Goal: Navigation & Orientation: Find specific page/section

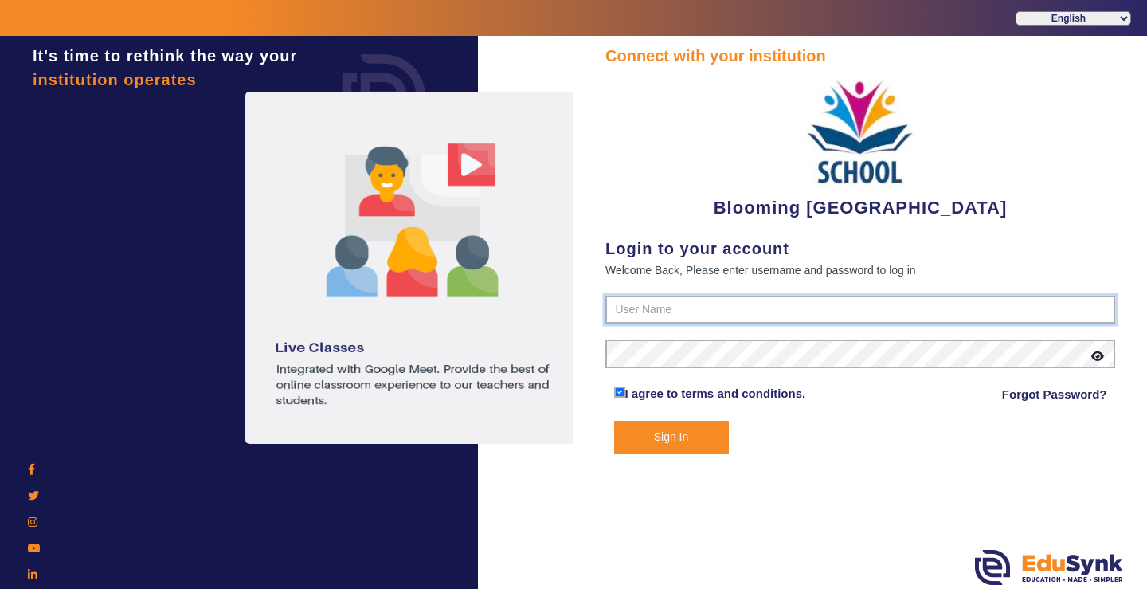
click at [675, 308] on input "text" at bounding box center [860, 309] width 510 height 29
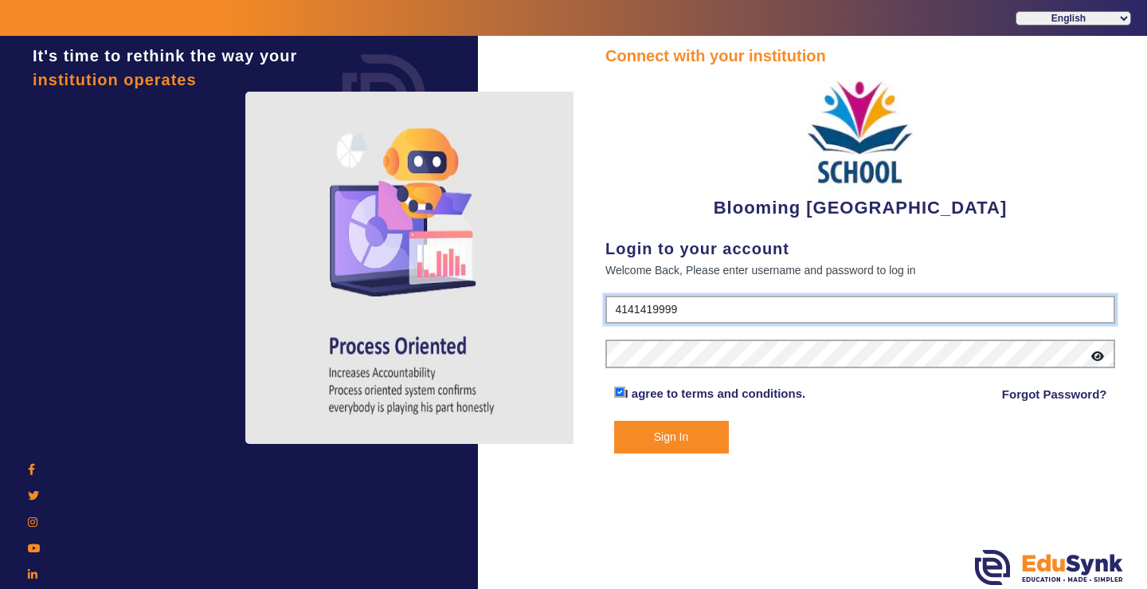
type input "4141419999"
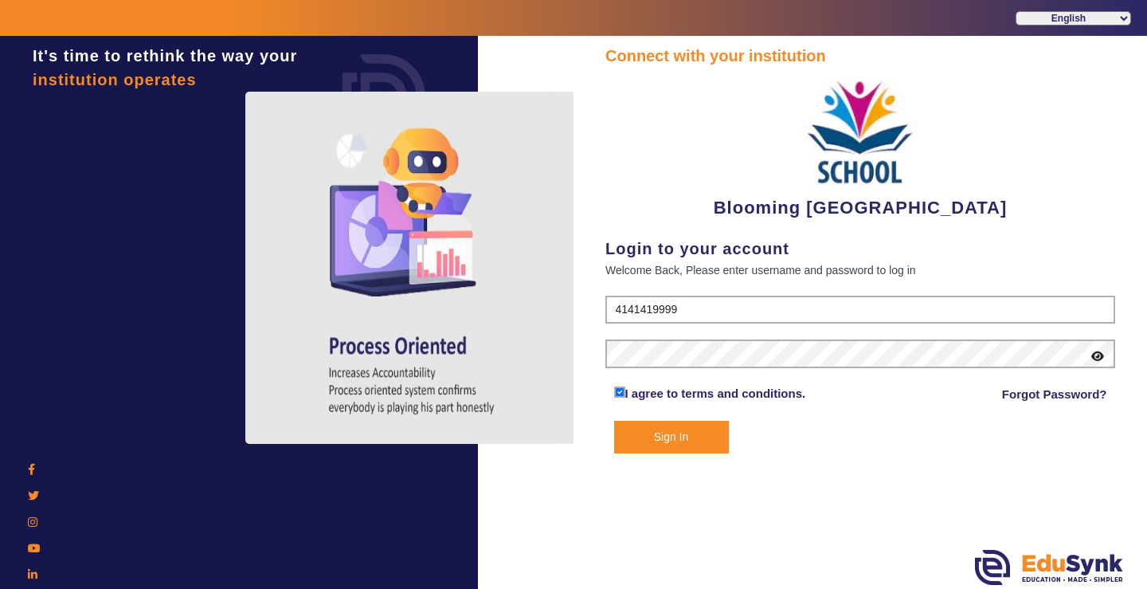
click at [663, 439] on button "Sign In" at bounding box center [671, 436] width 115 height 33
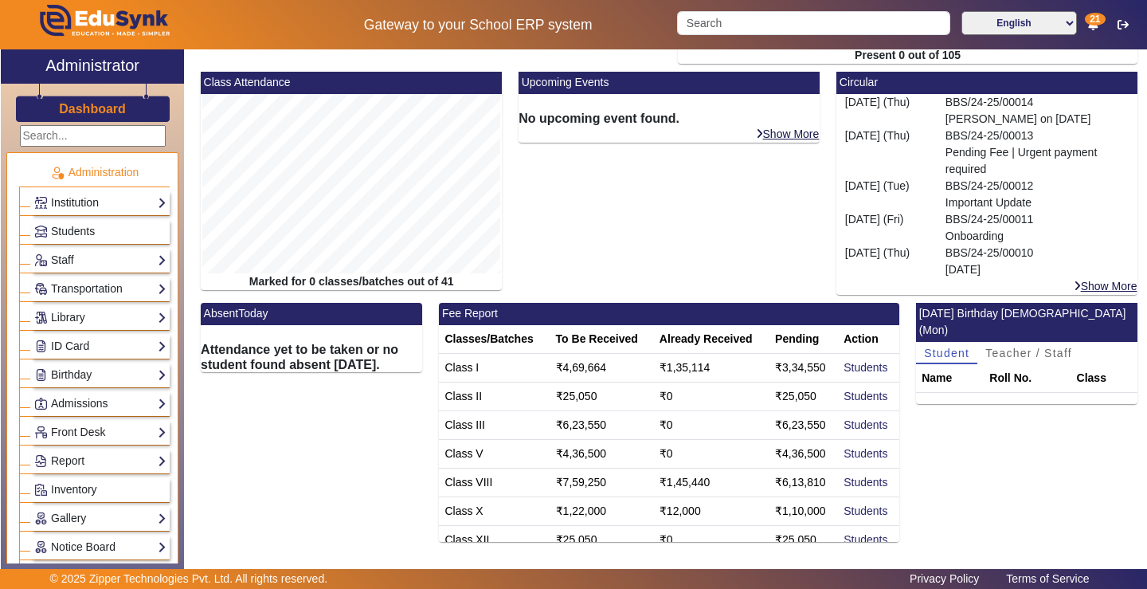
click at [88, 205] on link "Institution" at bounding box center [100, 203] width 132 height 18
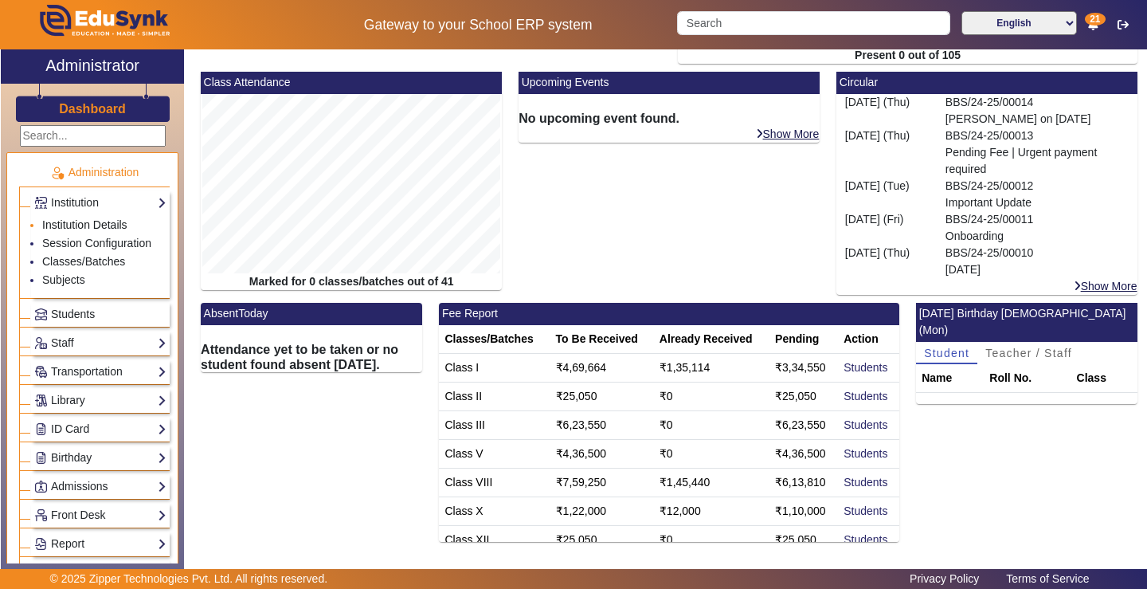
click at [115, 225] on link "Institution Details" at bounding box center [84, 224] width 85 height 13
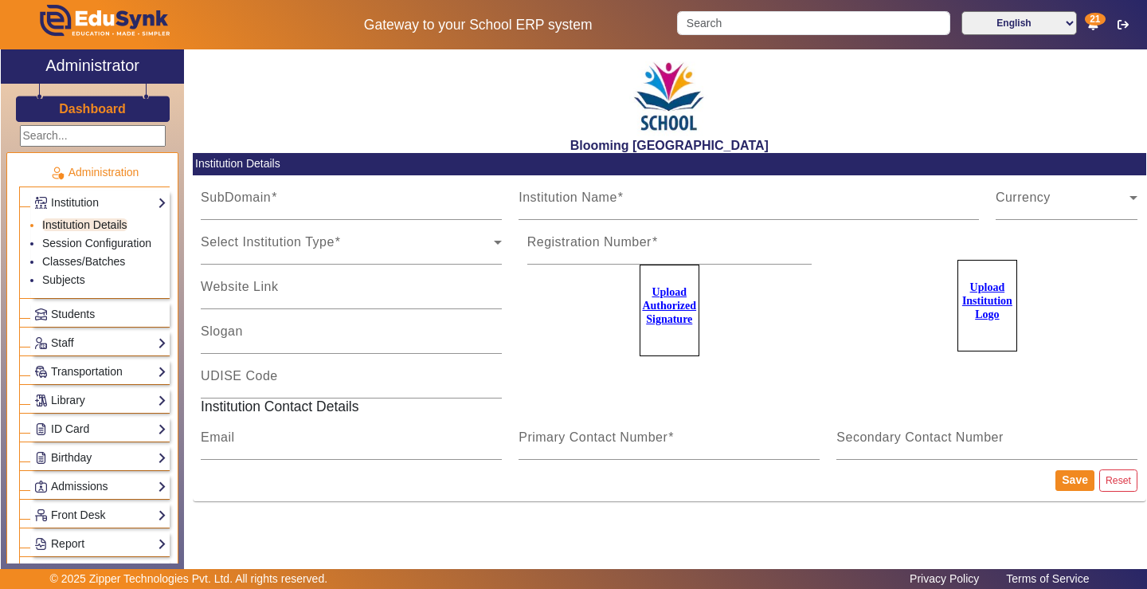
type input "bloomingbuds"
type input "Blooming [GEOGRAPHIC_DATA]"
type input "[DOMAIN_NAME]"
type input "Prepare for a better [DATE]"
type input "KA123441211/93"
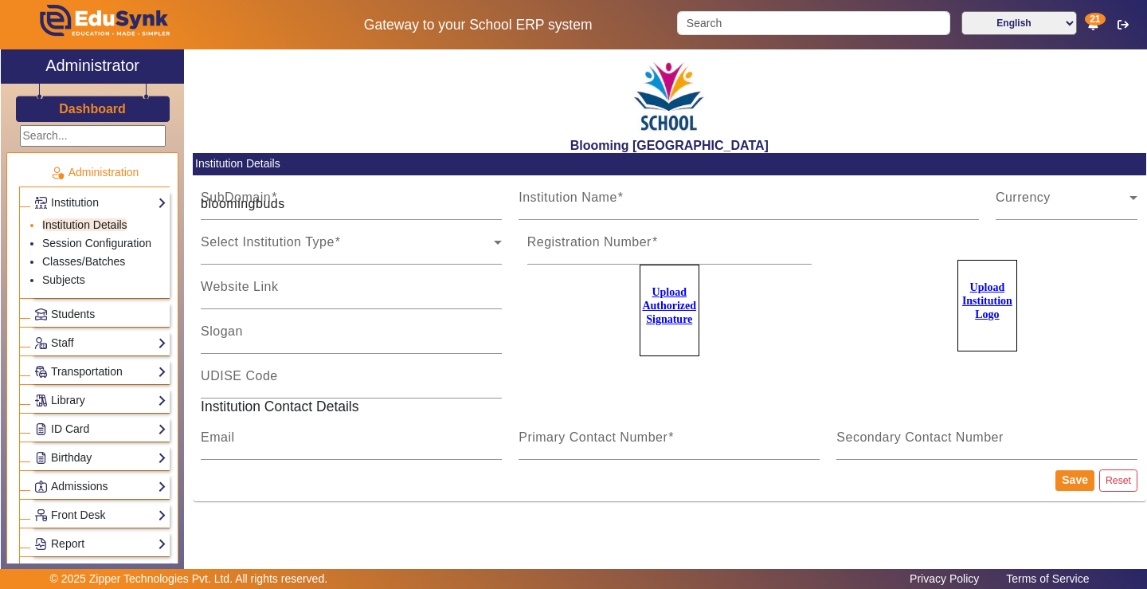
type input "[EMAIL_ADDRESS][DOMAIN_NAME]"
type input "4141419999"
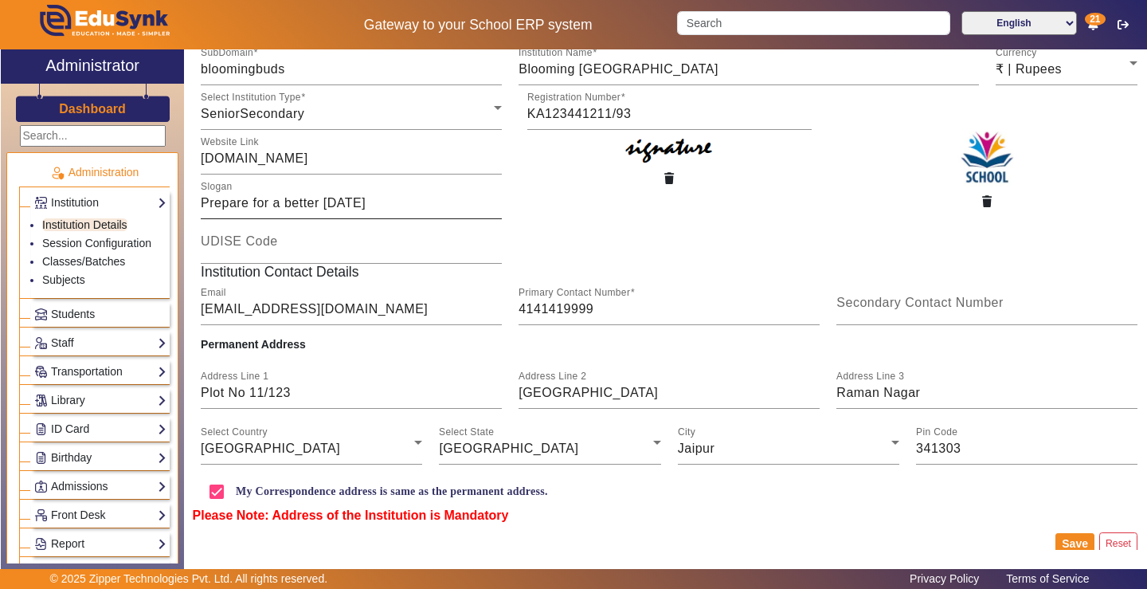
scroll to position [157, 0]
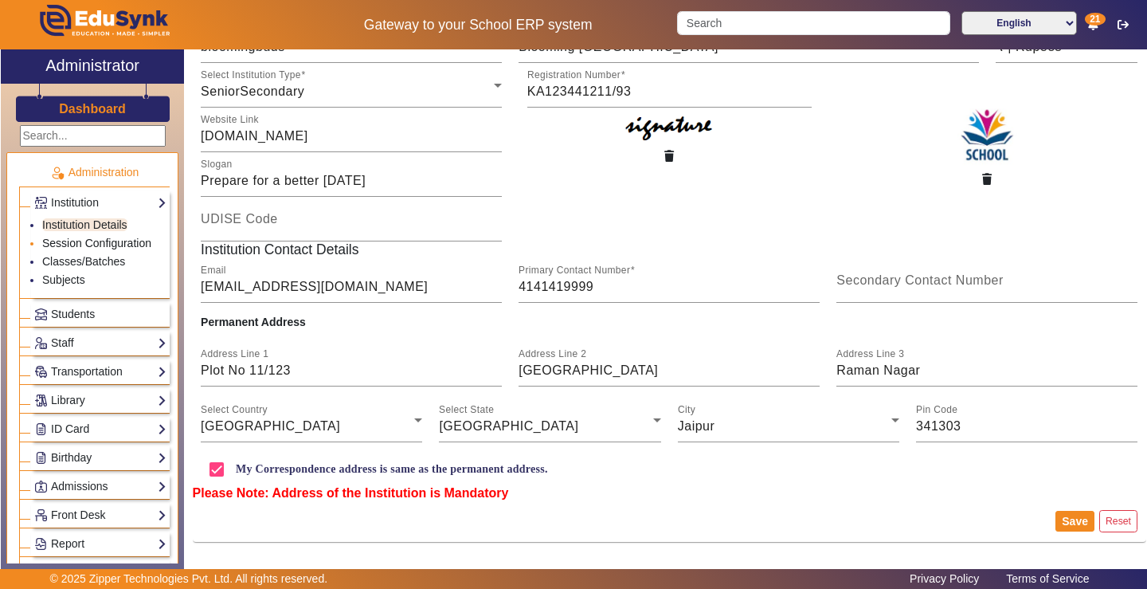
click at [108, 244] on link "Session Configuration" at bounding box center [96, 243] width 109 height 13
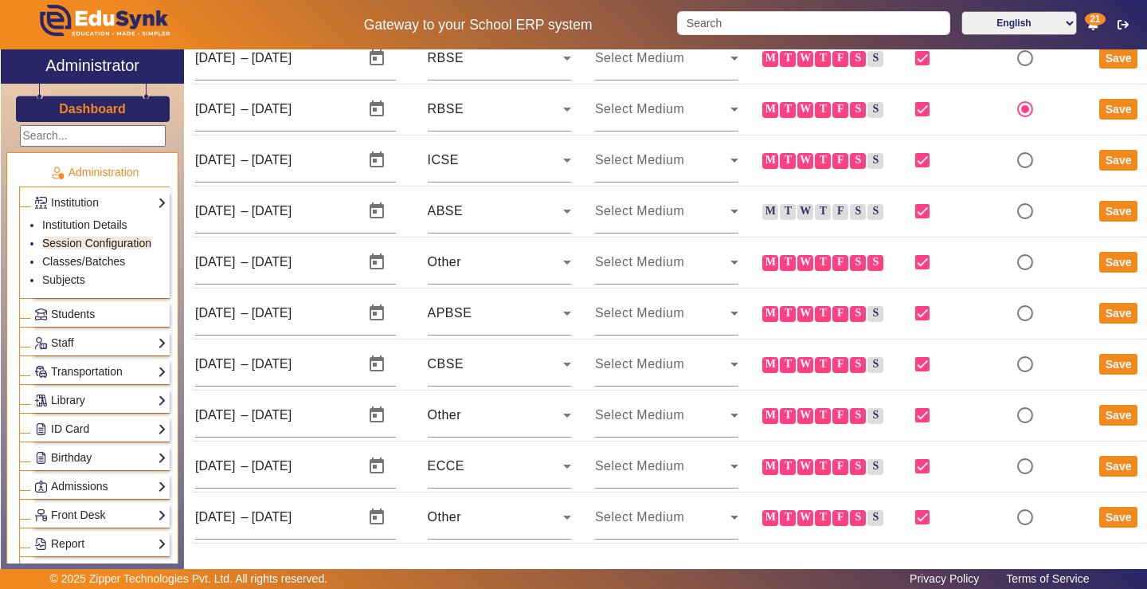
scroll to position [141, 0]
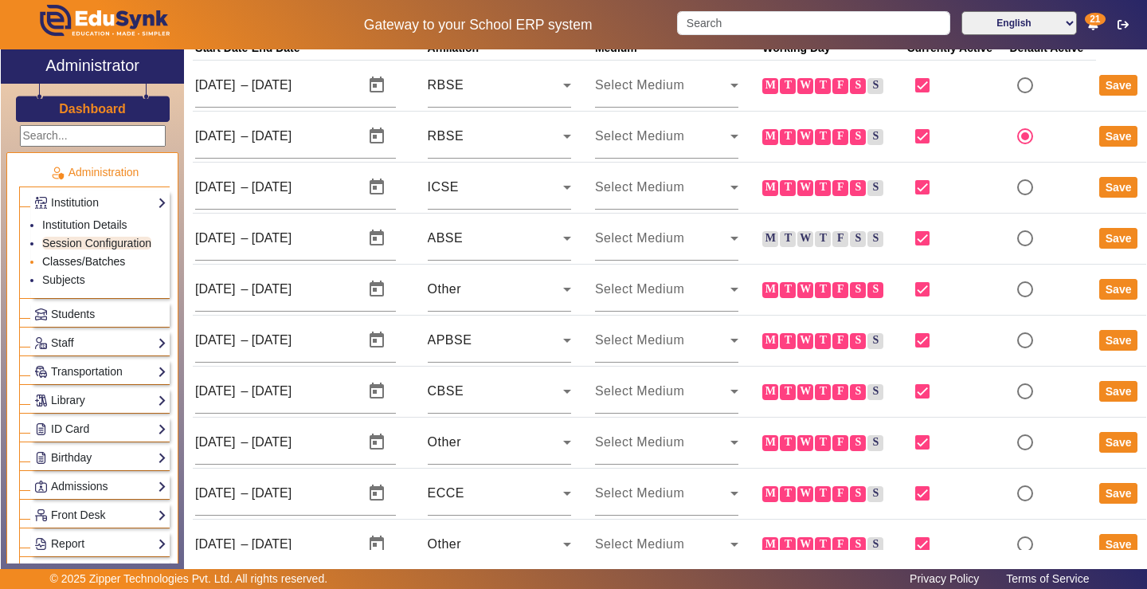
click at [91, 259] on link "Classes/Batches" at bounding box center [83, 261] width 83 height 13
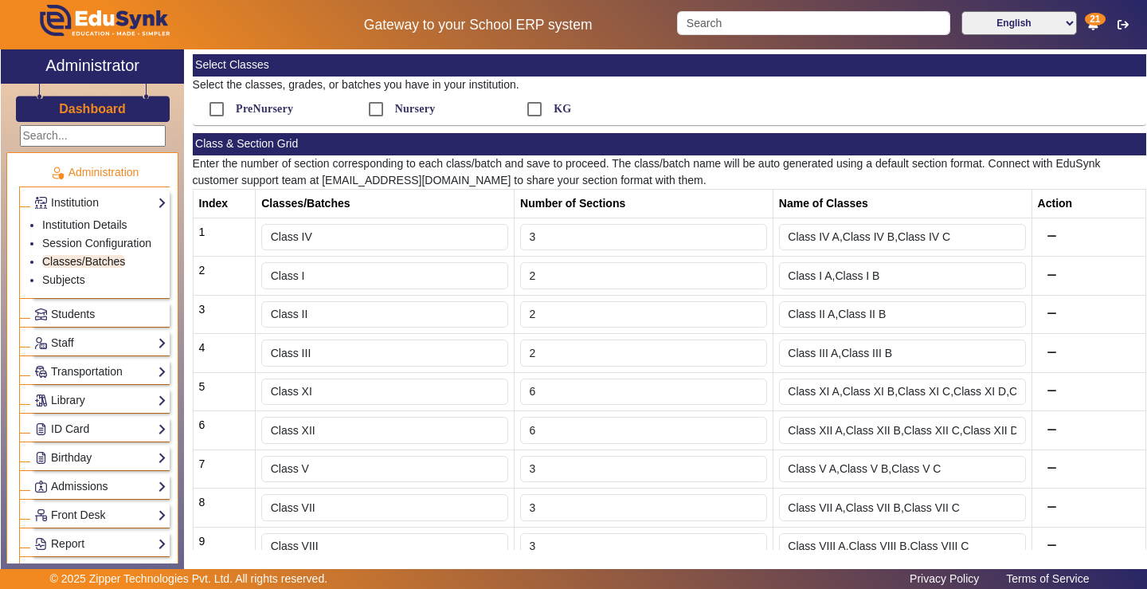
scroll to position [172, 0]
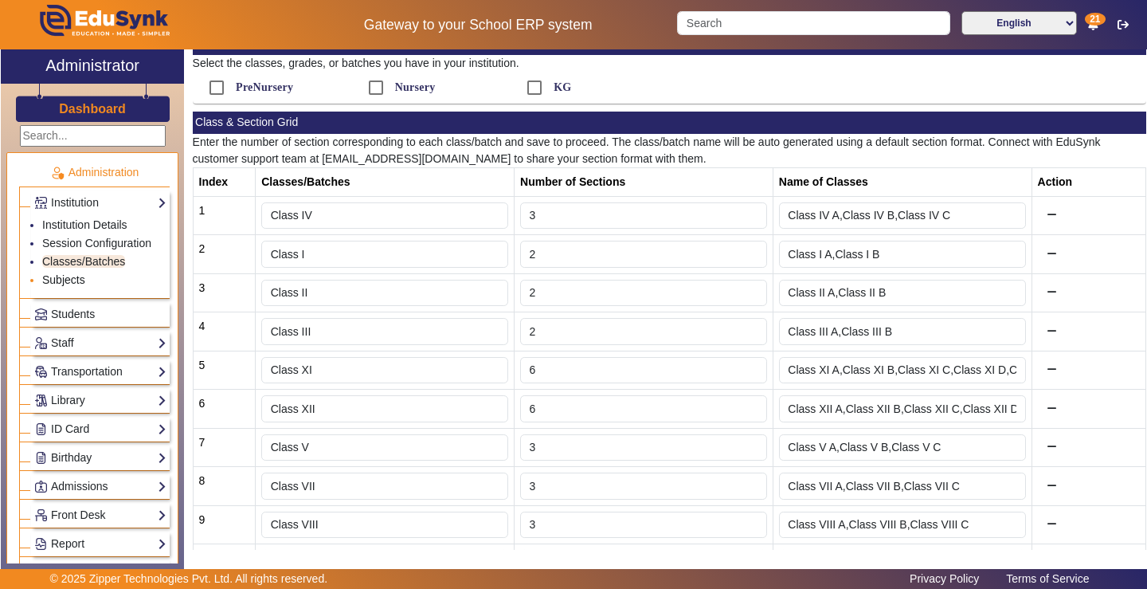
click at [65, 277] on link "Subjects" at bounding box center [63, 279] width 43 height 13
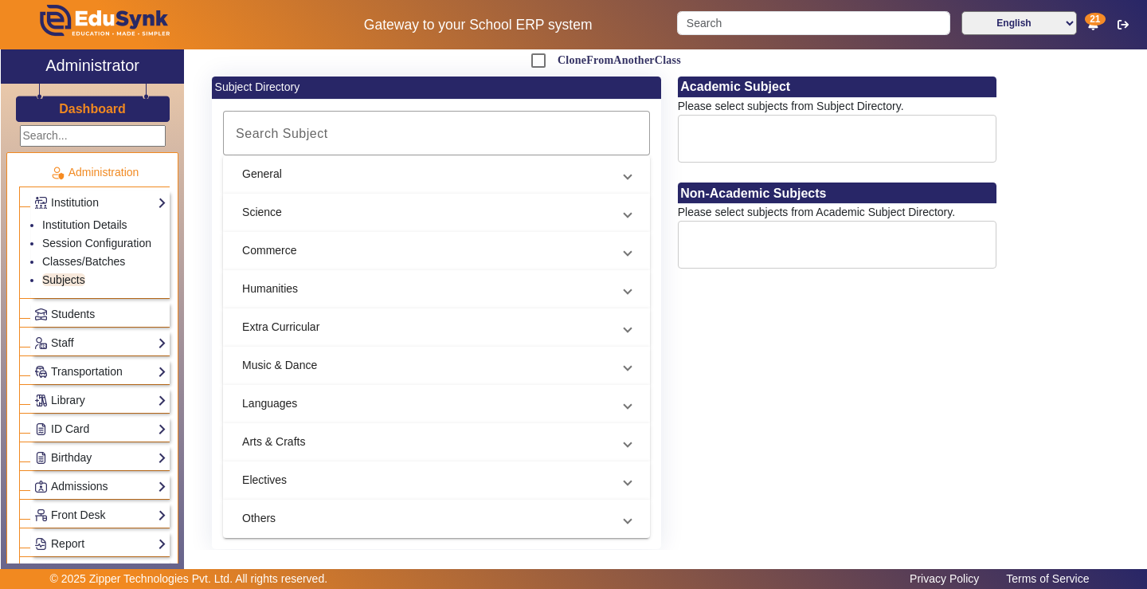
scroll to position [80, 0]
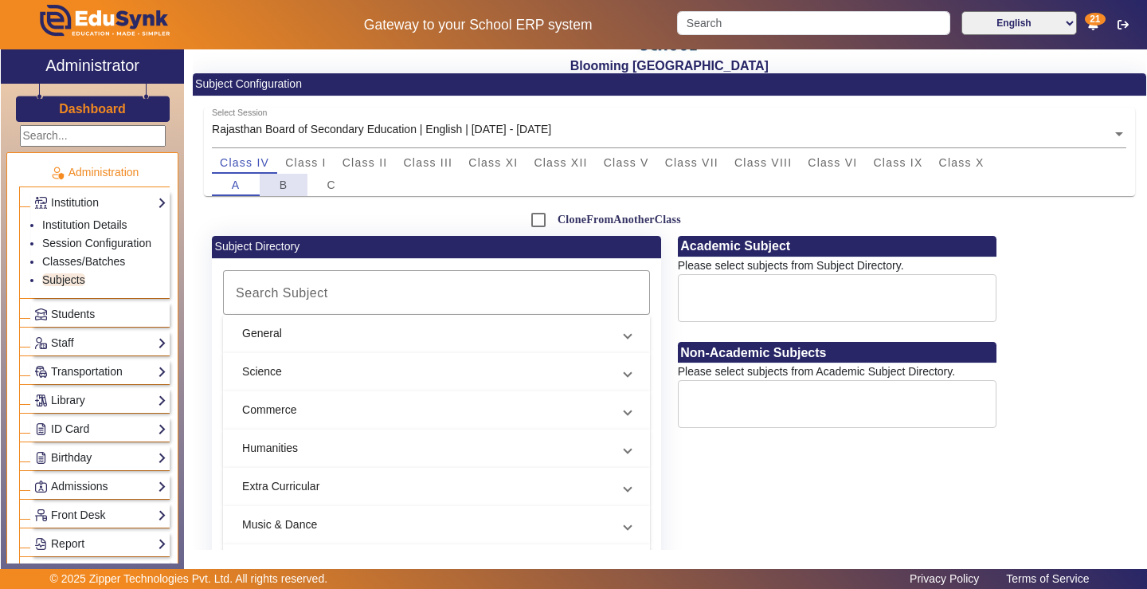
click at [282, 188] on span "B" at bounding box center [284, 184] width 9 height 11
click at [319, 186] on div "C" at bounding box center [331, 185] width 48 height 22
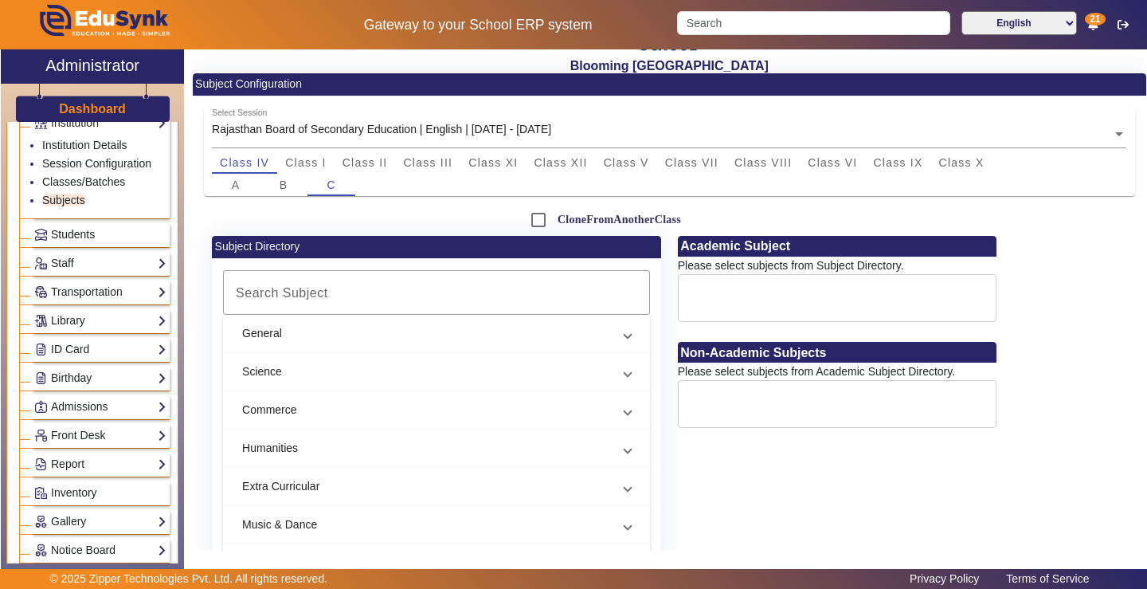
click at [93, 238] on span "Students" at bounding box center [73, 234] width 44 height 13
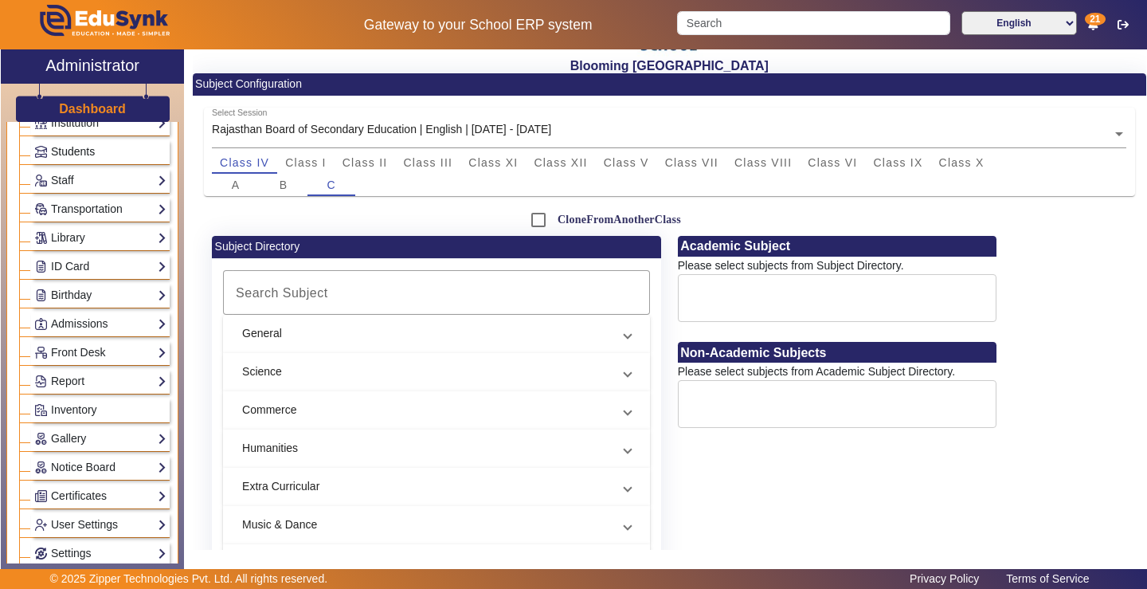
scroll to position [83, 0]
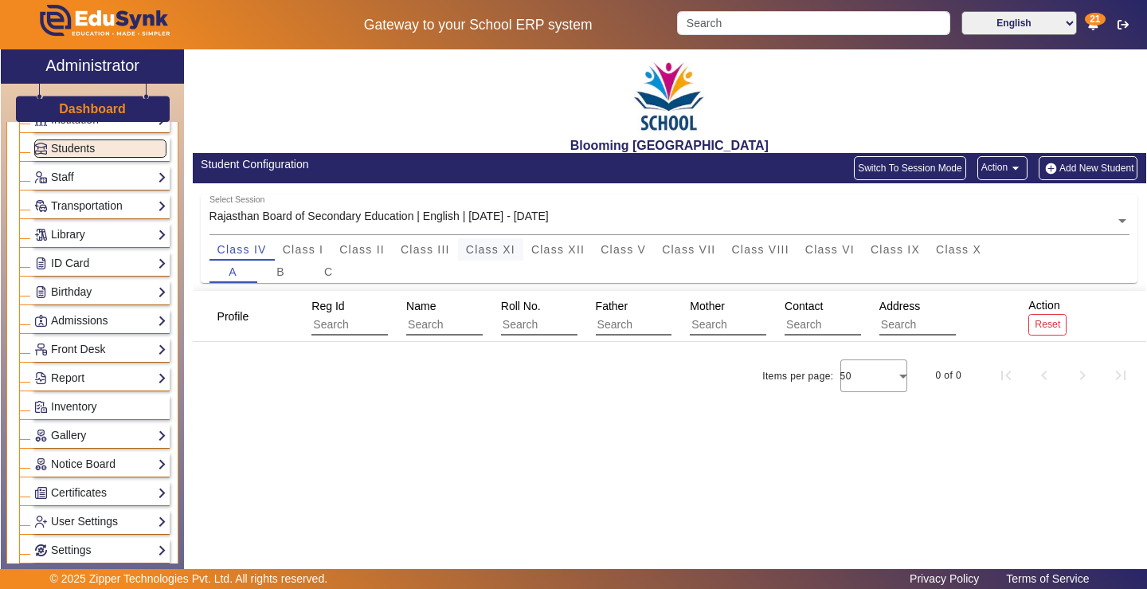
click at [486, 248] on span "Class XI" at bounding box center [490, 249] width 49 height 11
click at [553, 249] on span "Class XII" at bounding box center [557, 249] width 53 height 11
click at [915, 173] on button "Switch To Session Mode" at bounding box center [910, 168] width 112 height 24
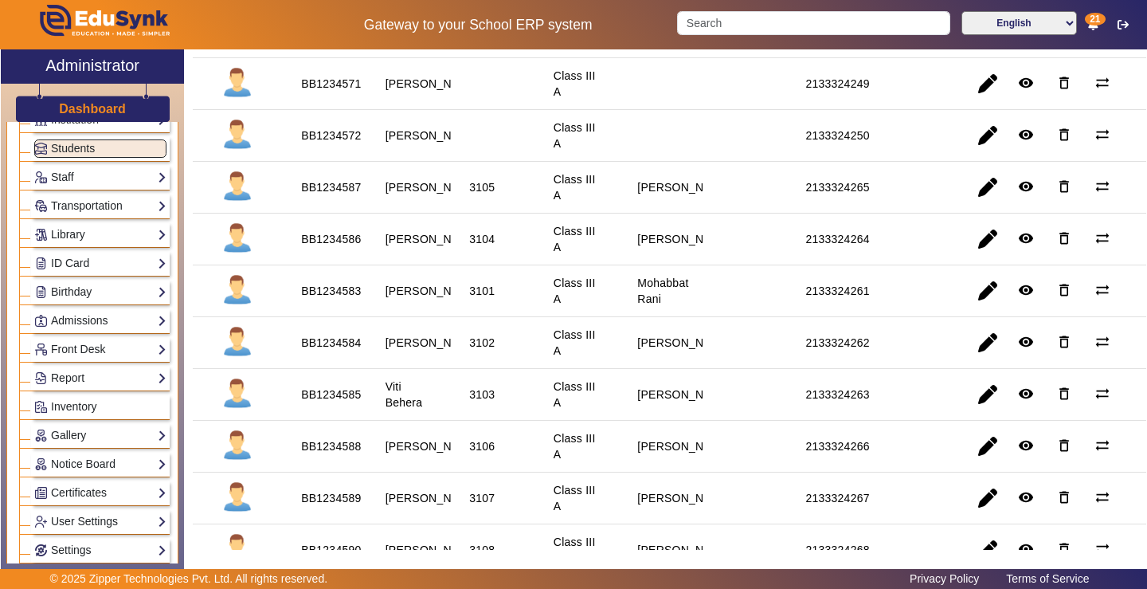
scroll to position [1513, 0]
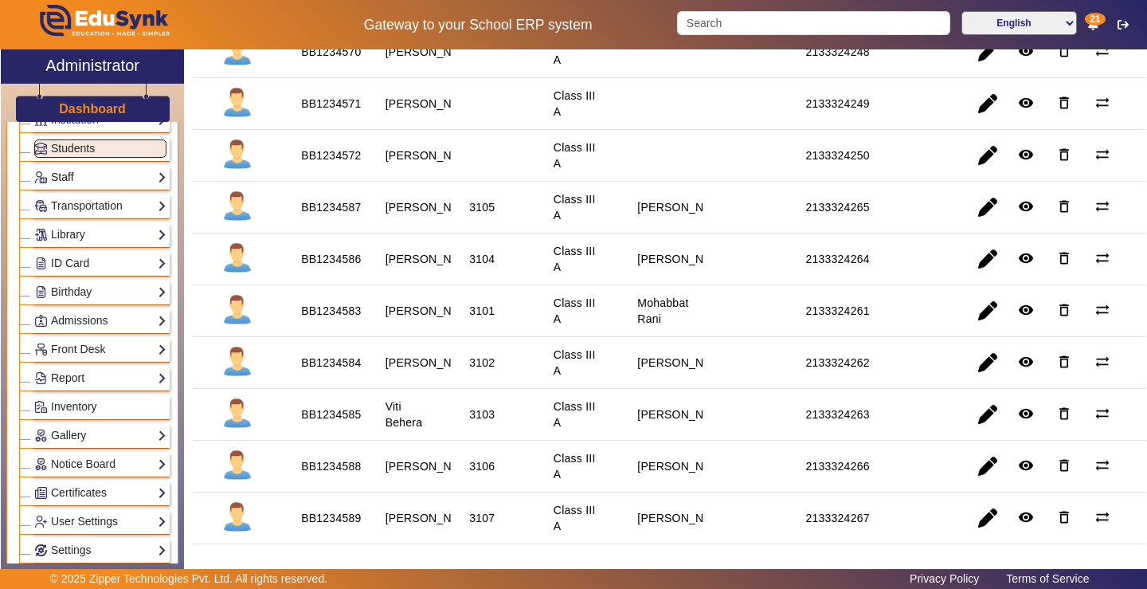
click at [96, 182] on link "Staff" at bounding box center [100, 177] width 132 height 18
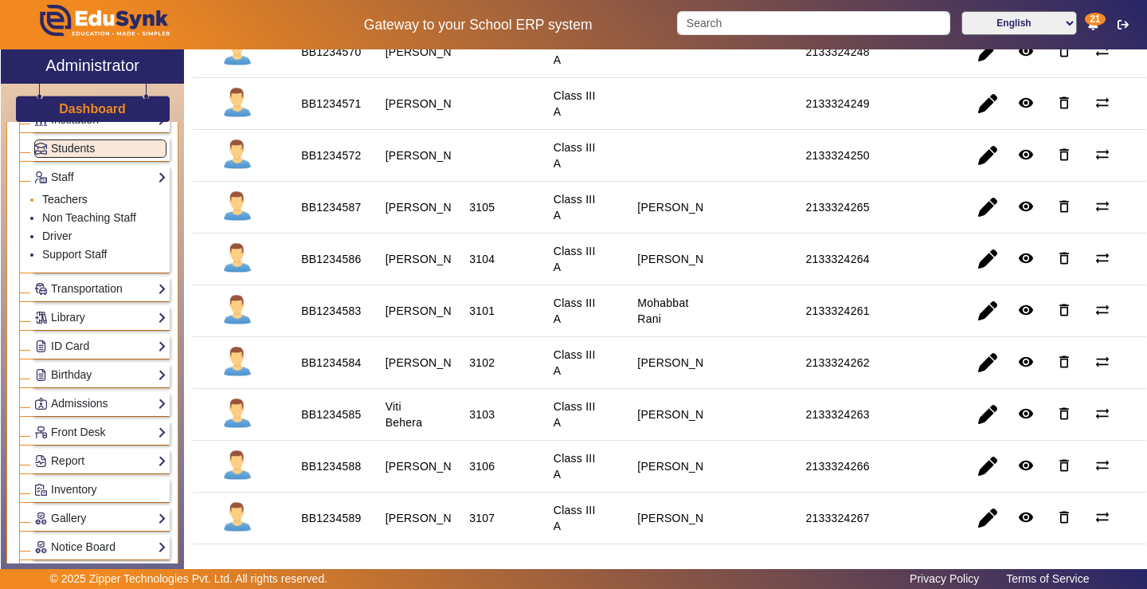
click at [72, 200] on link "Teachers" at bounding box center [64, 199] width 45 height 13
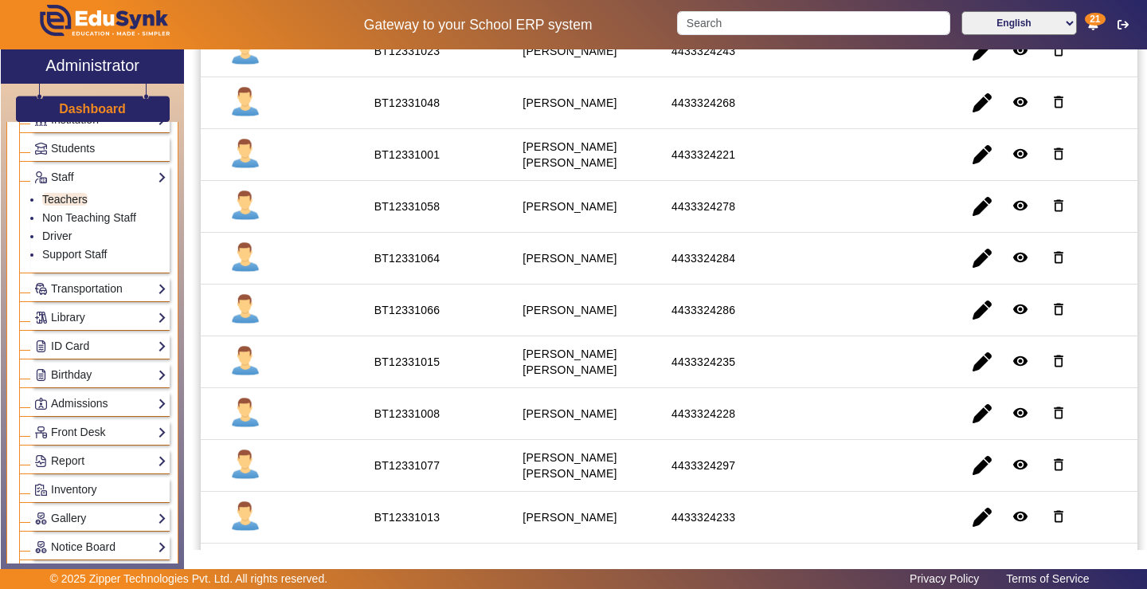
scroll to position [2339, 0]
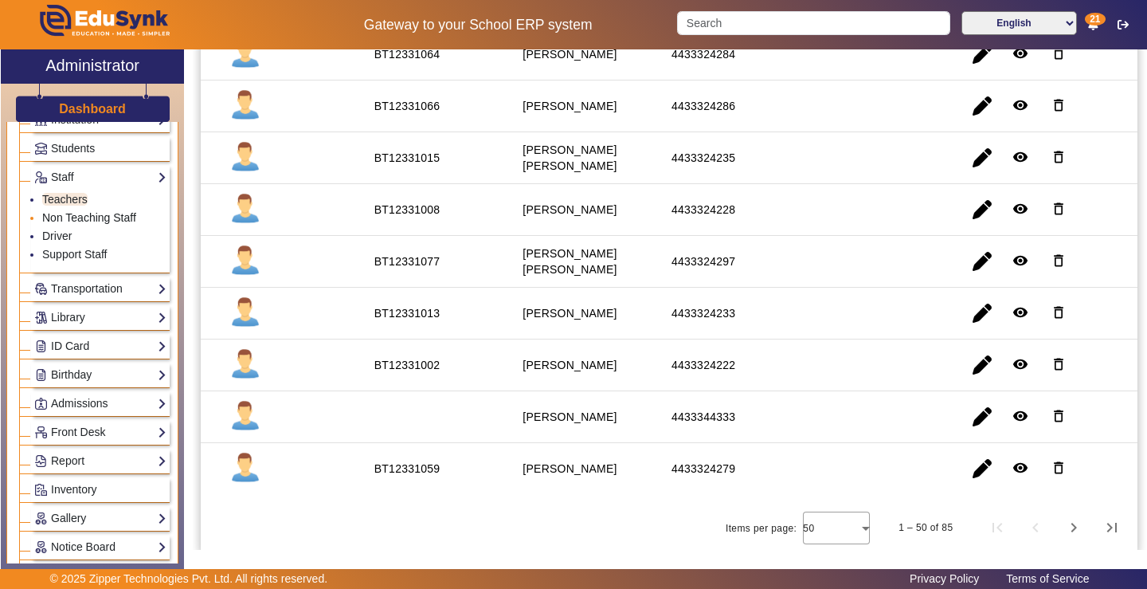
click at [89, 218] on link "Non Teaching Staff" at bounding box center [89, 217] width 94 height 13
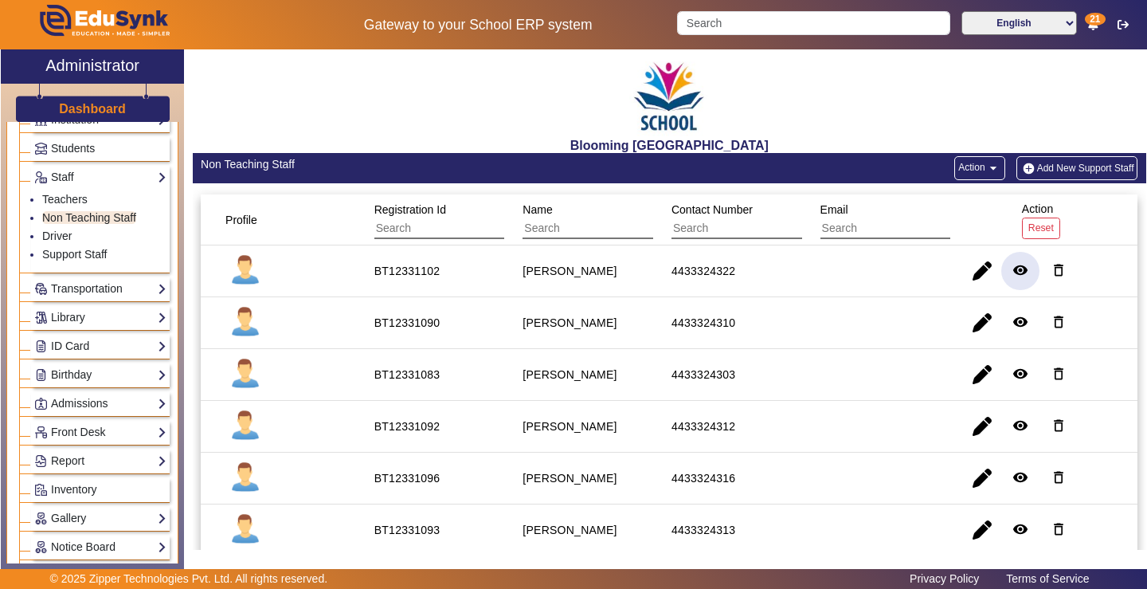
click at [1012, 268] on mat-icon "remove_red_eye" at bounding box center [1020, 270] width 16 height 16
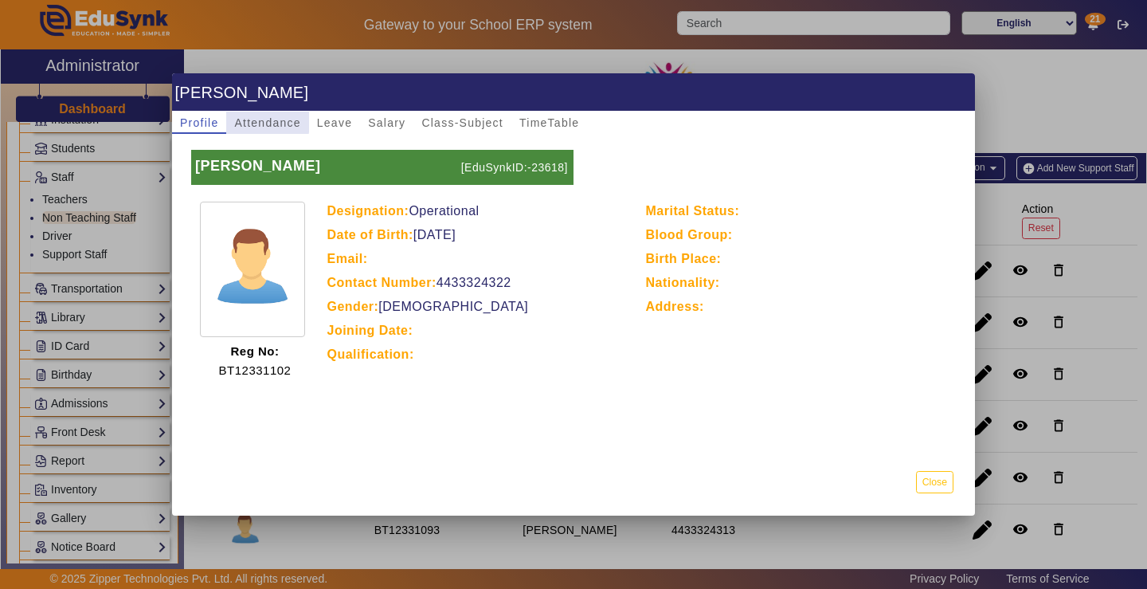
click at [257, 119] on span "Attendance" at bounding box center [267, 122] width 66 height 11
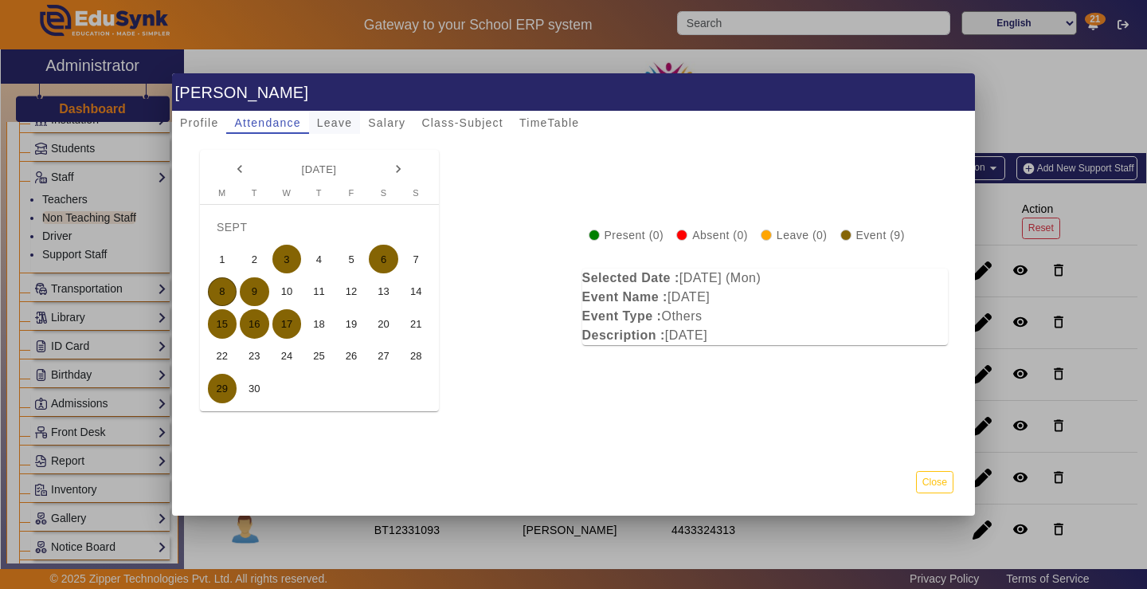
click at [334, 121] on span "Leave" at bounding box center [334, 122] width 35 height 11
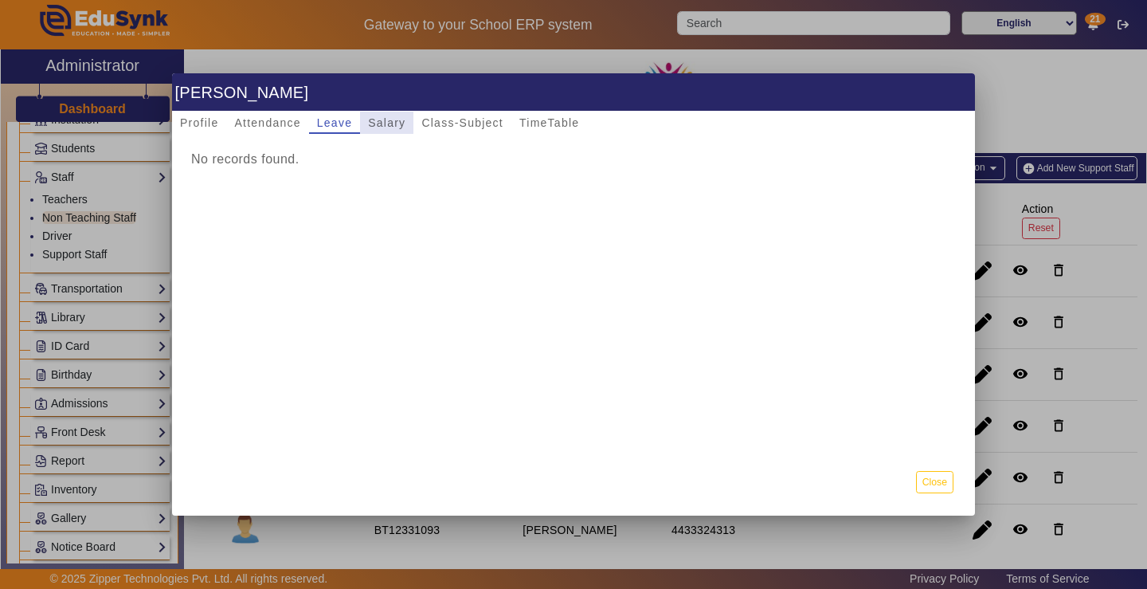
click at [380, 122] on span "Salary" at bounding box center [386, 122] width 37 height 11
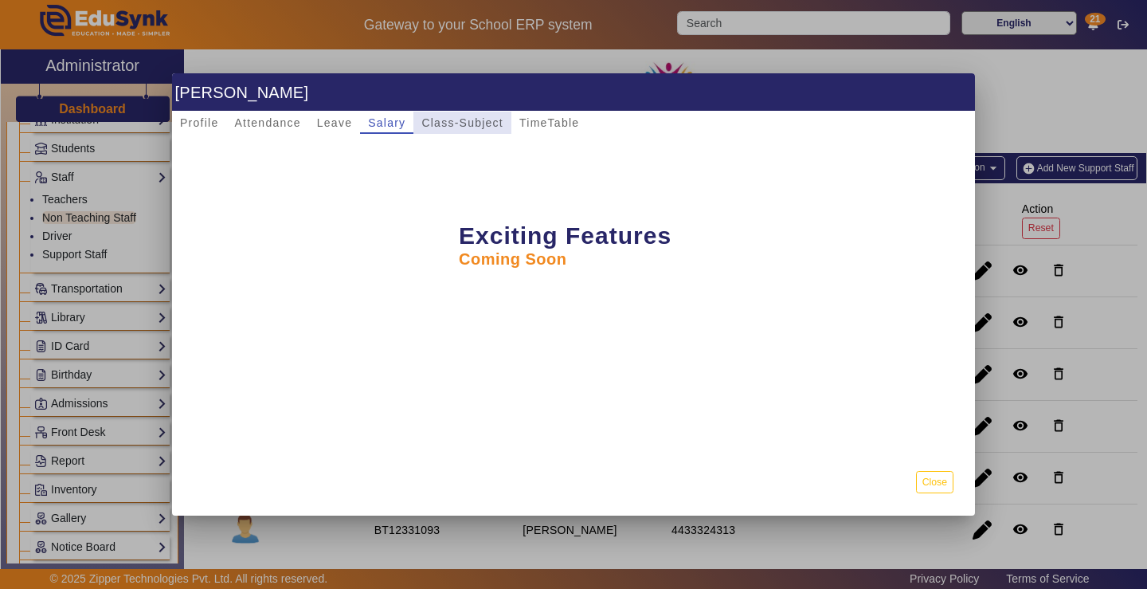
click at [453, 119] on span "Class-Subject" at bounding box center [462, 122] width 82 height 11
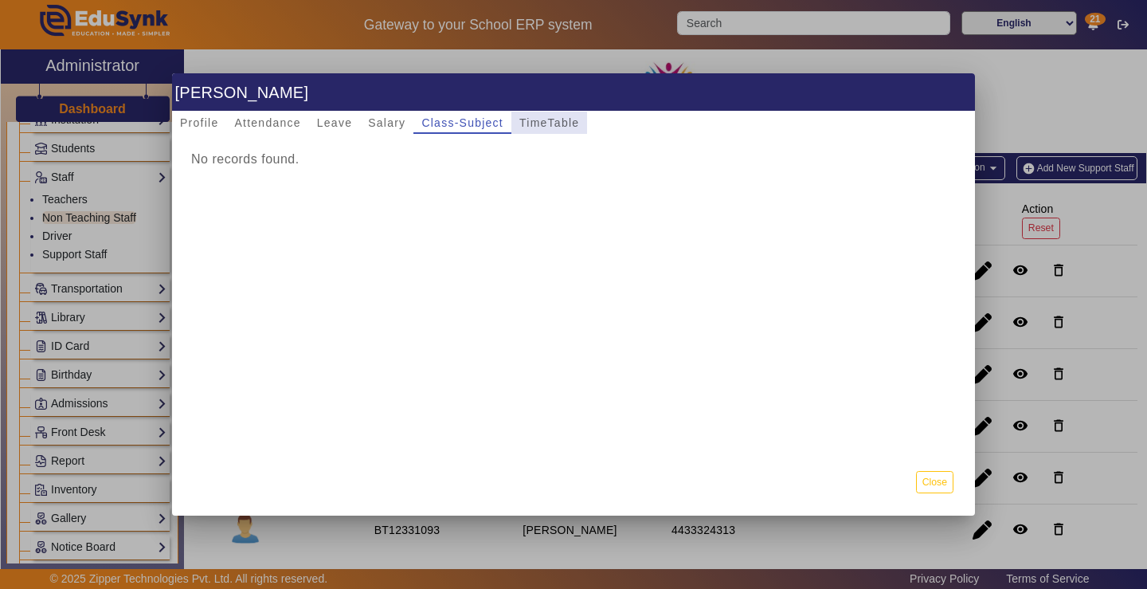
click at [568, 119] on span "TimeTable" at bounding box center [549, 122] width 60 height 11
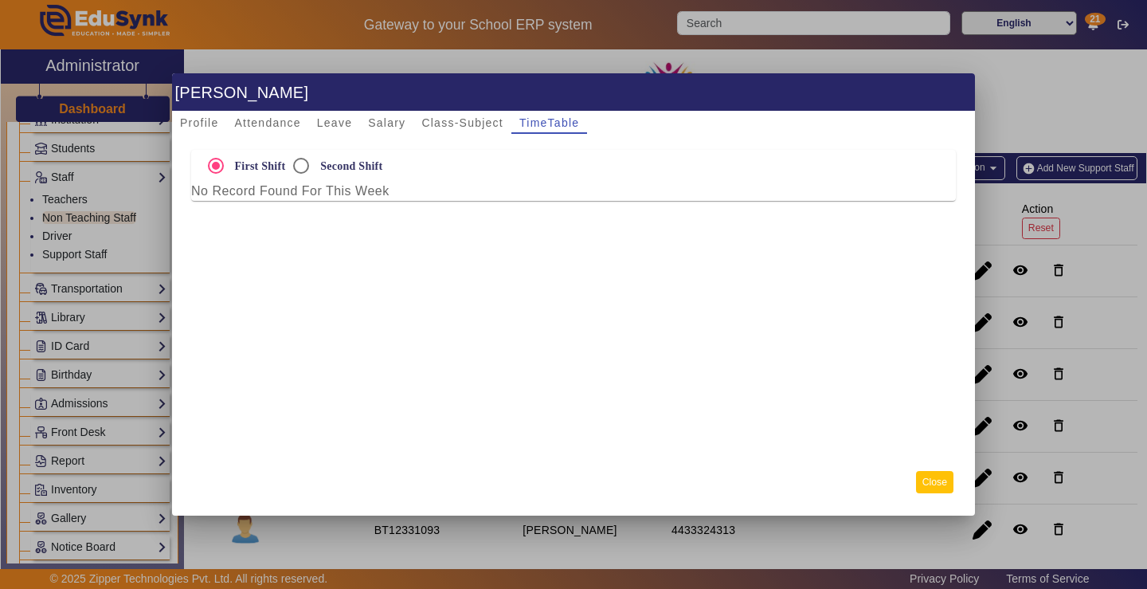
click at [942, 479] on button "Close" at bounding box center [934, 482] width 37 height 22
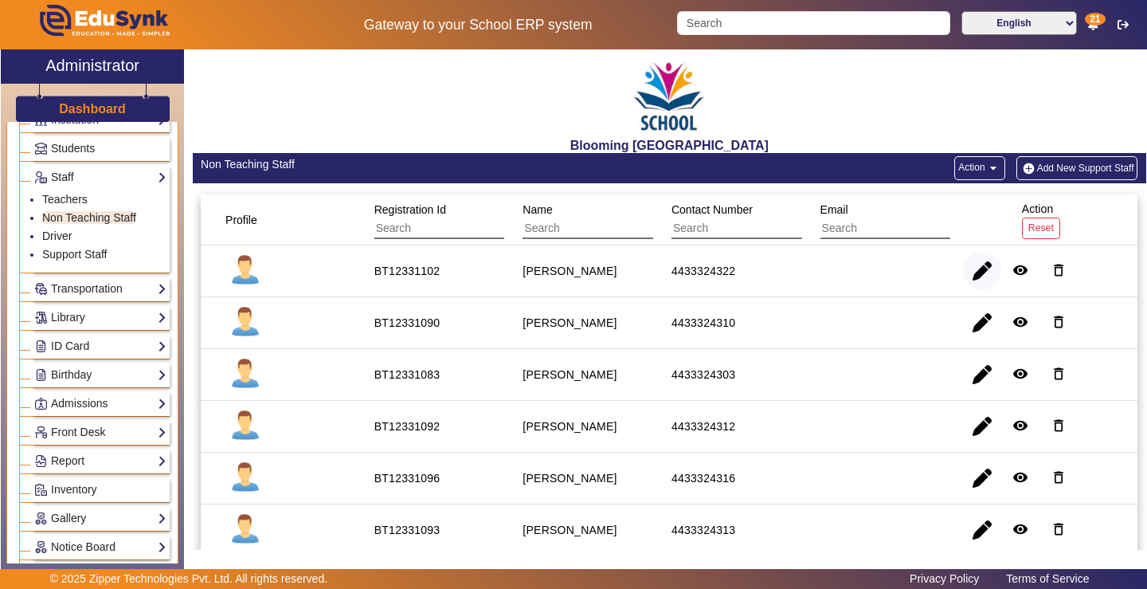
click at [974, 268] on span "button" at bounding box center [982, 271] width 38 height 38
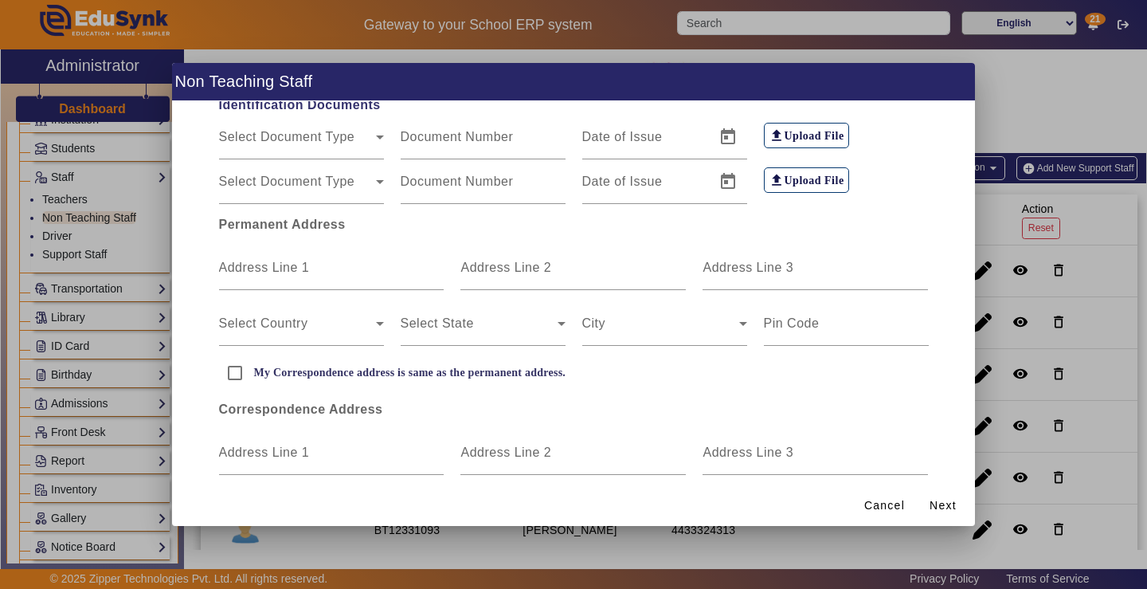
scroll to position [461, 0]
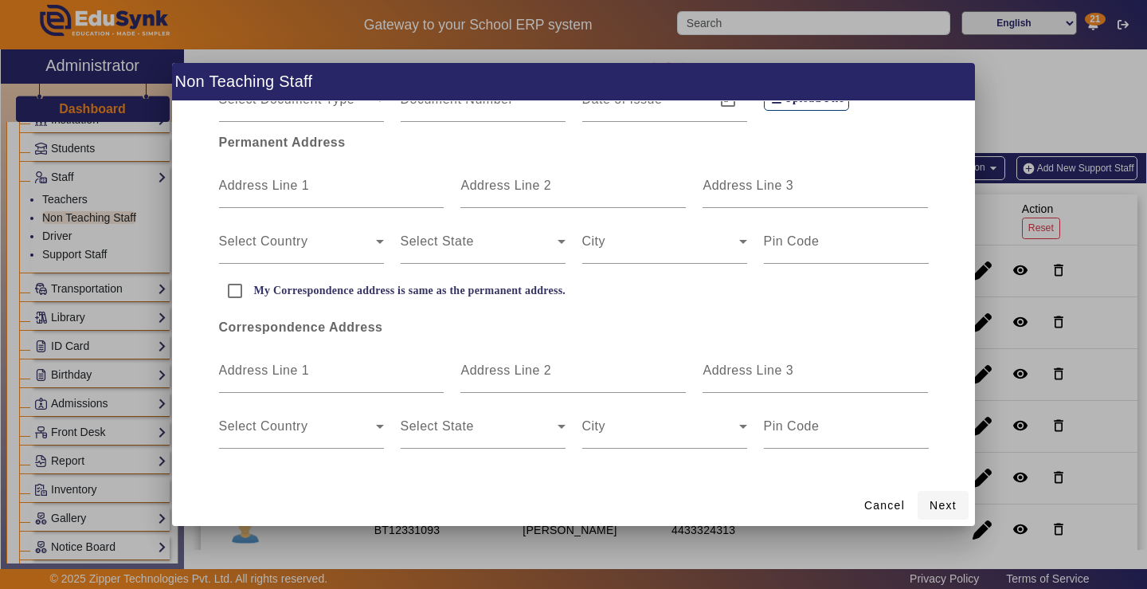
click at [941, 505] on span "Next" at bounding box center [942, 505] width 27 height 17
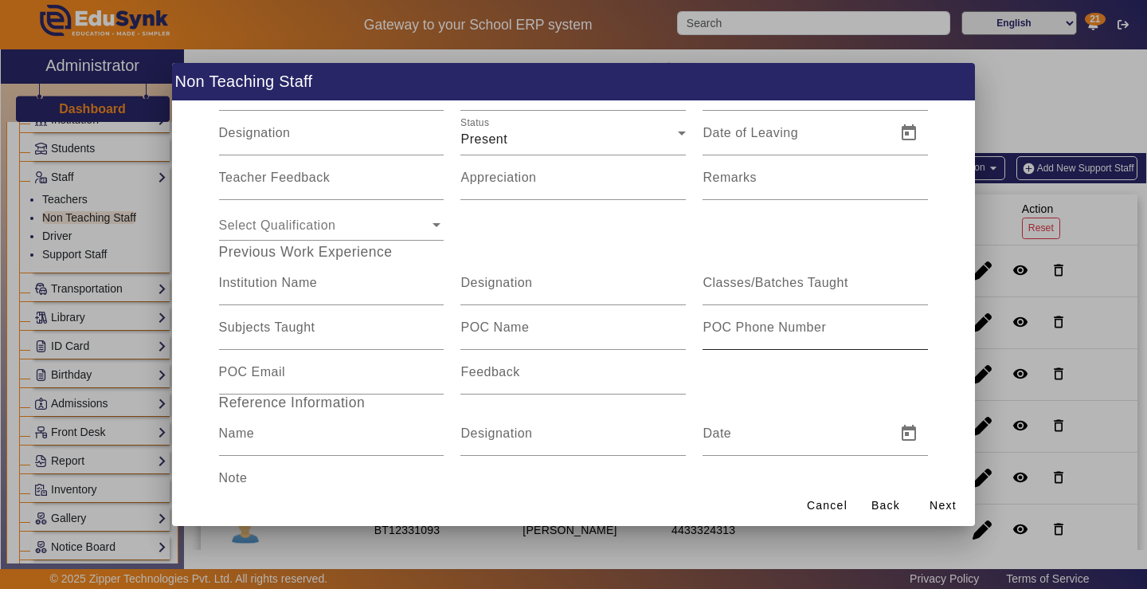
scroll to position [237, 0]
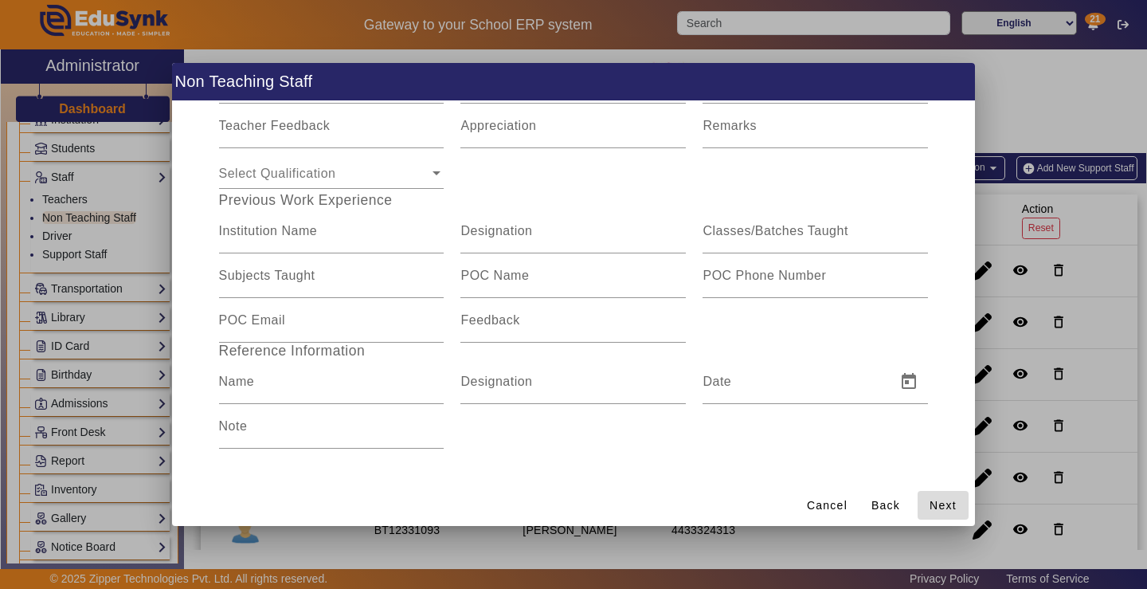
click at [939, 501] on span "Next" at bounding box center [942, 505] width 27 height 17
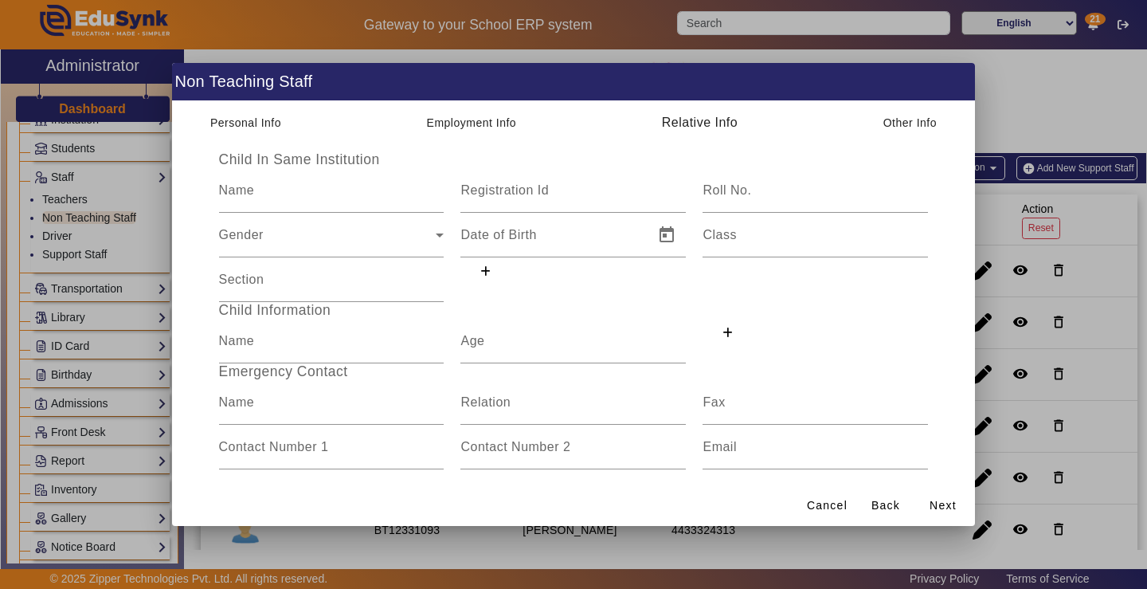
scroll to position [60, 0]
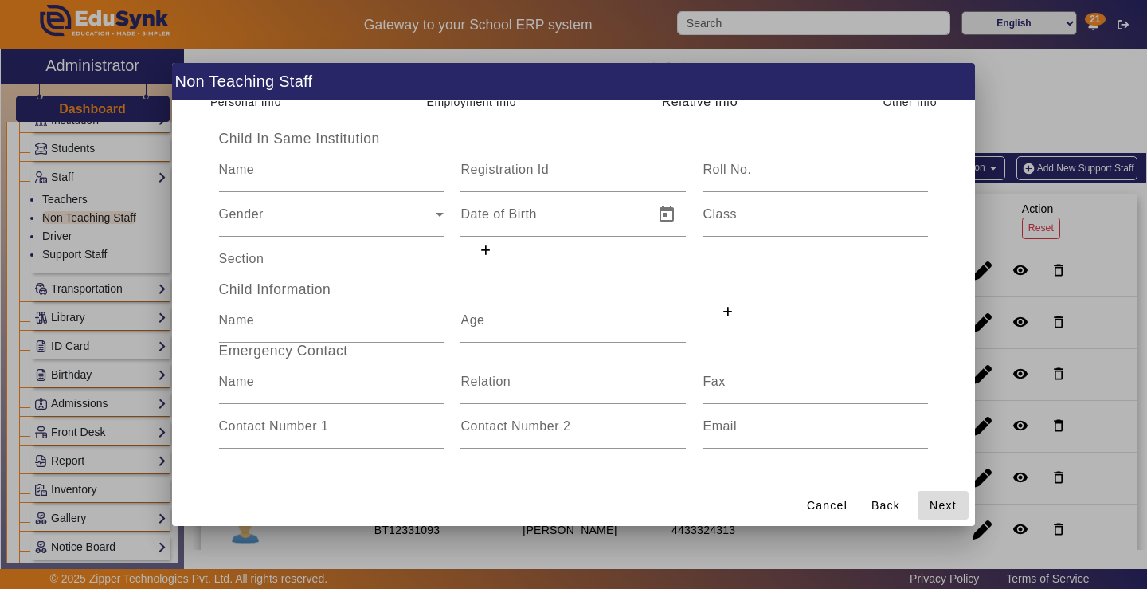
click at [949, 504] on span "Next" at bounding box center [942, 505] width 27 height 17
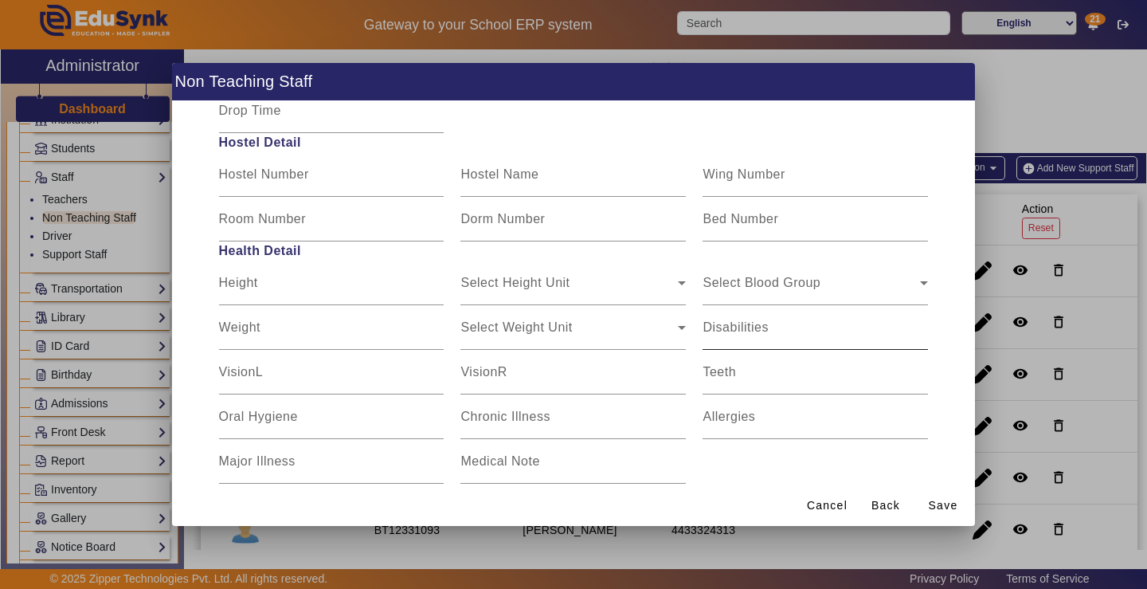
scroll to position [415, 0]
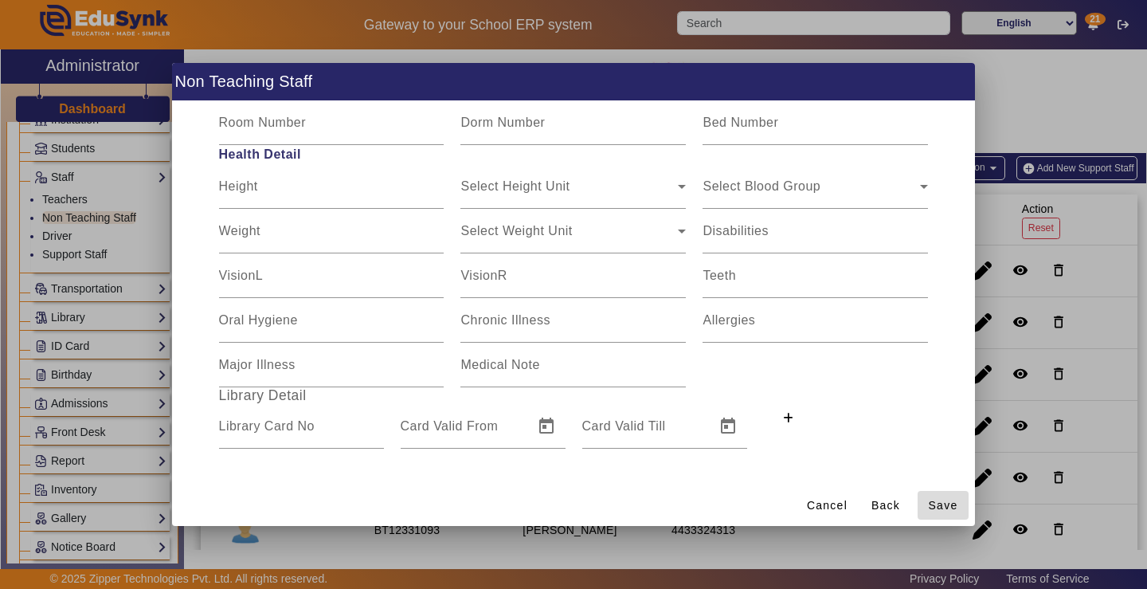
click at [940, 505] on span "Save" at bounding box center [943, 505] width 29 height 17
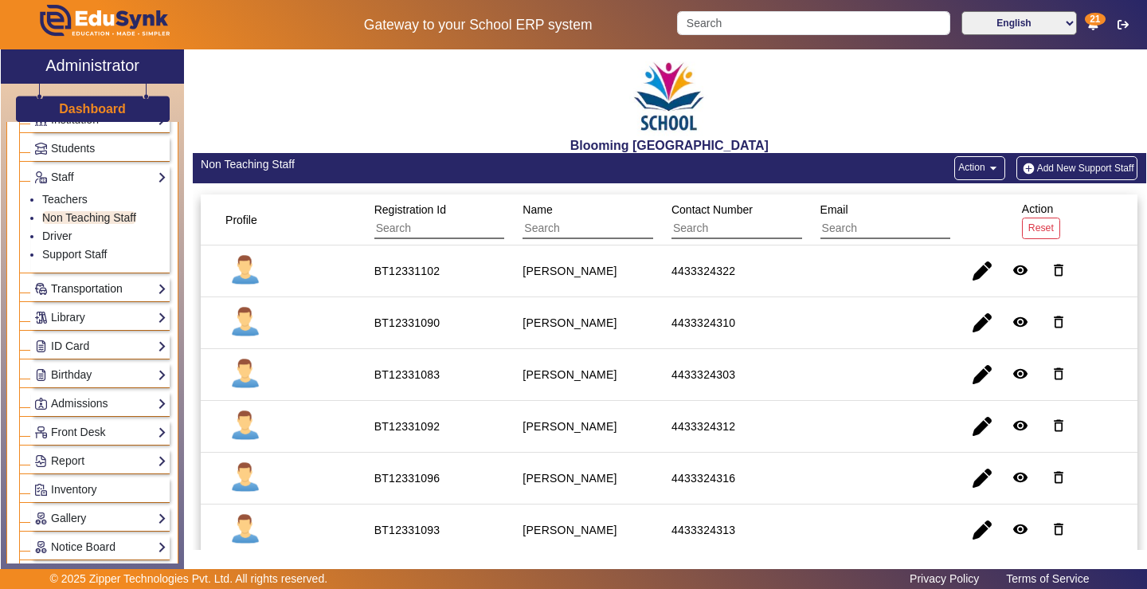
click at [111, 281] on link "Transportation" at bounding box center [100, 289] width 132 height 18
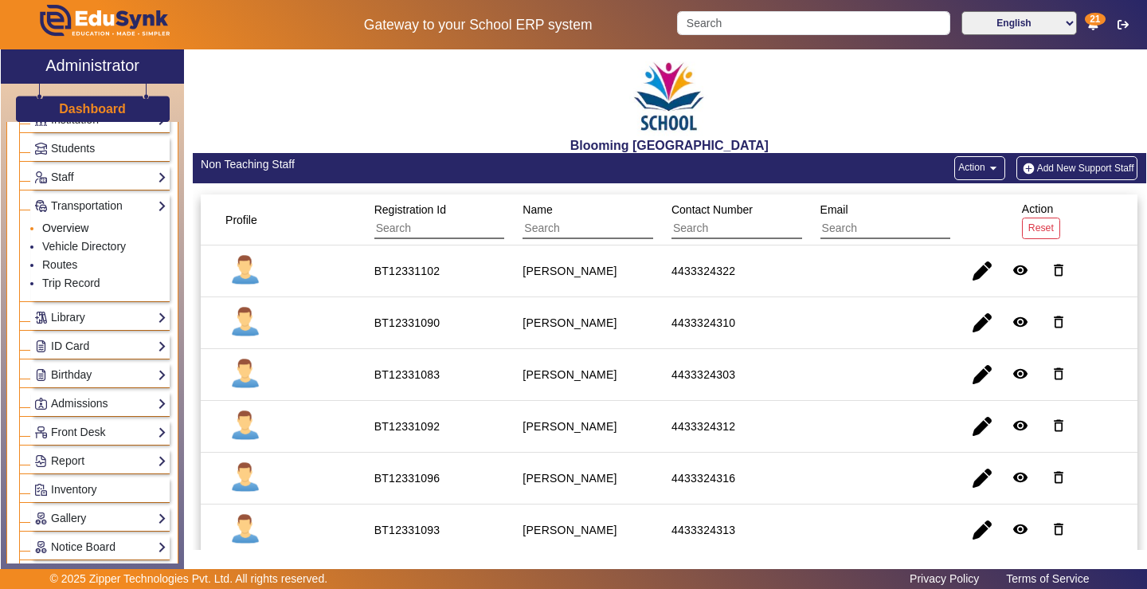
click at [74, 227] on link "Overview" at bounding box center [65, 227] width 46 height 13
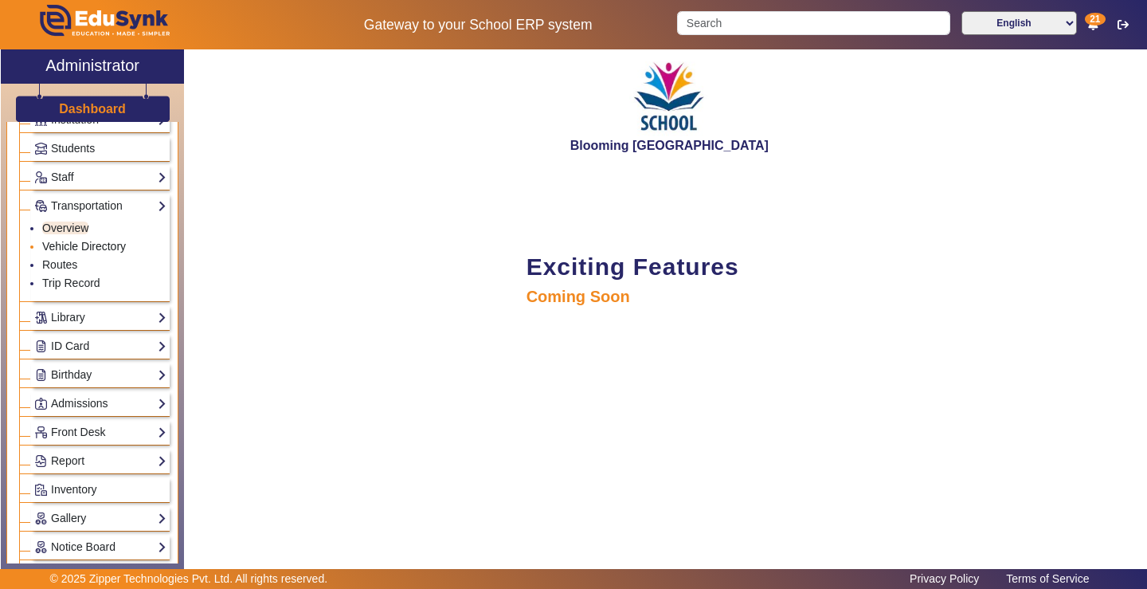
click at [84, 244] on link "Vehicle Directory" at bounding box center [84, 246] width 84 height 13
click at [108, 244] on link "Vehicle Directory" at bounding box center [84, 246] width 84 height 13
click at [107, 244] on link "Vehicle Directory" at bounding box center [84, 246] width 84 height 13
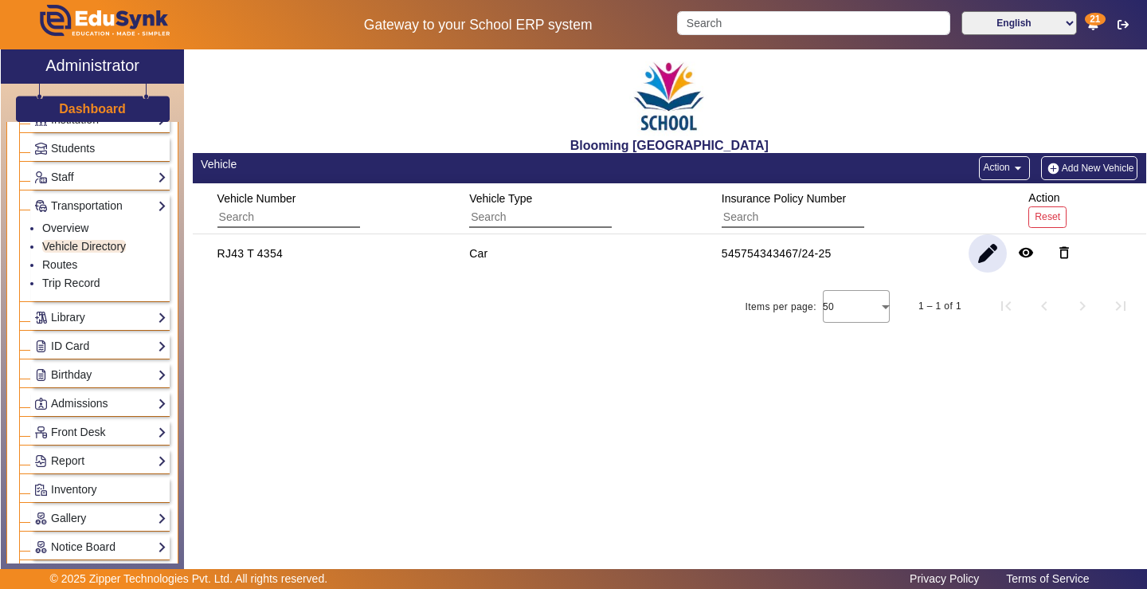
click at [980, 260] on span "button" at bounding box center [987, 253] width 38 height 38
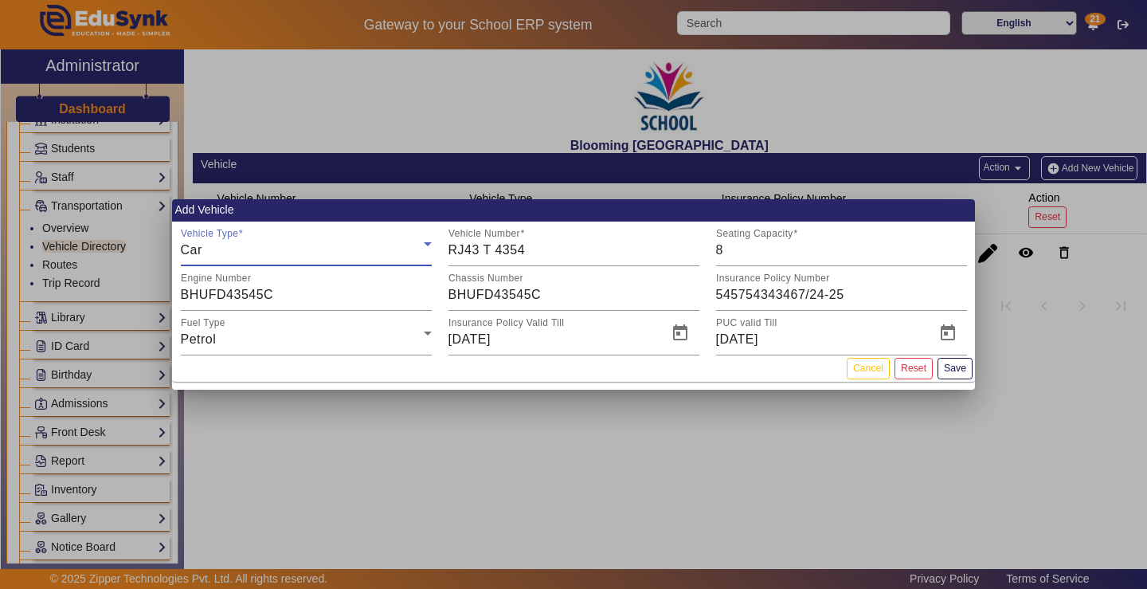
click at [731, 456] on div at bounding box center [573, 294] width 1147 height 589
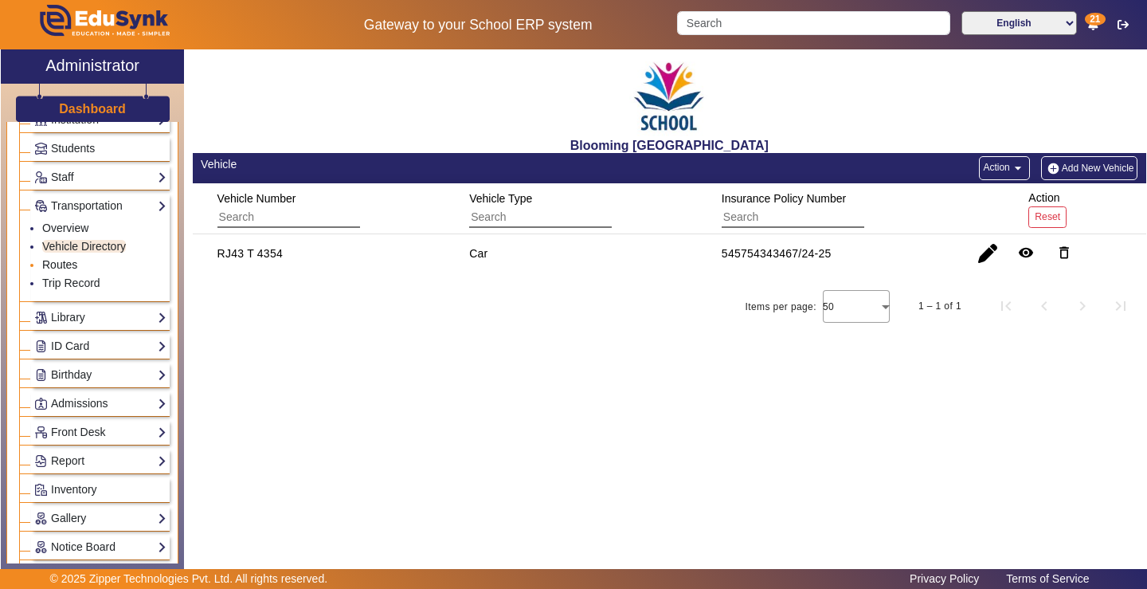
click at [72, 260] on link "Routes" at bounding box center [59, 264] width 35 height 13
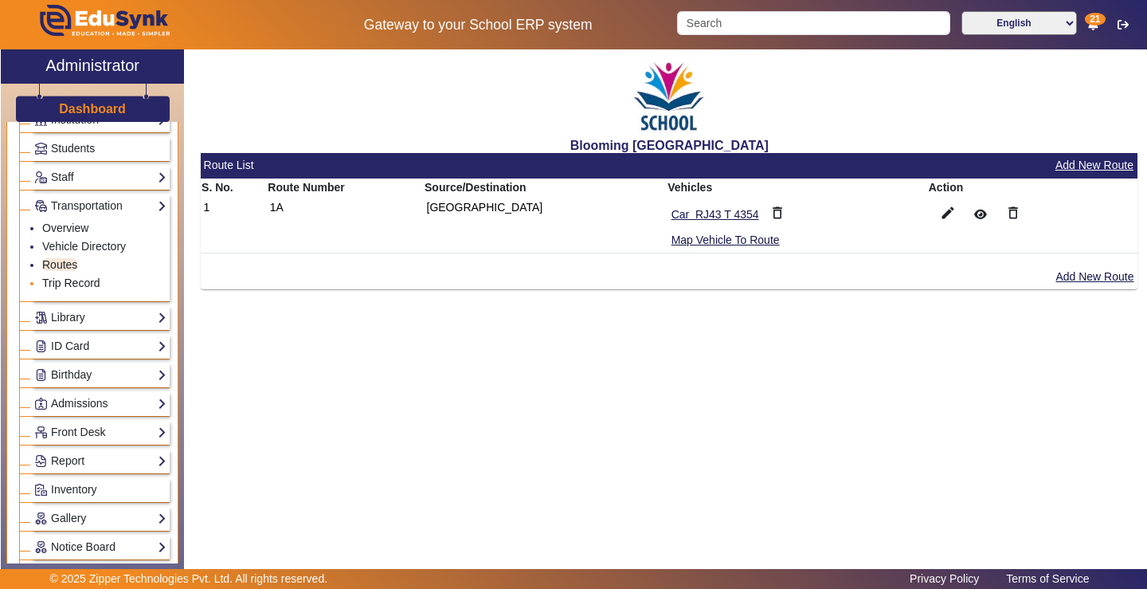
click at [66, 283] on link "Trip Record" at bounding box center [71, 282] width 58 height 13
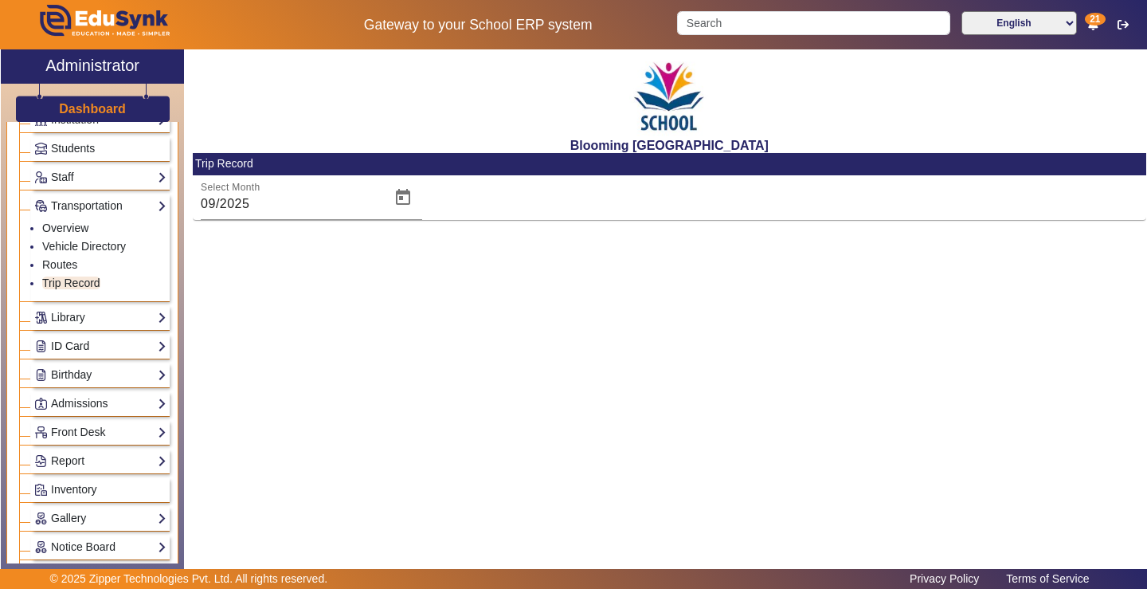
click at [119, 347] on link "ID Card" at bounding box center [100, 346] width 132 height 18
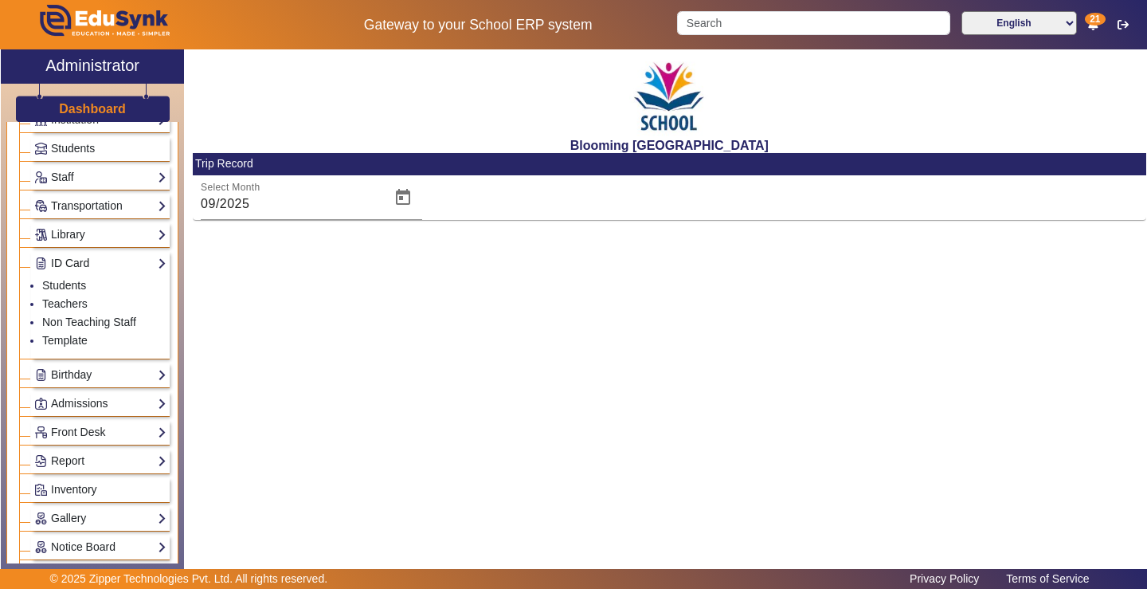
click at [82, 260] on link "ID Card" at bounding box center [100, 263] width 132 height 18
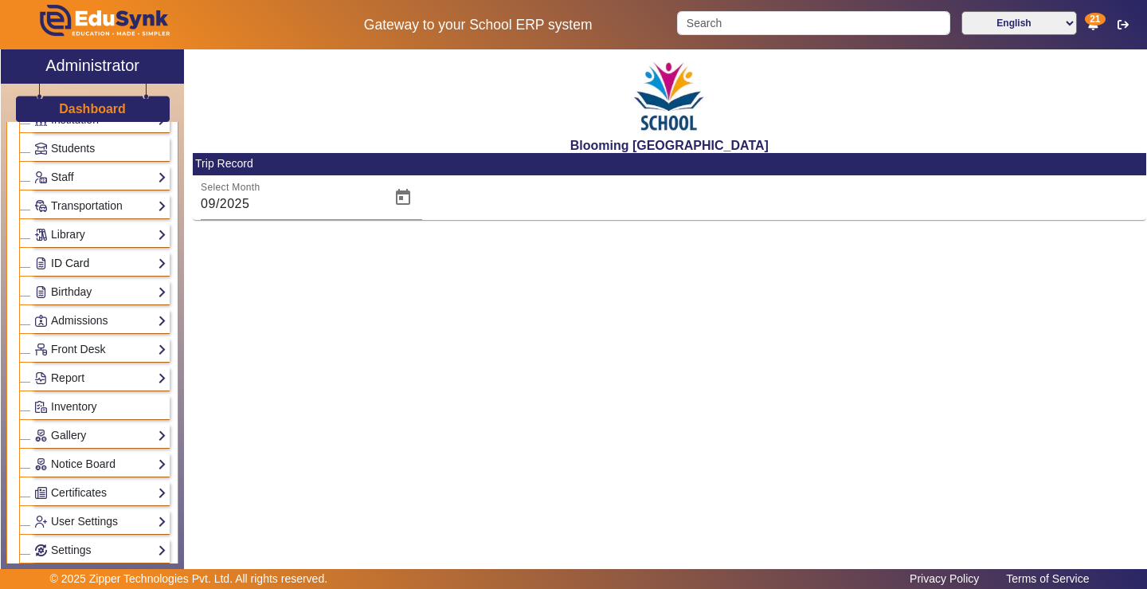
click at [80, 264] on link "ID Card" at bounding box center [100, 263] width 132 height 18
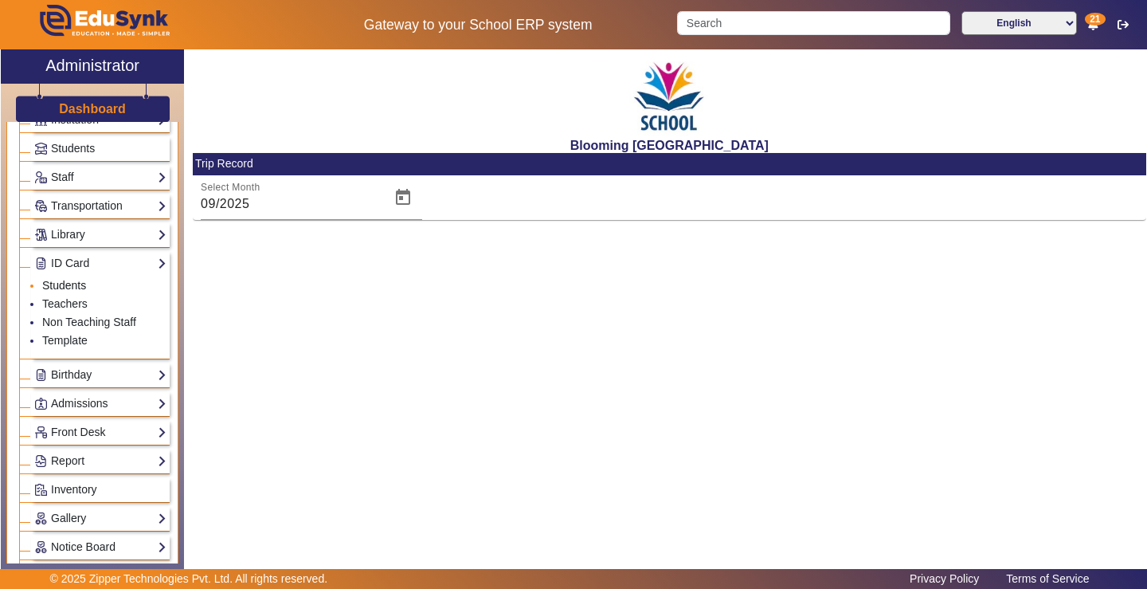
click at [77, 284] on link "Students" at bounding box center [64, 285] width 44 height 13
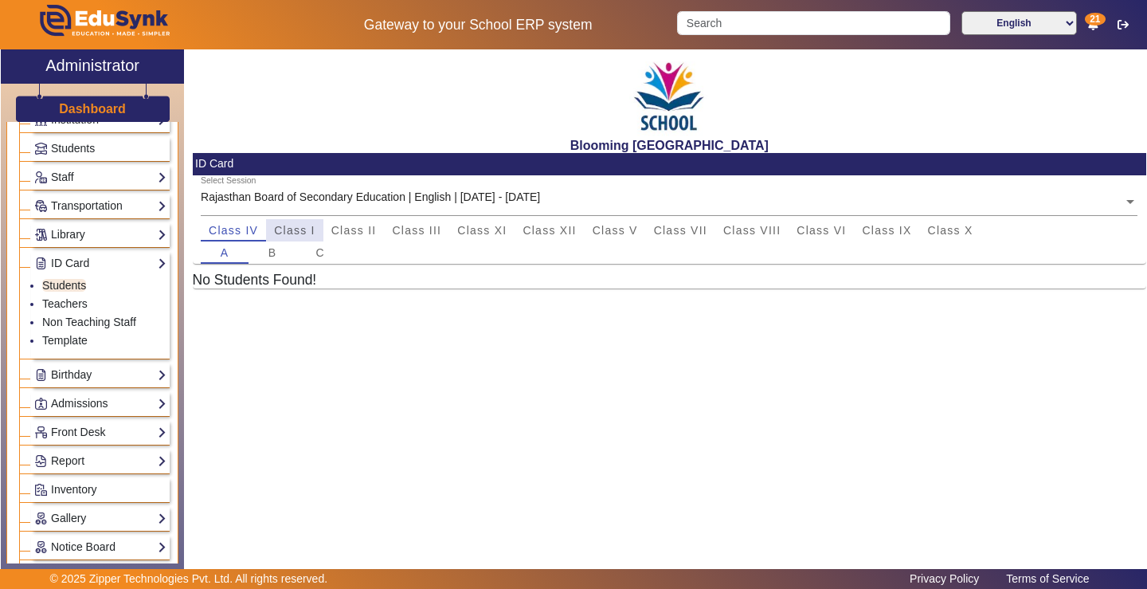
click at [306, 229] on span "Class I" at bounding box center [294, 230] width 41 height 11
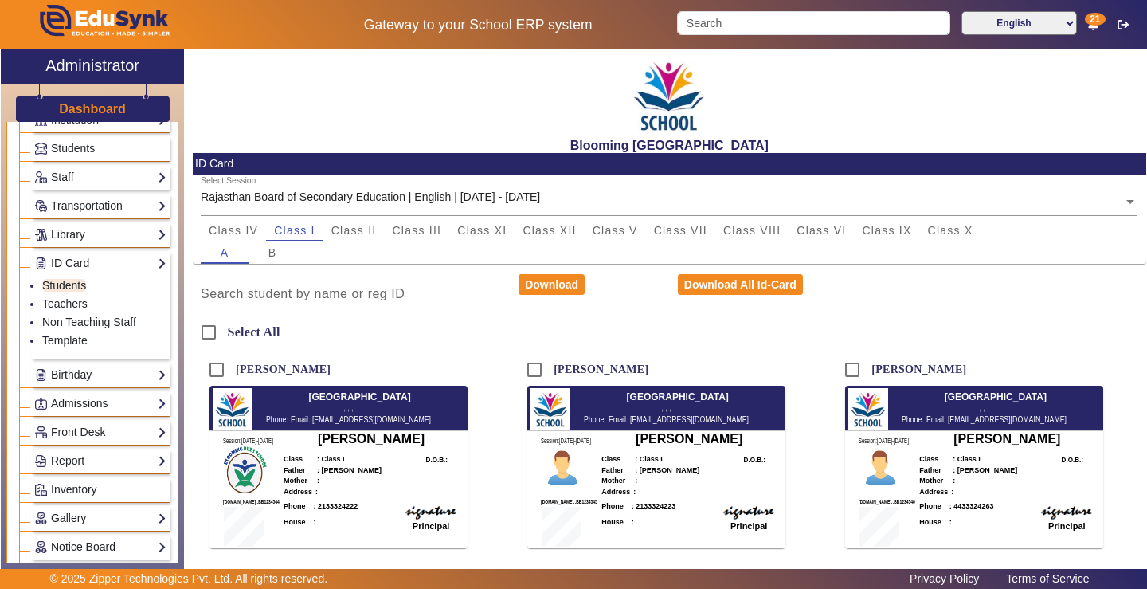
click at [1093, 26] on icon at bounding box center [1093, 24] width 10 height 11
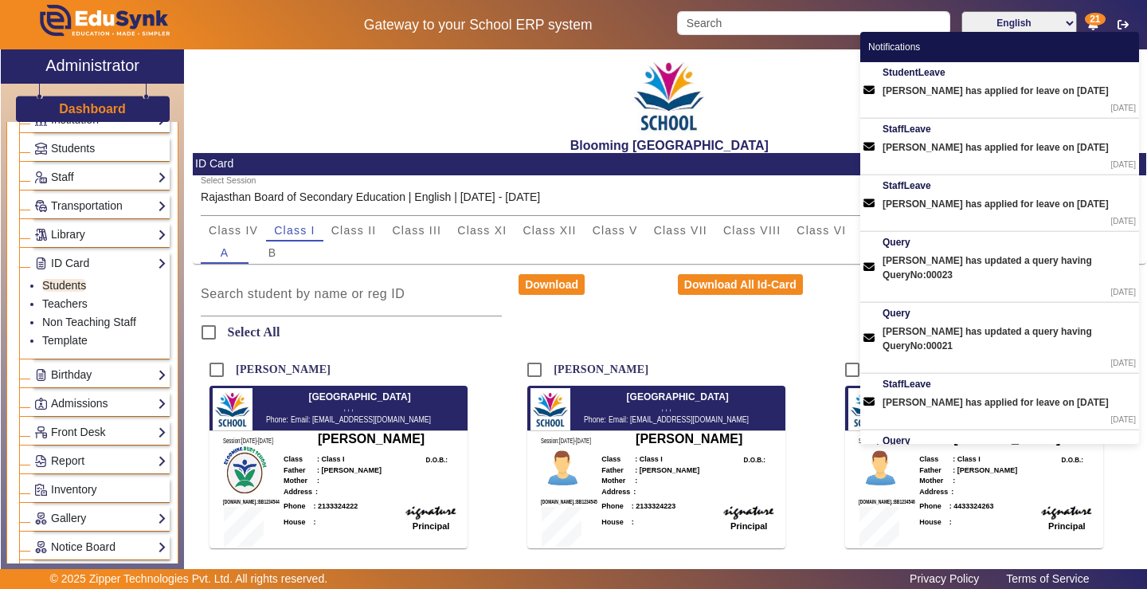
click at [831, 84] on div "Blooming [GEOGRAPHIC_DATA]" at bounding box center [669, 101] width 953 height 104
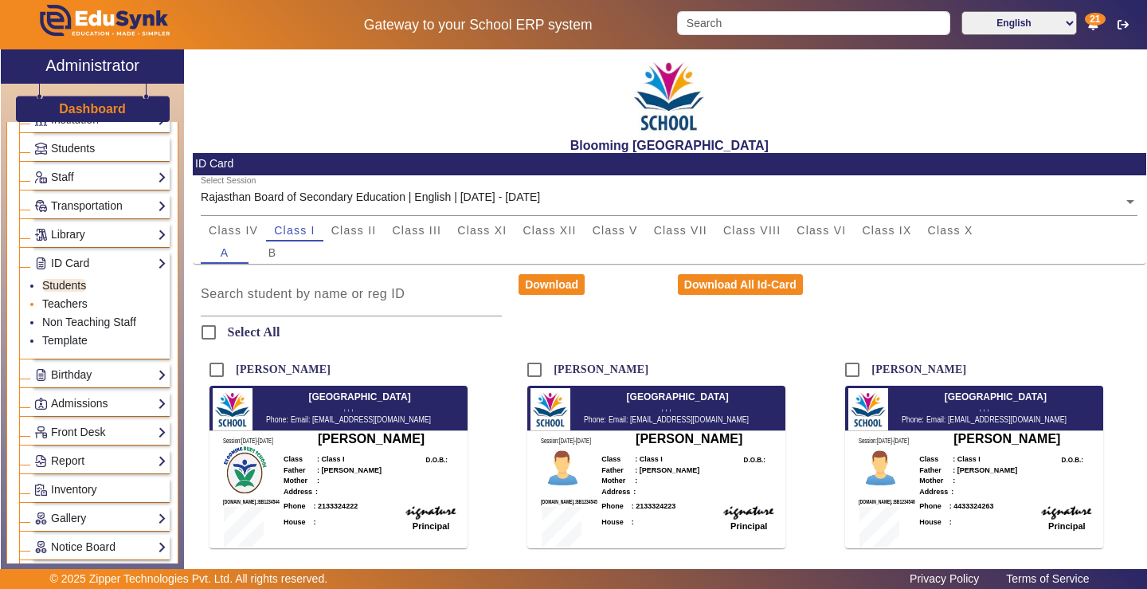
click at [68, 304] on link "Teachers" at bounding box center [64, 303] width 45 height 13
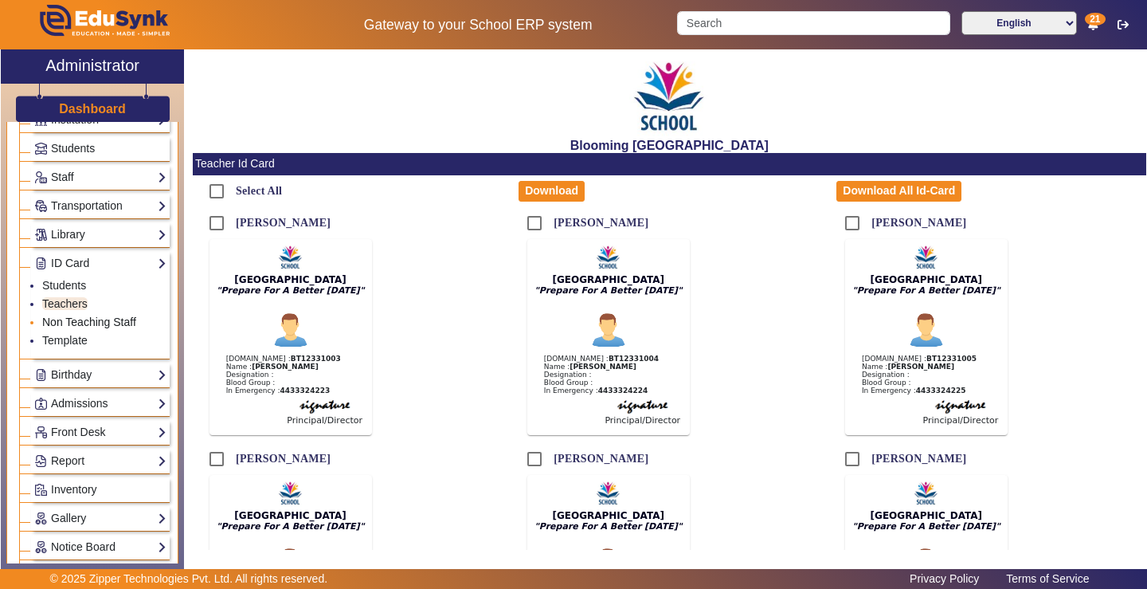
click at [72, 319] on link "Non Teaching Staff" at bounding box center [89, 321] width 94 height 13
click at [71, 340] on link "Template" at bounding box center [64, 340] width 45 height 13
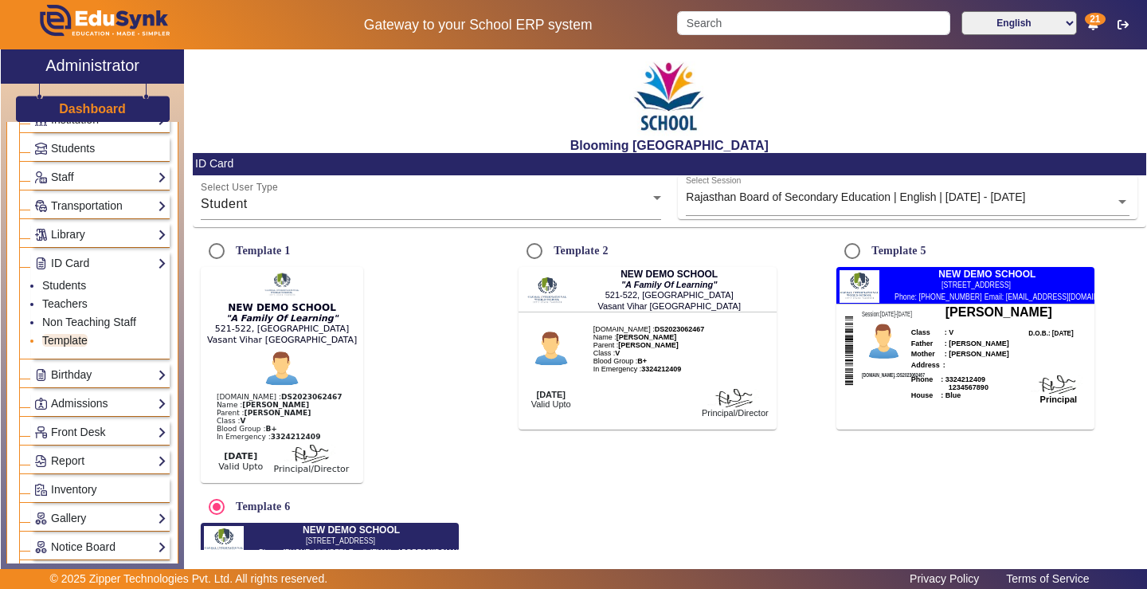
radio input "true"
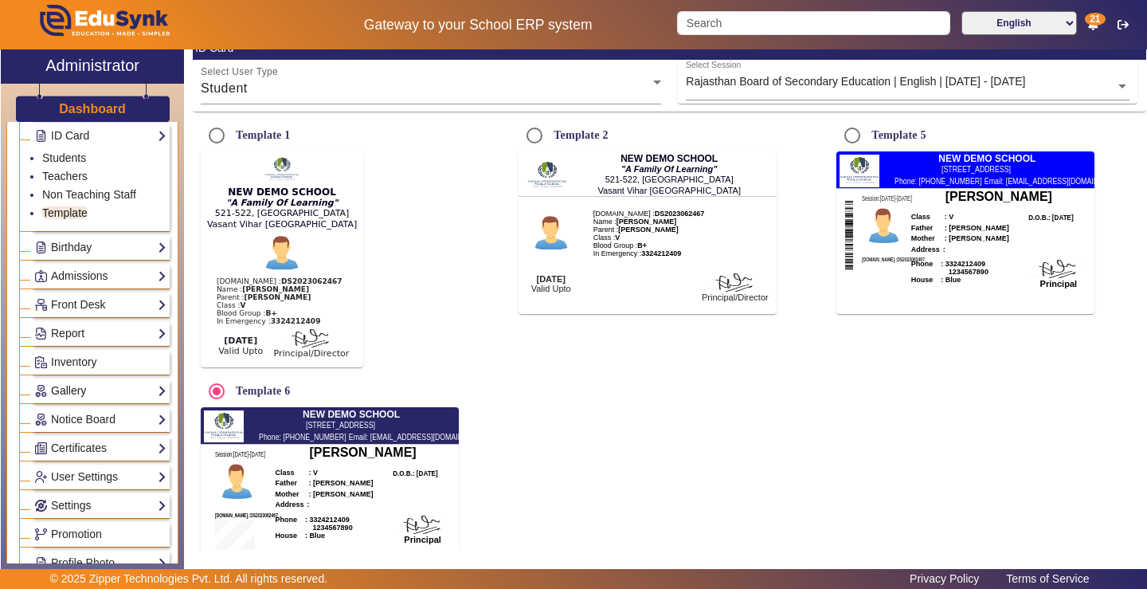
scroll to position [162, 0]
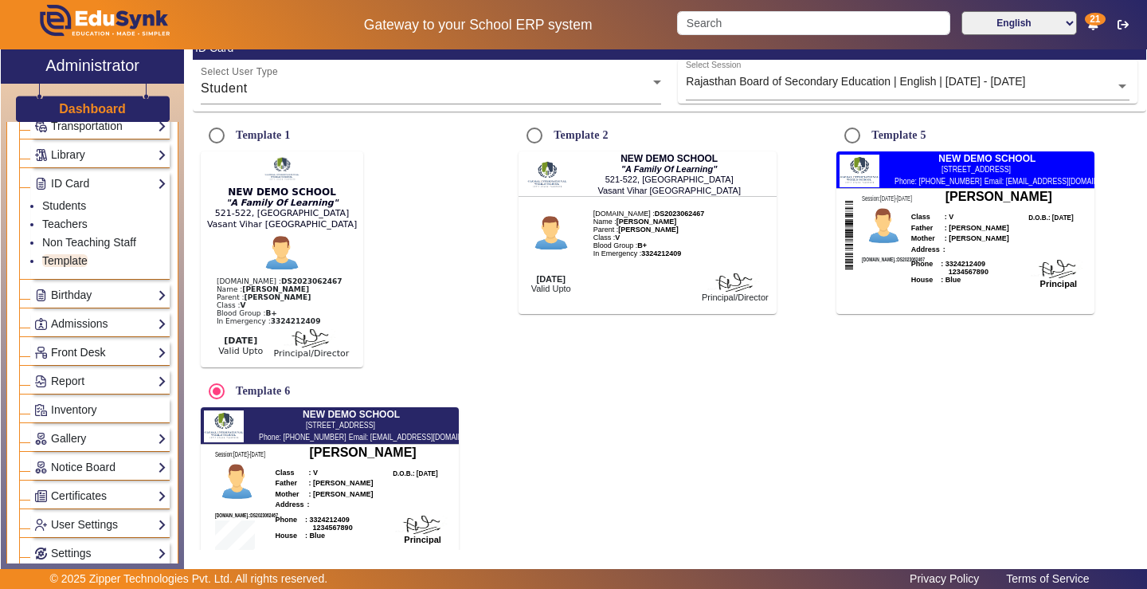
click at [103, 325] on link "Admissions" at bounding box center [100, 324] width 132 height 18
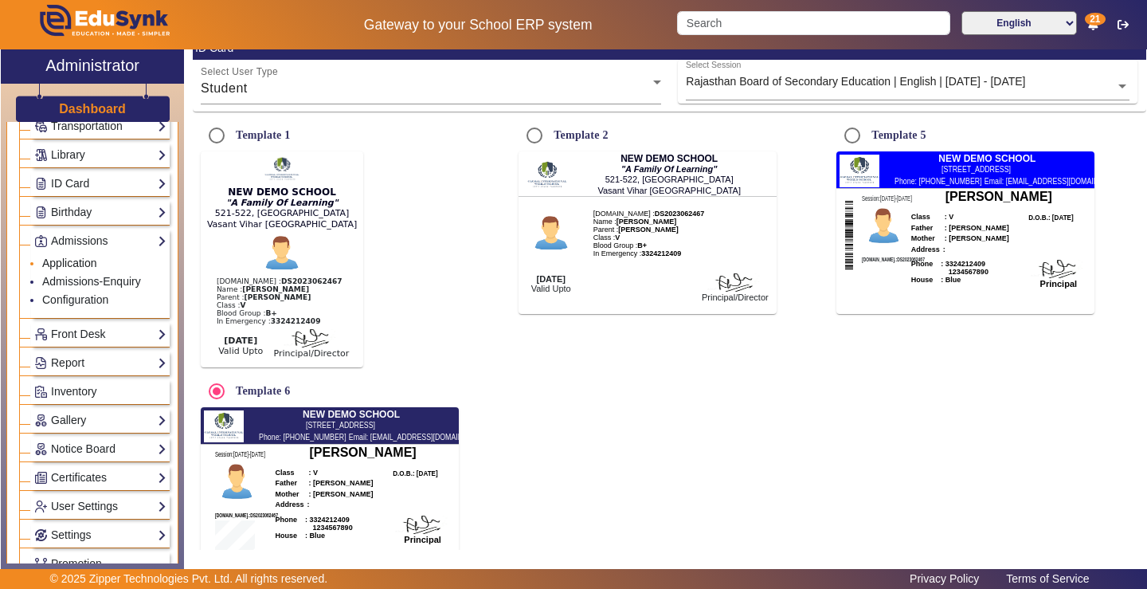
click at [86, 261] on link "Application" at bounding box center [69, 262] width 55 height 13
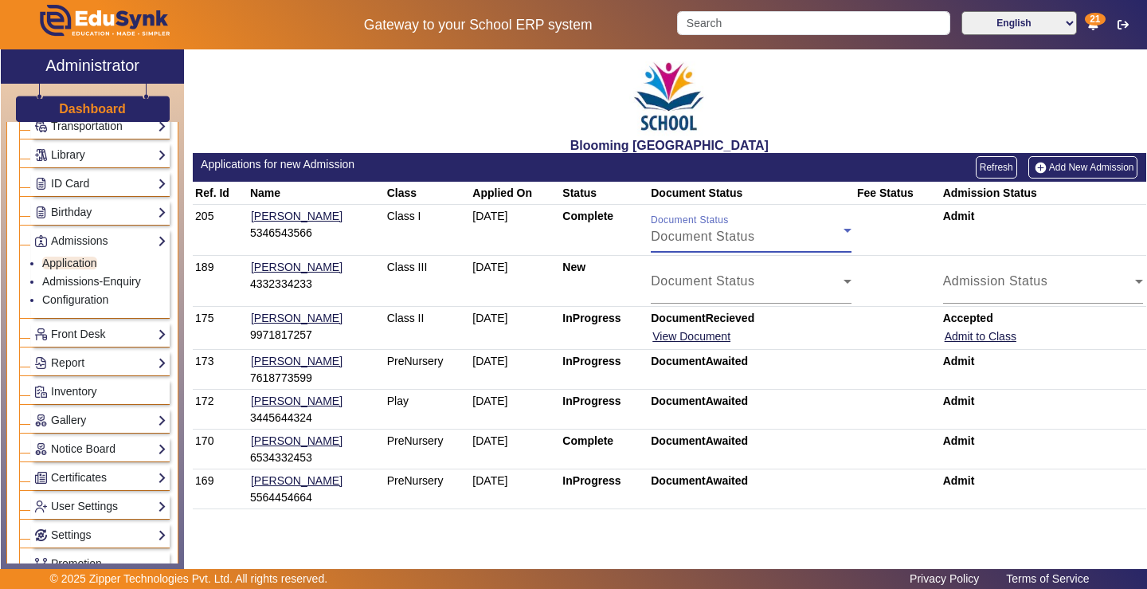
click at [848, 229] on icon at bounding box center [847, 231] width 8 height 4
click at [848, 229] on div at bounding box center [573, 294] width 1147 height 589
click at [86, 264] on link "Application" at bounding box center [69, 262] width 55 height 13
click at [80, 280] on link "Admissions-Enquiry" at bounding box center [91, 281] width 99 height 13
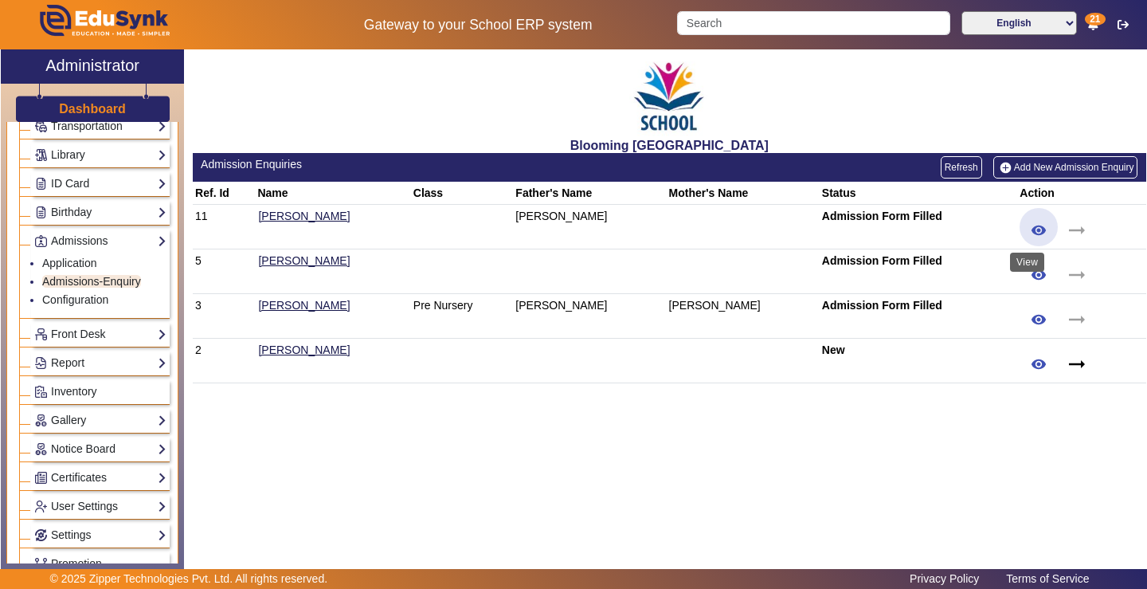
click at [1030, 234] on mat-icon "remove_red_eye" at bounding box center [1038, 230] width 16 height 16
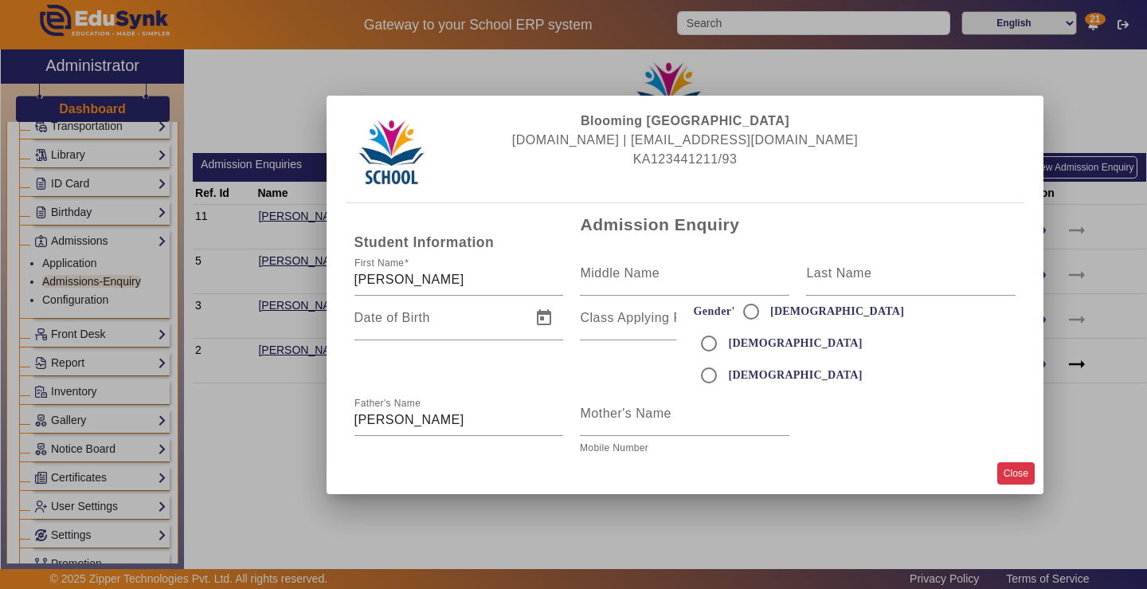
click at [1007, 467] on button "Close" at bounding box center [1015, 473] width 37 height 22
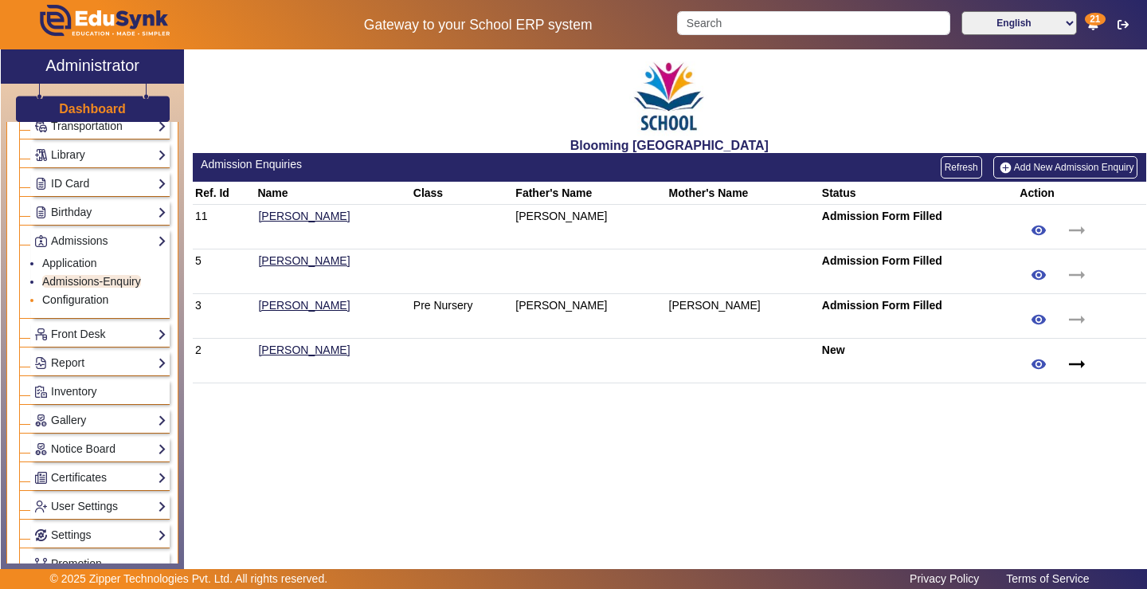
click at [89, 298] on link "Configuration" at bounding box center [75, 299] width 66 height 13
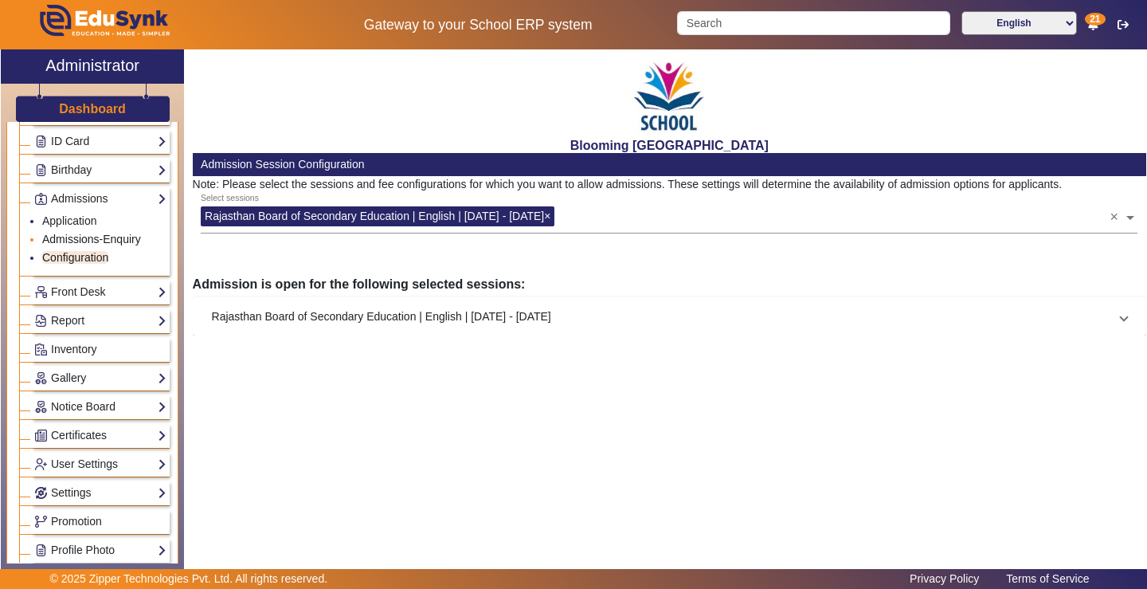
scroll to position [242, 0]
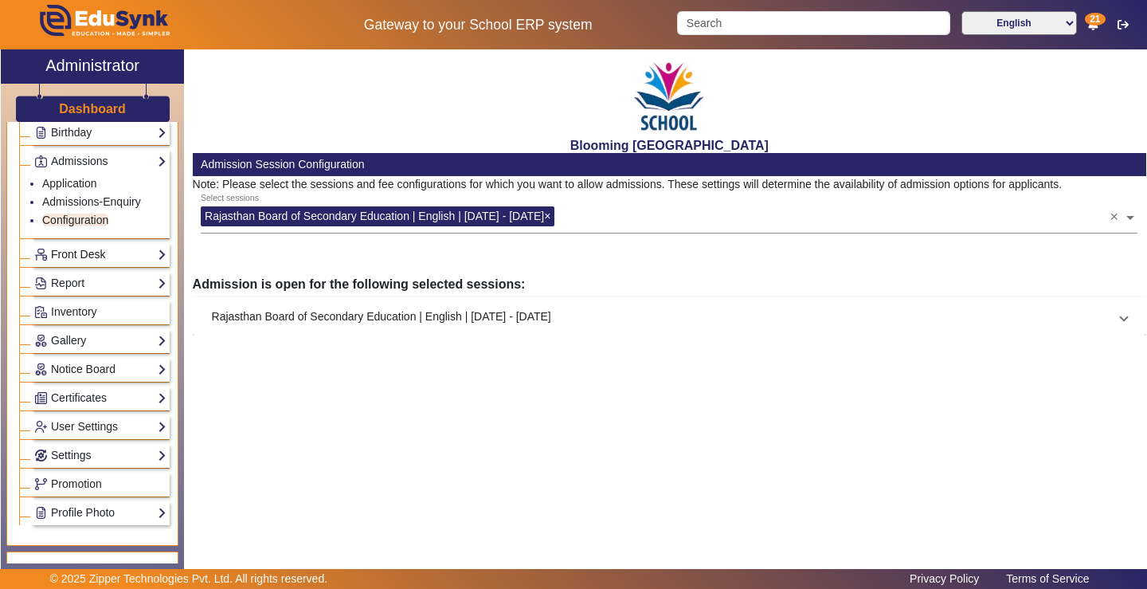
click at [115, 253] on link "Front Desk" at bounding box center [100, 254] width 132 height 18
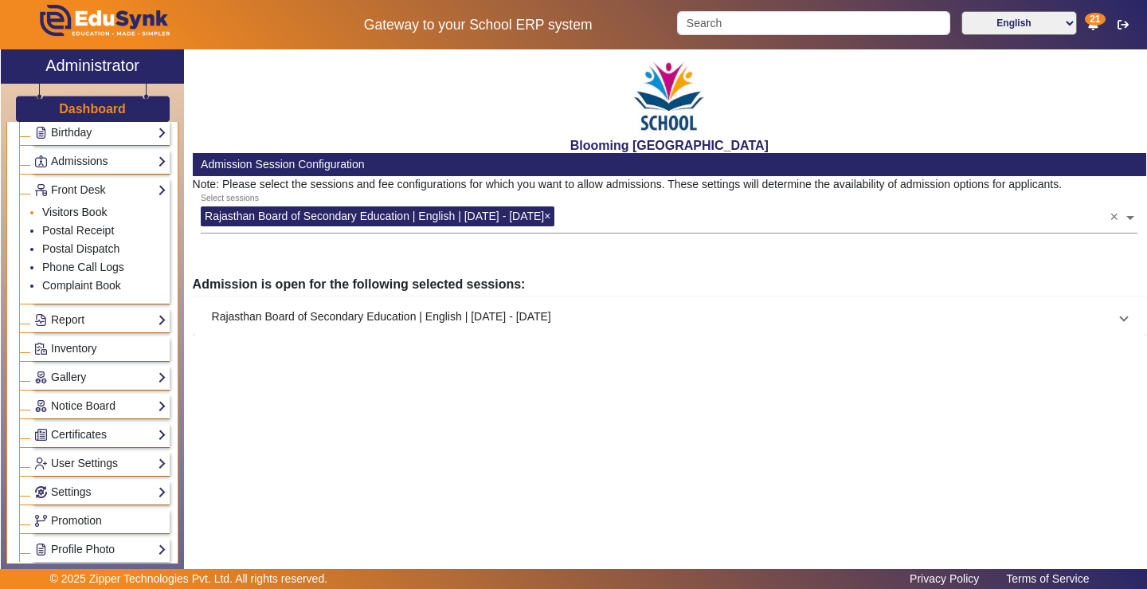
click at [104, 215] on link "Visitors Book" at bounding box center [74, 211] width 65 height 13
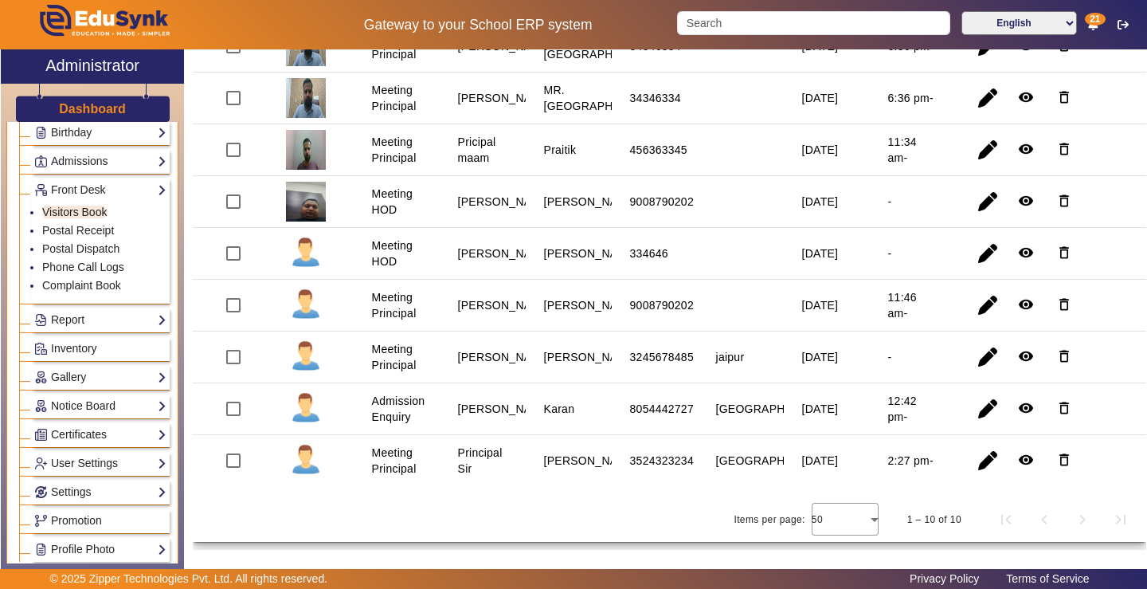
scroll to position [391, 0]
click at [94, 233] on link "Postal Receipt" at bounding box center [78, 230] width 72 height 13
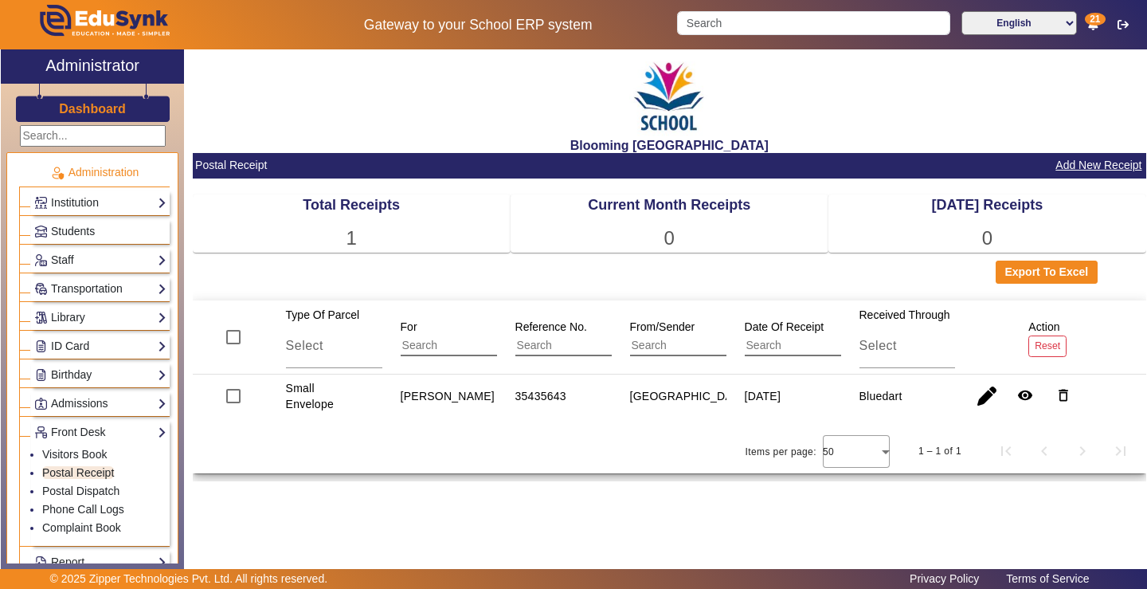
scroll to position [242, 0]
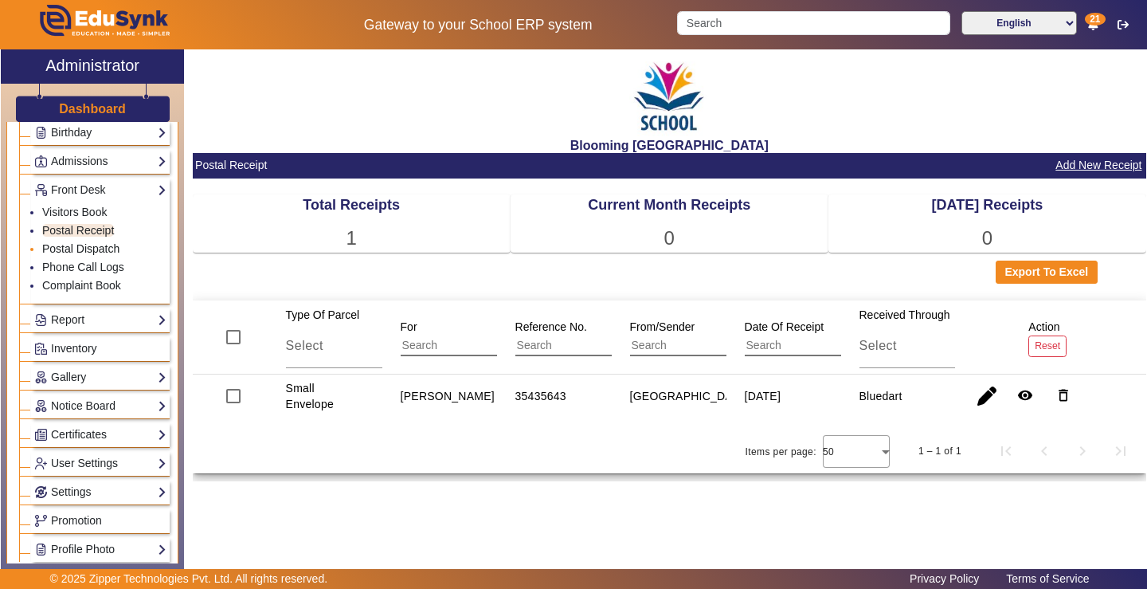
click at [83, 248] on link "Postal Dispatch" at bounding box center [80, 248] width 77 height 13
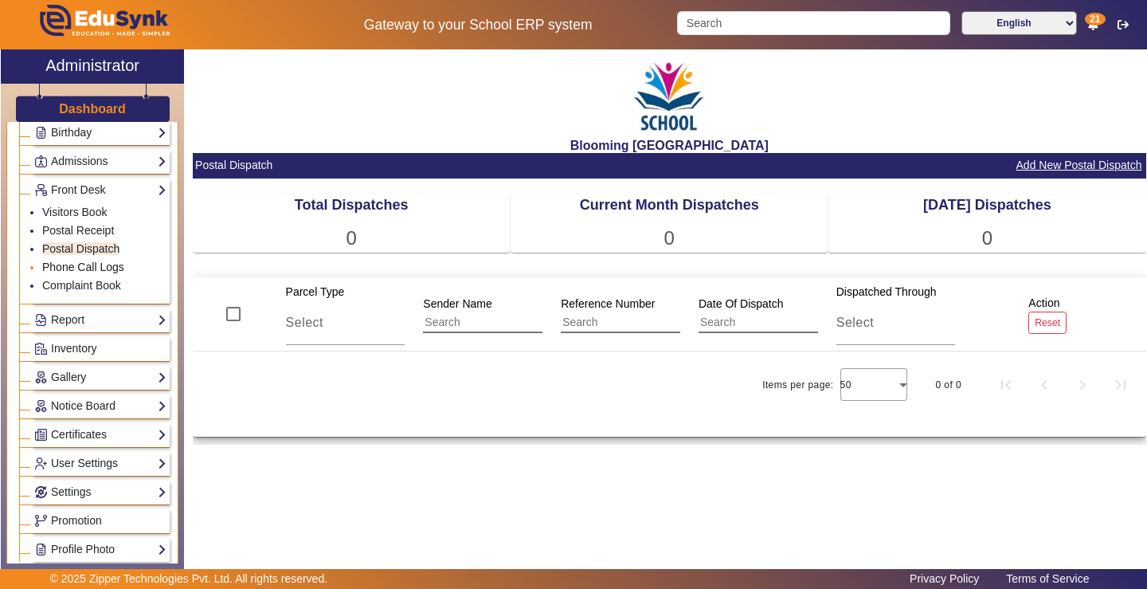
click at [93, 268] on link "Phone Call Logs" at bounding box center [83, 266] width 82 height 13
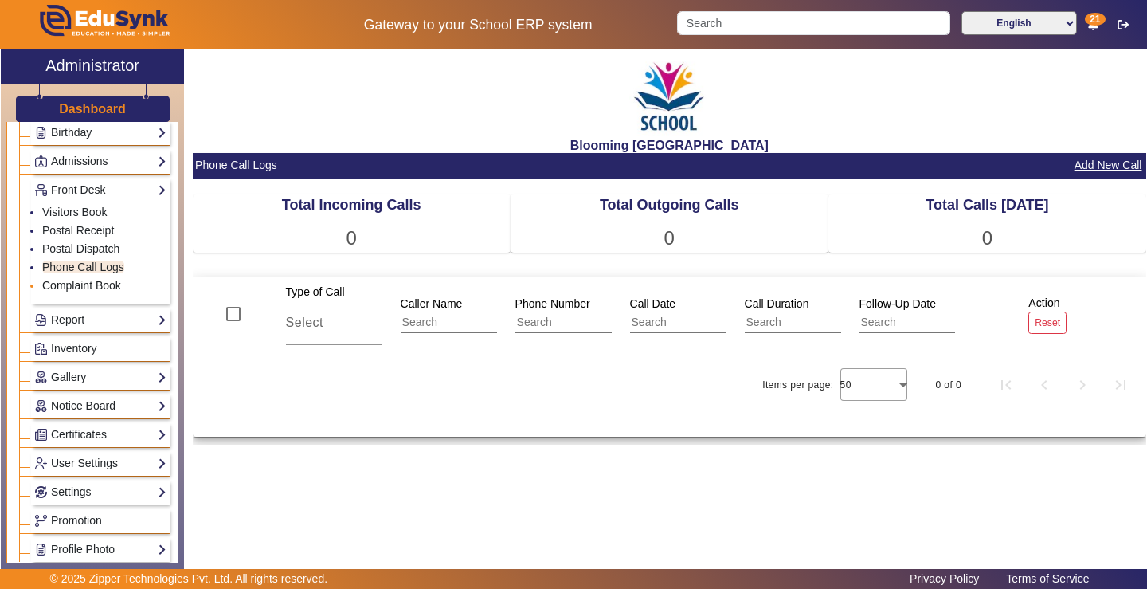
click at [98, 287] on link "Complaint Book" at bounding box center [81, 285] width 79 height 13
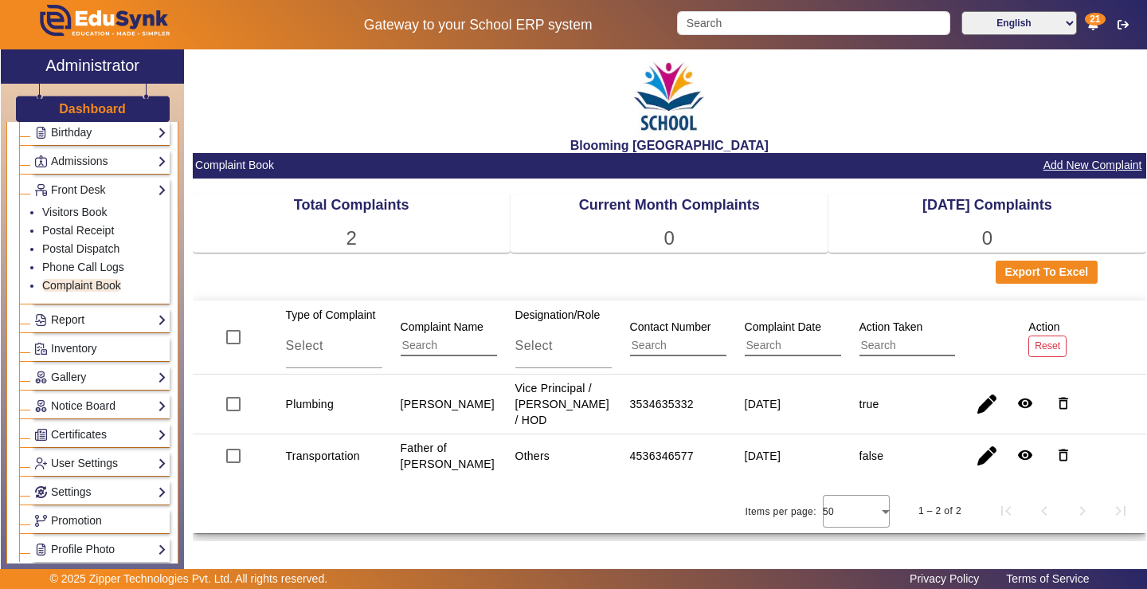
click at [83, 322] on link "Report" at bounding box center [100, 320] width 132 height 18
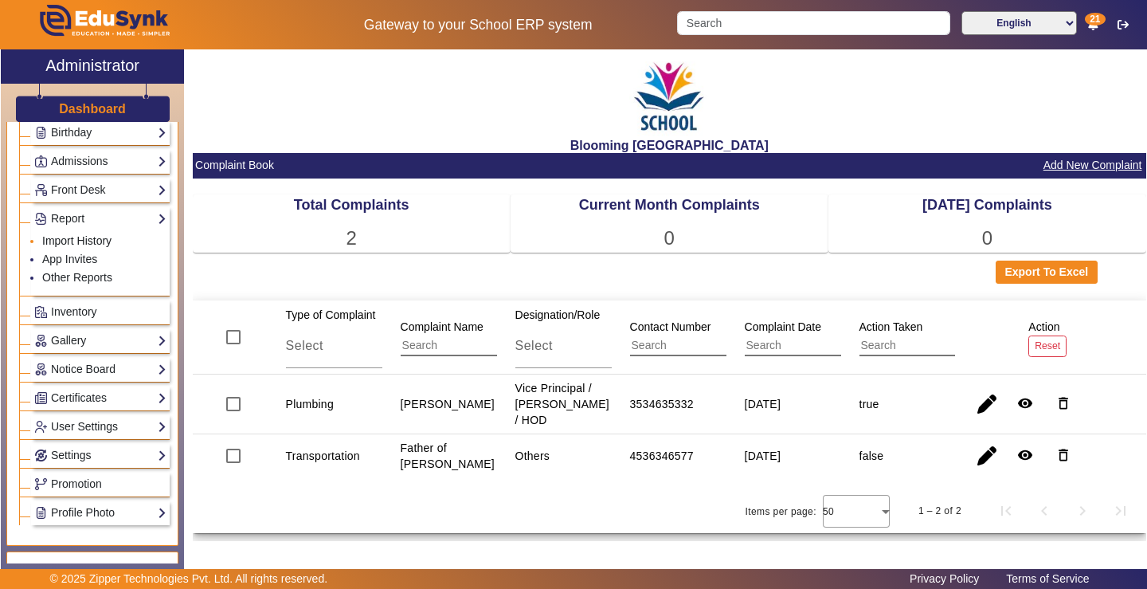
click at [76, 241] on link "Import History" at bounding box center [76, 240] width 69 height 13
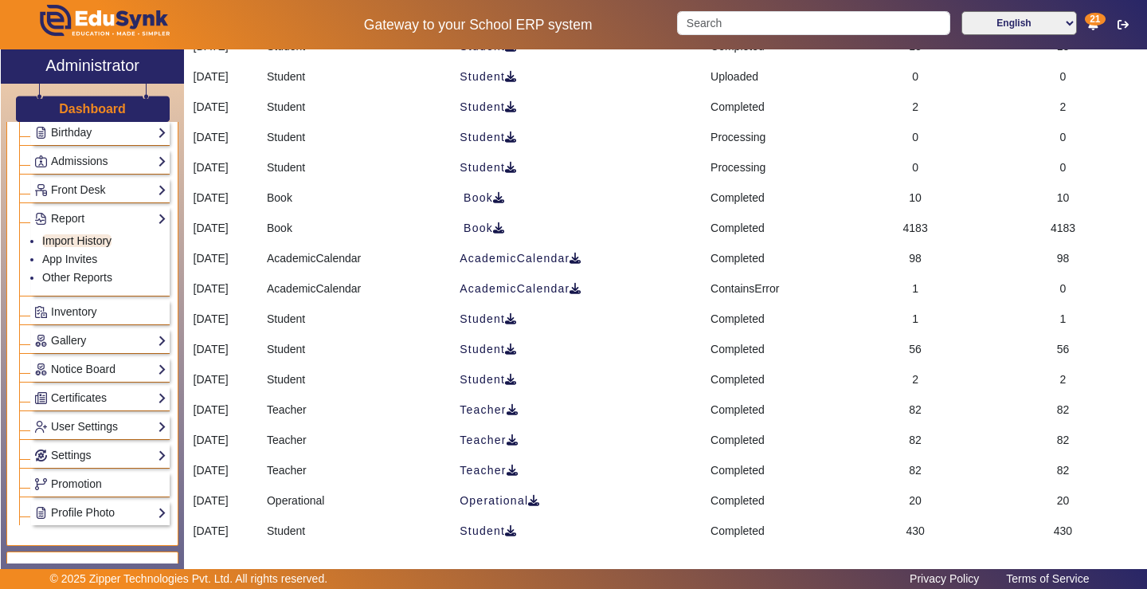
scroll to position [353, 0]
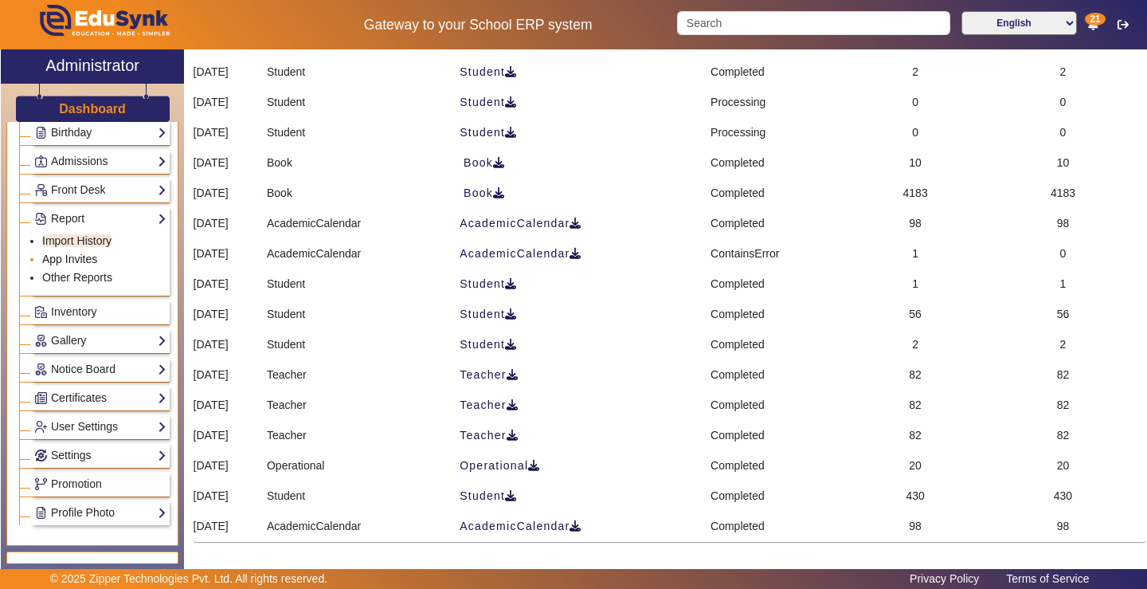
click at [94, 257] on link "App Invites" at bounding box center [69, 258] width 55 height 13
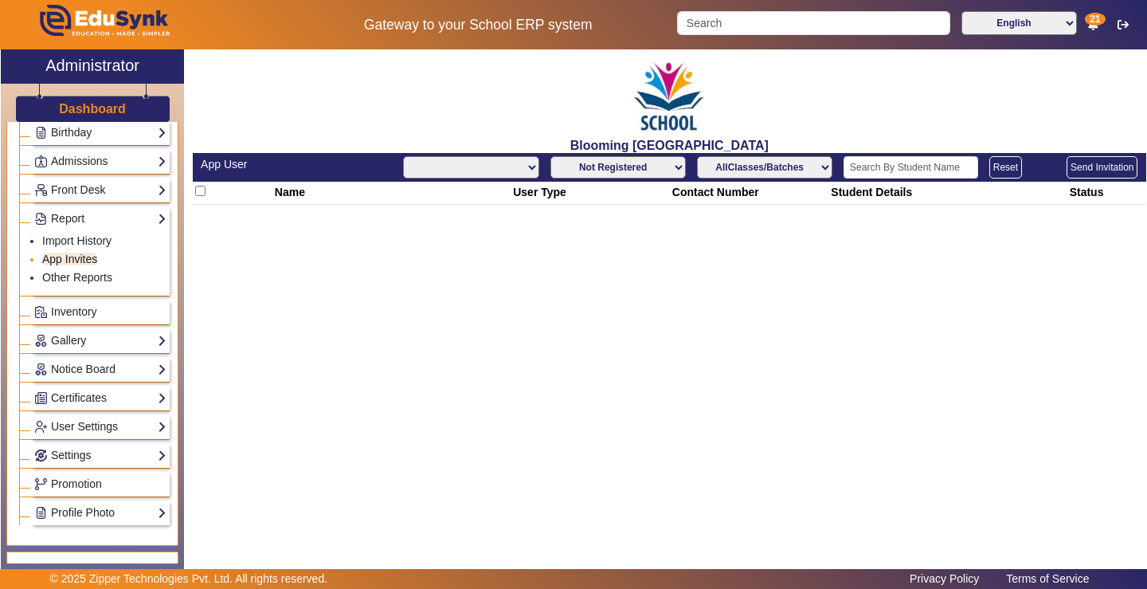
select select "All"
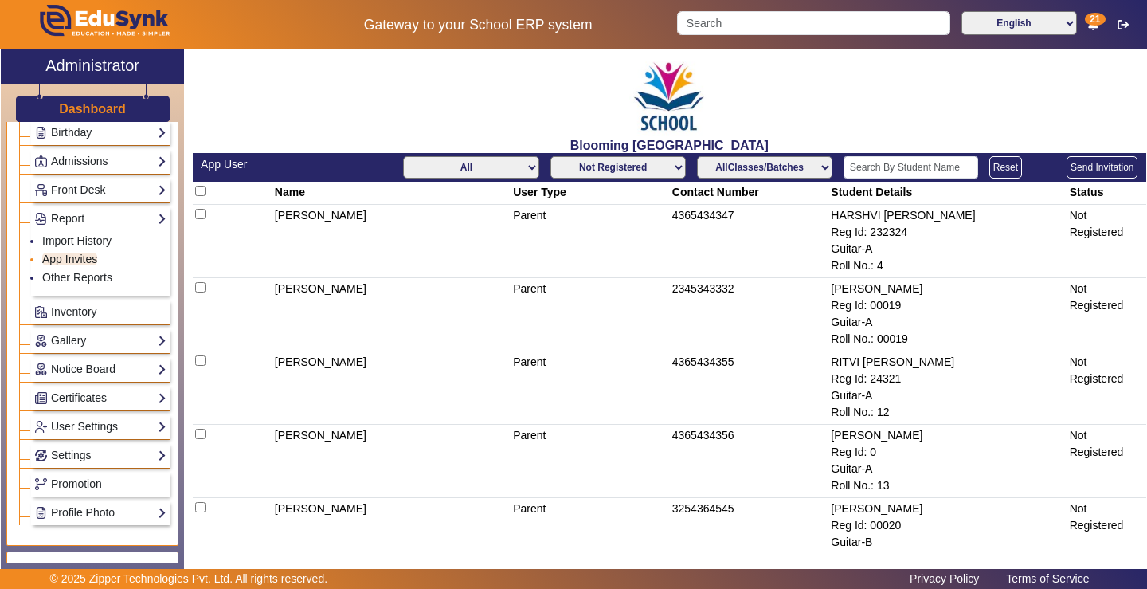
click at [73, 259] on link "App Invites" at bounding box center [69, 258] width 55 height 13
click at [84, 260] on link "App Invites" at bounding box center [69, 258] width 55 height 13
click at [85, 276] on link "Other Reports" at bounding box center [77, 277] width 70 height 13
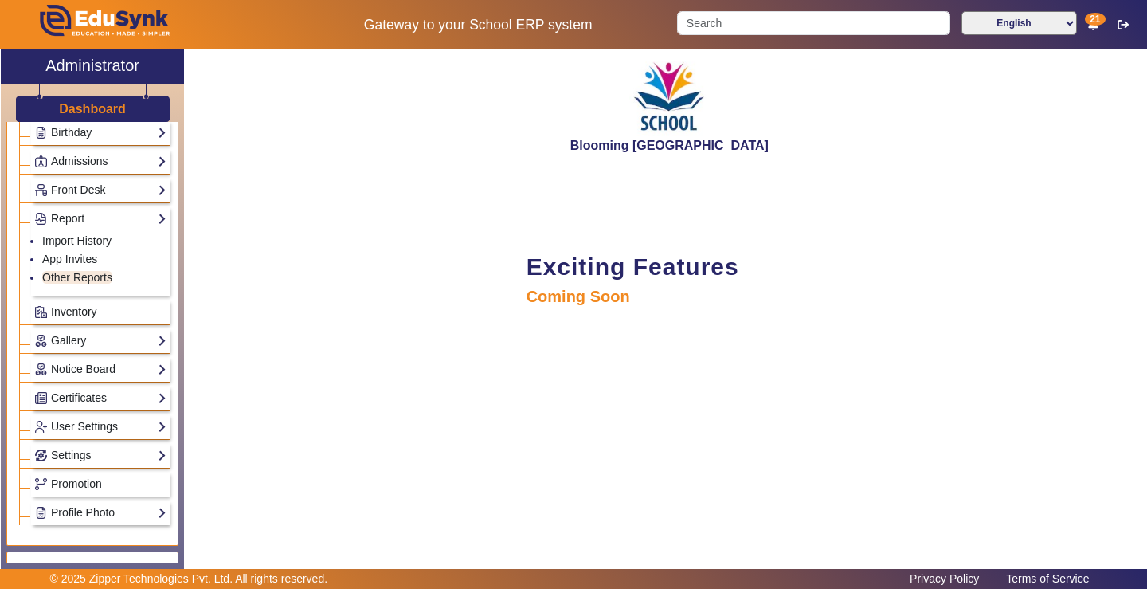
click at [88, 311] on span "Inventory" at bounding box center [74, 311] width 46 height 13
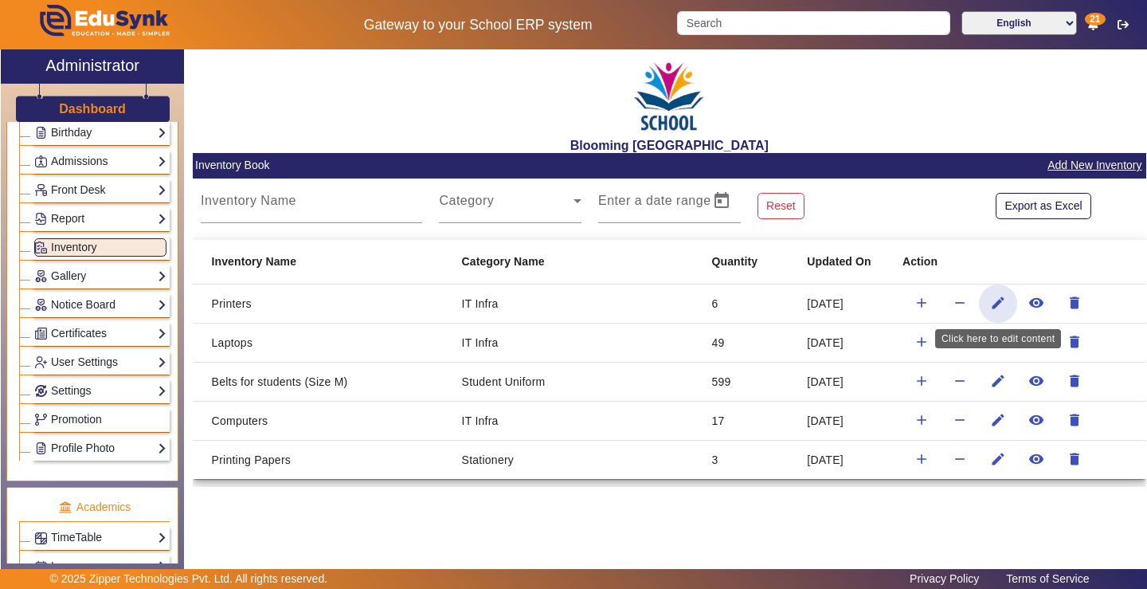
click at [995, 301] on mat-icon "edit" at bounding box center [998, 303] width 16 height 16
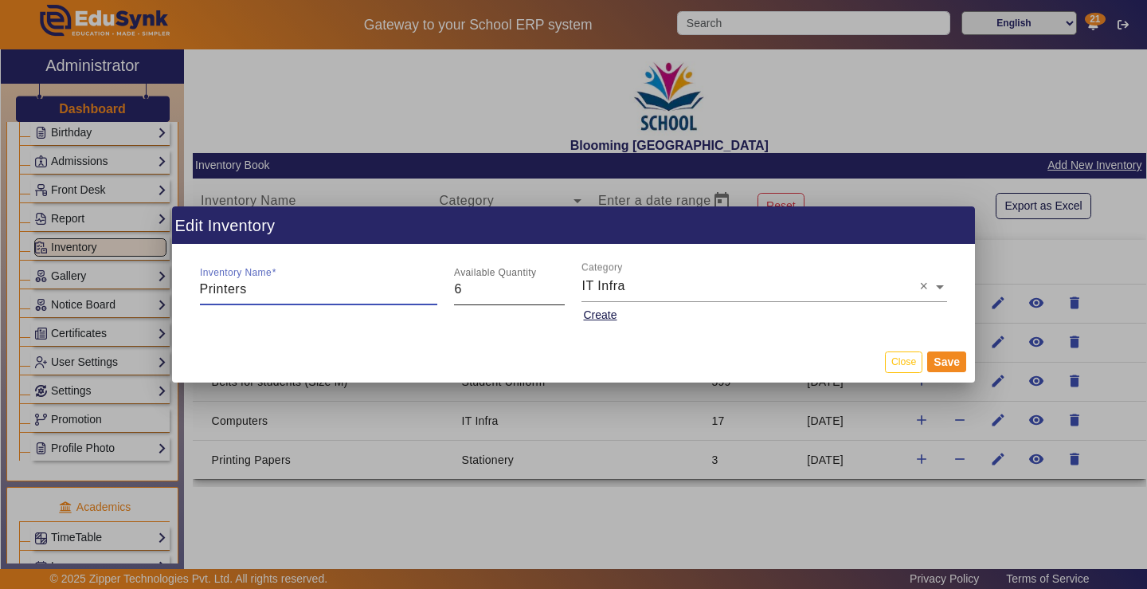
click at [487, 288] on input "6" at bounding box center [509, 289] width 111 height 19
click at [461, 285] on input "6" at bounding box center [509, 289] width 111 height 19
click at [463, 285] on input "6" at bounding box center [509, 289] width 111 height 19
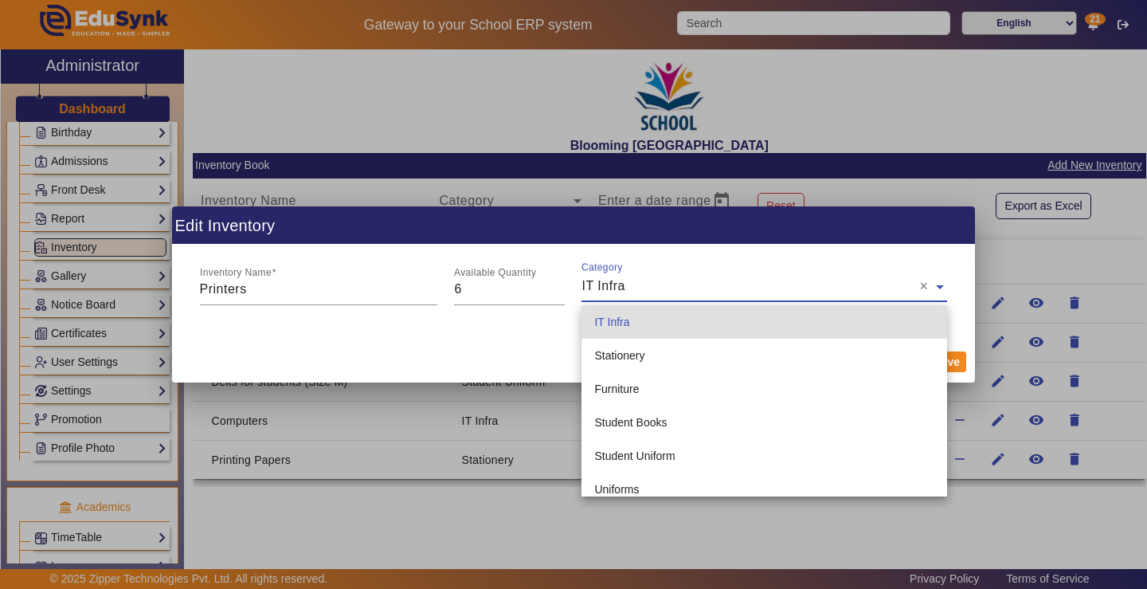
click at [938, 282] on span at bounding box center [940, 285] width 14 height 19
click at [1047, 249] on div at bounding box center [573, 294] width 1147 height 589
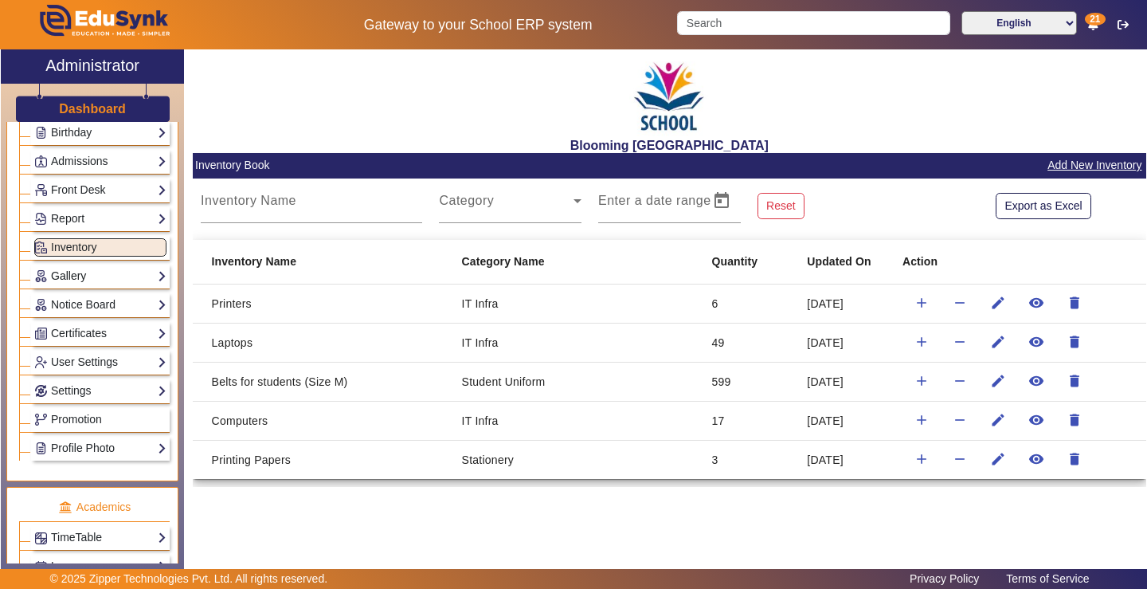
click at [85, 276] on link "Gallery" at bounding box center [100, 276] width 132 height 18
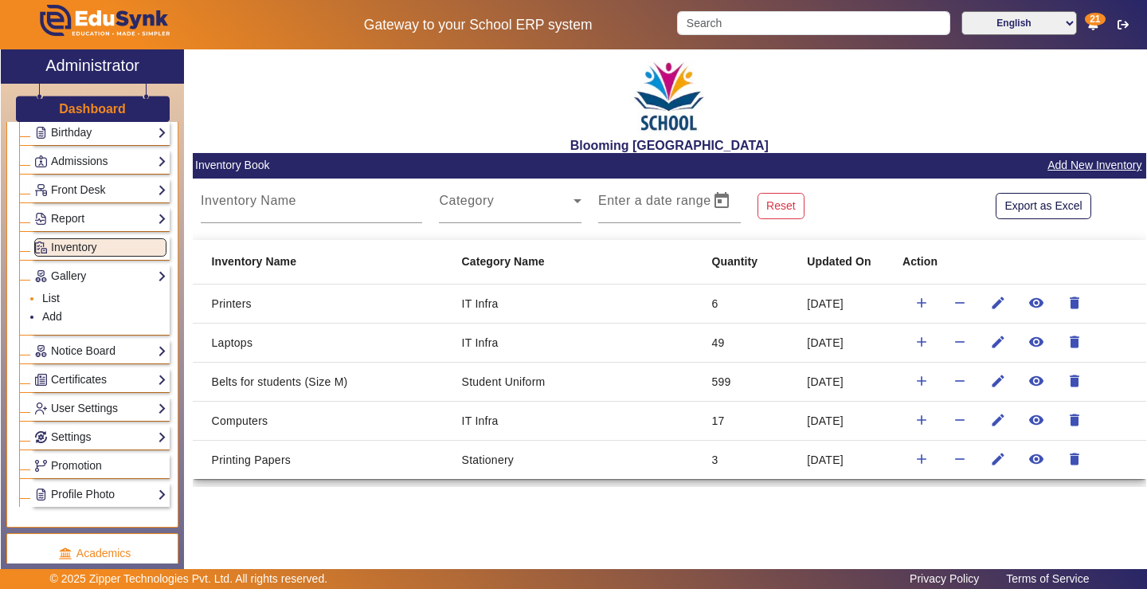
click at [54, 298] on link "List" at bounding box center [51, 297] width 18 height 13
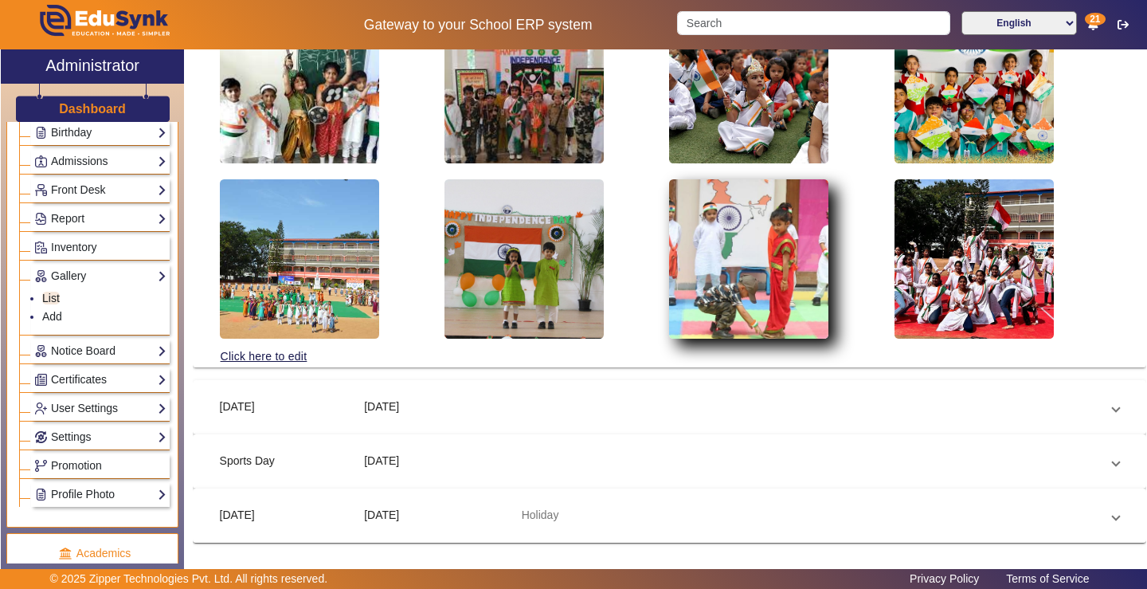
scroll to position [255, 0]
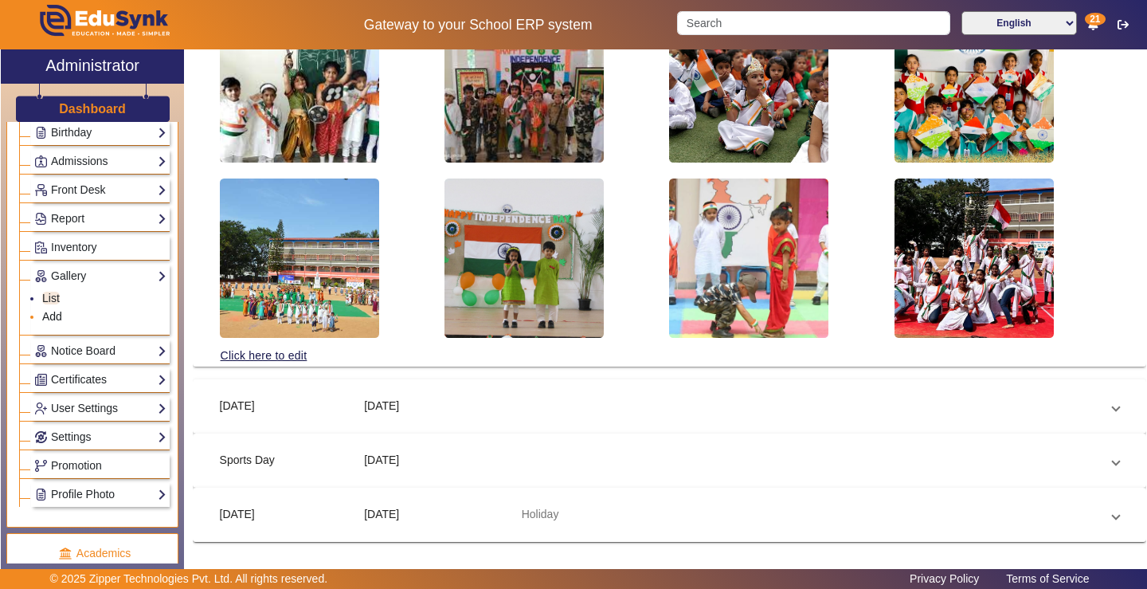
click at [61, 311] on link "Add" at bounding box center [52, 316] width 20 height 13
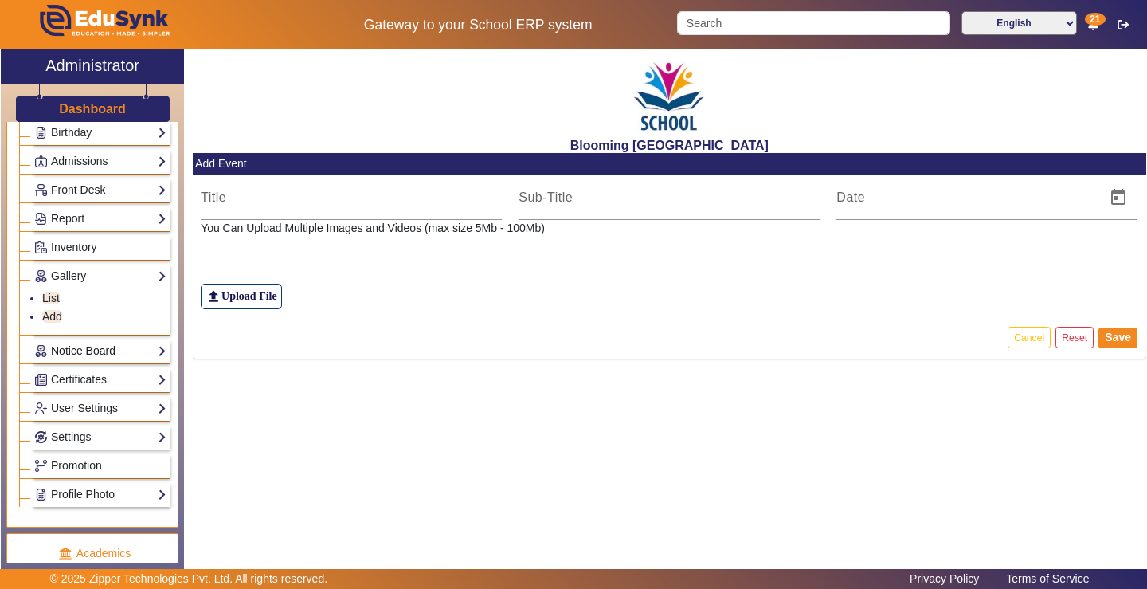
click at [106, 346] on link "Notice Board" at bounding box center [100, 351] width 132 height 18
click at [55, 330] on link "List" at bounding box center [51, 326] width 18 height 13
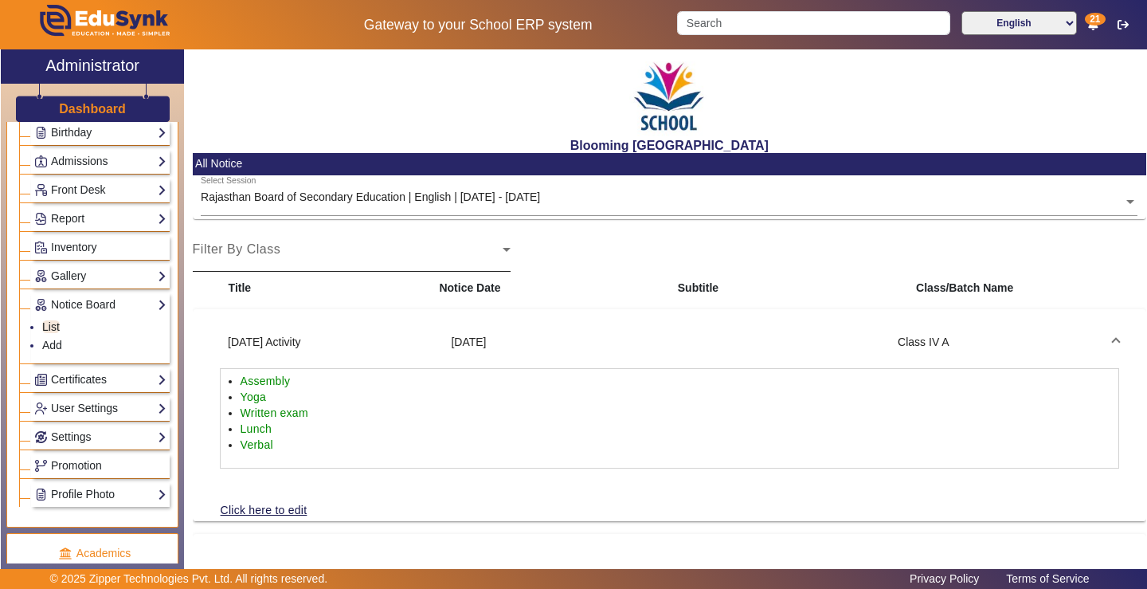
scroll to position [46, 0]
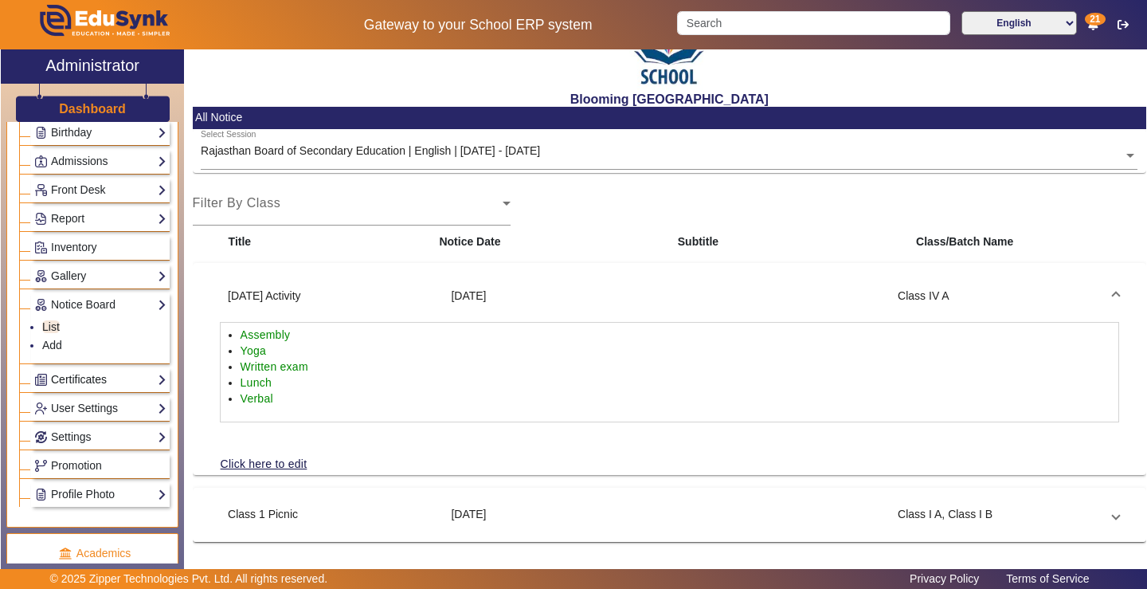
click at [101, 376] on link "Certificates" at bounding box center [100, 379] width 132 height 18
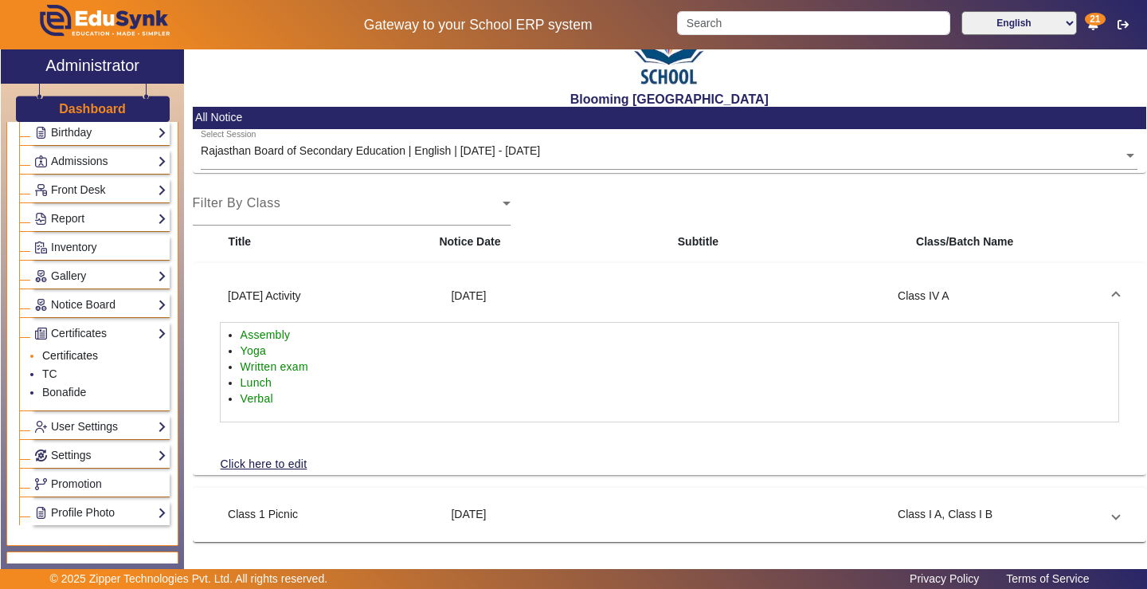
click at [88, 353] on link "Certificates" at bounding box center [70, 355] width 56 height 13
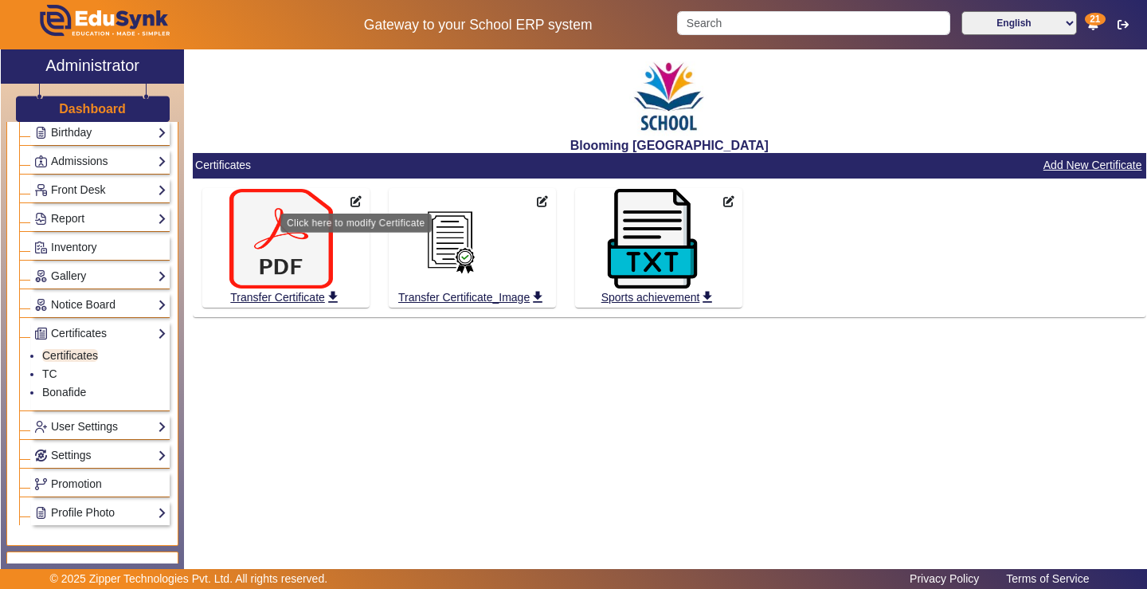
click at [354, 201] on icon at bounding box center [355, 201] width 11 height 11
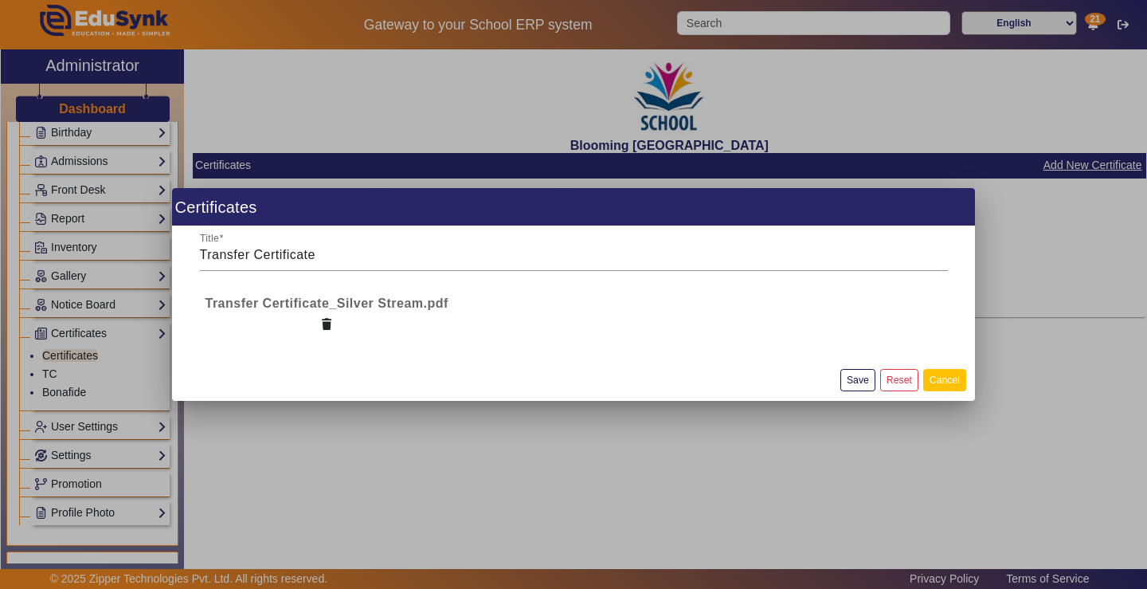
click at [944, 382] on button "Cancel" at bounding box center [944, 380] width 43 height 22
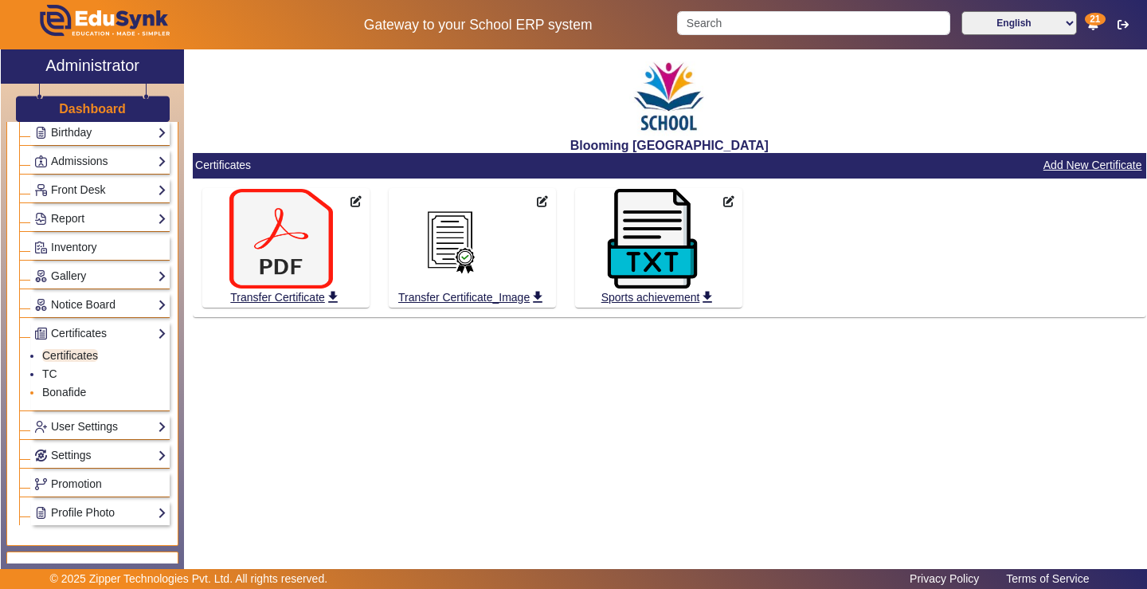
click at [88, 390] on li "Bonafide" at bounding box center [104, 393] width 124 height 18
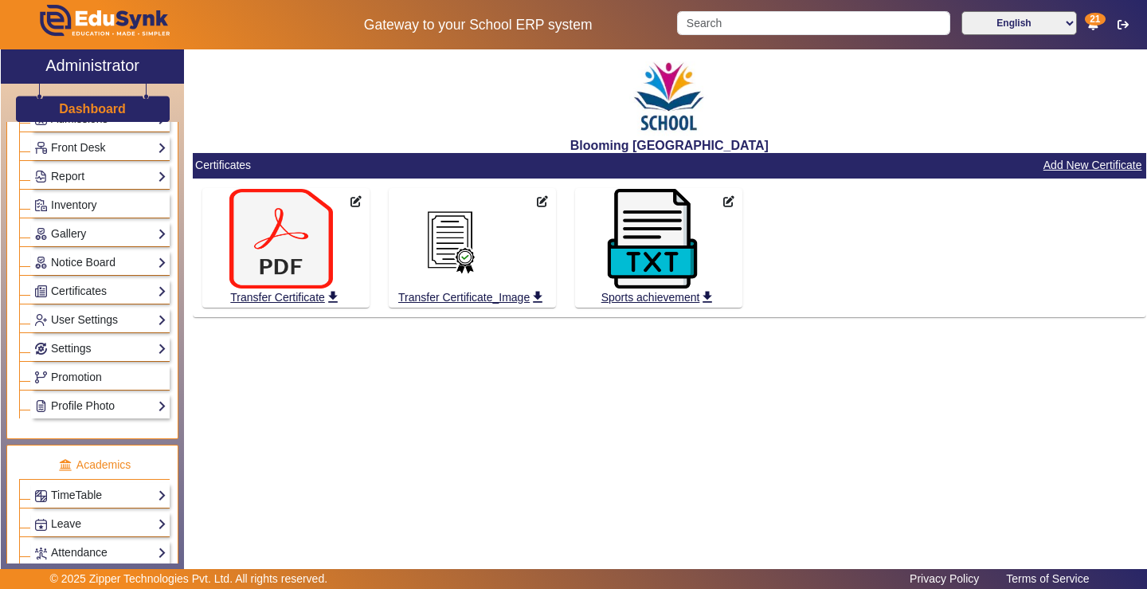
scroll to position [322, 0]
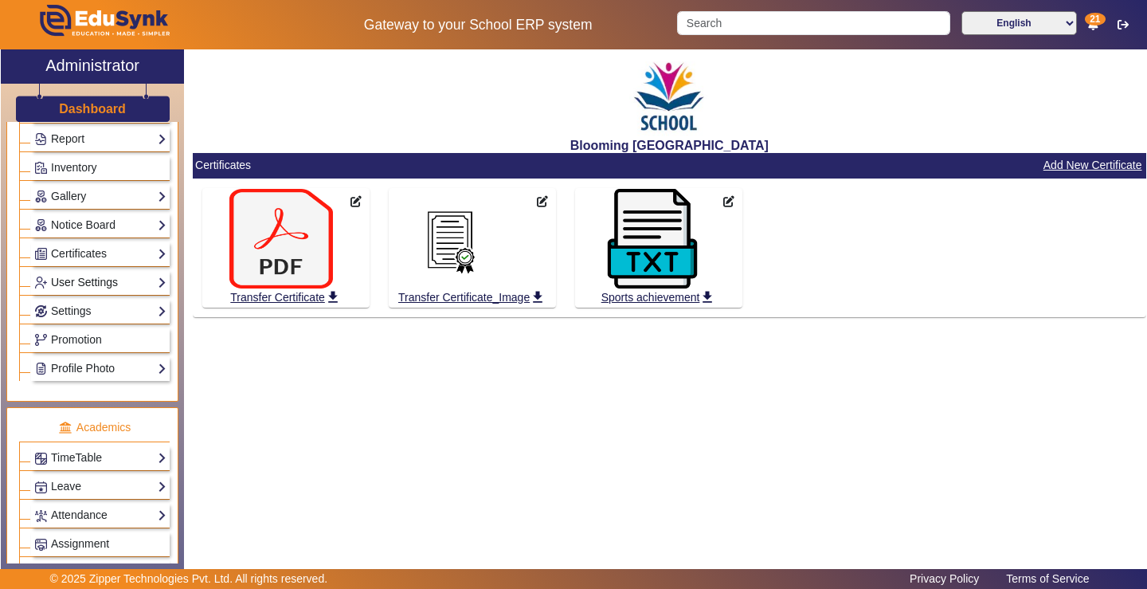
click at [100, 279] on link "User Settings" at bounding box center [100, 282] width 132 height 18
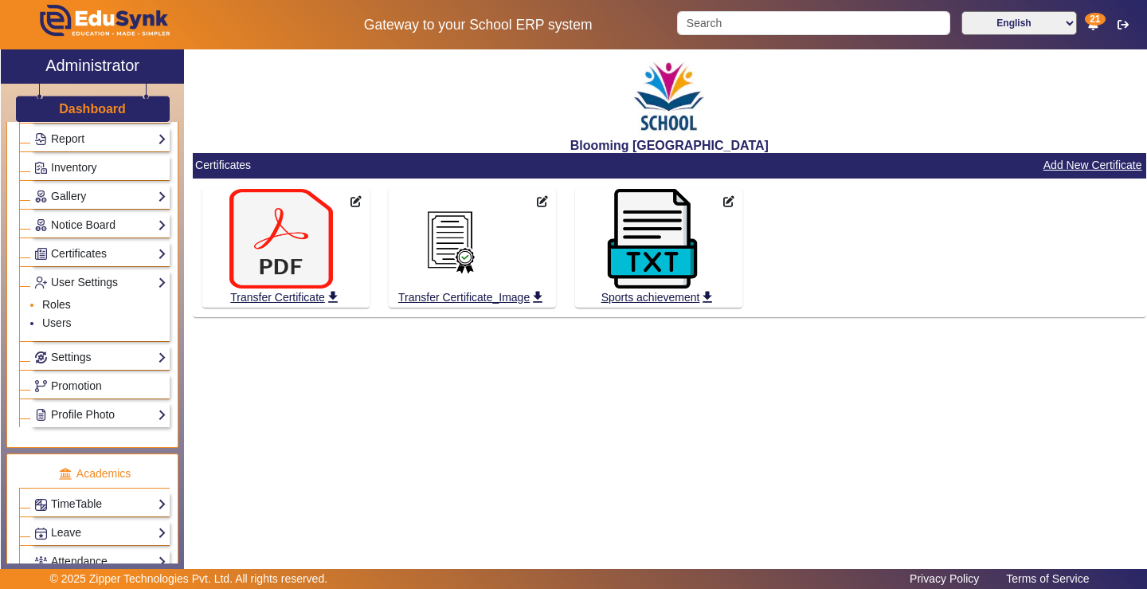
click at [58, 302] on link "Roles" at bounding box center [56, 304] width 29 height 13
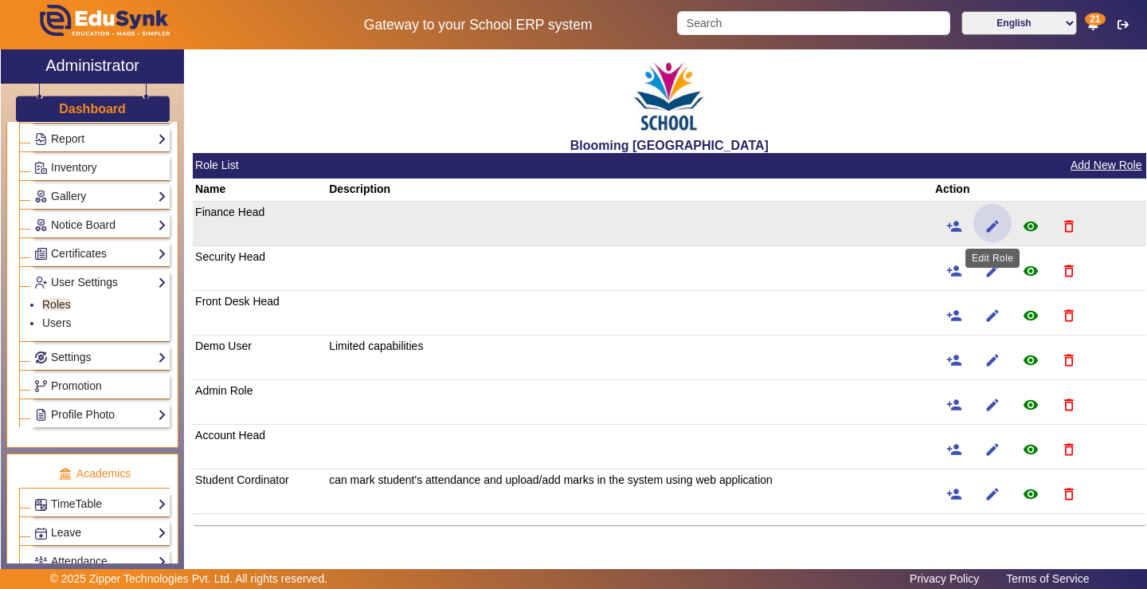
click at [991, 226] on mat-icon "edit" at bounding box center [992, 226] width 16 height 16
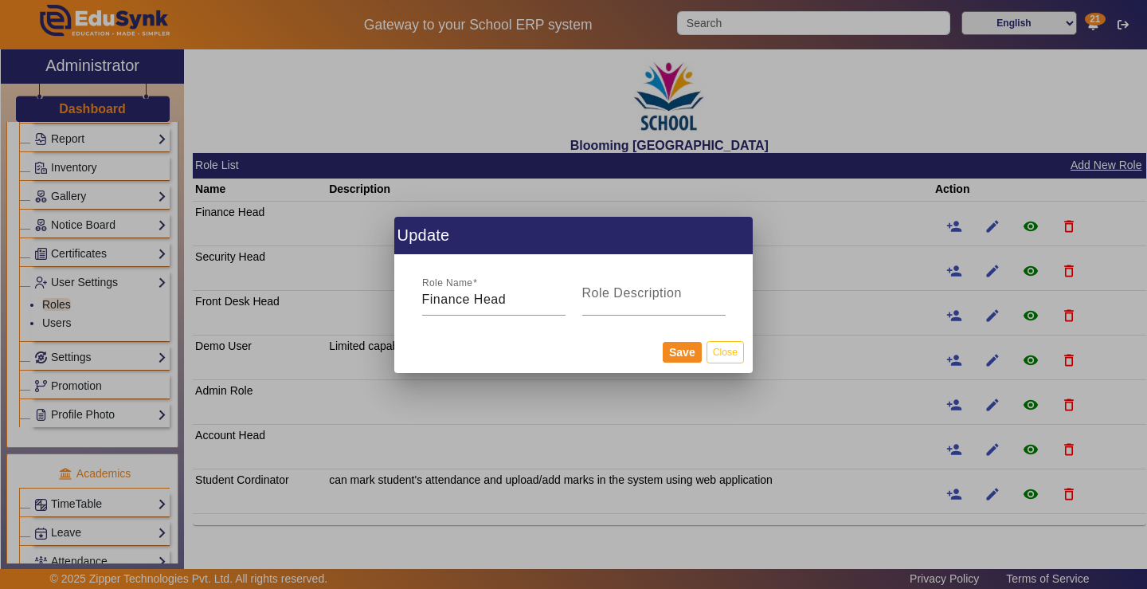
click at [846, 218] on div at bounding box center [573, 294] width 1147 height 589
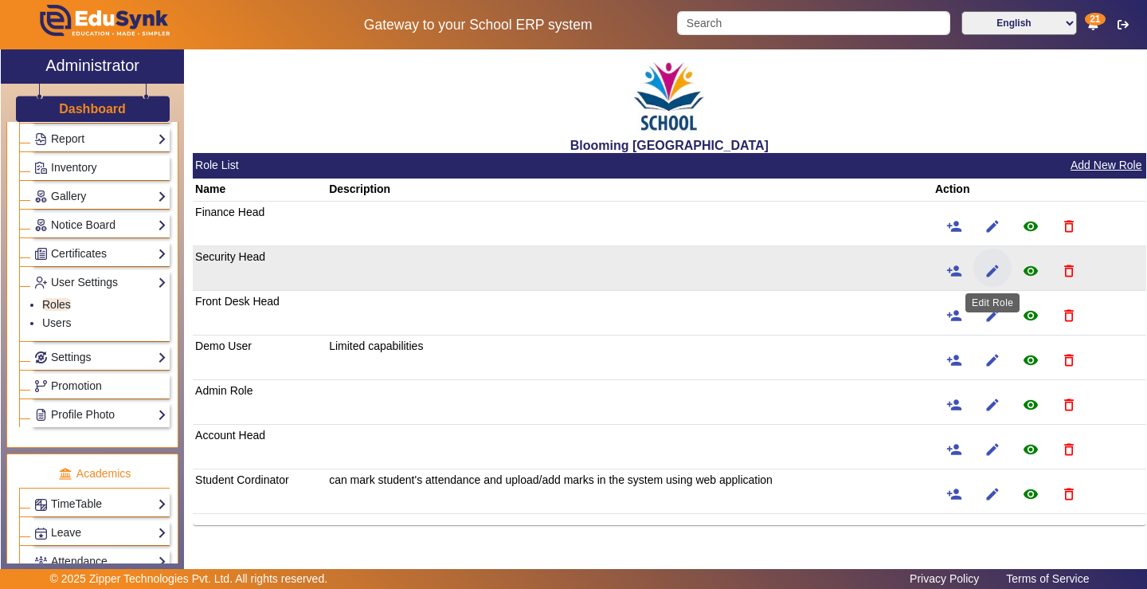
click at [994, 274] on mat-icon "edit" at bounding box center [992, 271] width 16 height 16
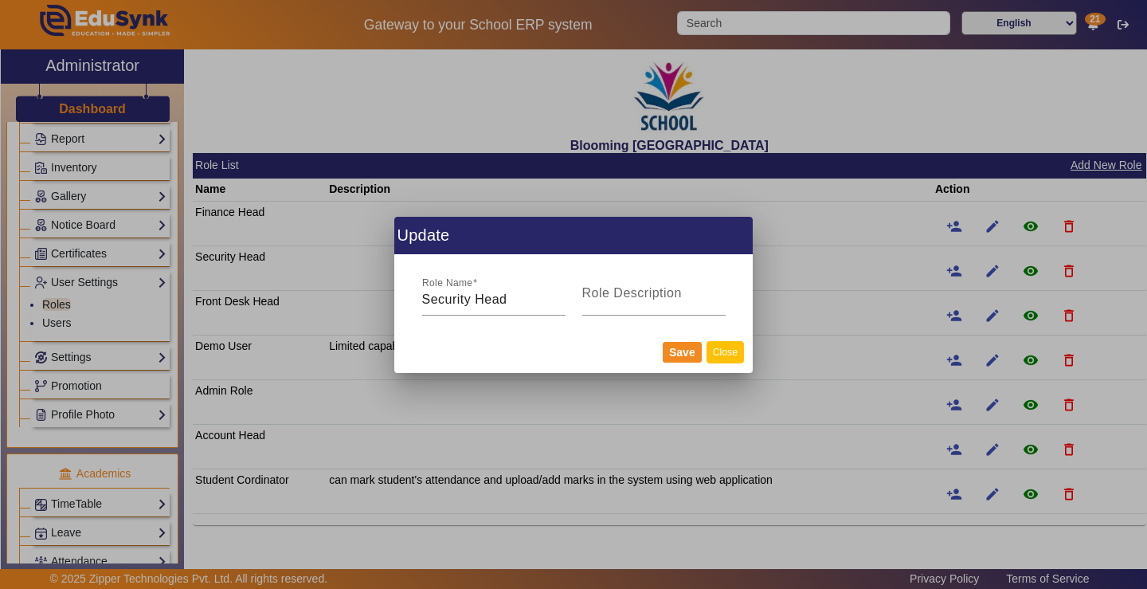
click at [727, 351] on button "Close" at bounding box center [724, 352] width 37 height 22
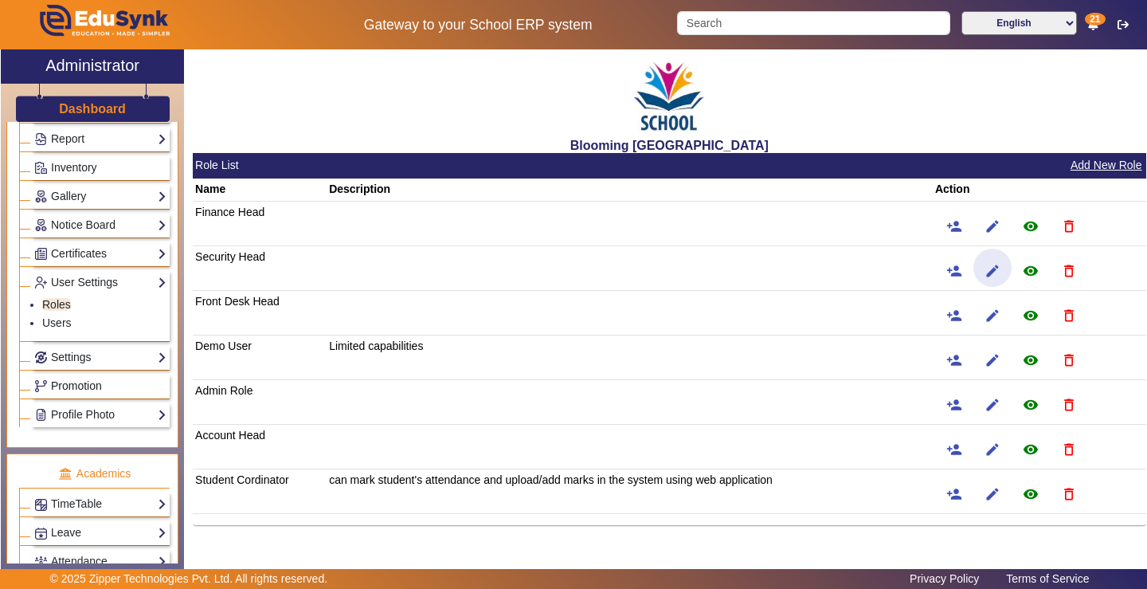
click at [103, 385] on link "Promotion" at bounding box center [100, 386] width 132 height 18
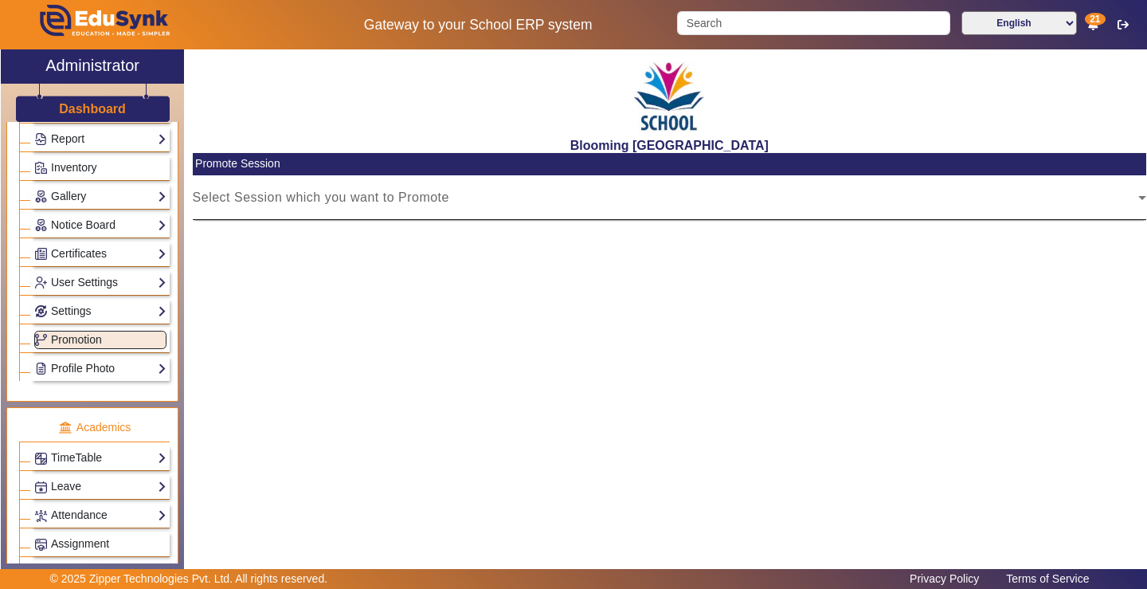
click at [465, 190] on div "Select Session which you want to Promote" at bounding box center [669, 197] width 953 height 45
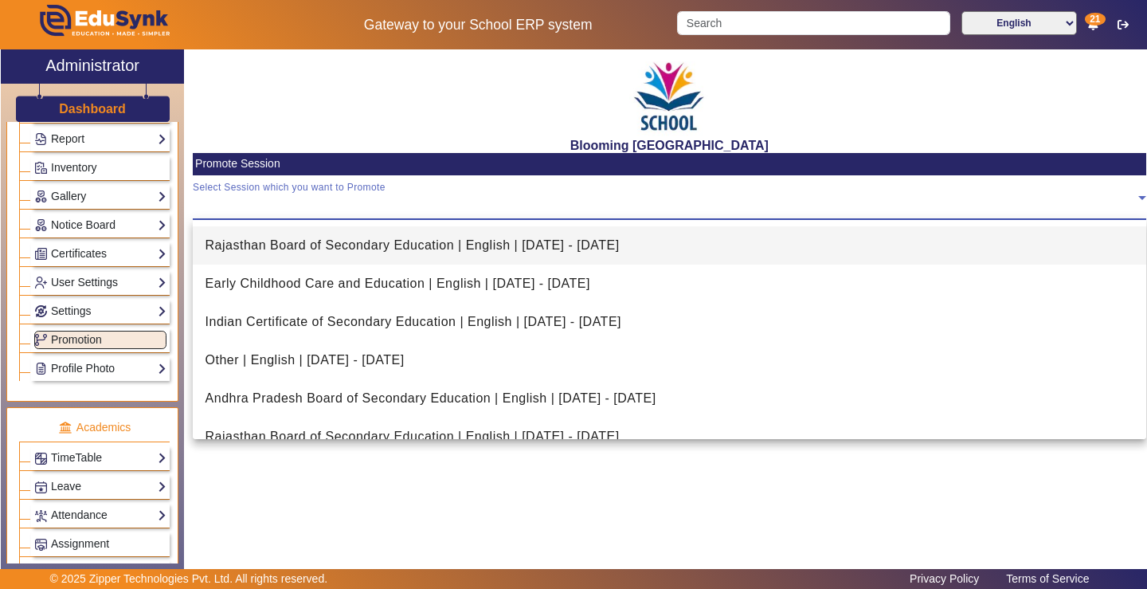
click at [102, 366] on div at bounding box center [573, 294] width 1147 height 589
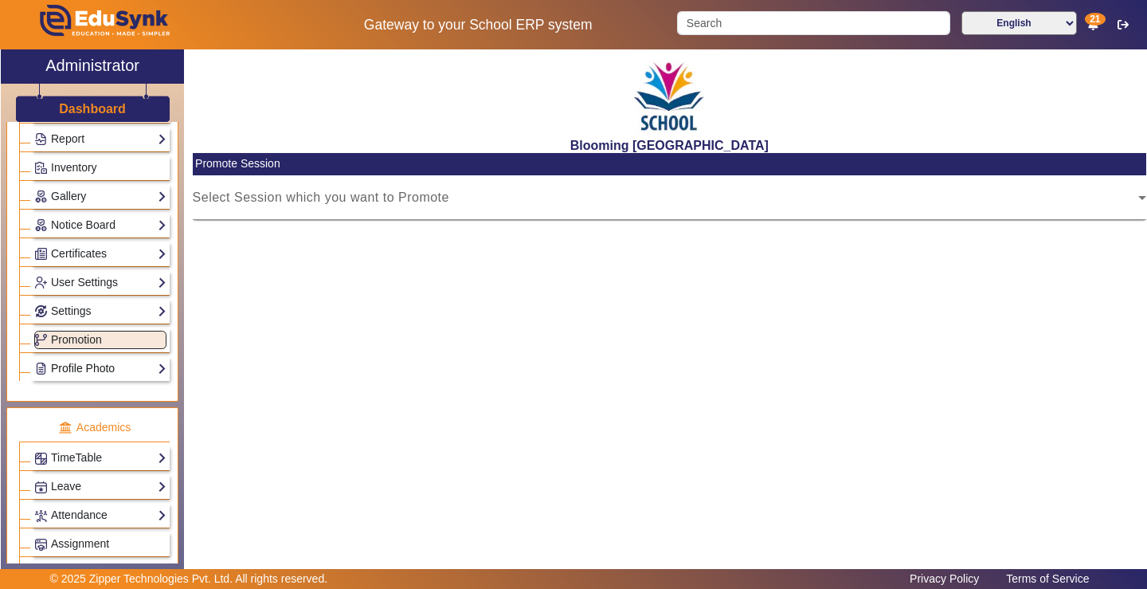
click at [105, 365] on link "Profile Photo" at bounding box center [100, 368] width 132 height 18
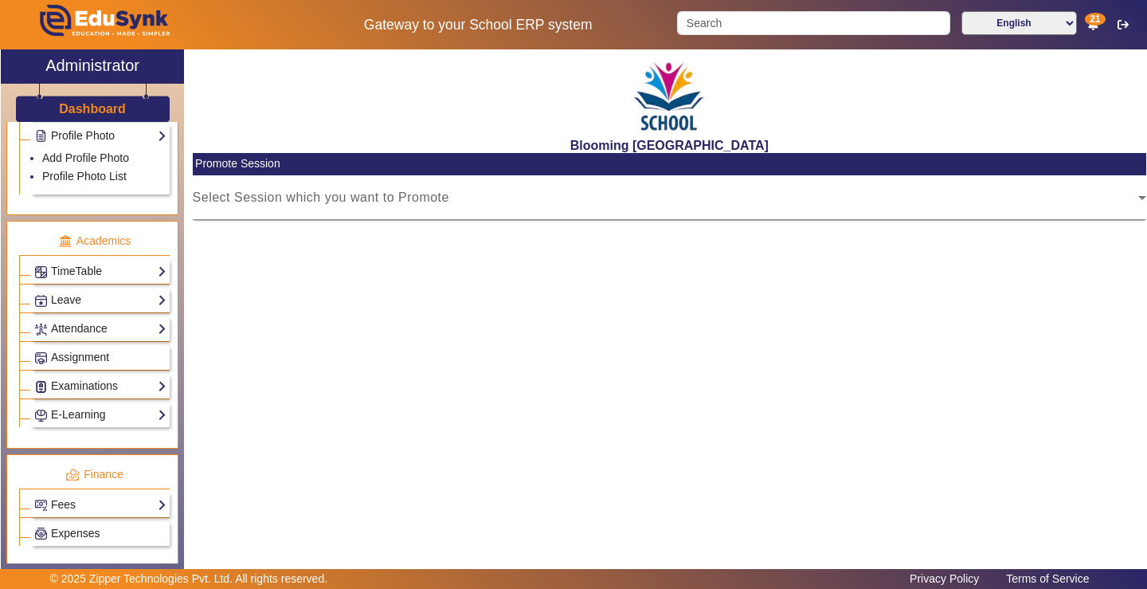
scroll to position [561, 0]
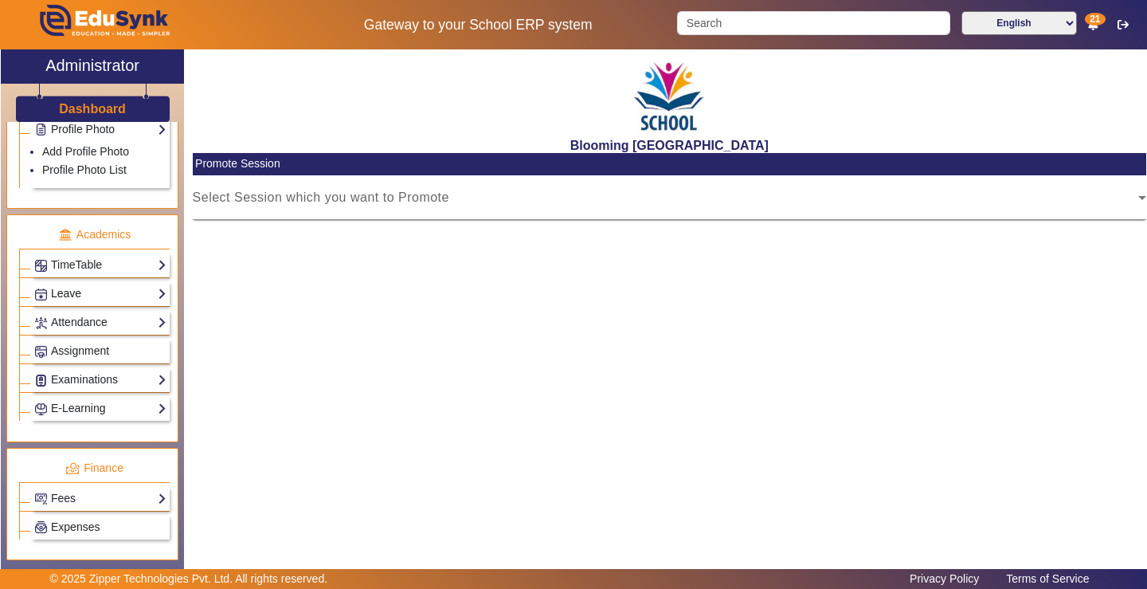
click at [92, 298] on link "Leave" at bounding box center [100, 293] width 132 height 18
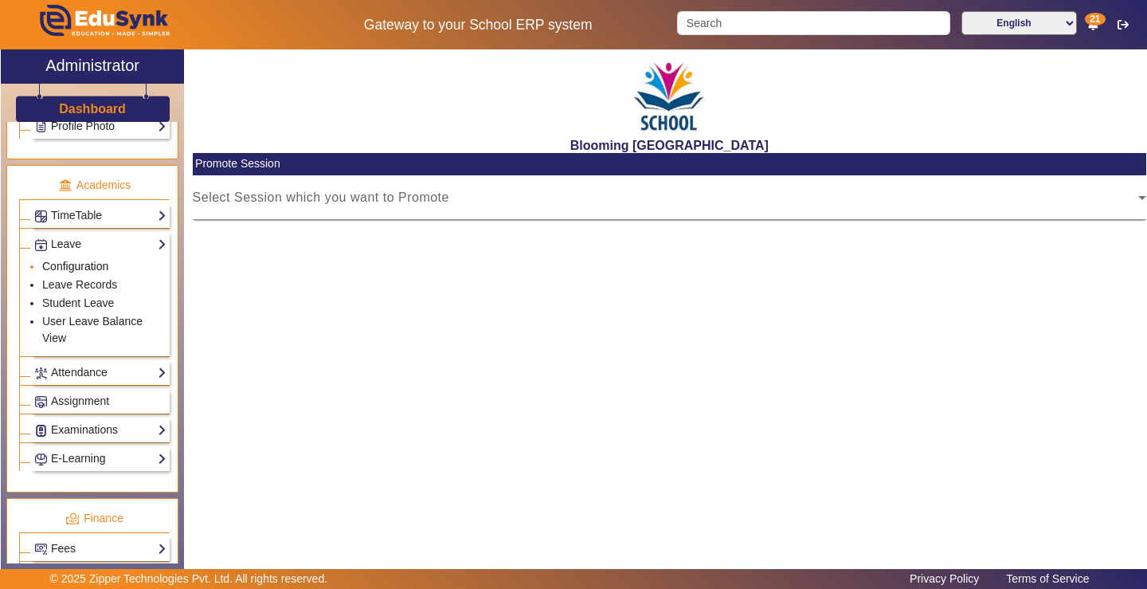
click at [91, 267] on link "Configuration" at bounding box center [75, 266] width 66 height 13
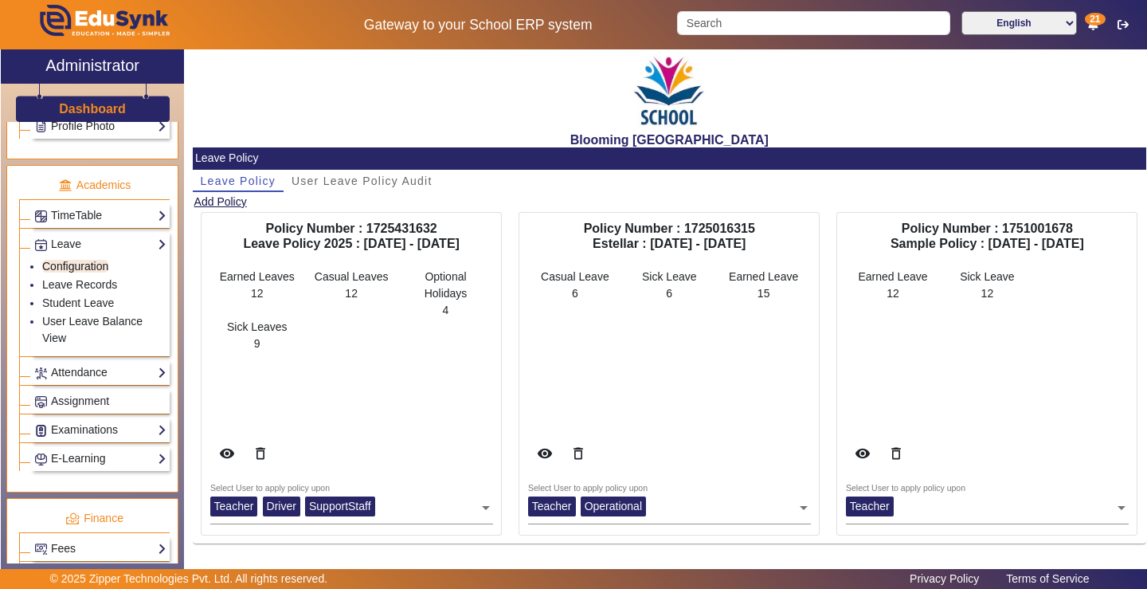
scroll to position [7, 0]
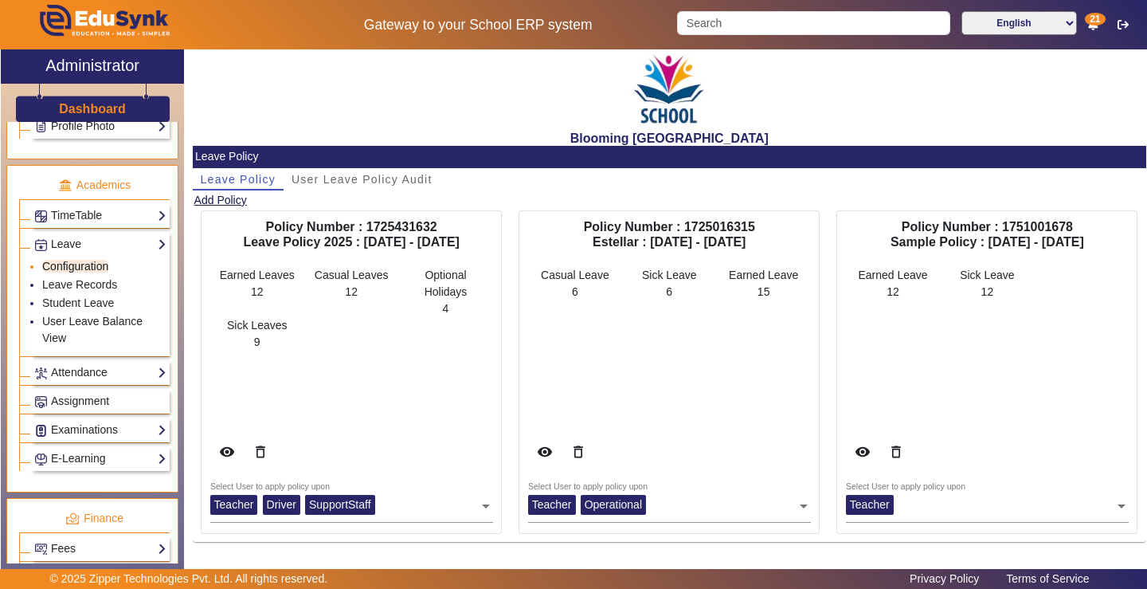
click at [76, 268] on link "Configuration" at bounding box center [75, 266] width 66 height 13
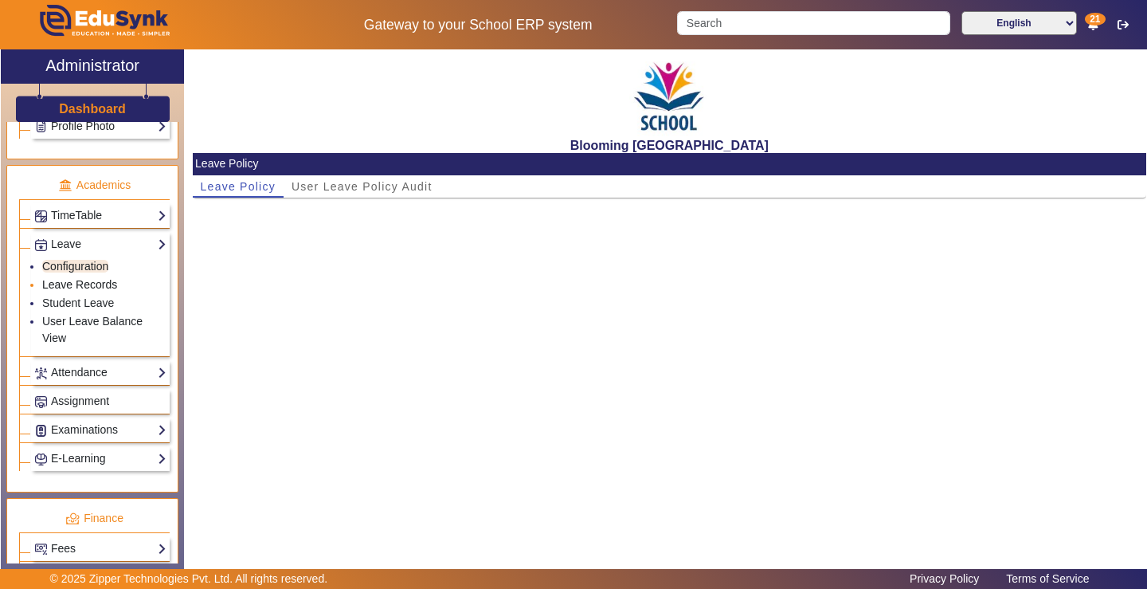
click at [76, 283] on link "Leave Records" at bounding box center [79, 284] width 75 height 13
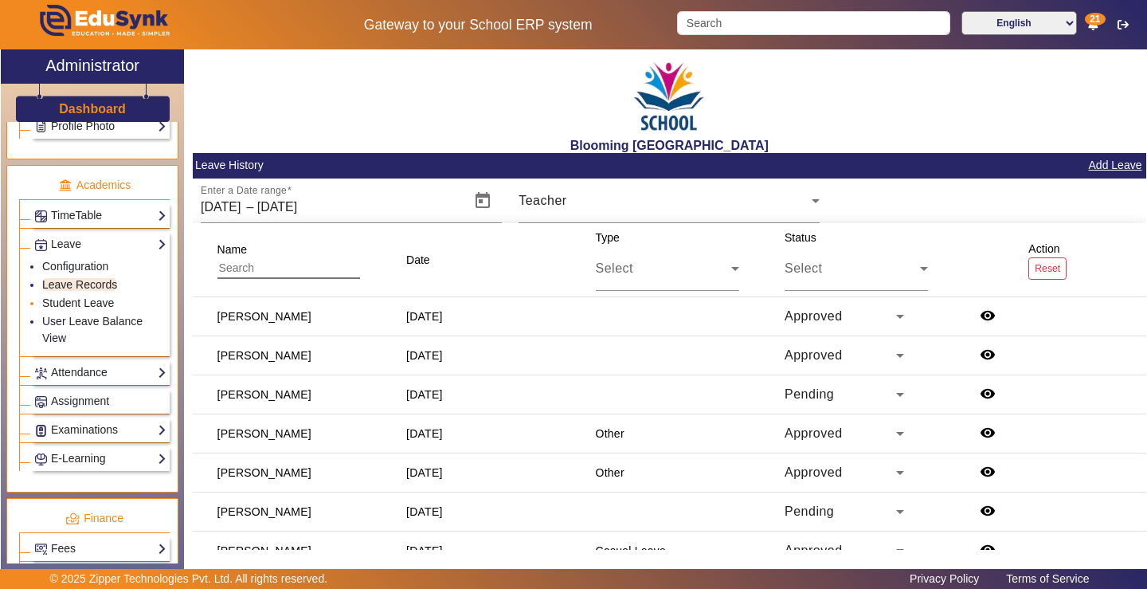
click at [70, 297] on link "Student Leave" at bounding box center [78, 302] width 72 height 13
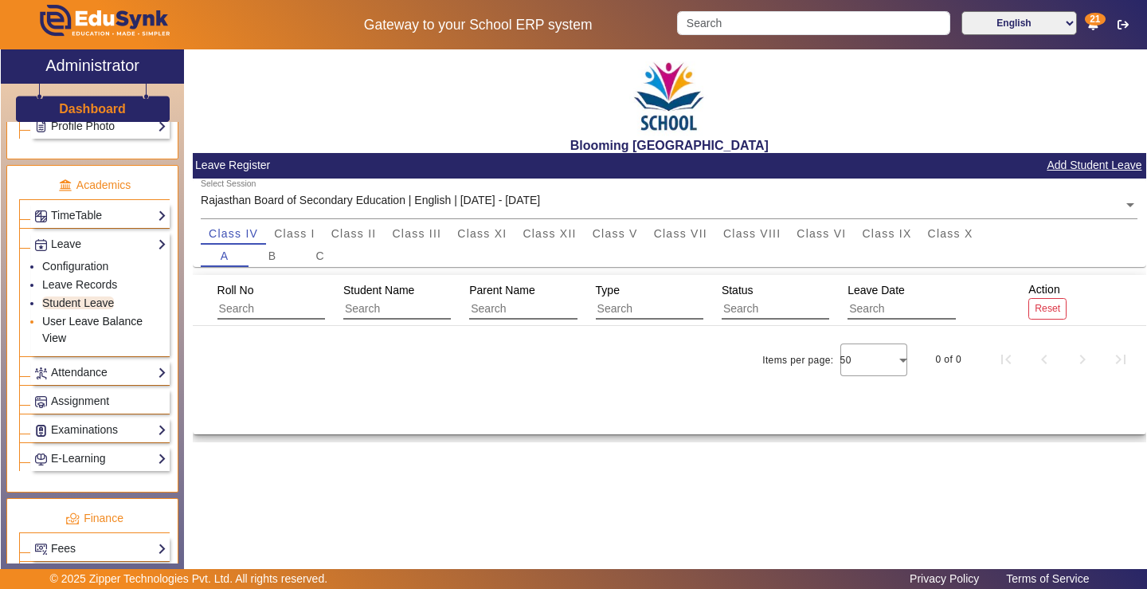
click at [78, 323] on link "User Leave Balance View" at bounding box center [92, 329] width 100 height 29
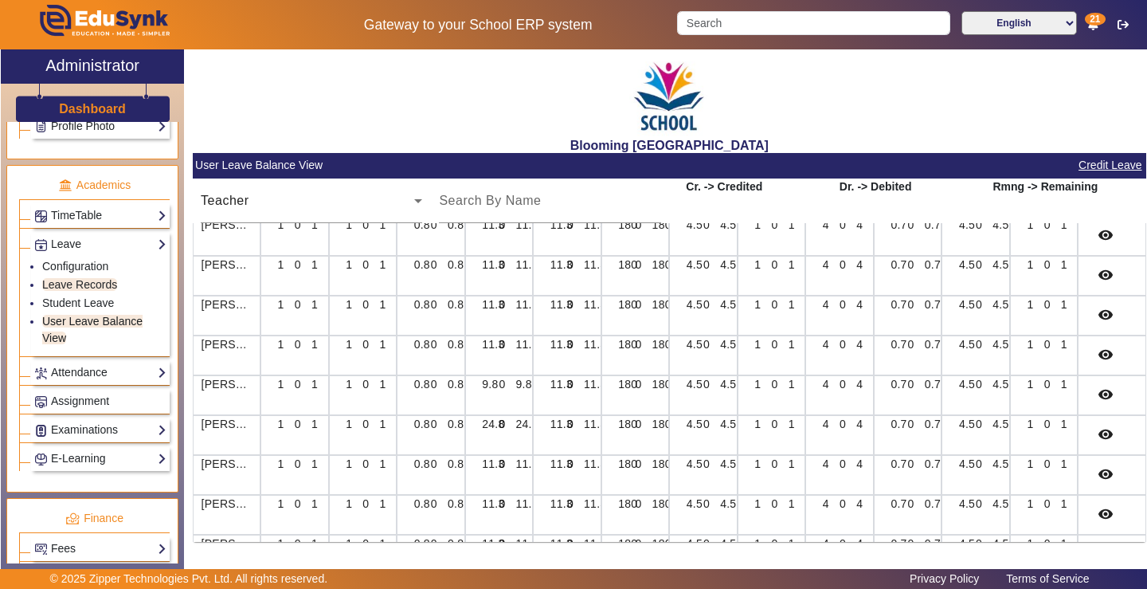
scroll to position [2230, 0]
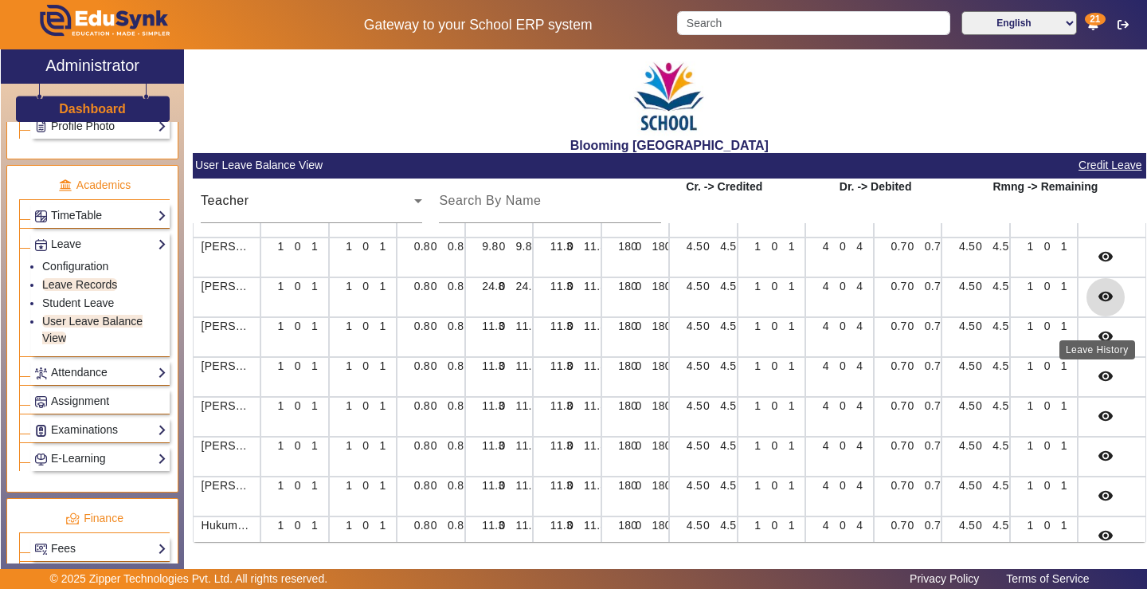
click at [1097, 304] on mat-icon "remove_red_eye" at bounding box center [1105, 296] width 16 height 16
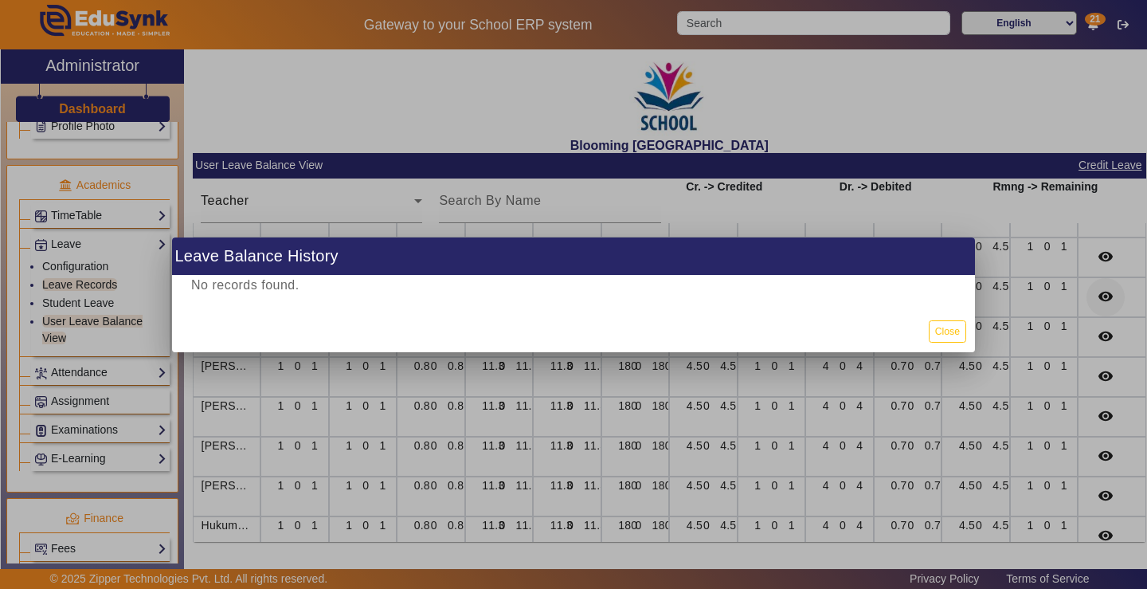
click at [1096, 311] on div at bounding box center [573, 294] width 1147 height 589
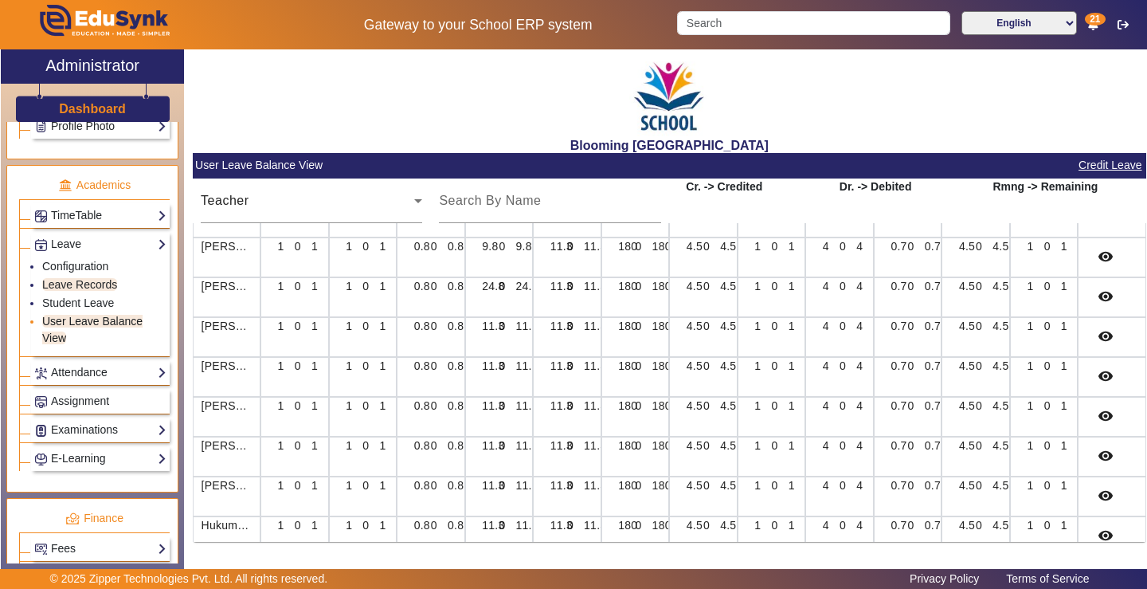
click at [88, 323] on link "User Leave Balance View" at bounding box center [92, 329] width 100 height 29
click at [89, 322] on link "User Leave Balance View" at bounding box center [92, 329] width 100 height 29
click at [61, 337] on link "User Leave Balance View" at bounding box center [92, 329] width 100 height 29
click at [57, 335] on link "User Leave Balance View" at bounding box center [92, 329] width 100 height 29
click at [72, 369] on link "Attendance" at bounding box center [100, 372] width 132 height 18
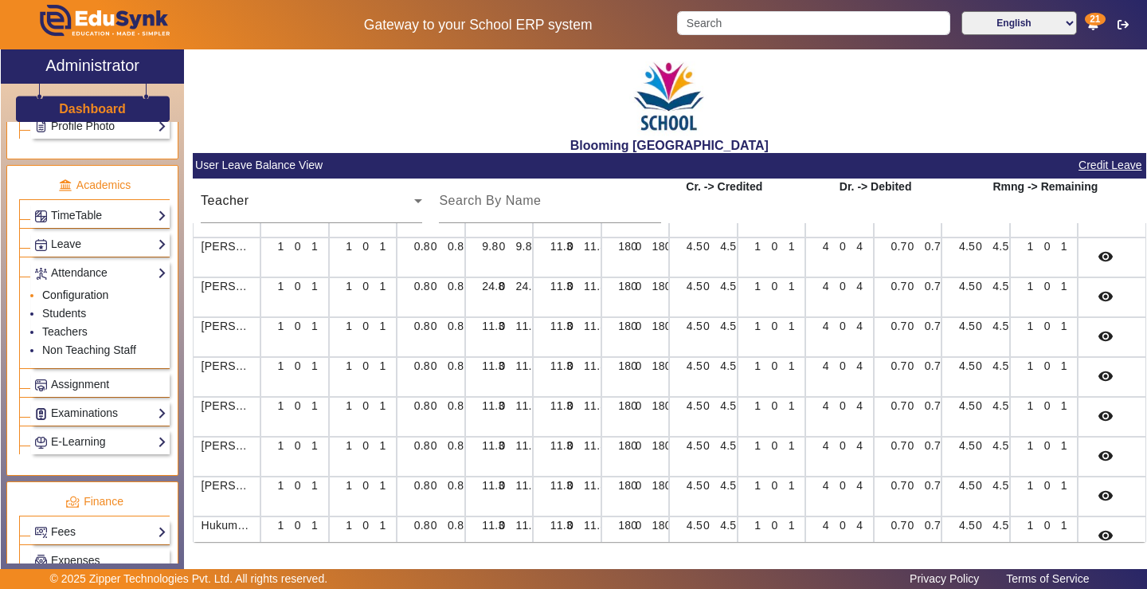
click at [68, 289] on link "Configuration" at bounding box center [75, 294] width 66 height 13
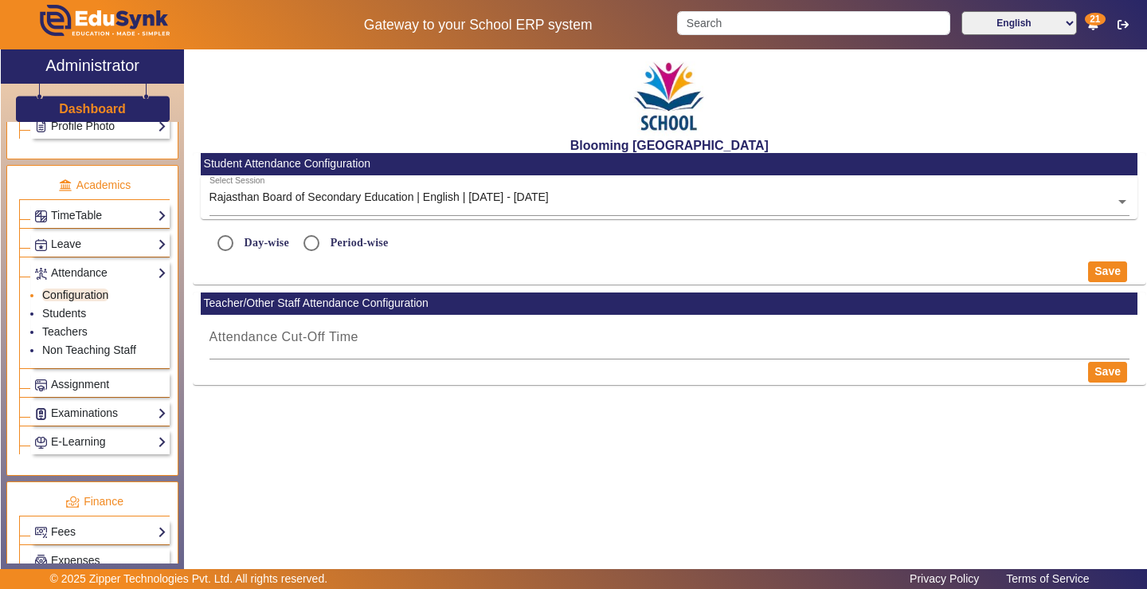
radio input "true"
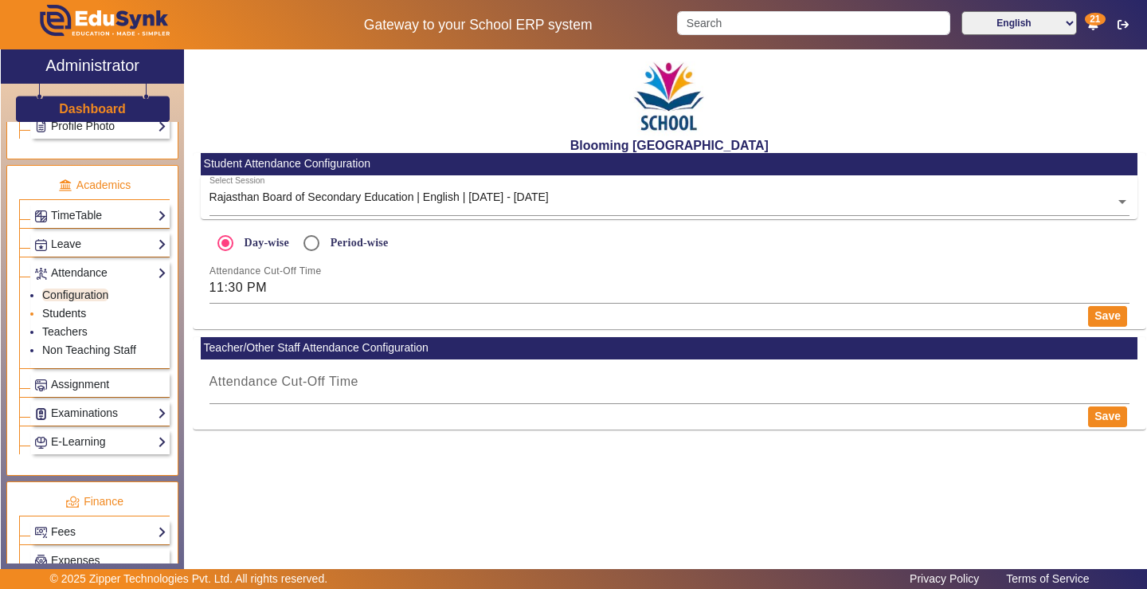
click at [80, 313] on link "Students" at bounding box center [64, 313] width 44 height 13
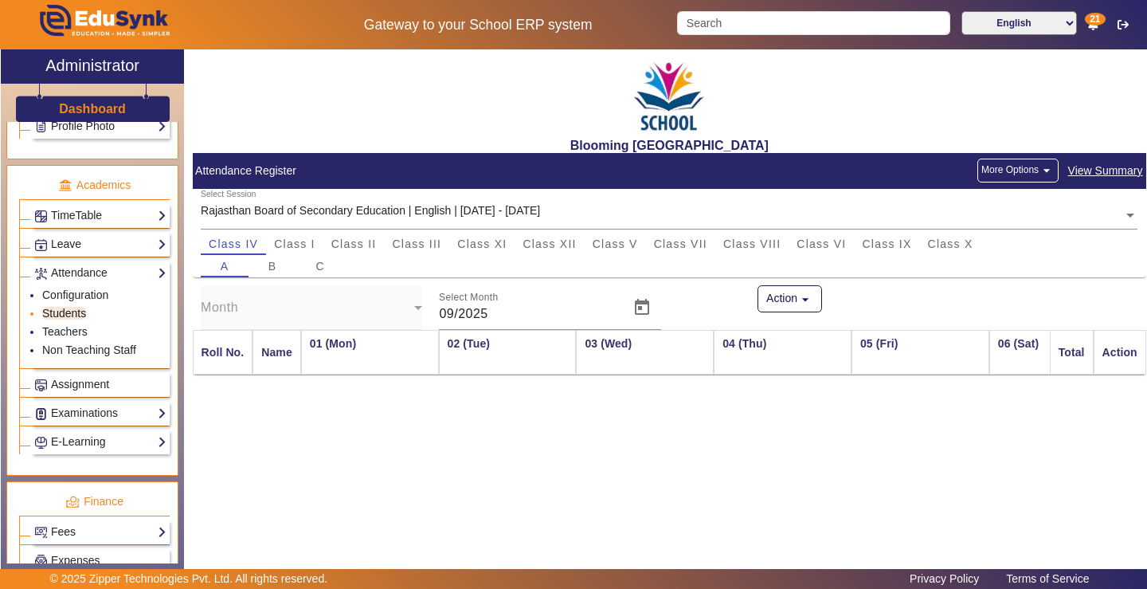
scroll to position [0, 527]
click at [790, 298] on button "Action arrow_drop_down" at bounding box center [789, 298] width 65 height 27
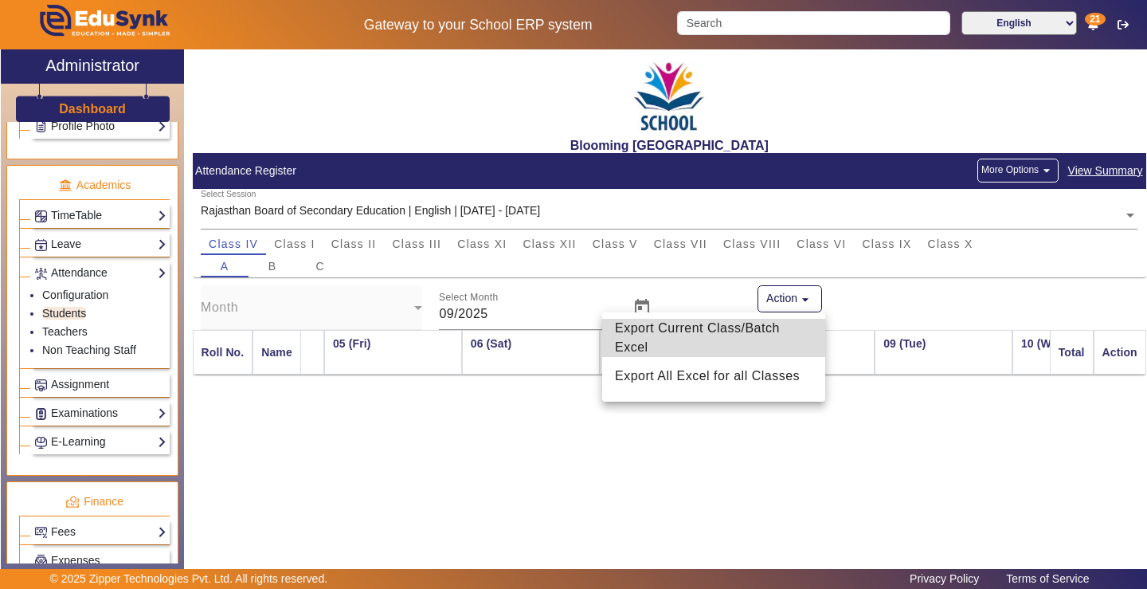
click at [726, 328] on span "Export Current Class/Batch Excel" at bounding box center [713, 338] width 197 height 38
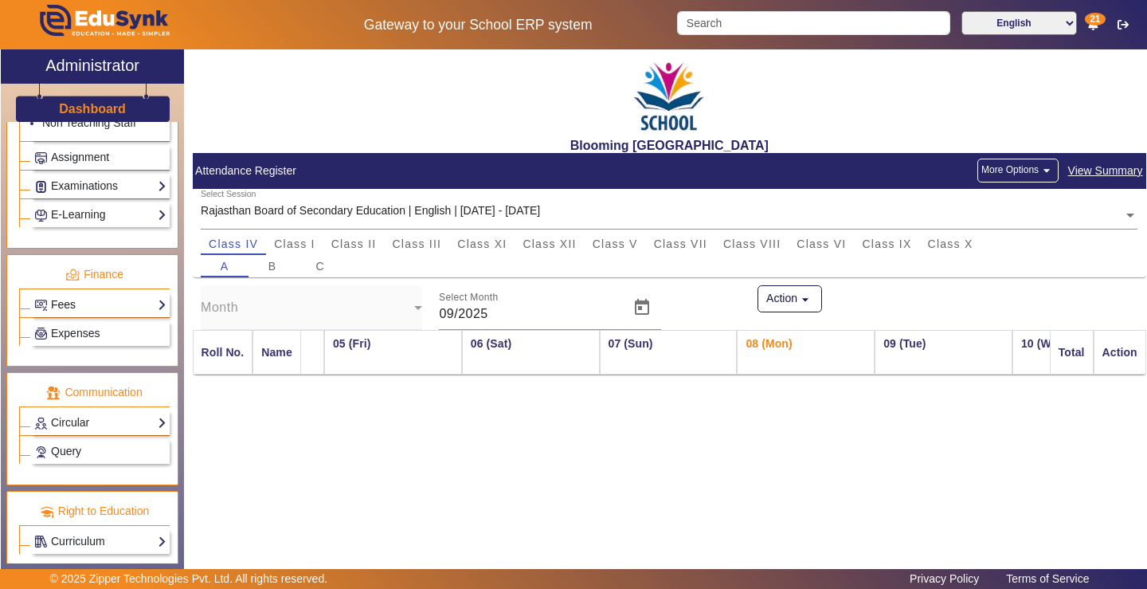
scroll to position [802, 0]
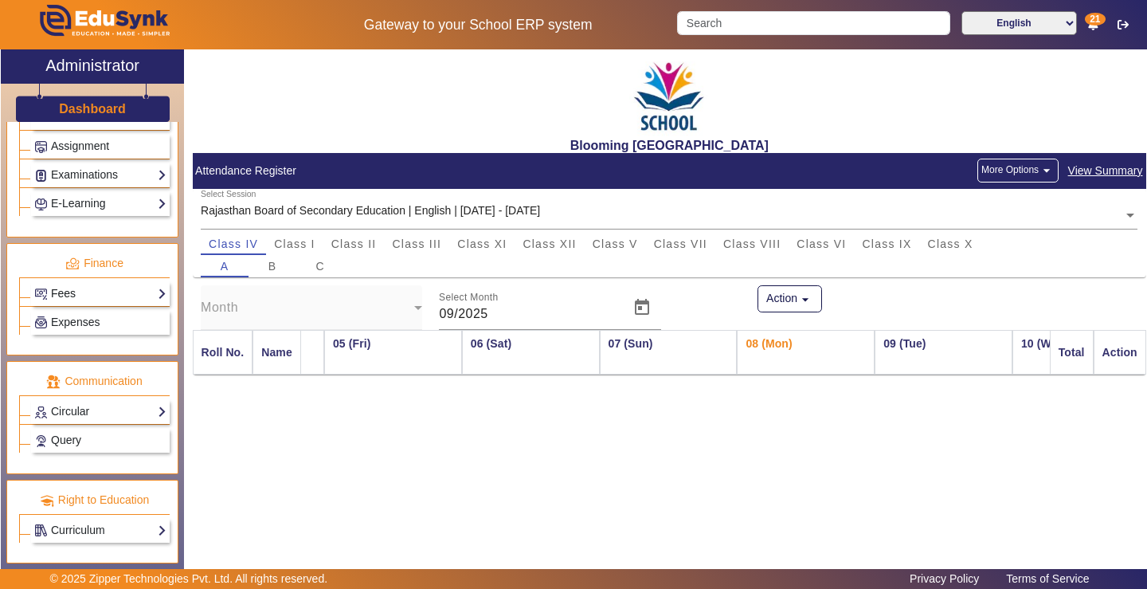
click at [111, 292] on link "Fees" at bounding box center [100, 293] width 132 height 18
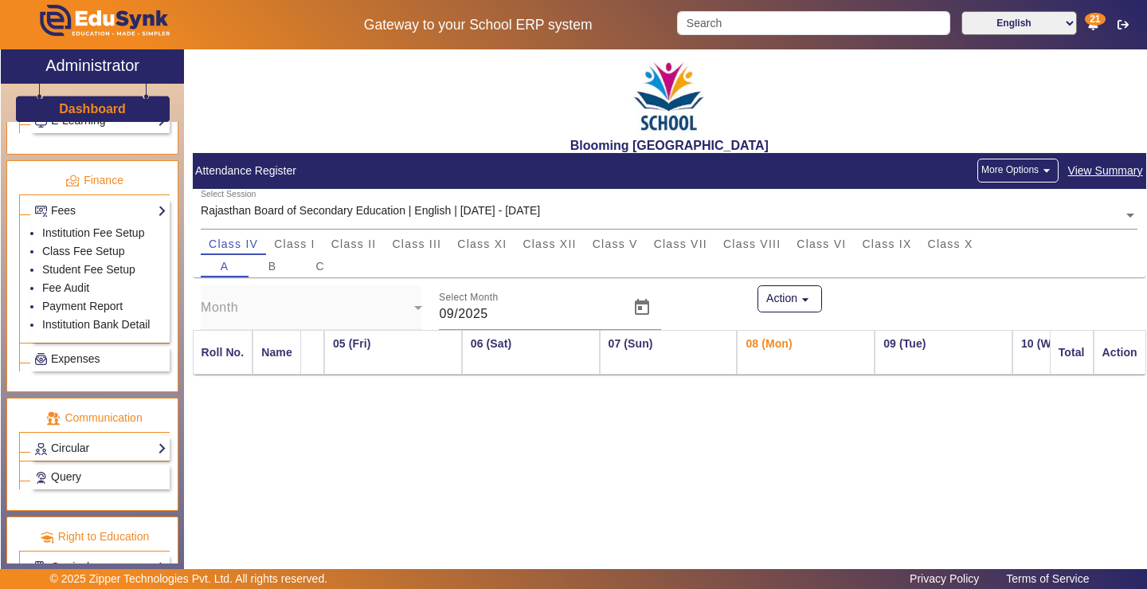
scroll to position [839, 0]
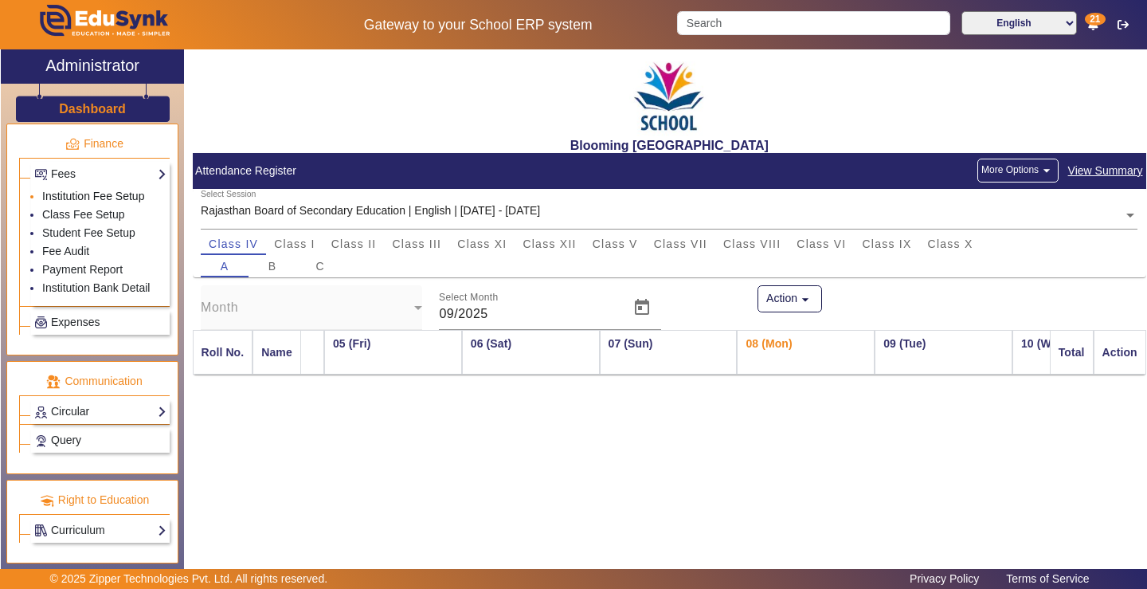
click at [110, 197] on link "Institution Fee Setup" at bounding box center [93, 196] width 102 height 13
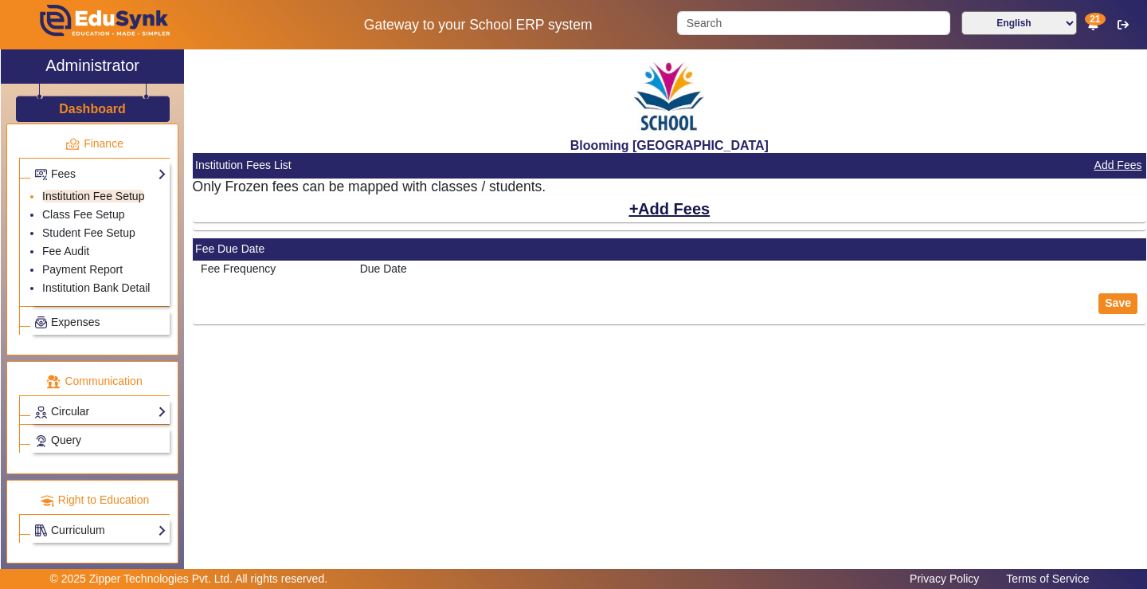
select select "10"
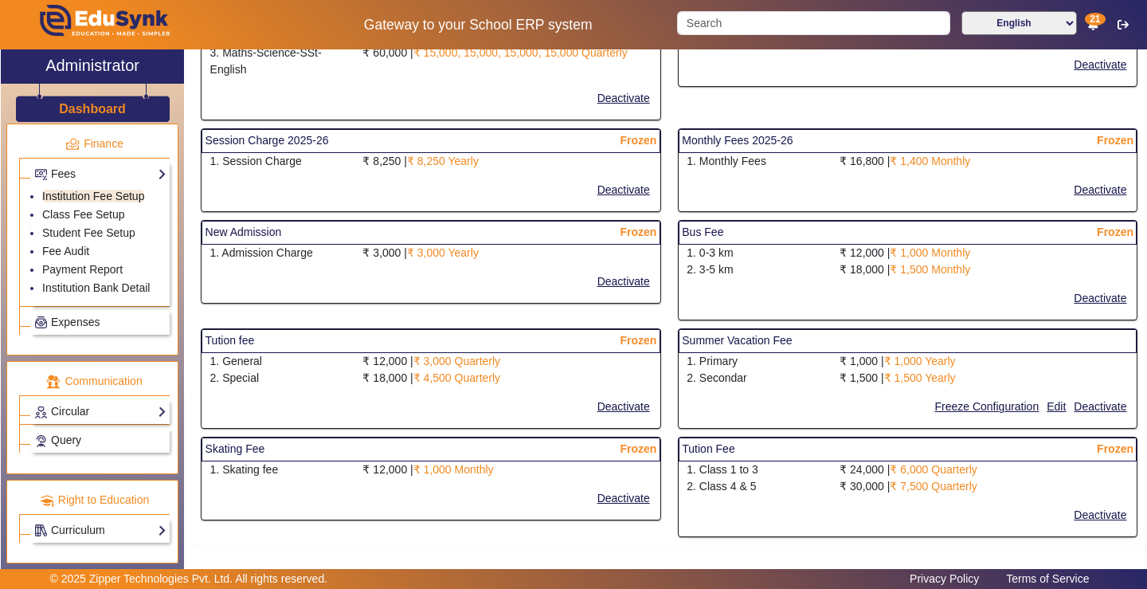
scroll to position [637, 0]
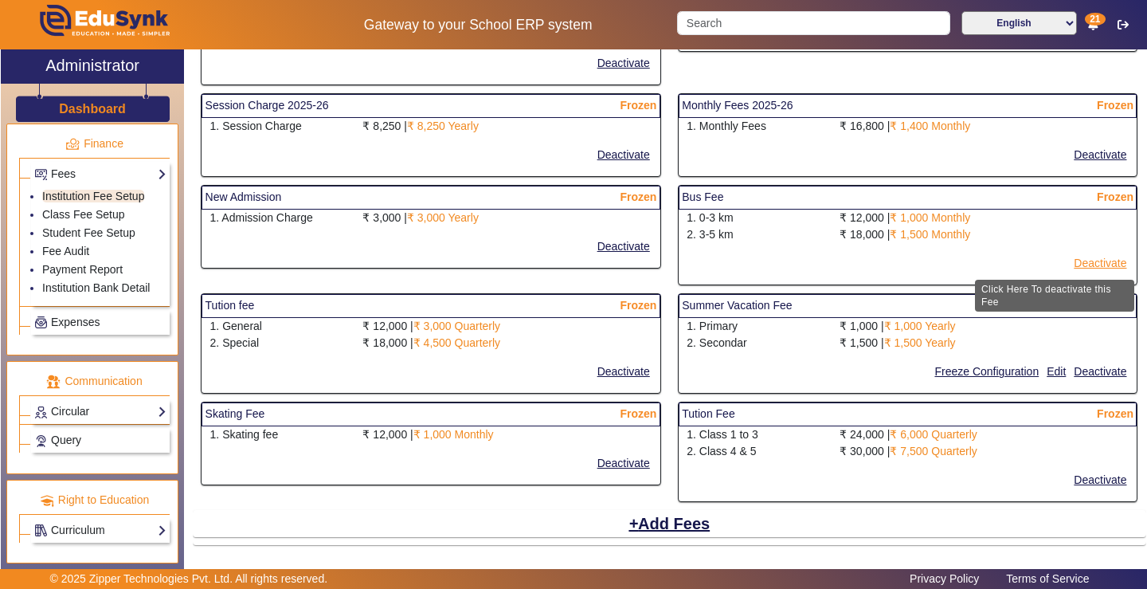
click at [1096, 263] on button "Deactivate" at bounding box center [1100, 263] width 56 height 20
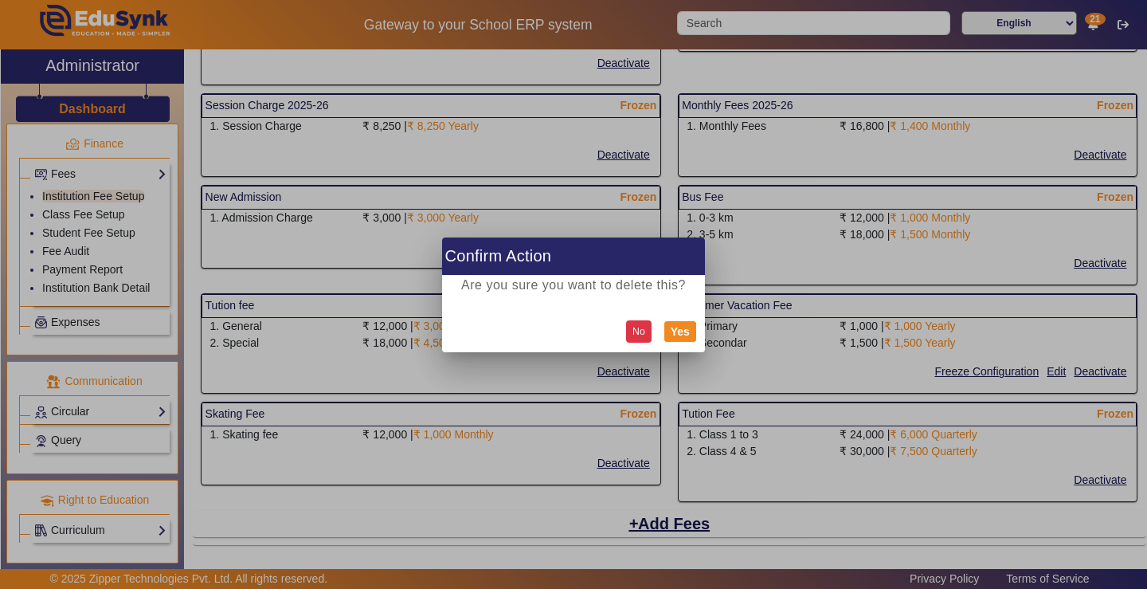
click at [637, 328] on button "No" at bounding box center [638, 331] width 25 height 22
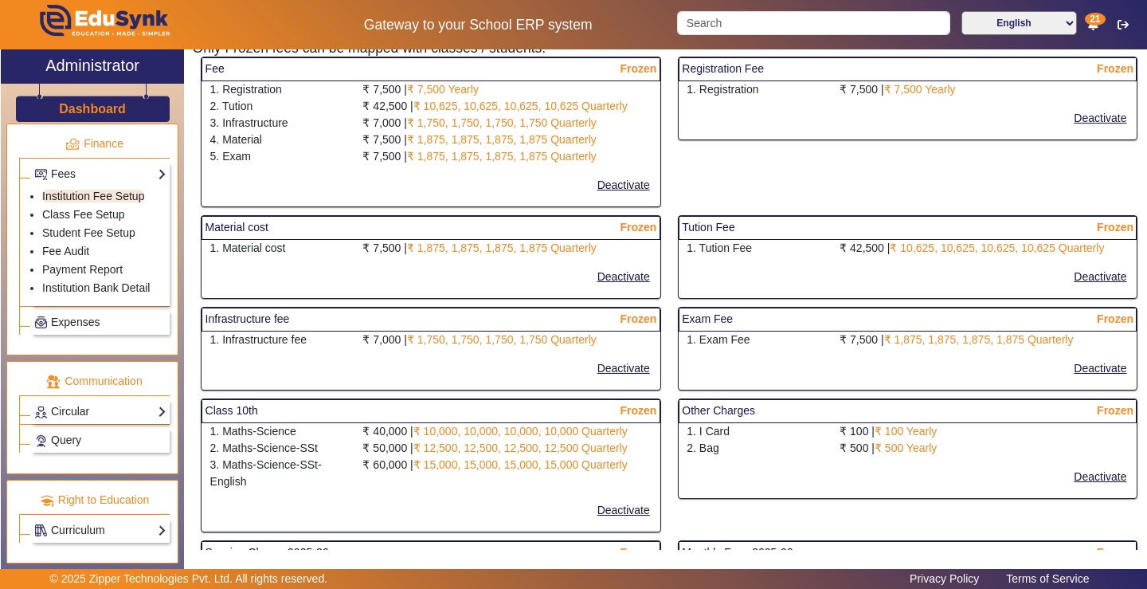
scroll to position [159, 0]
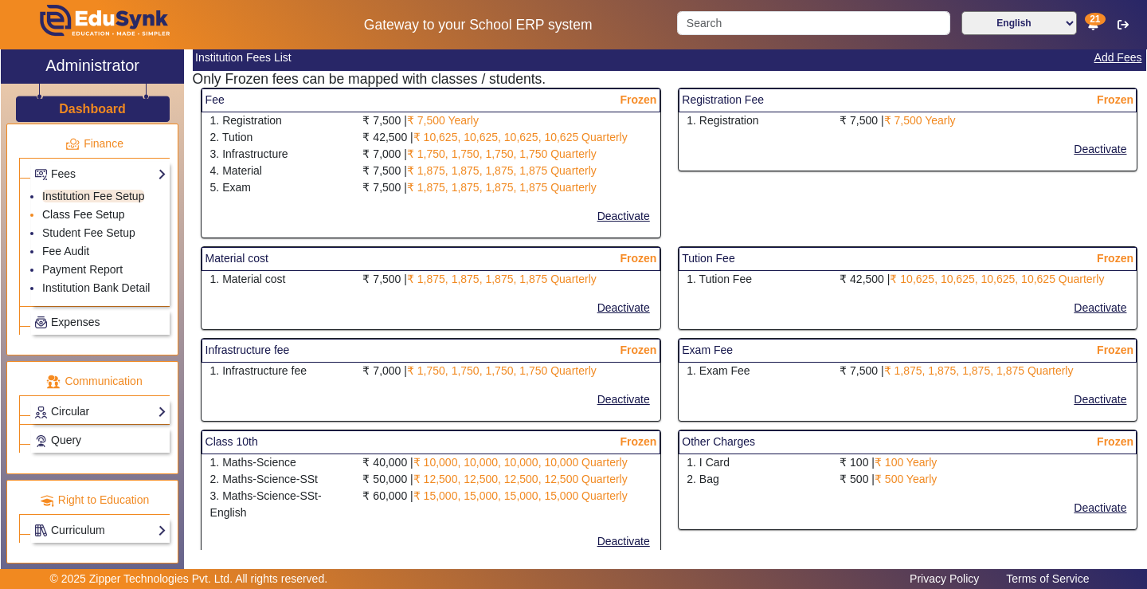
click at [95, 214] on link "Class Fee Setup" at bounding box center [83, 214] width 83 height 13
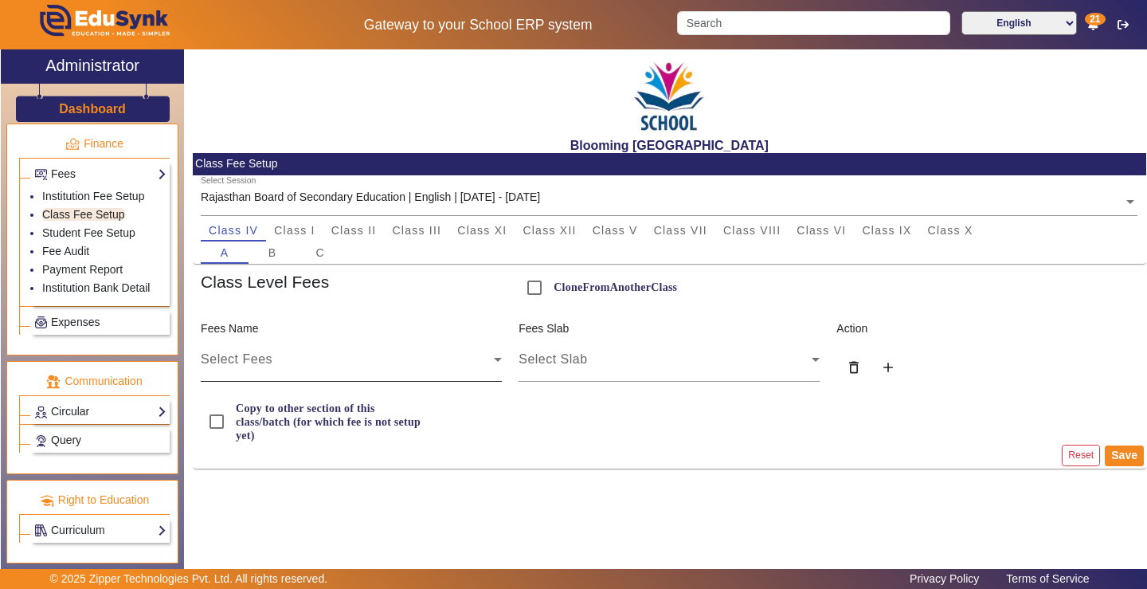
click at [265, 357] on span "Select Fees" at bounding box center [237, 359] width 72 height 14
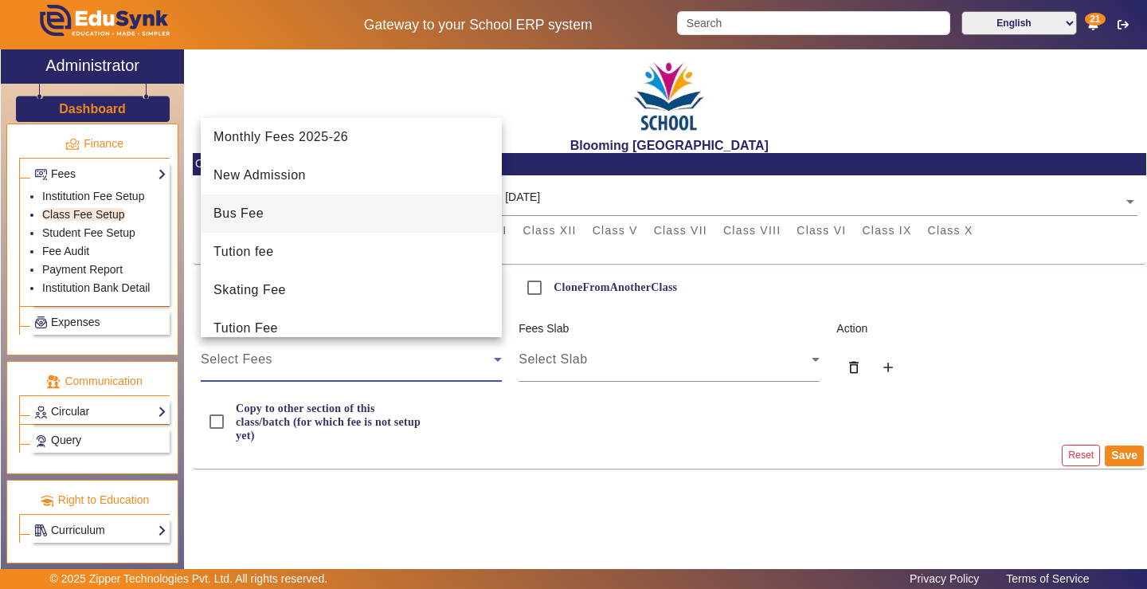
scroll to position [367, 0]
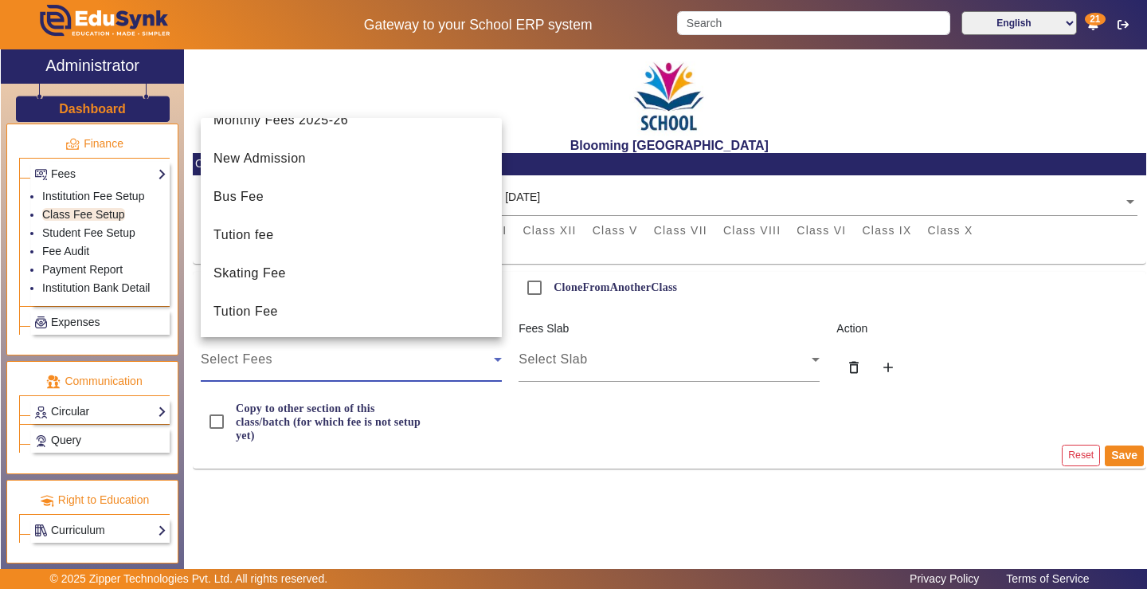
click at [366, 469] on div at bounding box center [573, 294] width 1147 height 589
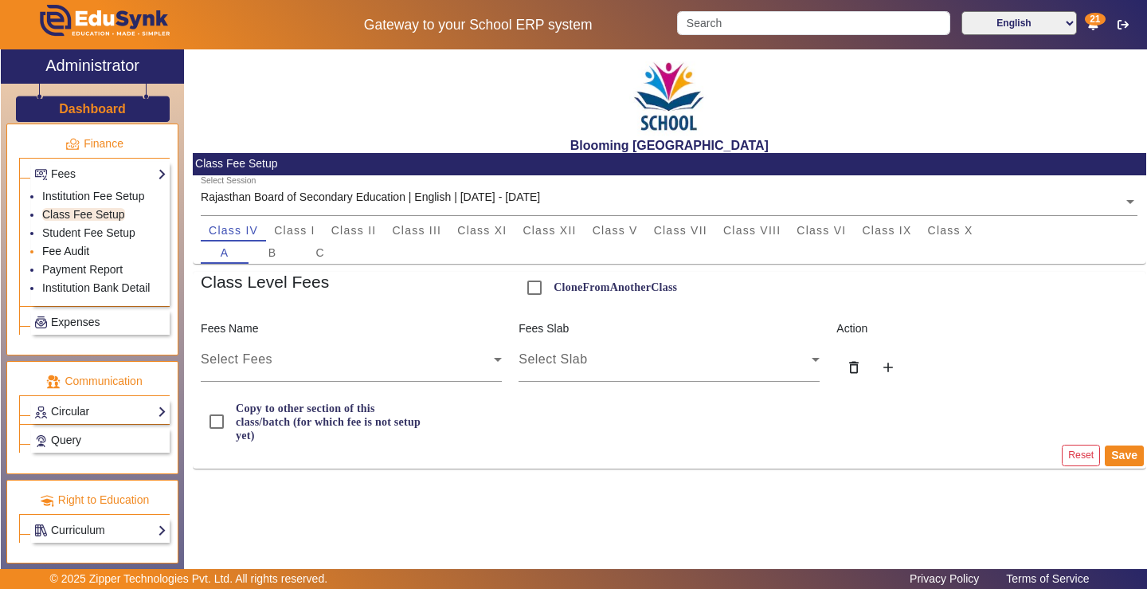
click at [77, 248] on link "Fee Audit" at bounding box center [65, 250] width 47 height 13
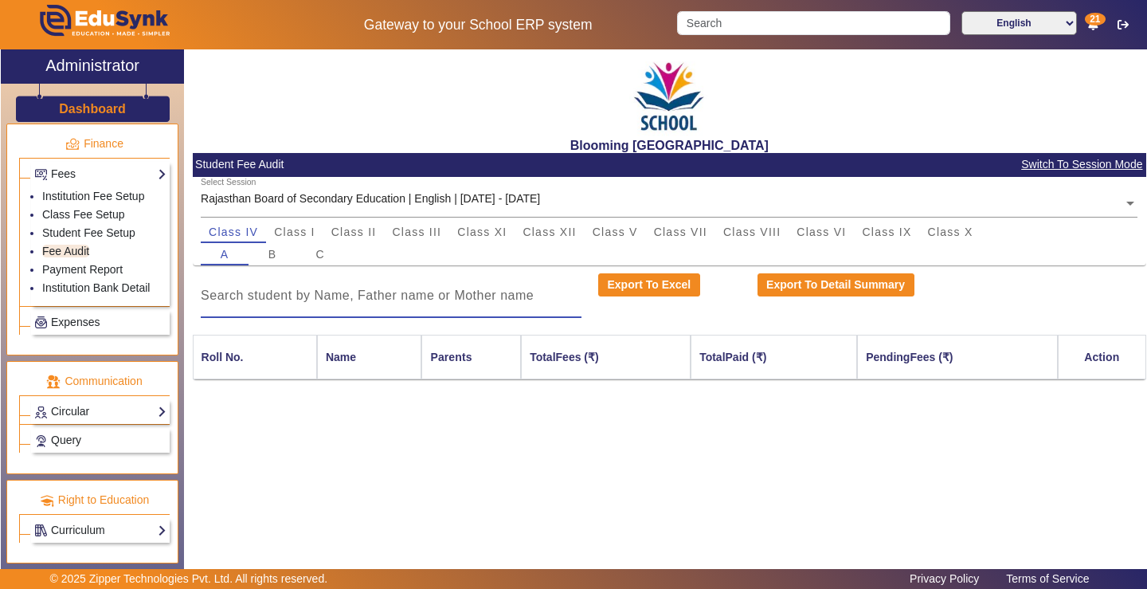
click at [514, 294] on input at bounding box center [391, 295] width 381 height 19
click at [85, 266] on link "Payment Report" at bounding box center [82, 269] width 80 height 13
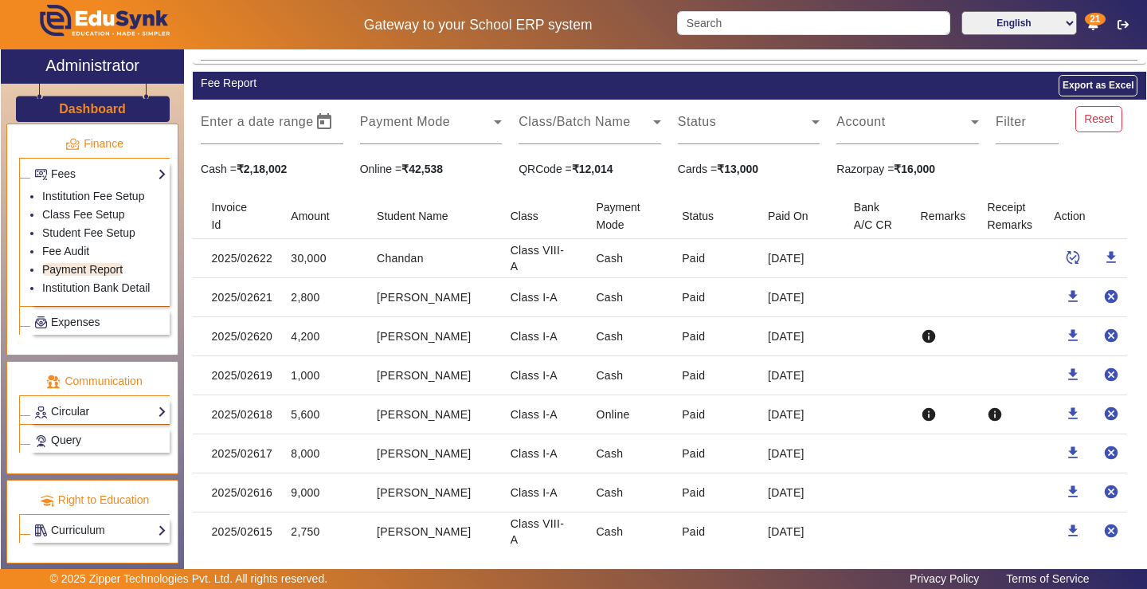
scroll to position [159, 0]
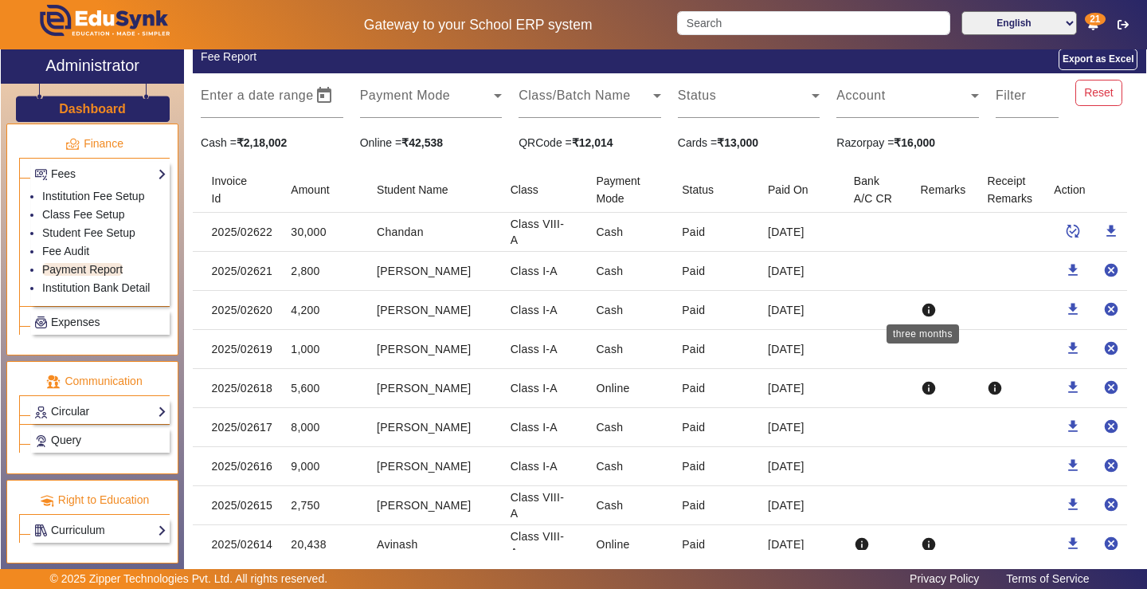
click at [921, 305] on mat-icon "info" at bounding box center [929, 310] width 16 height 16
click at [922, 309] on mat-icon "info" at bounding box center [929, 310] width 16 height 16
click at [1065, 268] on mat-icon "download" at bounding box center [1073, 270] width 16 height 16
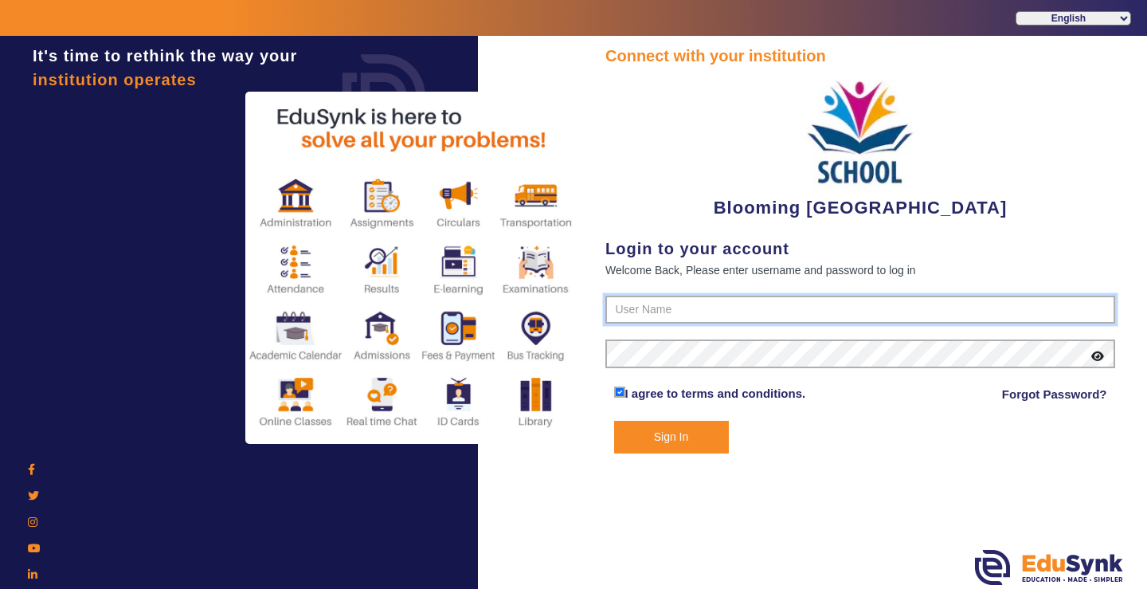
click at [729, 305] on input "text" at bounding box center [860, 309] width 510 height 29
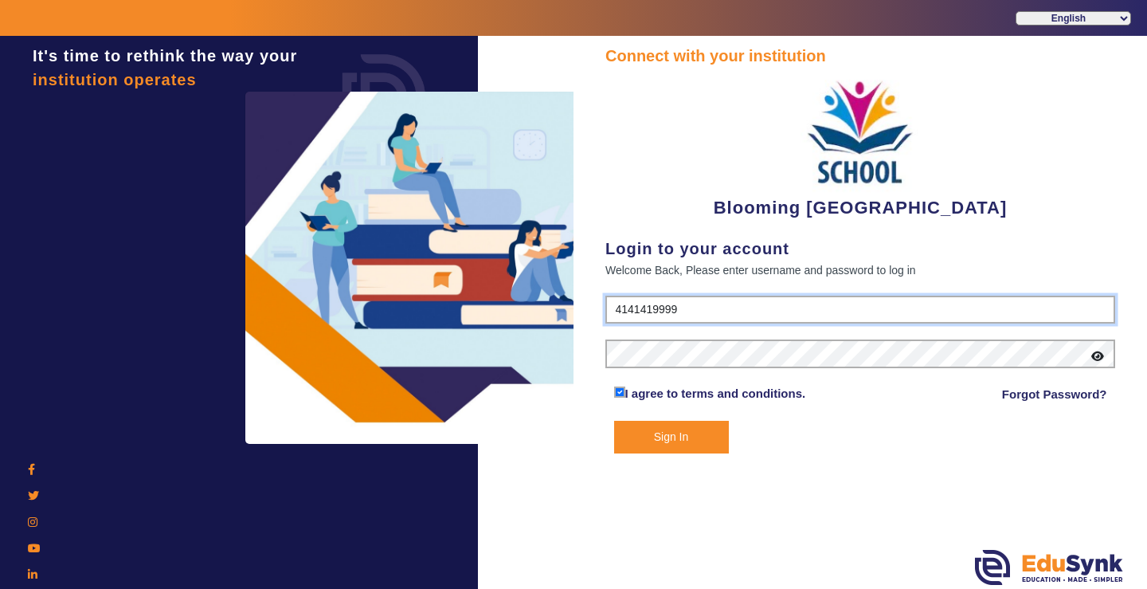
type input "4141419999"
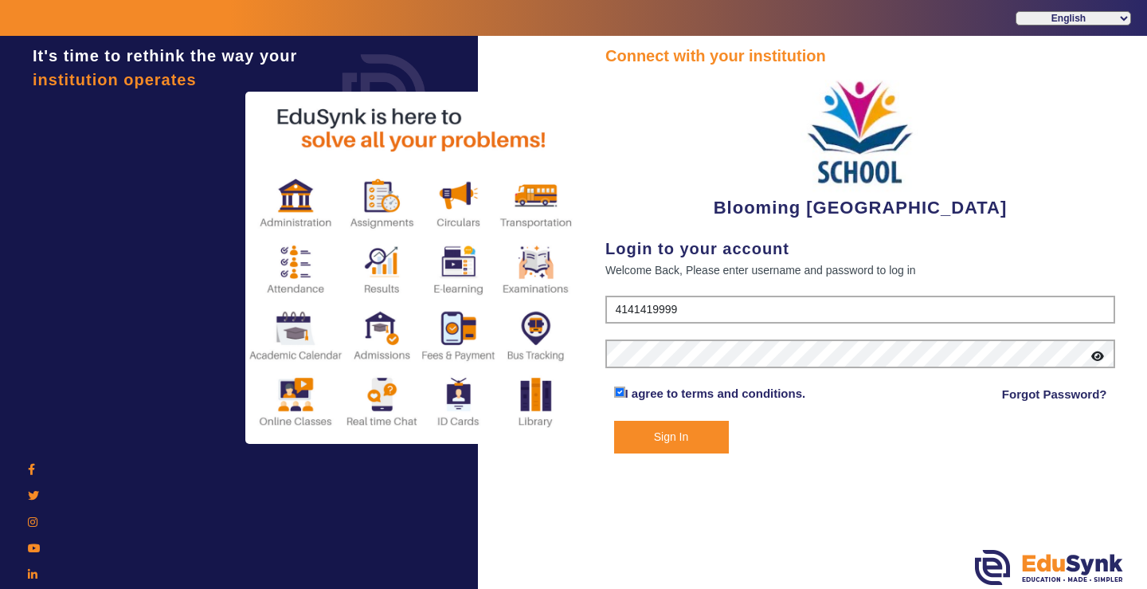
click at [672, 437] on button "Sign In" at bounding box center [671, 436] width 115 height 33
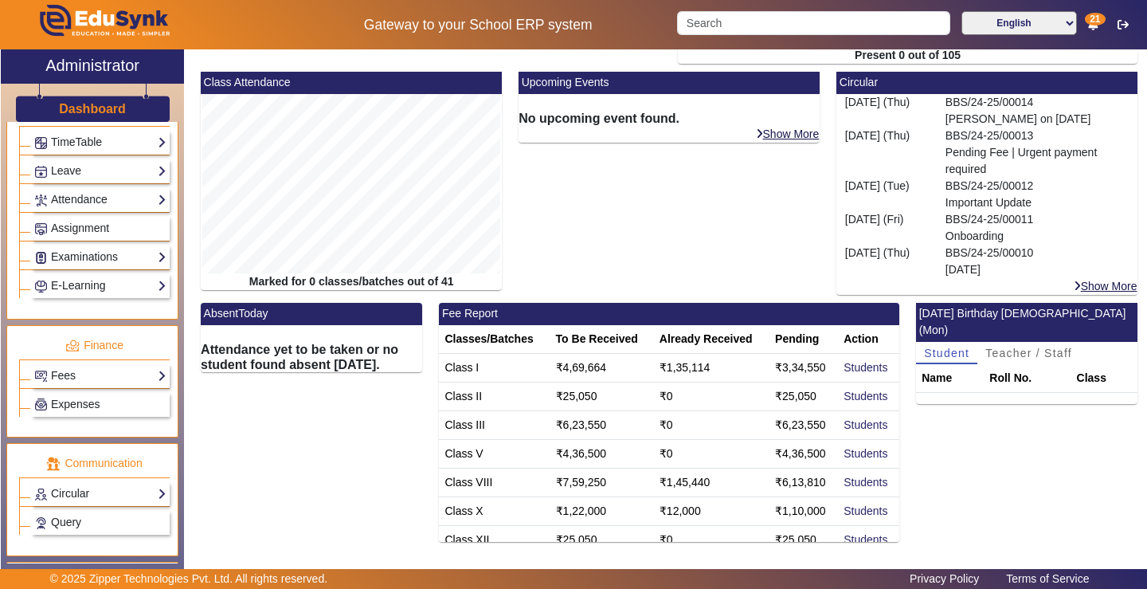
scroll to position [719, 0]
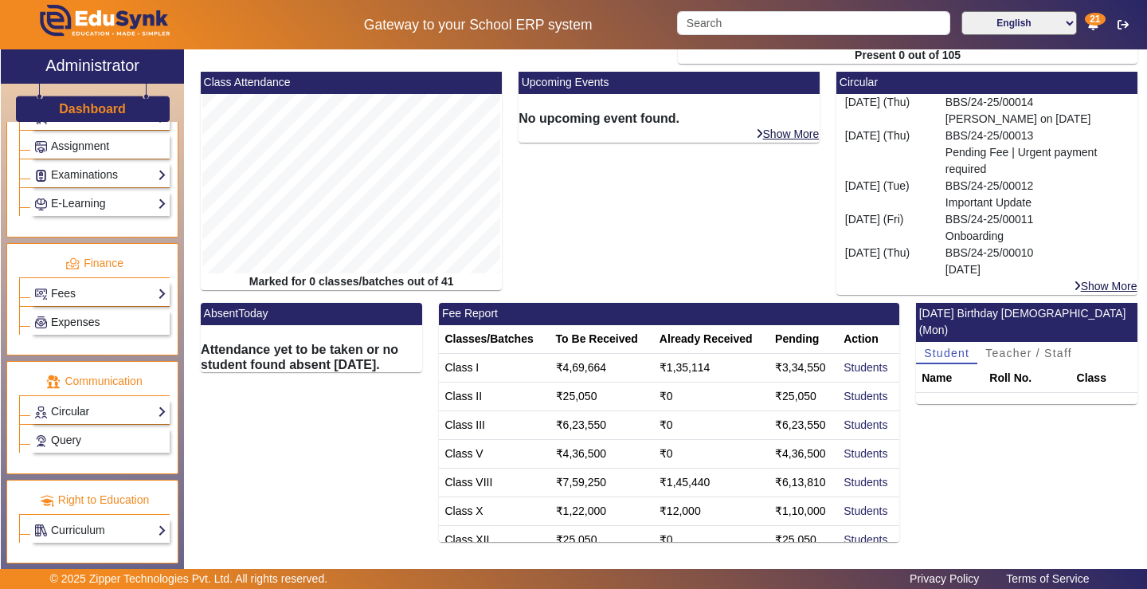
click at [78, 320] on span "Expenses" at bounding box center [75, 321] width 49 height 13
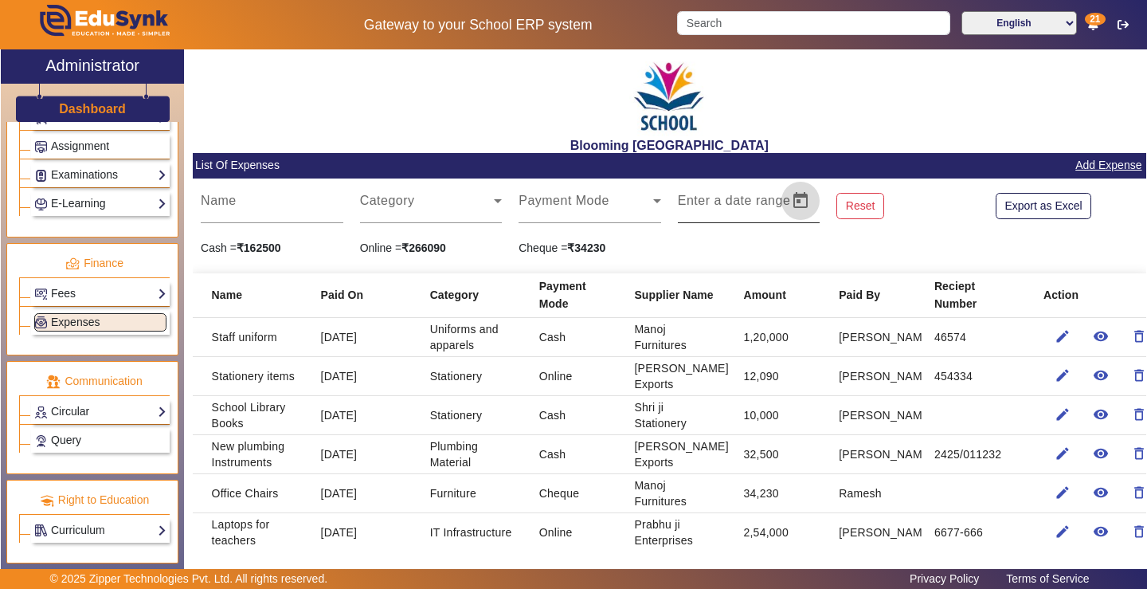
click at [796, 200] on span "Open calendar" at bounding box center [800, 201] width 38 height 38
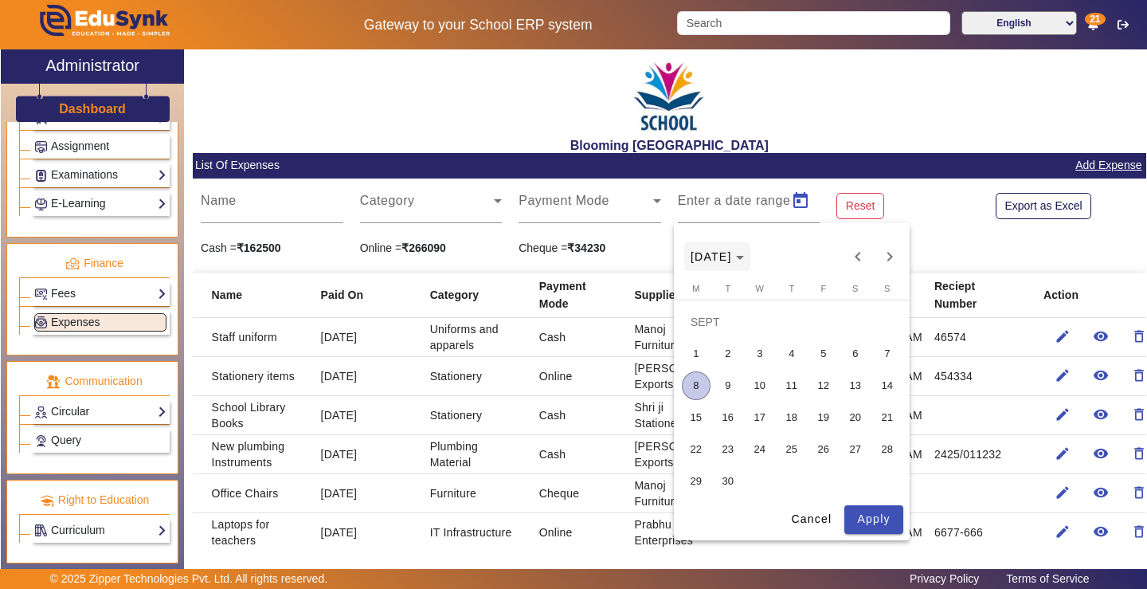
click at [744, 256] on icon "Choose month and year" at bounding box center [740, 258] width 8 height 4
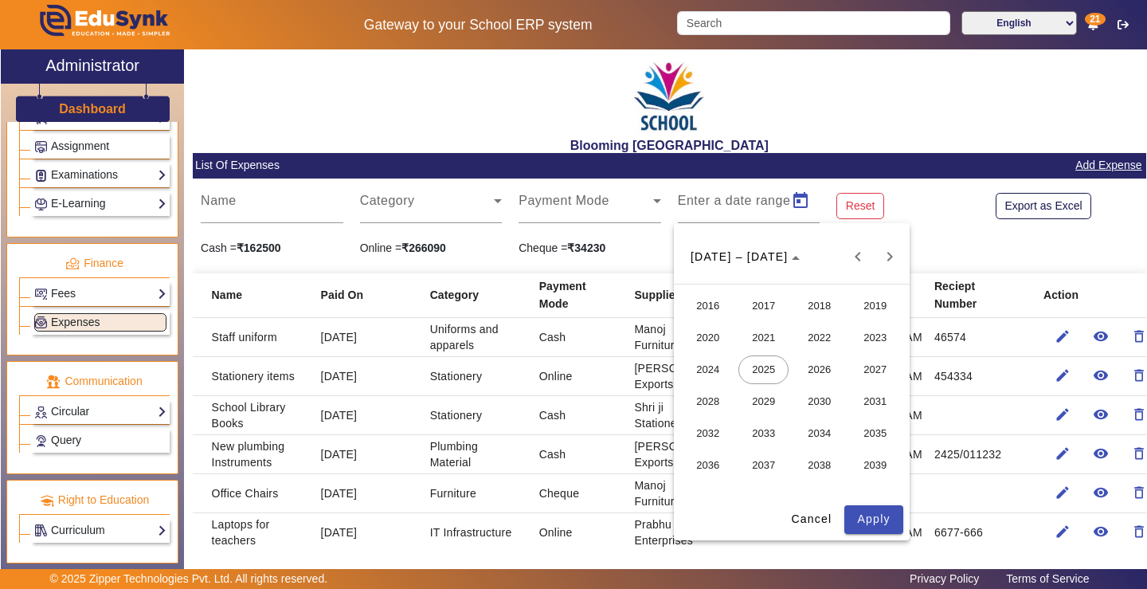
click at [708, 339] on span "2020" at bounding box center [707, 337] width 50 height 29
click at [707, 335] on span "JAN" at bounding box center [707, 337] width 50 height 29
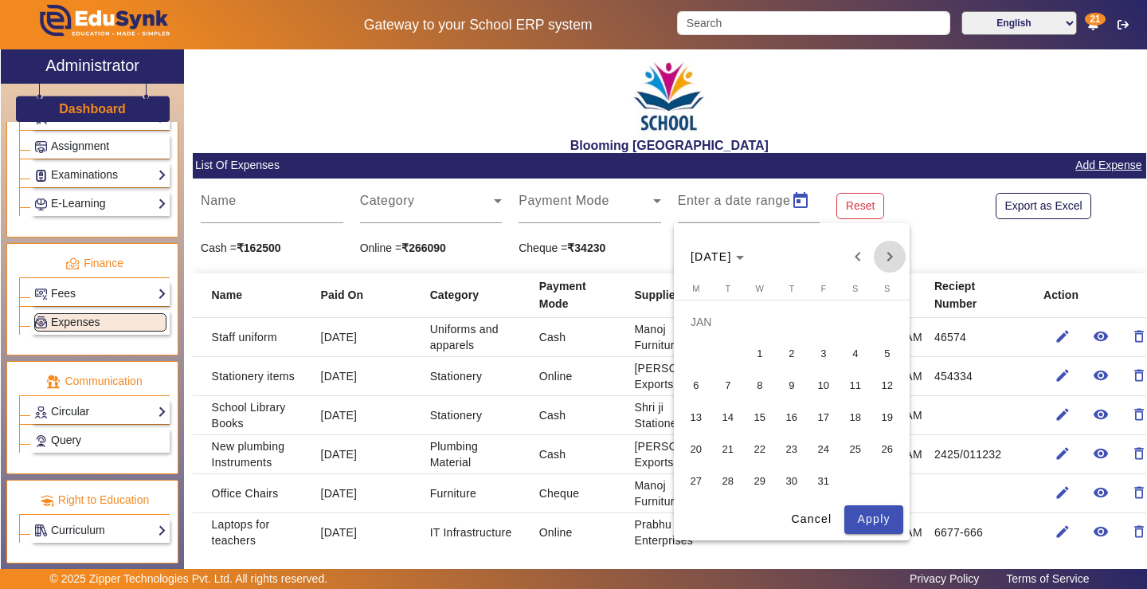
click at [890, 256] on span "Next month" at bounding box center [890, 257] width 32 height 32
click at [883, 353] on span "9" at bounding box center [887, 353] width 29 height 29
click at [865, 522] on span "Apply" at bounding box center [873, 518] width 33 height 17
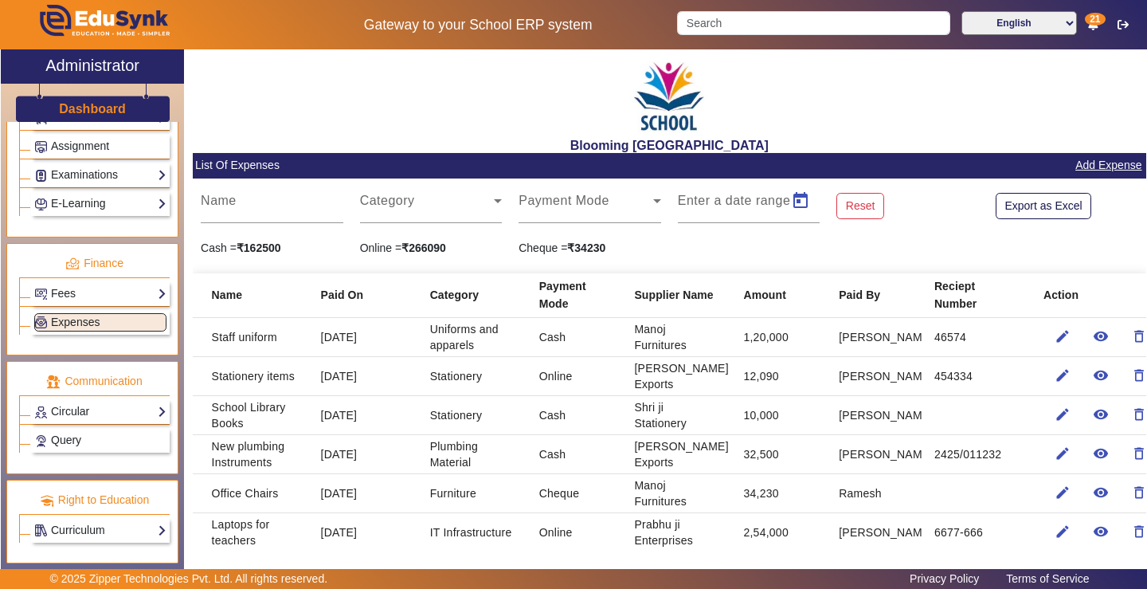
type input "09/02/2020"
click at [792, 198] on span "Open calendar" at bounding box center [800, 201] width 38 height 38
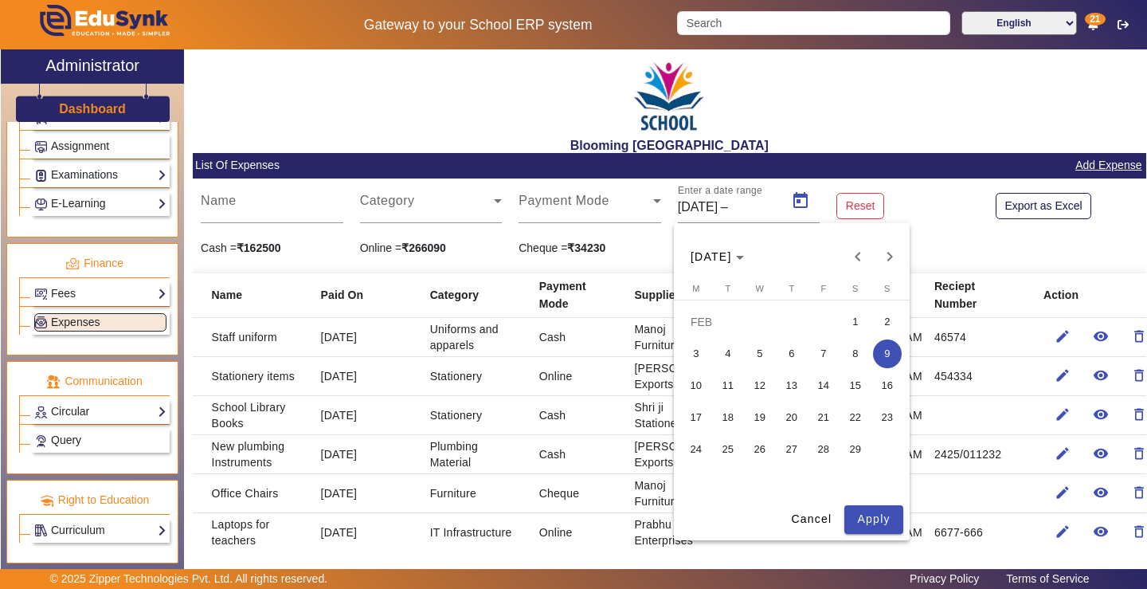
click at [848, 207] on div at bounding box center [573, 294] width 1147 height 589
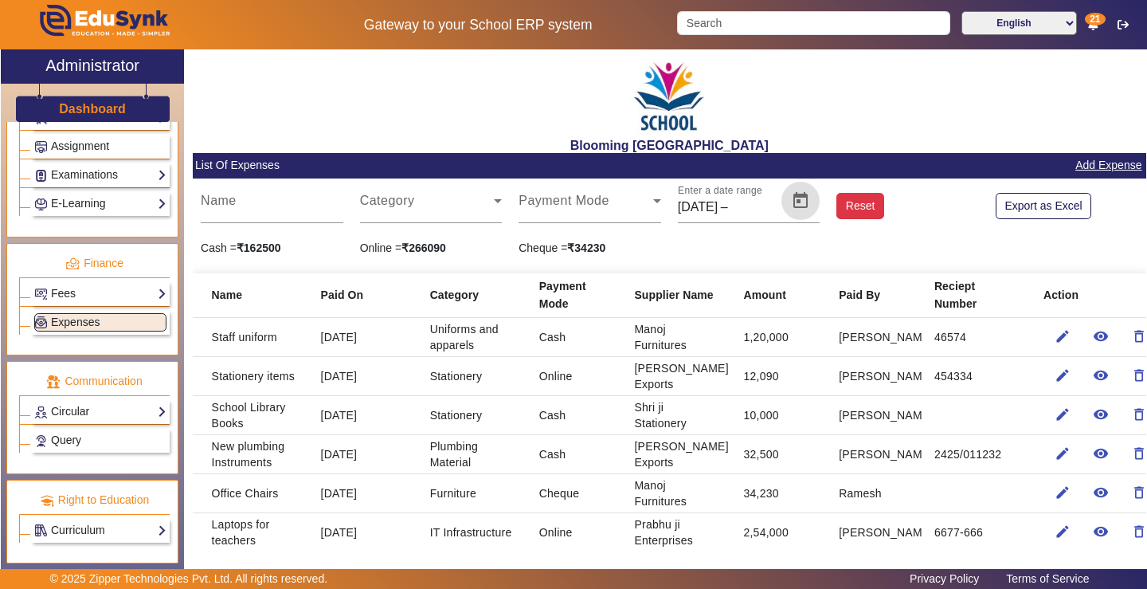
click at [850, 205] on button "Reset" at bounding box center [860, 206] width 48 height 27
click at [790, 197] on span "Open calendar" at bounding box center [800, 201] width 38 height 38
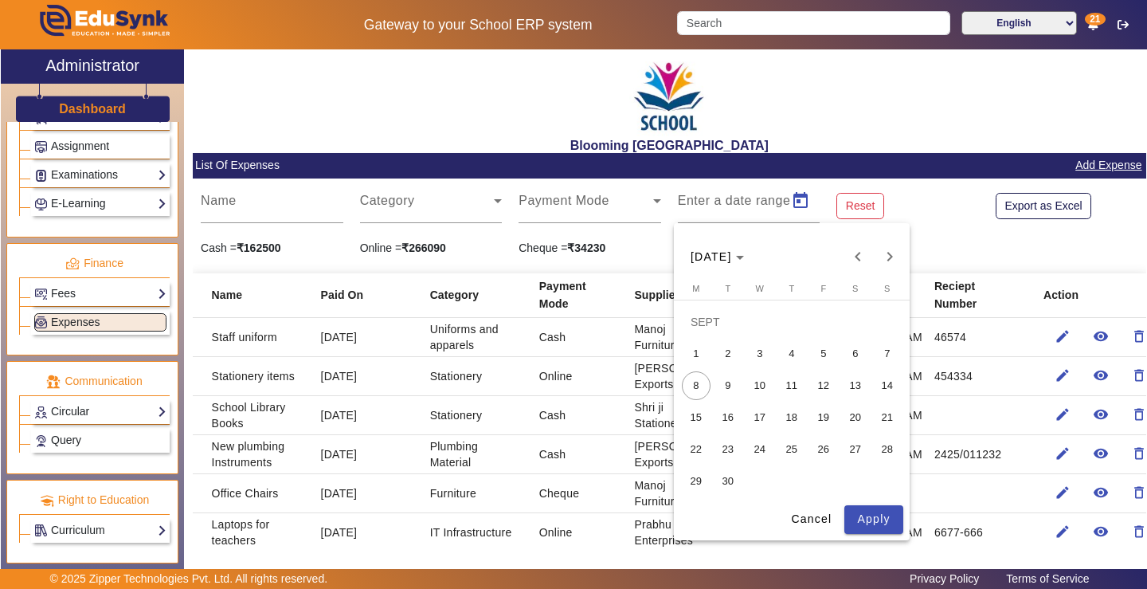
click at [699, 347] on span "1" at bounding box center [696, 353] width 29 height 29
click at [885, 516] on span "Apply" at bounding box center [873, 518] width 33 height 17
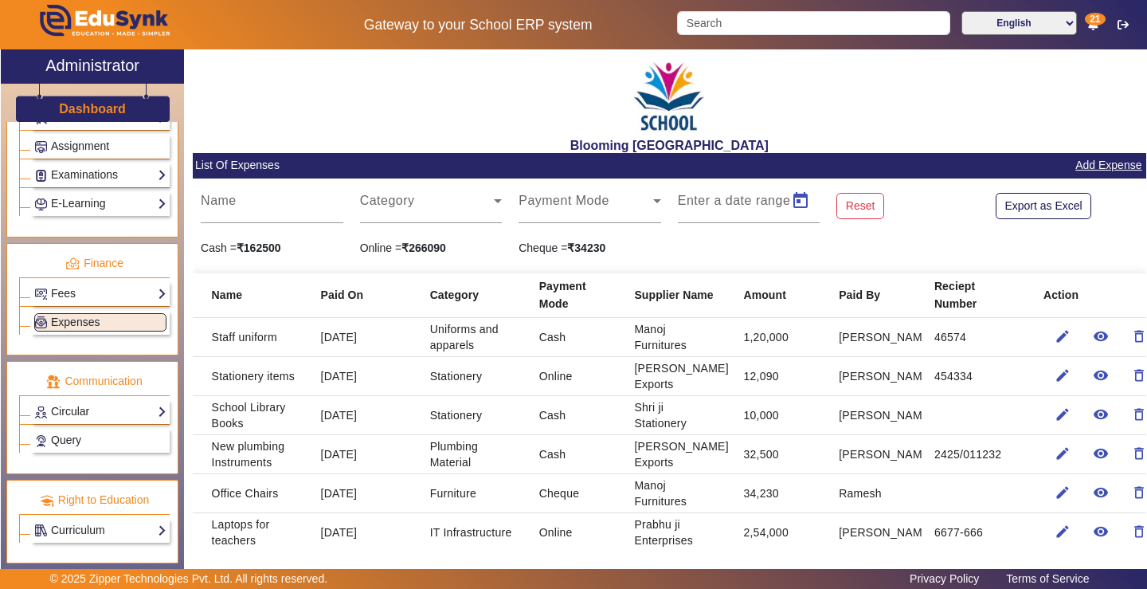
type input "01/09/2025"
click at [795, 197] on span "Open calendar" at bounding box center [800, 201] width 38 height 38
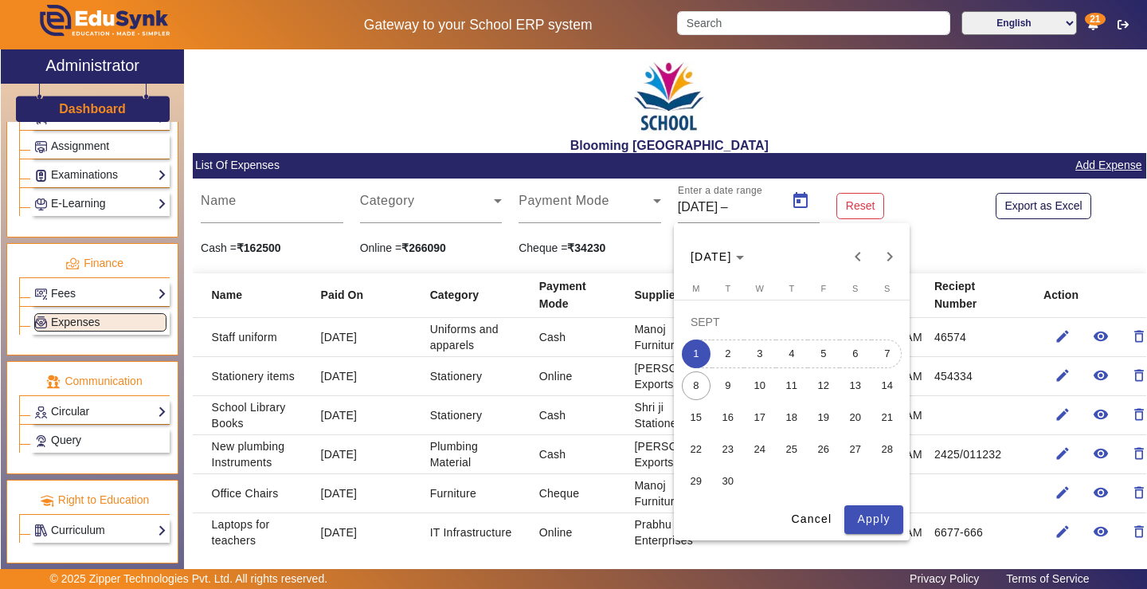
click at [888, 354] on span "7" at bounding box center [887, 353] width 29 height 29
click at [863, 510] on span "Apply" at bounding box center [873, 518] width 33 height 17
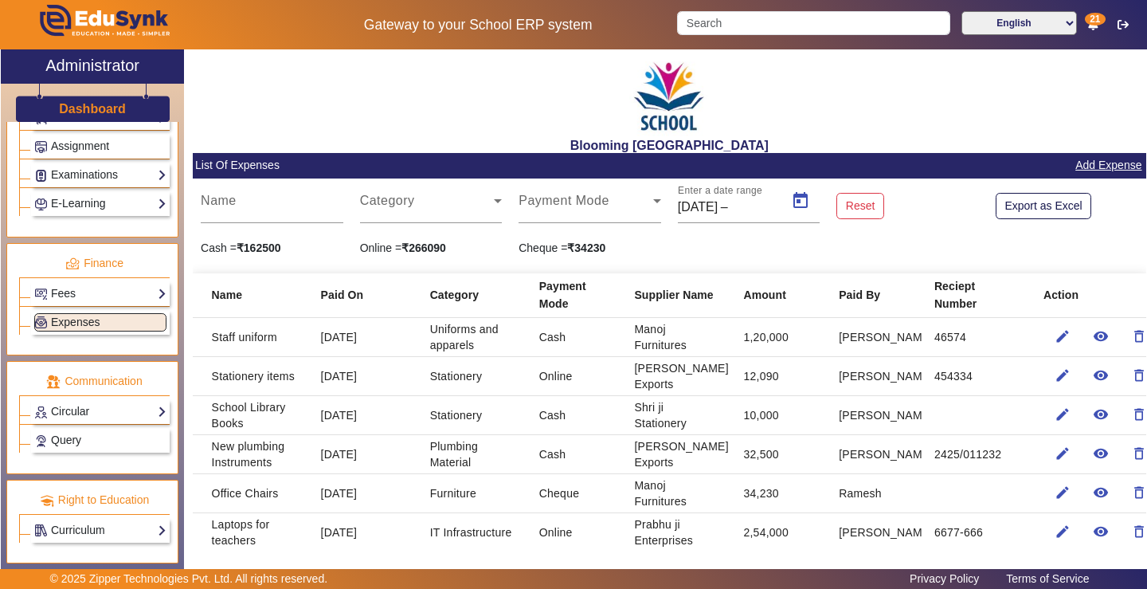
type input "07/09/2025"
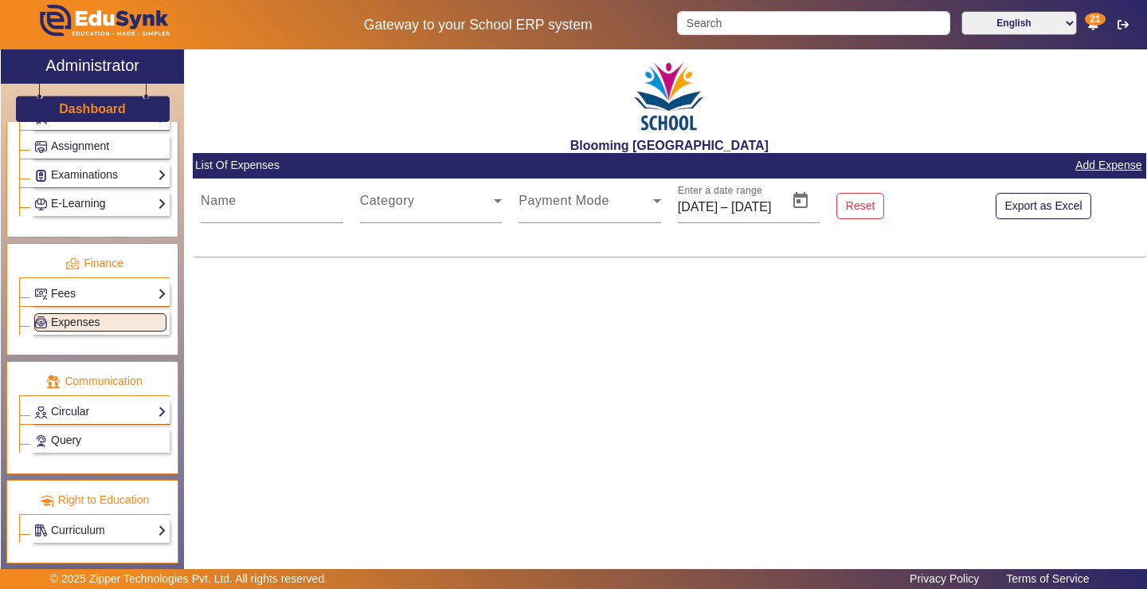
click at [737, 271] on div "Blooming Buds Secondary School List Of Expenses Add Expense Name Category Payme…" at bounding box center [665, 303] width 962 height 508
click at [652, 194] on icon at bounding box center [656, 200] width 19 height 19
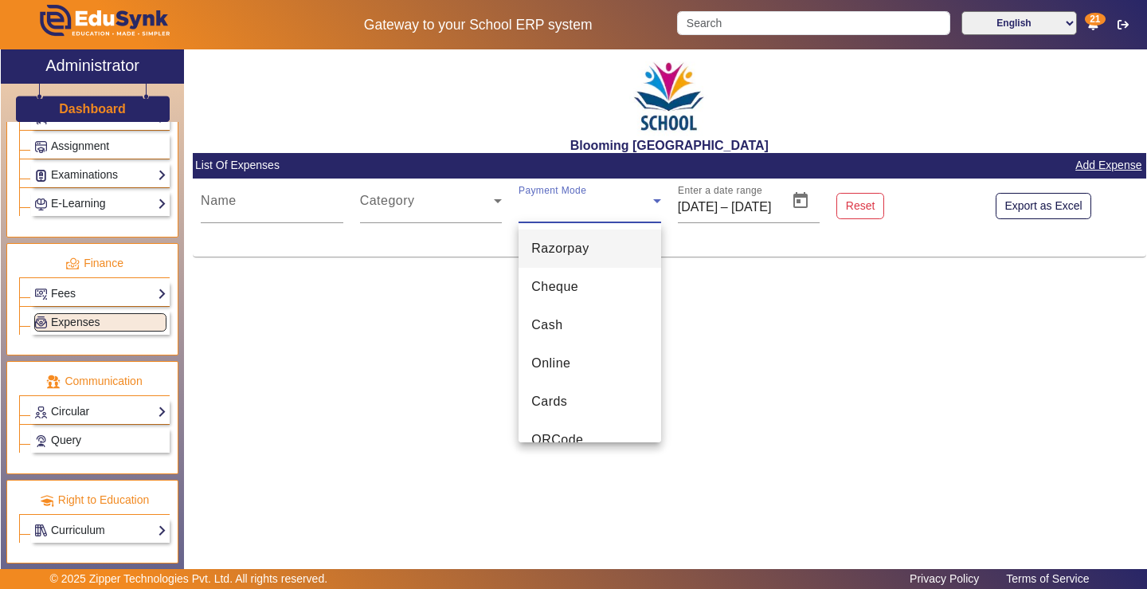
click at [375, 196] on div at bounding box center [573, 294] width 1147 height 589
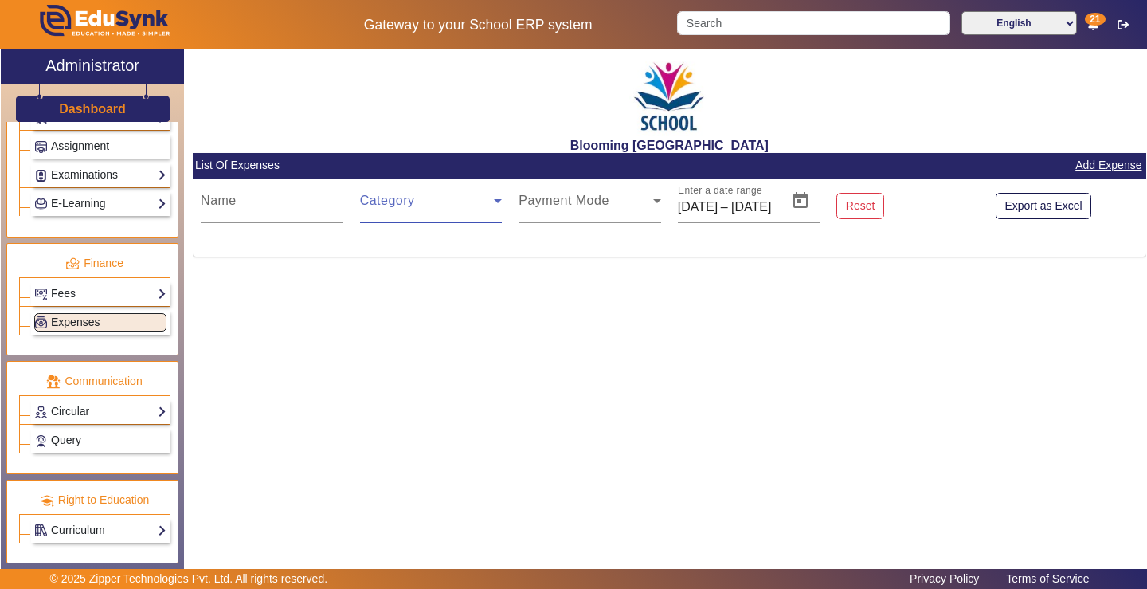
click at [383, 202] on span at bounding box center [427, 206] width 135 height 19
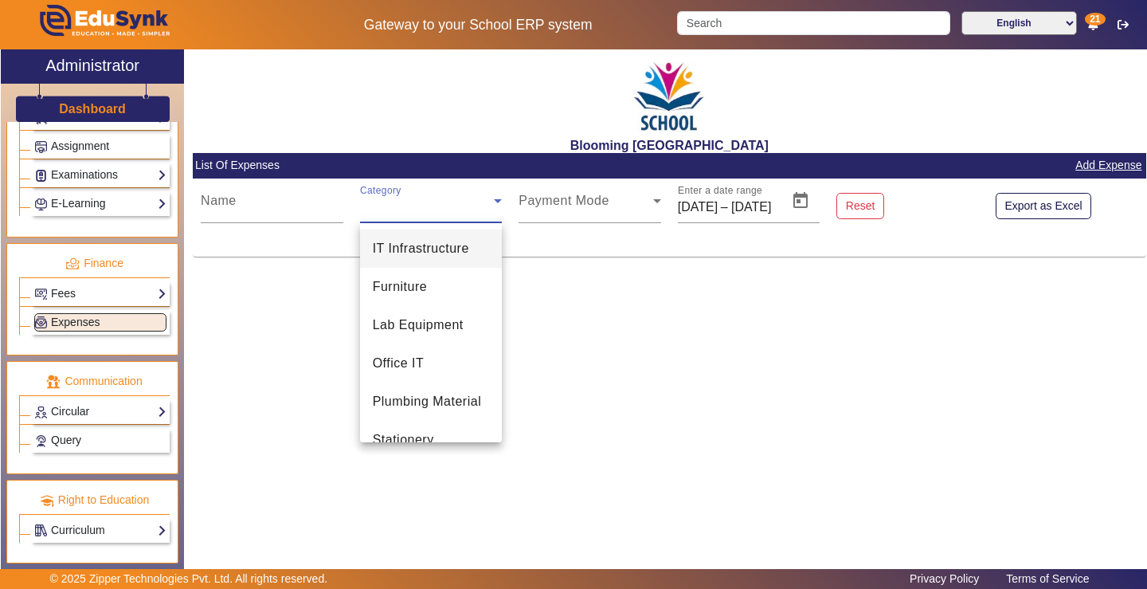
click at [220, 201] on div at bounding box center [573, 294] width 1147 height 589
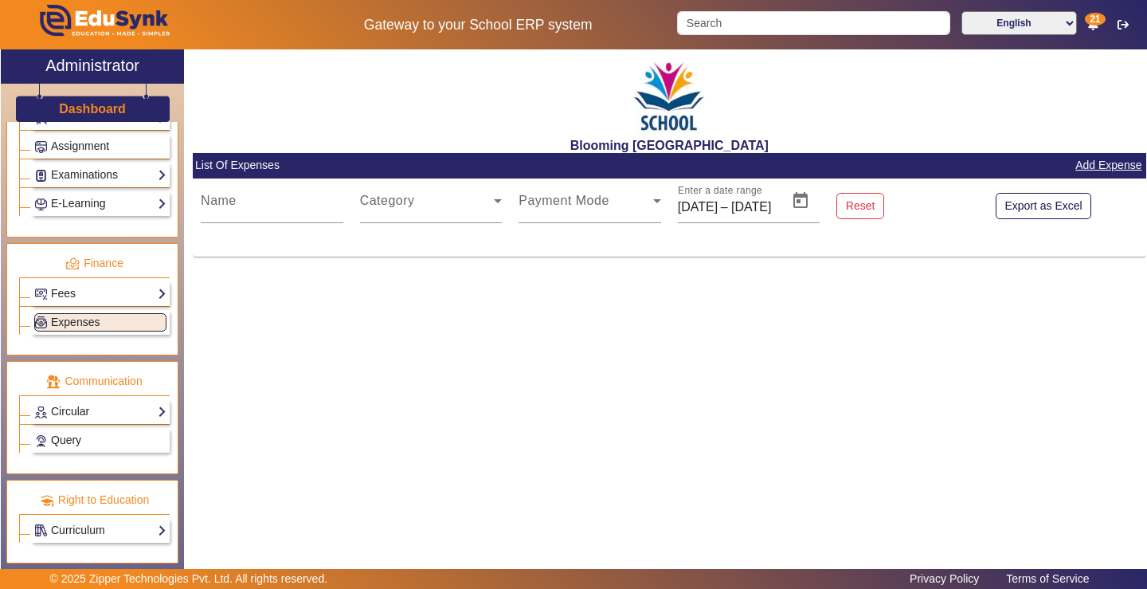
click at [1101, 162] on link "Add Expense" at bounding box center [1107, 165] width 69 height 20
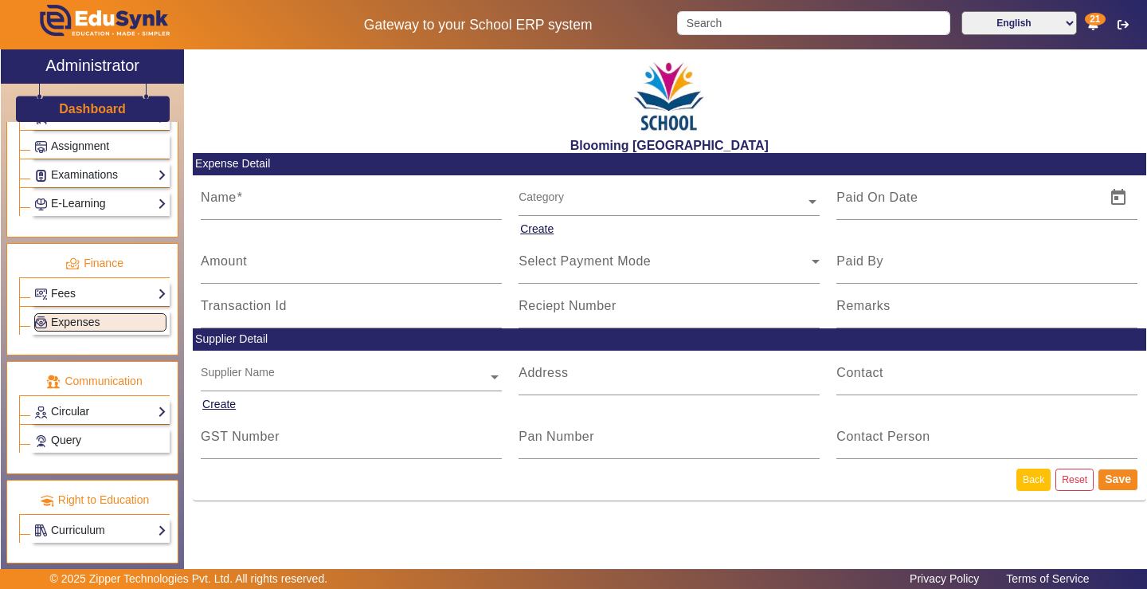
click at [1031, 483] on link "Back" at bounding box center [1033, 479] width 34 height 22
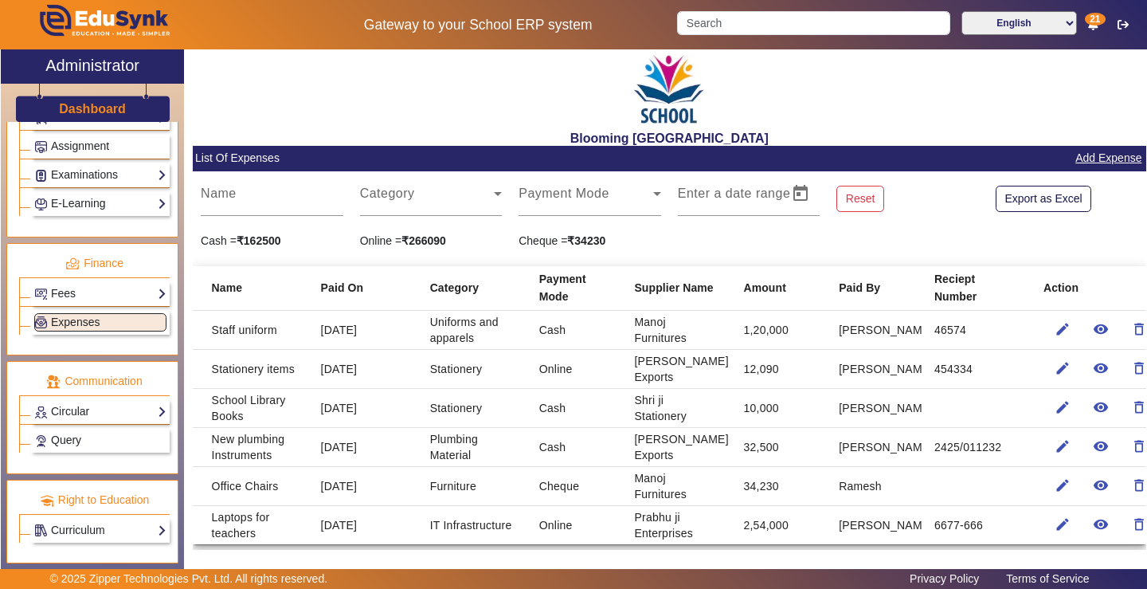
scroll to position [10, 0]
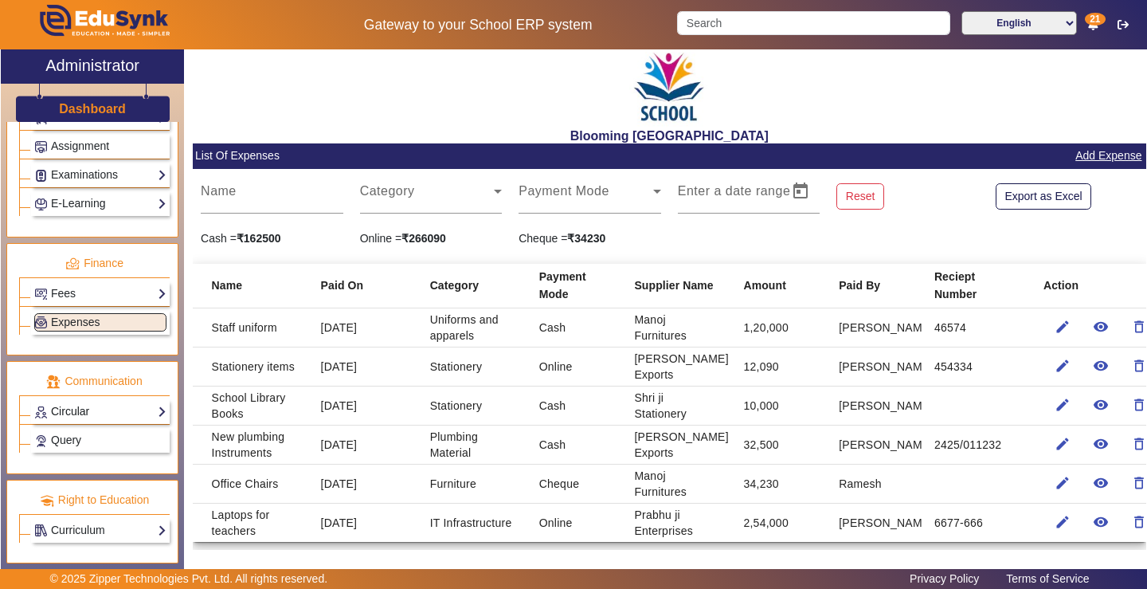
click at [84, 408] on link "Circular" at bounding box center [100, 411] width 132 height 18
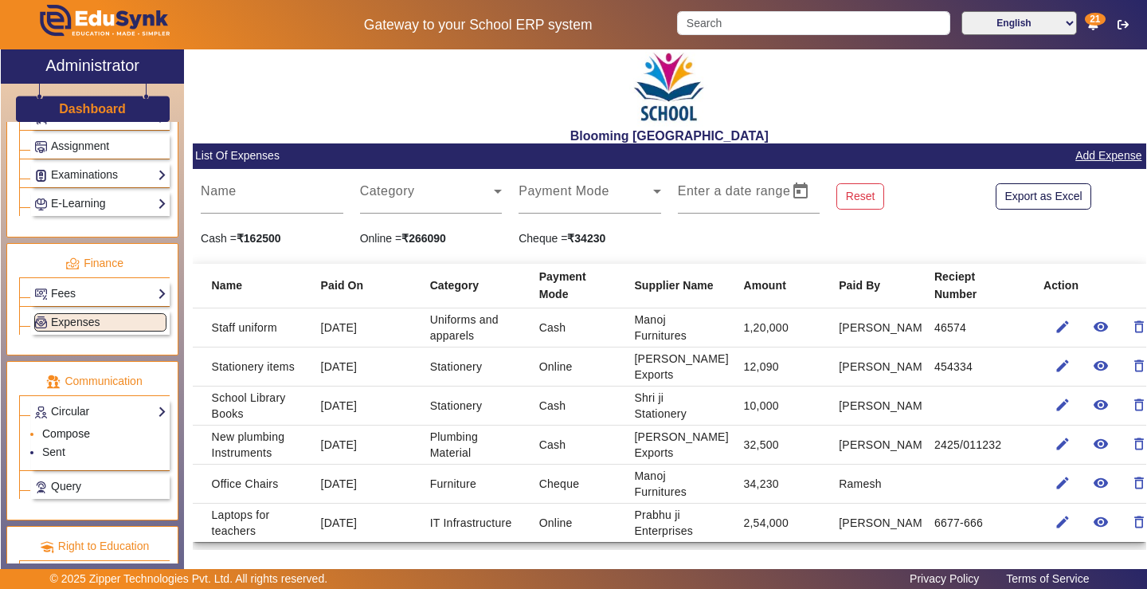
click at [84, 432] on link "Compose" at bounding box center [66, 433] width 48 height 13
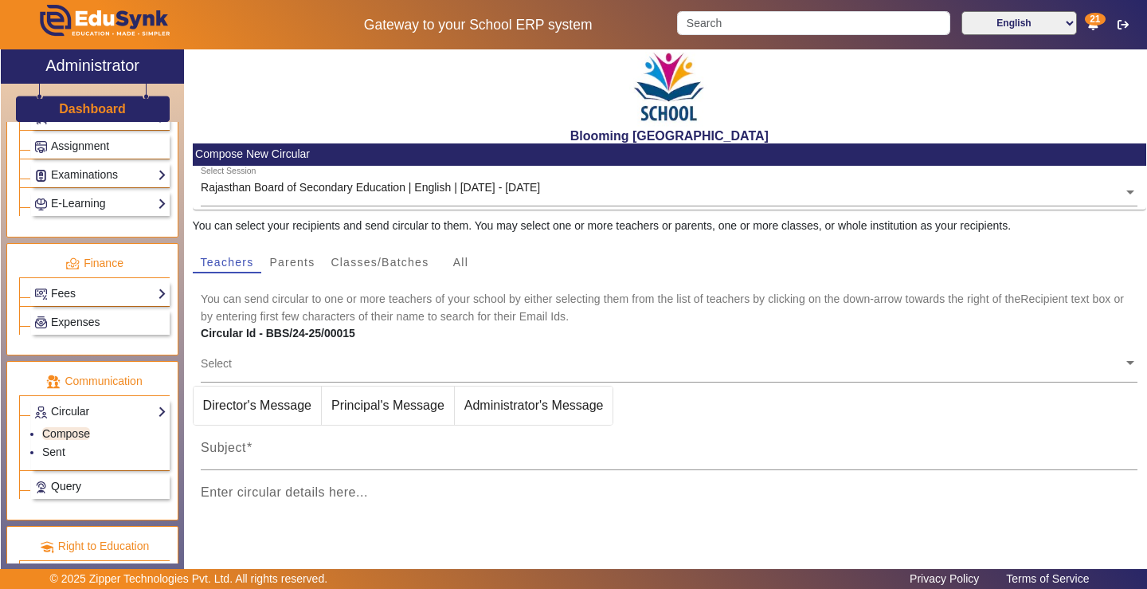
click at [68, 487] on span "Query" at bounding box center [66, 485] width 30 height 13
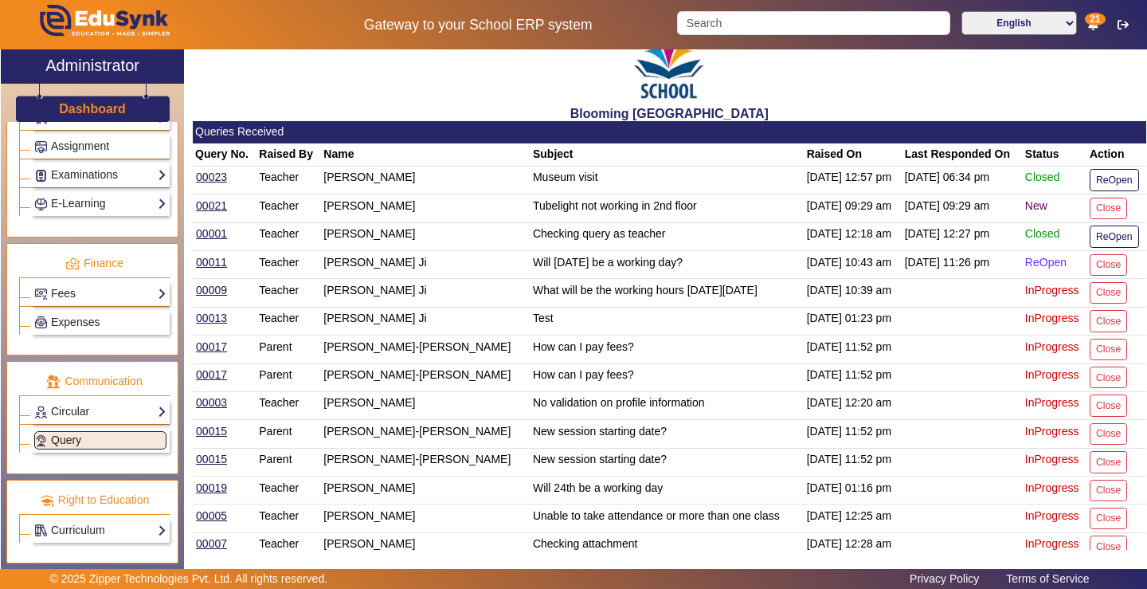
scroll to position [62, 0]
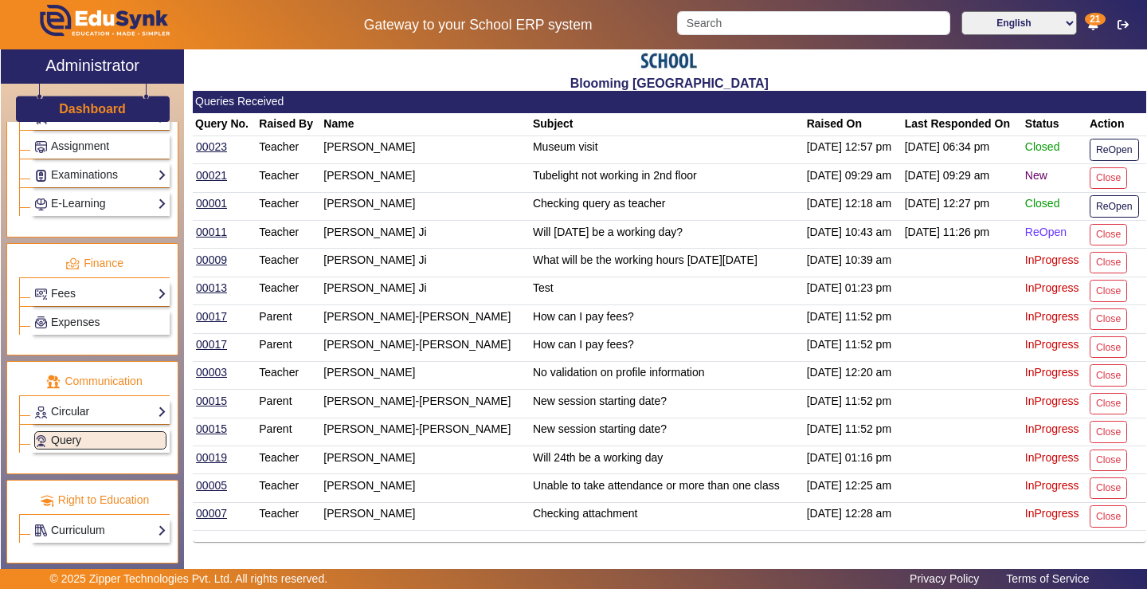
click at [114, 529] on link "Curriculum" at bounding box center [100, 530] width 132 height 18
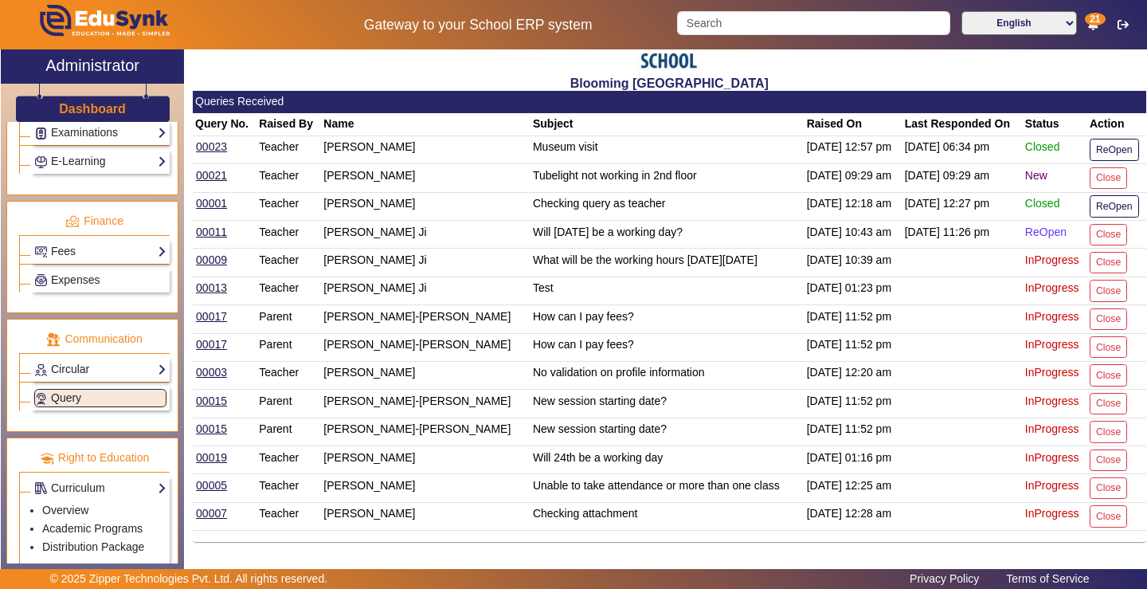
scroll to position [784, 0]
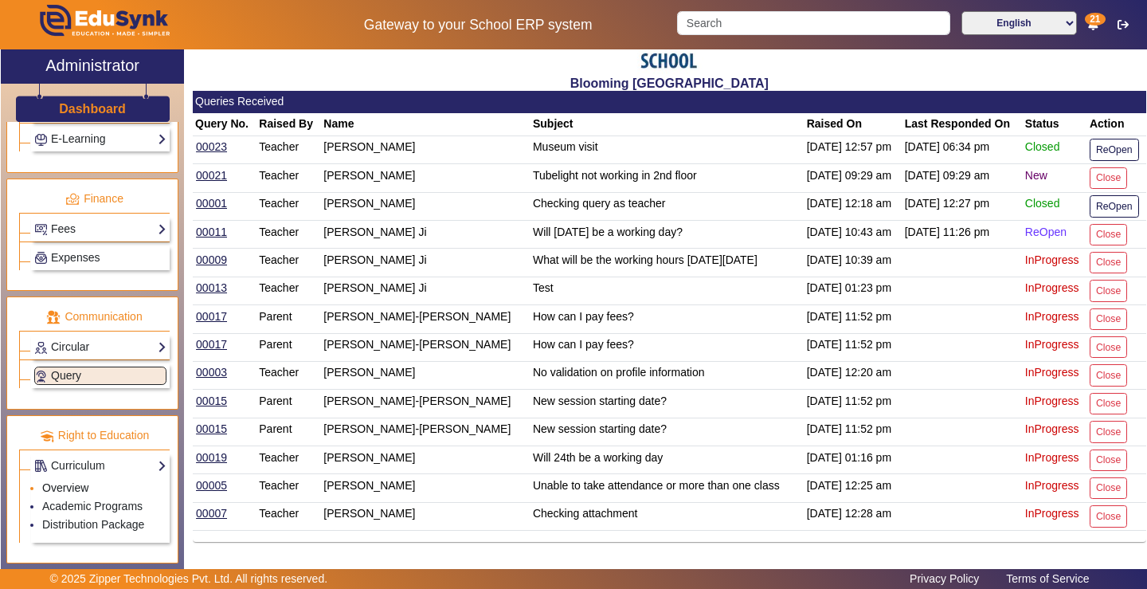
click at [63, 488] on link "Overview" at bounding box center [65, 487] width 46 height 13
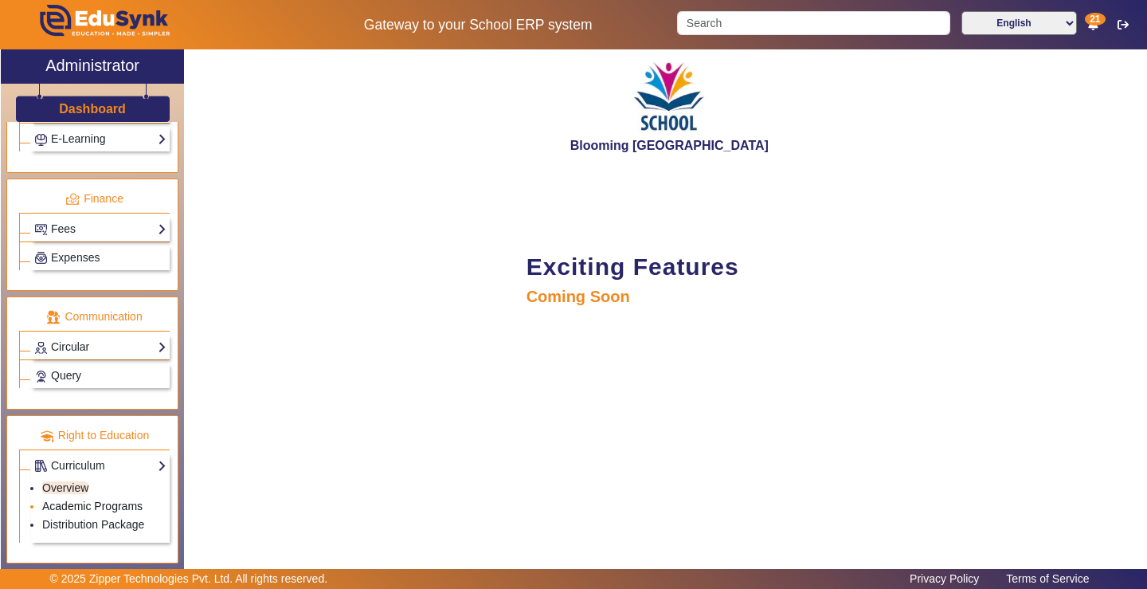
click at [77, 508] on link "Academic Programs" at bounding box center [92, 505] width 100 height 13
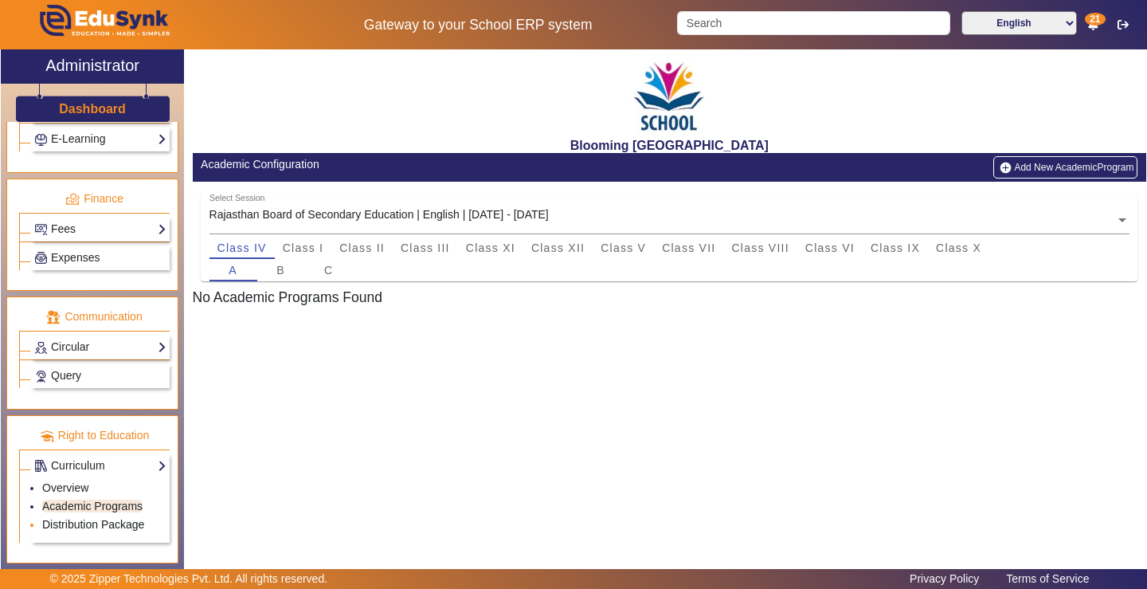
click at [90, 521] on link "Distribution Package" at bounding box center [93, 524] width 102 height 13
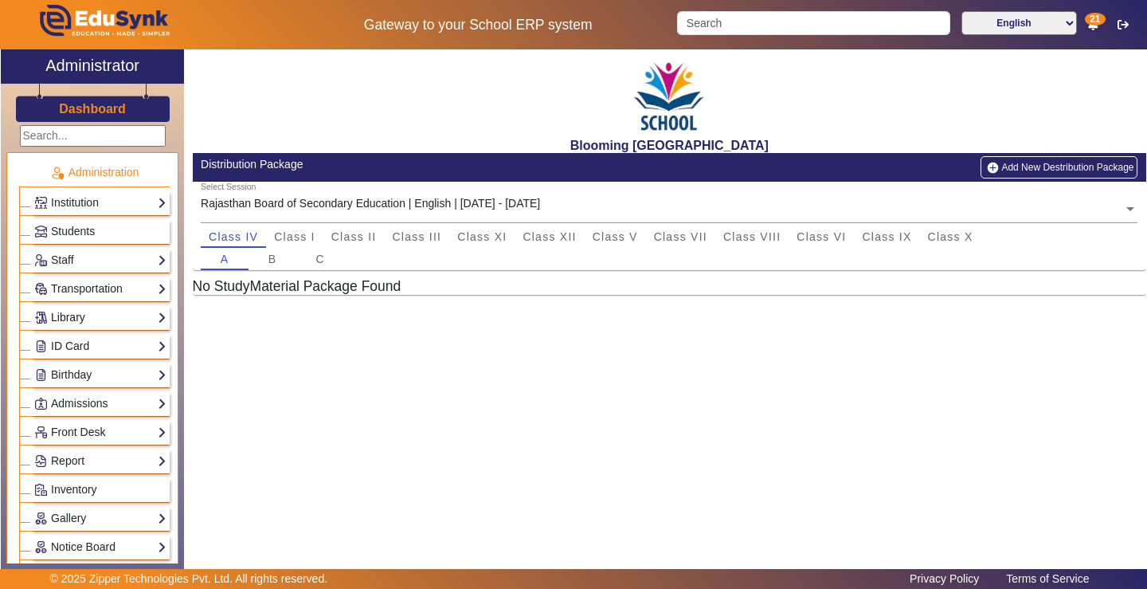
click at [77, 316] on link "Library" at bounding box center [100, 317] width 132 height 18
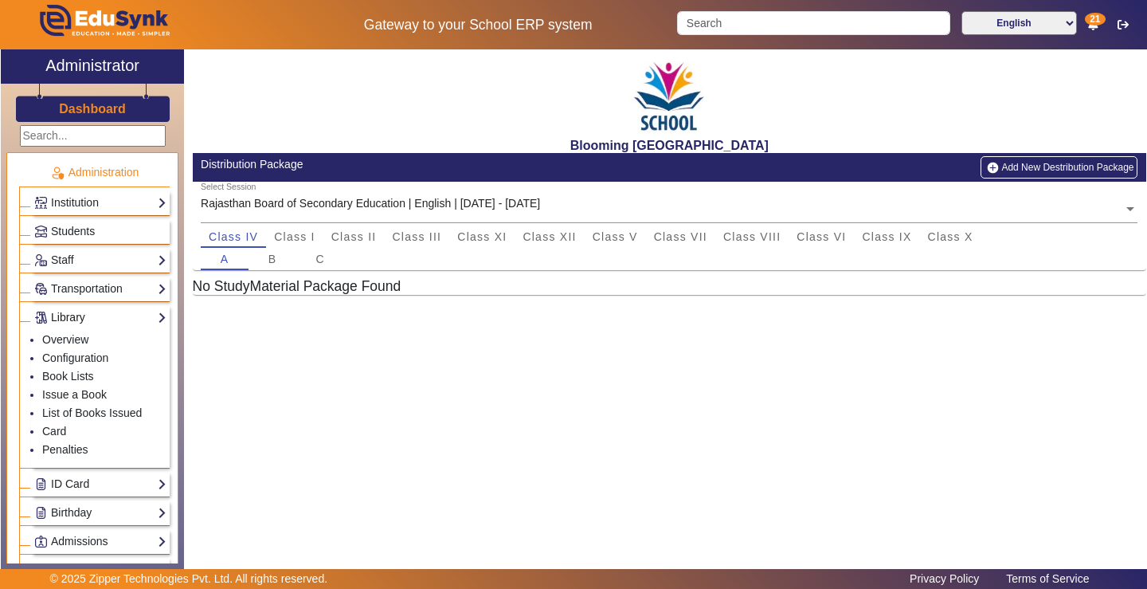
click at [77, 316] on link "Library" at bounding box center [100, 317] width 132 height 18
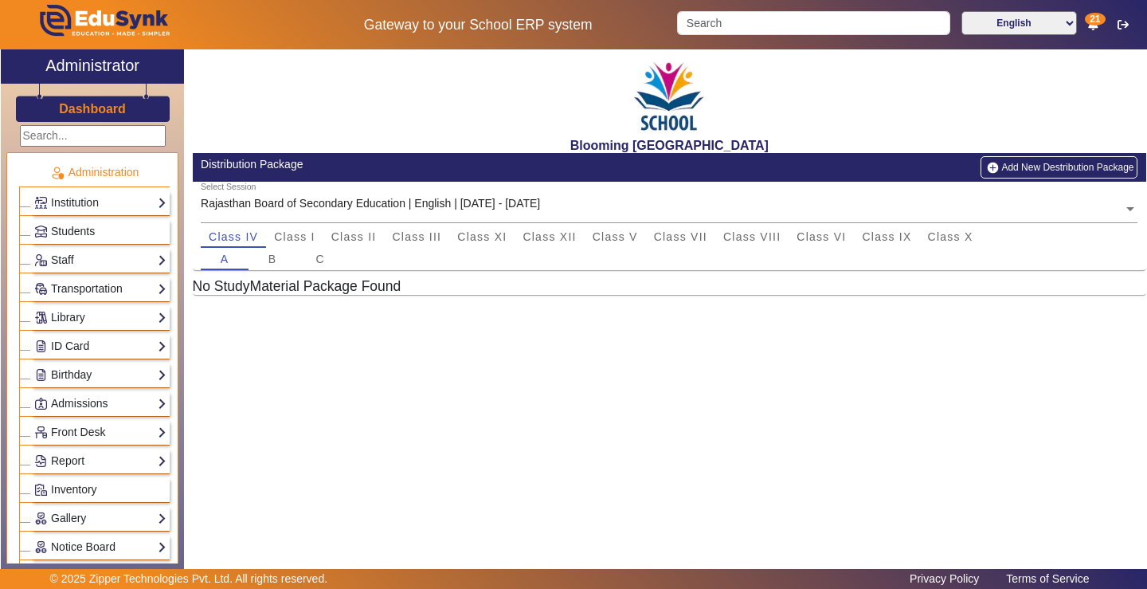
click at [100, 111] on h3 "Dashboard" at bounding box center [92, 108] width 67 height 15
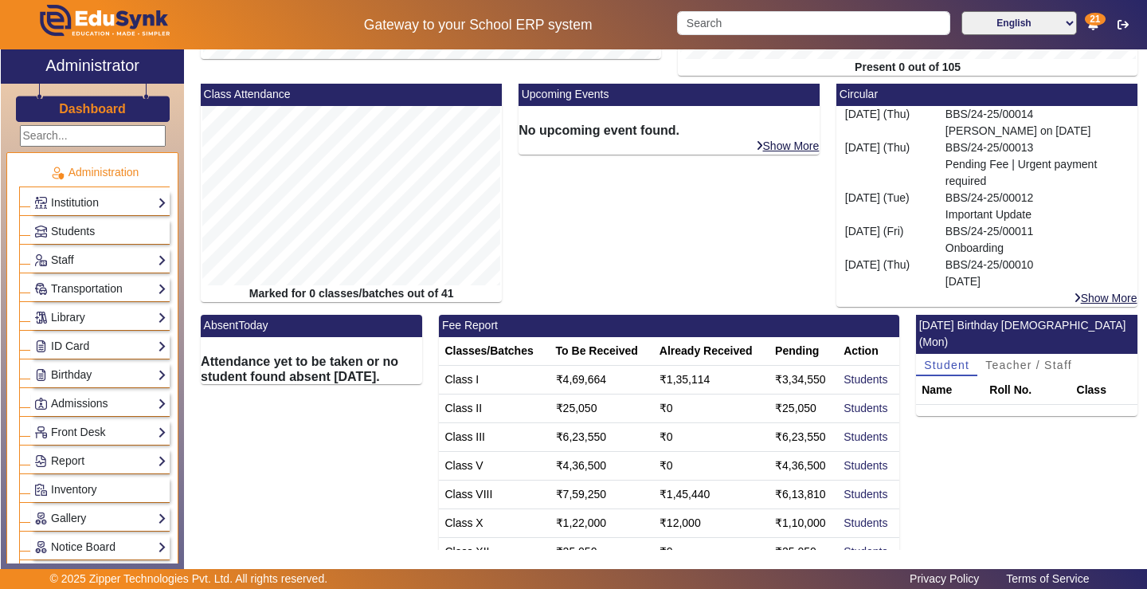
scroll to position [352, 0]
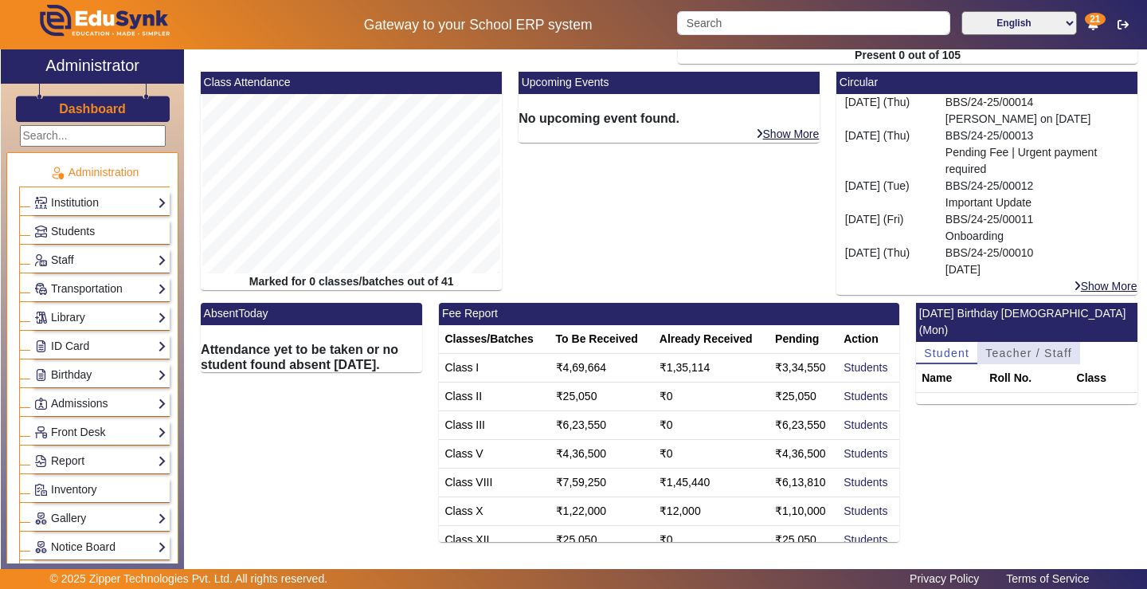
click at [999, 347] on span "Teacher / Staff" at bounding box center [1028, 352] width 87 height 11
click at [1053, 347] on span "Teacher / Staff" at bounding box center [1028, 352] width 87 height 11
click at [1073, 286] on icon at bounding box center [1076, 285] width 7 height 11
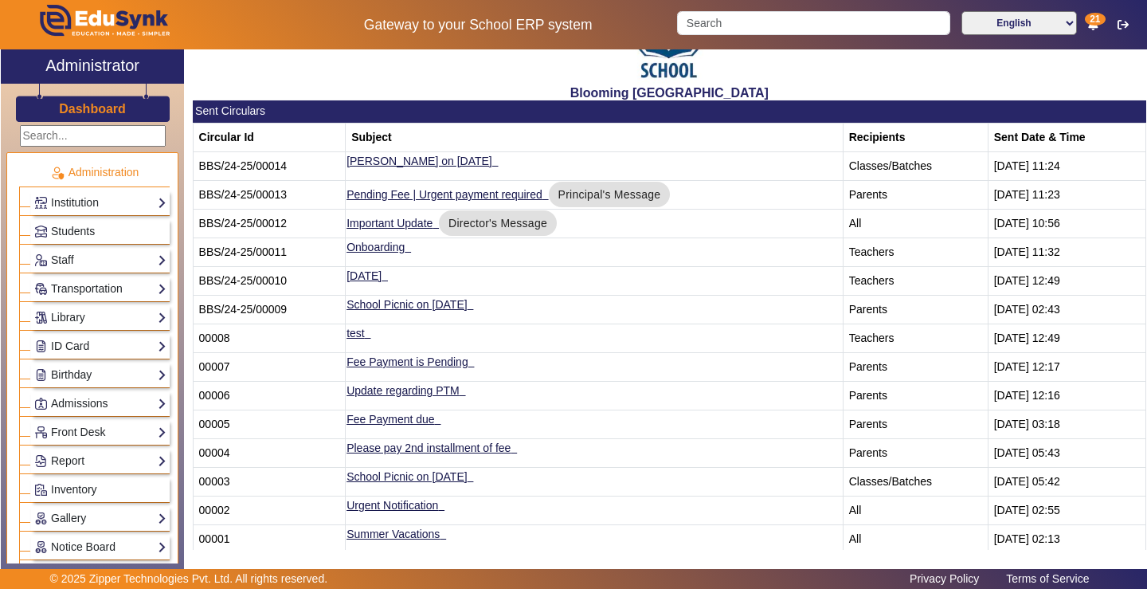
scroll to position [76, 0]
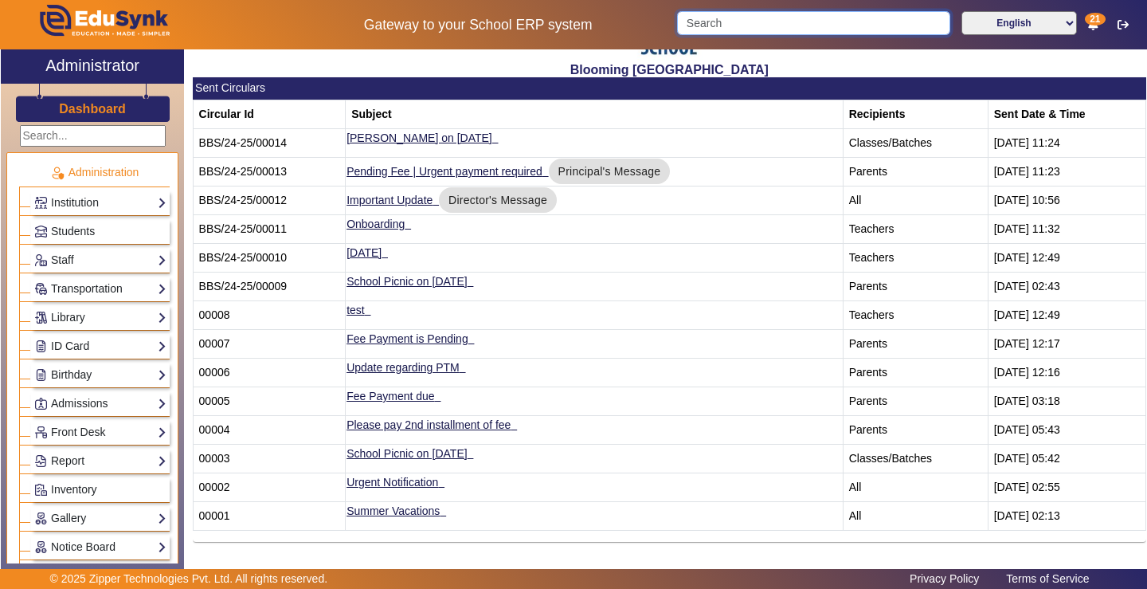
click at [845, 23] on input "Search" at bounding box center [813, 23] width 272 height 24
click at [741, 22] on input "Search" at bounding box center [813, 23] width 272 height 24
type input "fees"
click button "submit" at bounding box center [949, 23] width 2 height 24
type input "\"
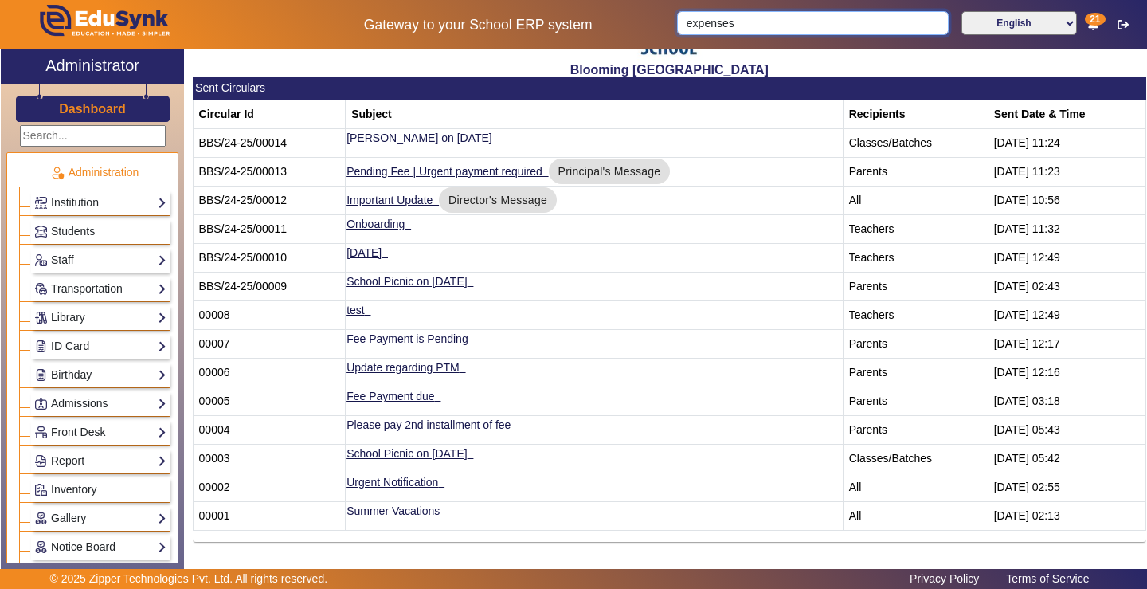
type input "expenses"
click button "submit" at bounding box center [949, 23] width 2 height 24
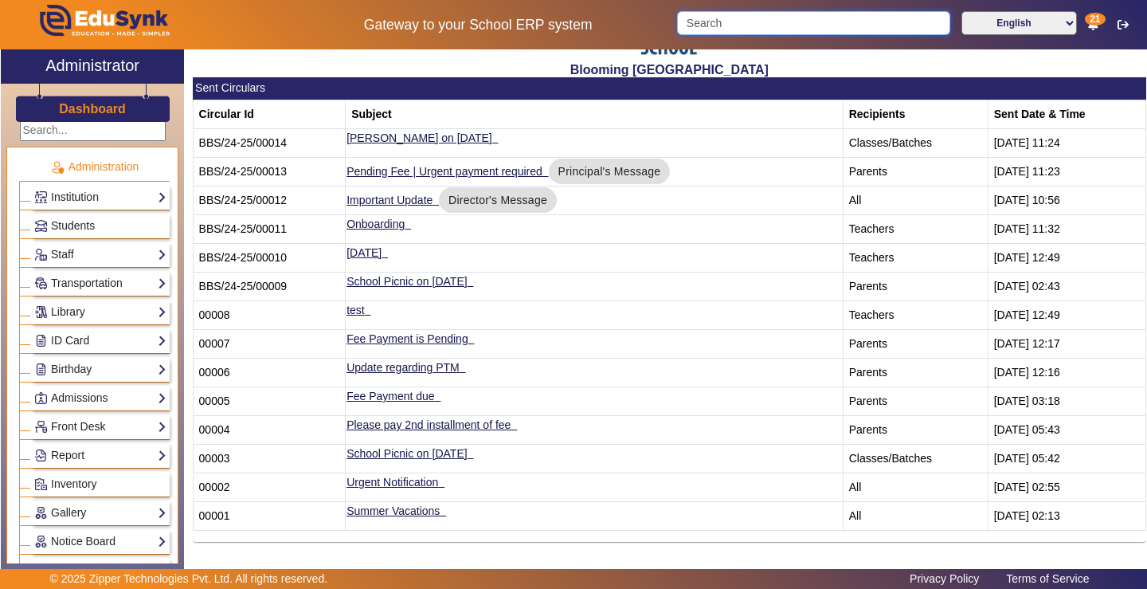
scroll to position [0, 0]
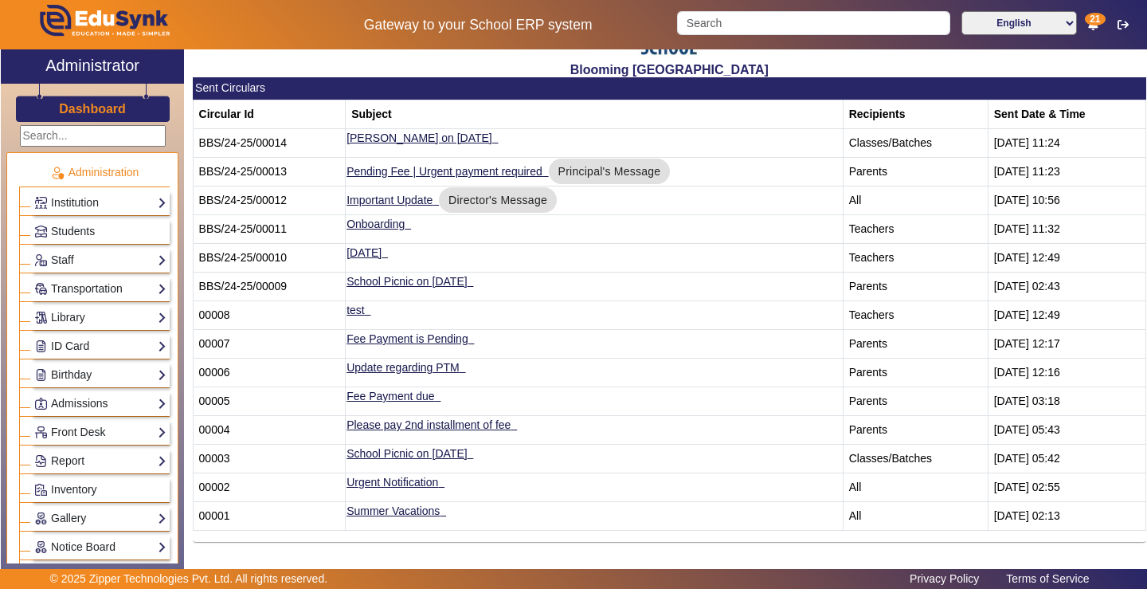
click at [84, 137] on input "text" at bounding box center [93, 136] width 146 height 22
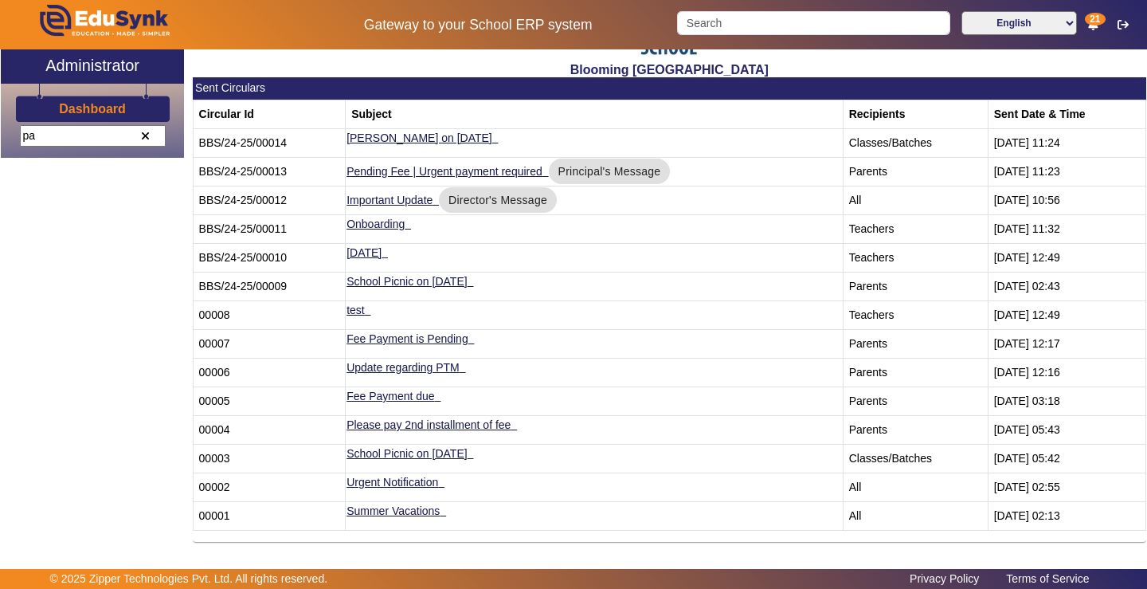
type input "p"
type input "s"
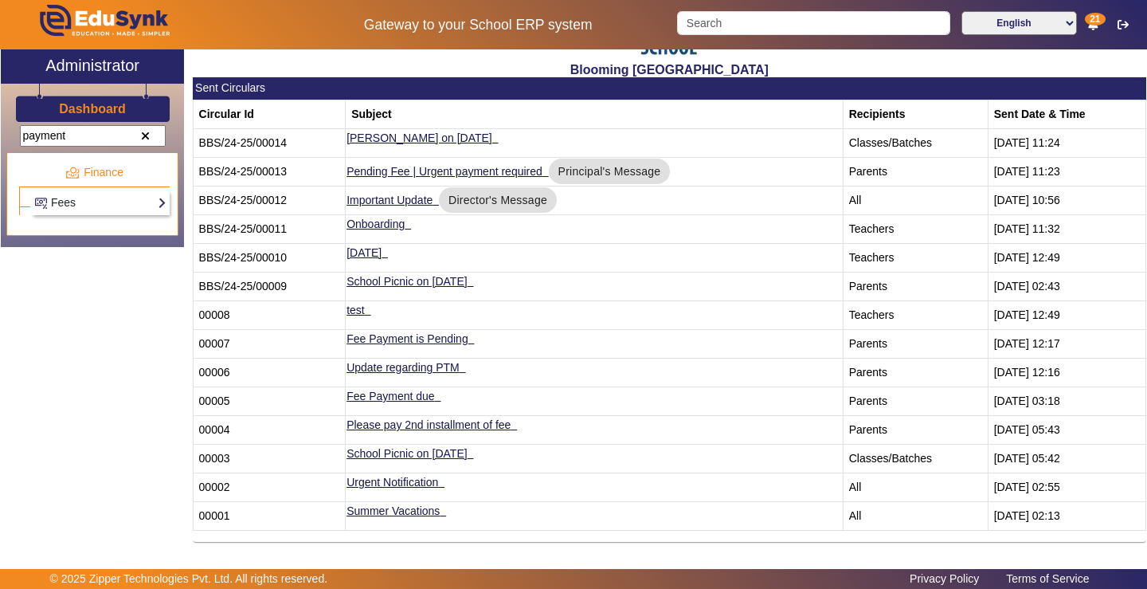
type input "payment"
click at [72, 201] on link "Fees" at bounding box center [100, 203] width 132 height 18
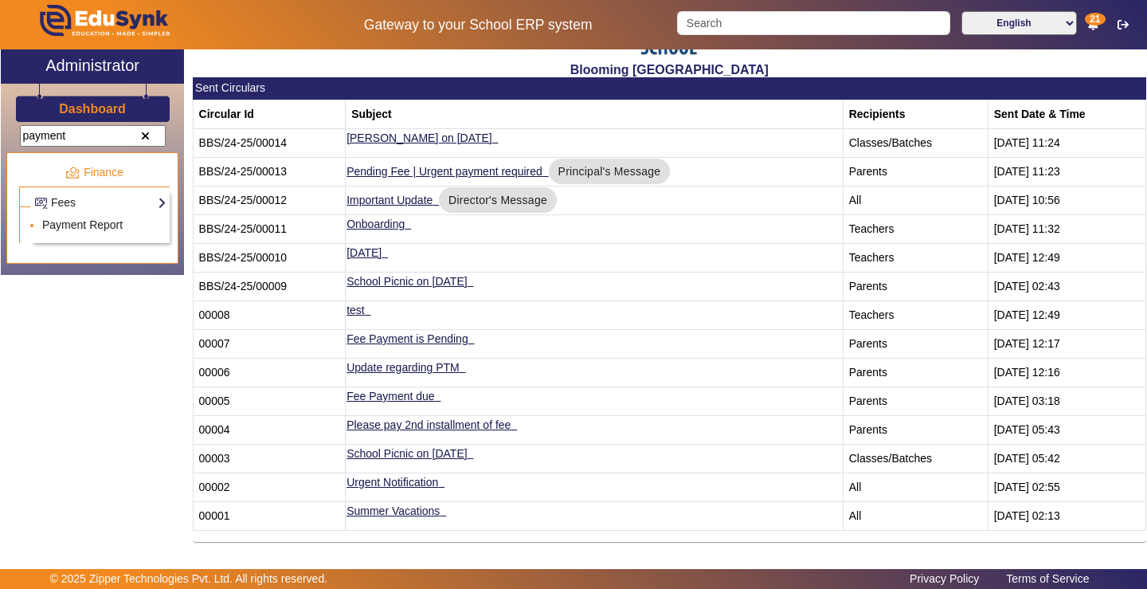
click at [101, 221] on link "Payment Report" at bounding box center [82, 224] width 80 height 13
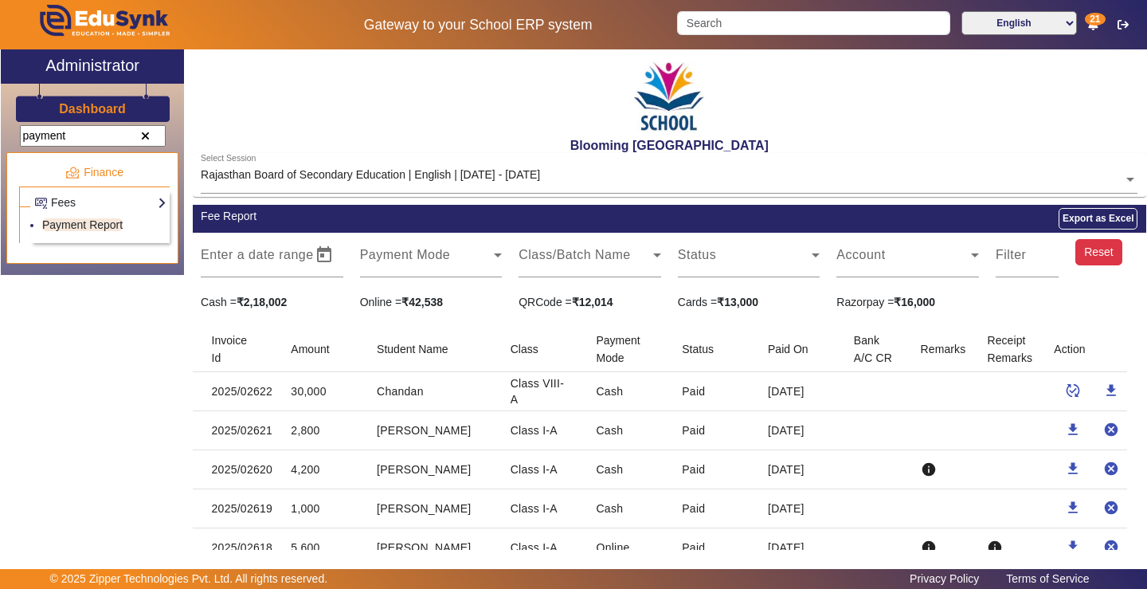
click at [1093, 254] on button "Reset" at bounding box center [1099, 252] width 48 height 27
click at [166, 201] on link "Fees" at bounding box center [100, 203] width 132 height 18
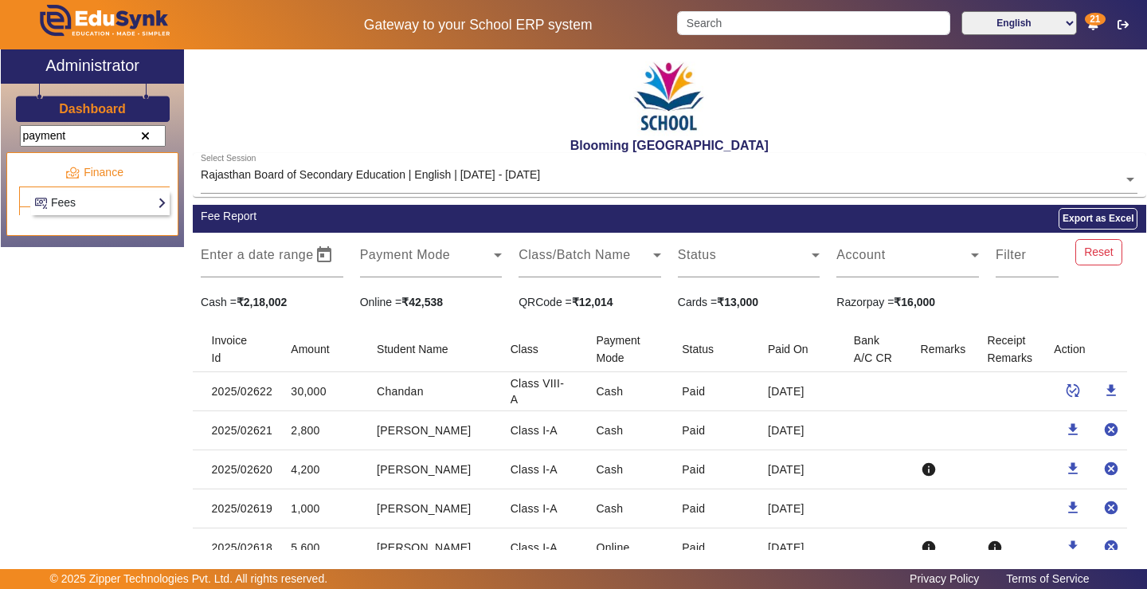
click at [144, 132] on span at bounding box center [145, 136] width 9 height 11
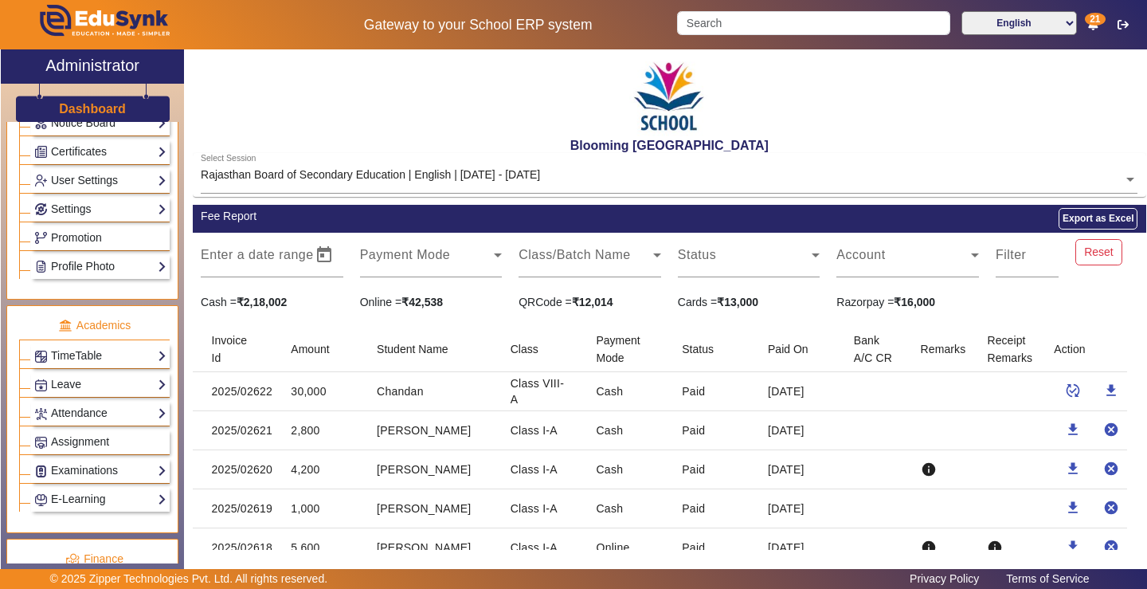
scroll to position [321, 0]
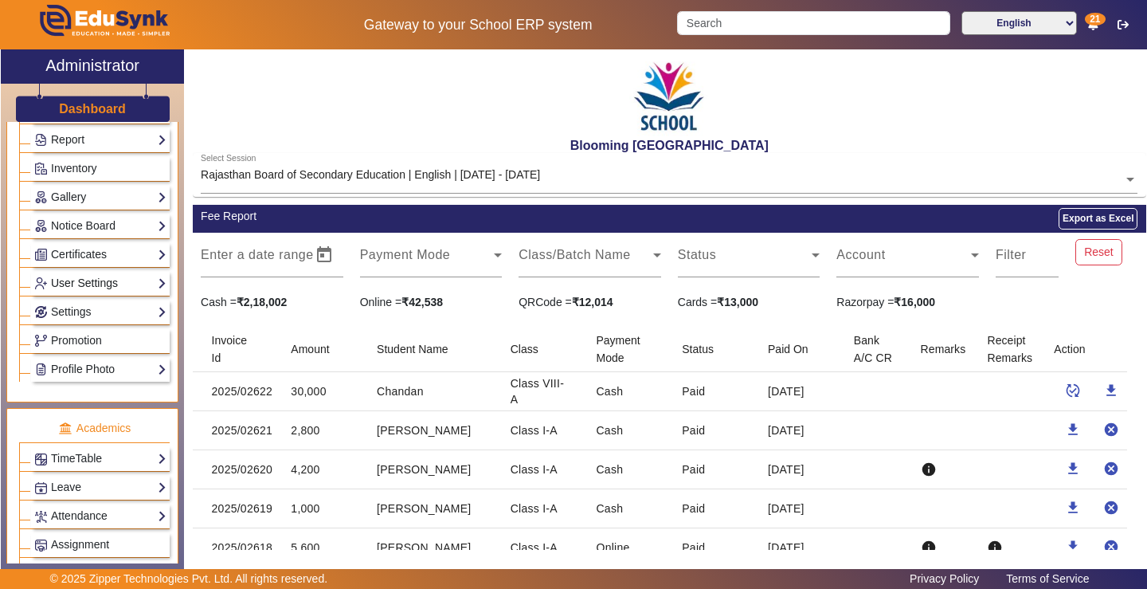
click at [104, 279] on link "User Settings" at bounding box center [100, 283] width 132 height 18
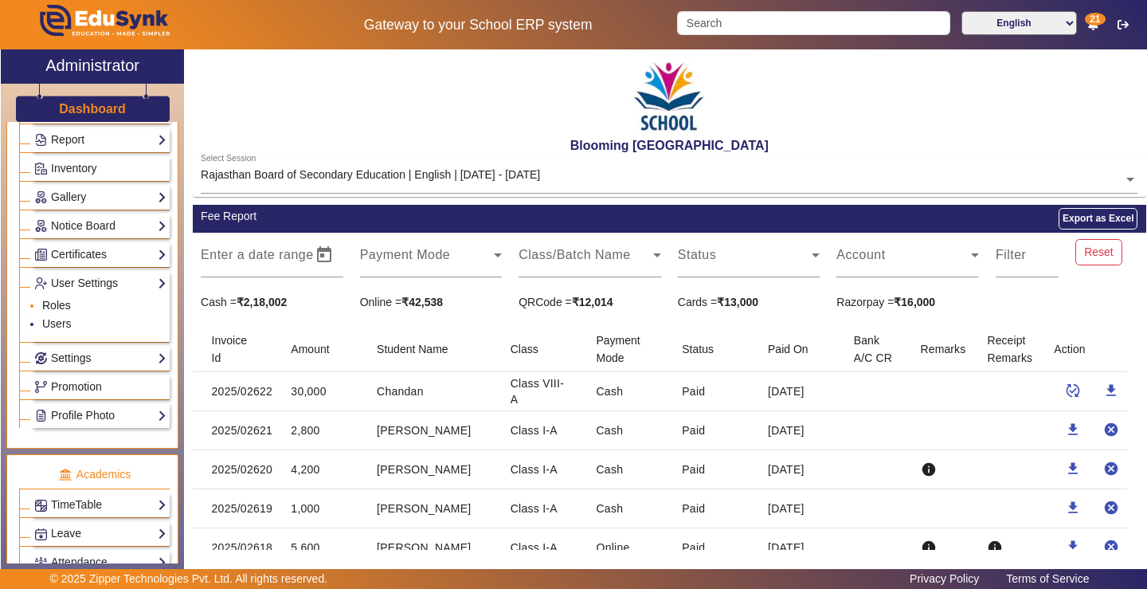
click at [65, 304] on link "Roles" at bounding box center [56, 305] width 29 height 13
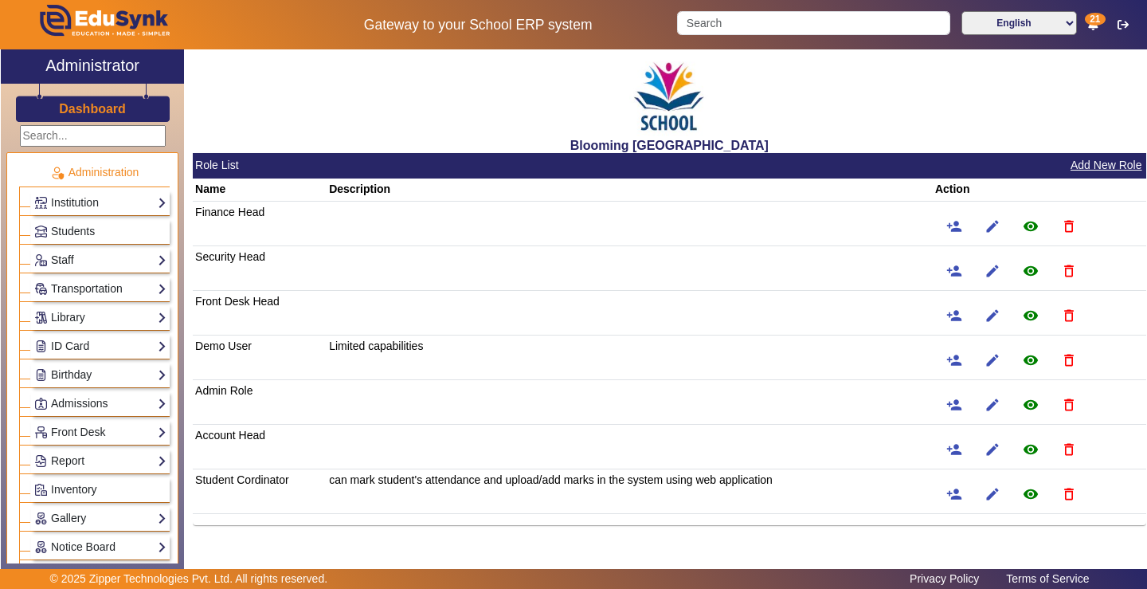
click at [73, 262] on link "Staff" at bounding box center [100, 260] width 132 height 18
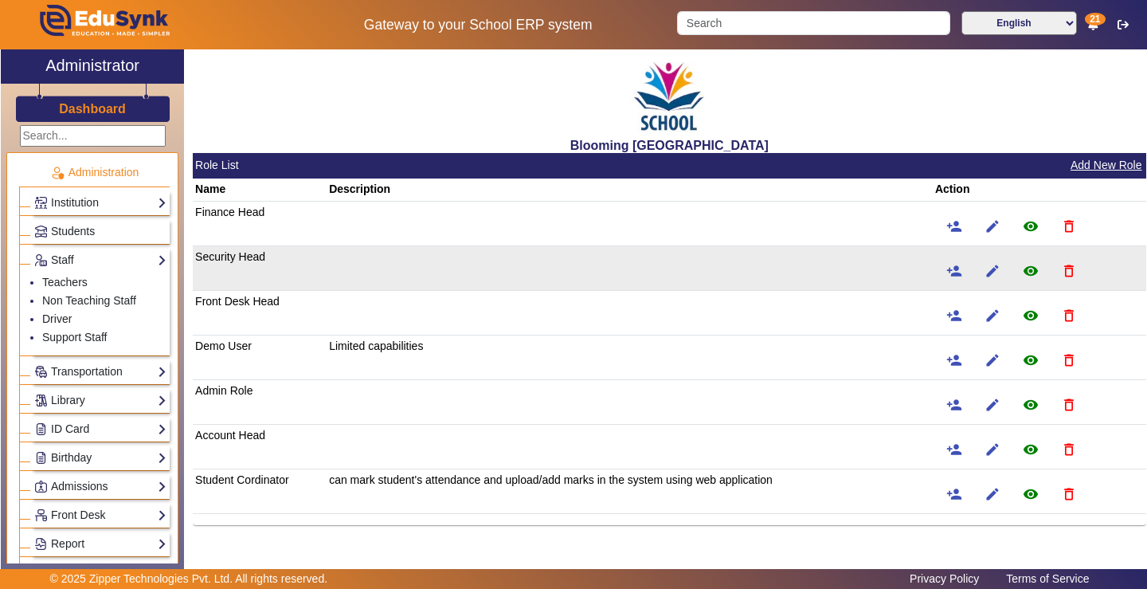
click at [456, 257] on td at bounding box center [630, 267] width 606 height 45
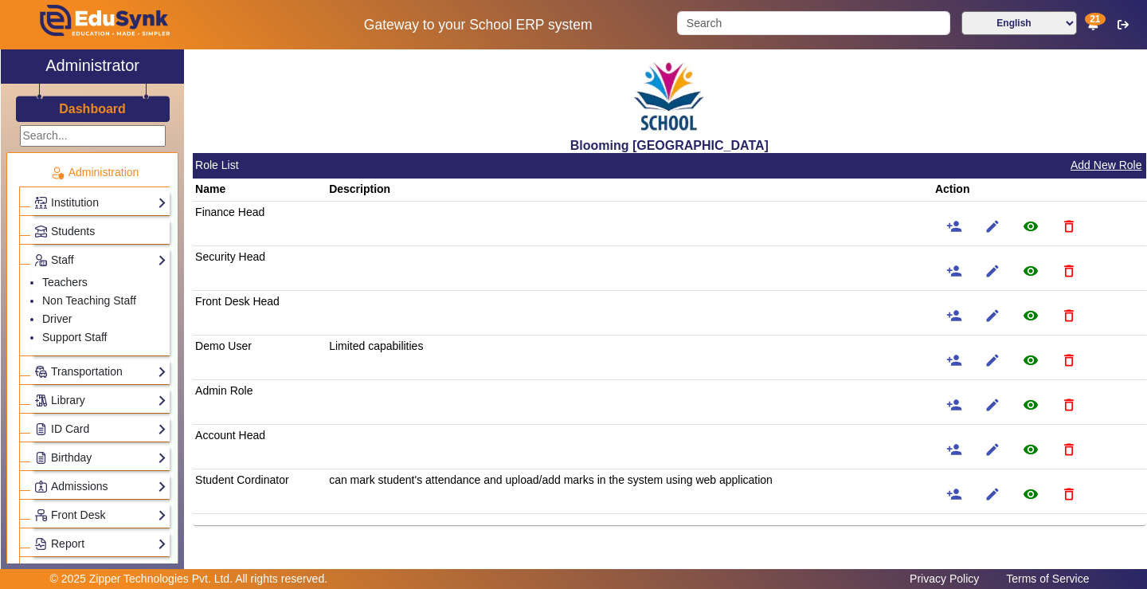
click at [354, 108] on div "Blooming [GEOGRAPHIC_DATA]" at bounding box center [669, 101] width 953 height 104
click at [156, 260] on link "Staff" at bounding box center [100, 260] width 132 height 18
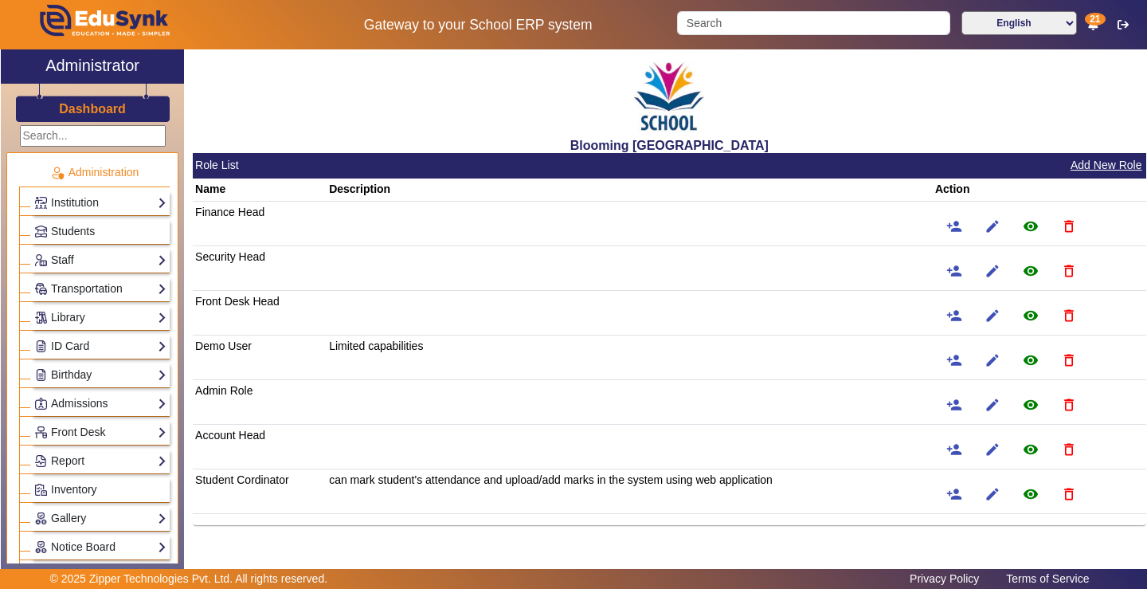
click at [88, 256] on link "Staff" at bounding box center [100, 260] width 132 height 18
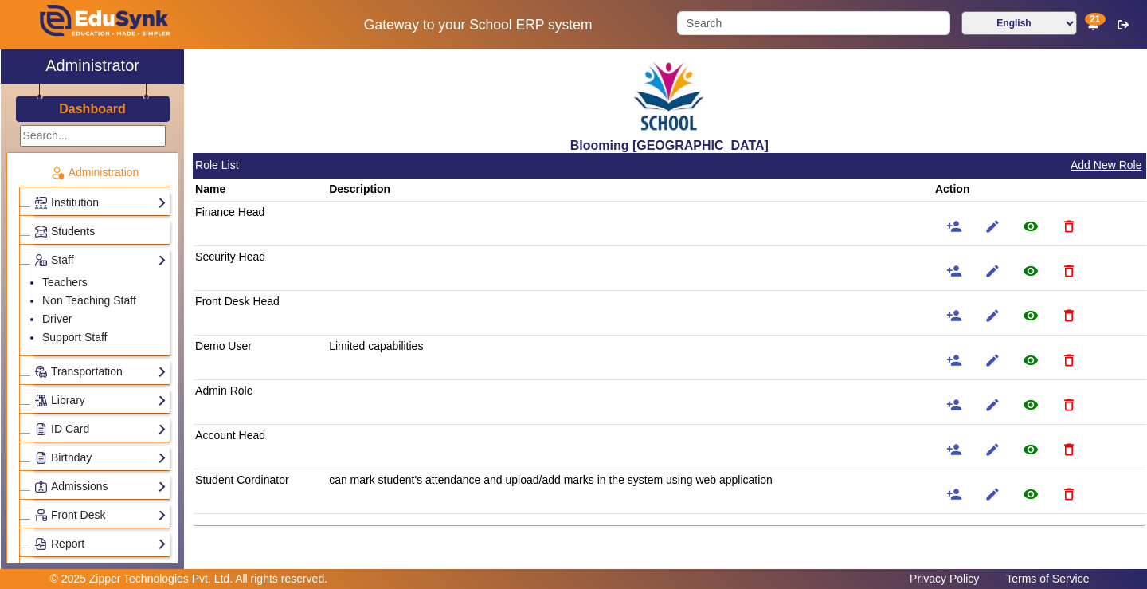
click at [49, 234] on link "Students" at bounding box center [100, 231] width 132 height 18
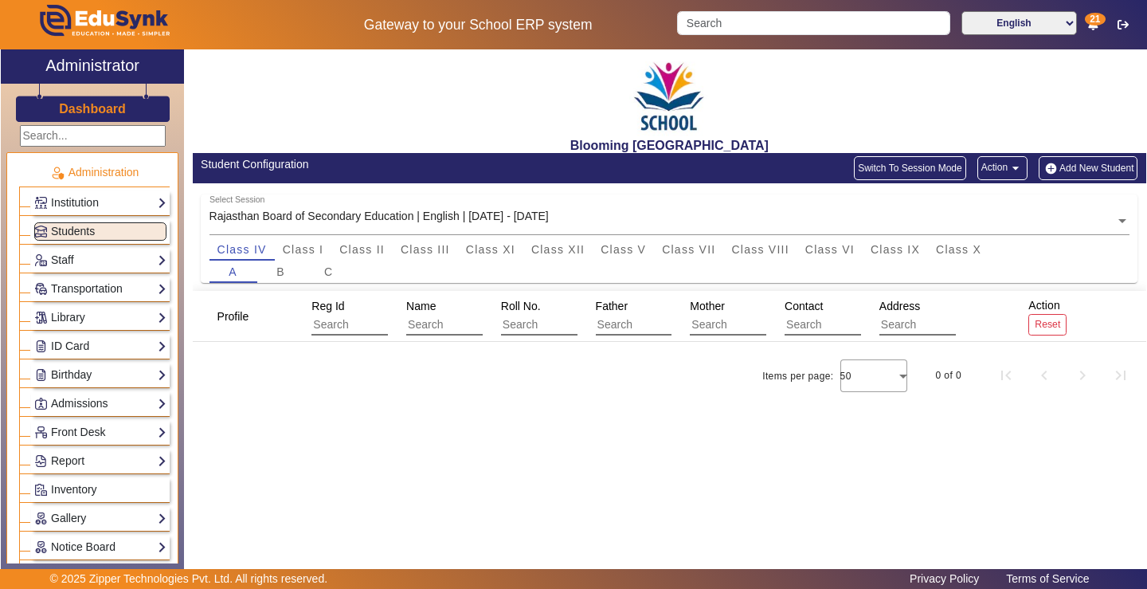
click at [1092, 22] on span "21" at bounding box center [1095, 19] width 20 height 13
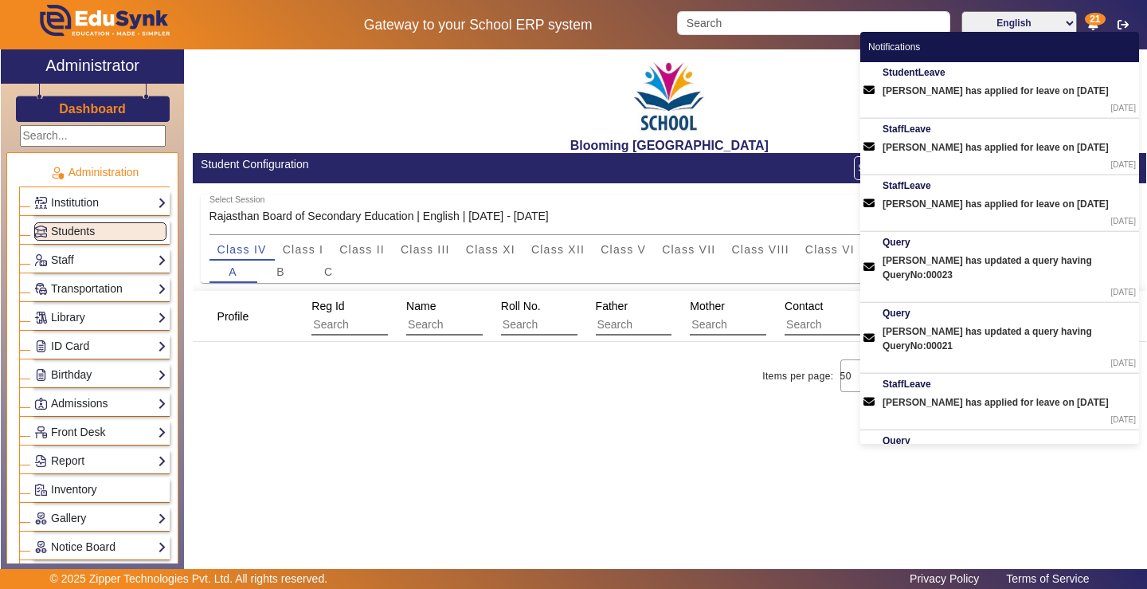
click at [118, 173] on p "Administration" at bounding box center [94, 172] width 151 height 17
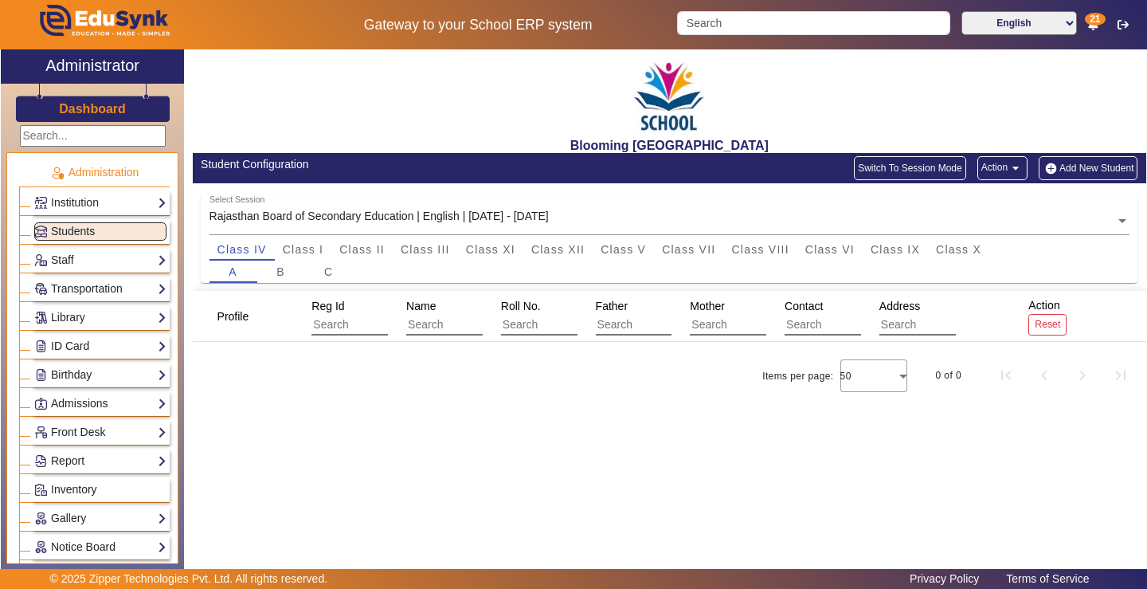
click at [94, 162] on div "Administration" at bounding box center [94, 167] width 151 height 28
click at [95, 164] on div "Administration" at bounding box center [94, 167] width 151 height 28
click at [95, 164] on p "Administration" at bounding box center [94, 172] width 151 height 17
click at [95, 167] on p "Administration" at bounding box center [94, 172] width 151 height 17
click at [96, 167] on p "Administration" at bounding box center [94, 172] width 151 height 17
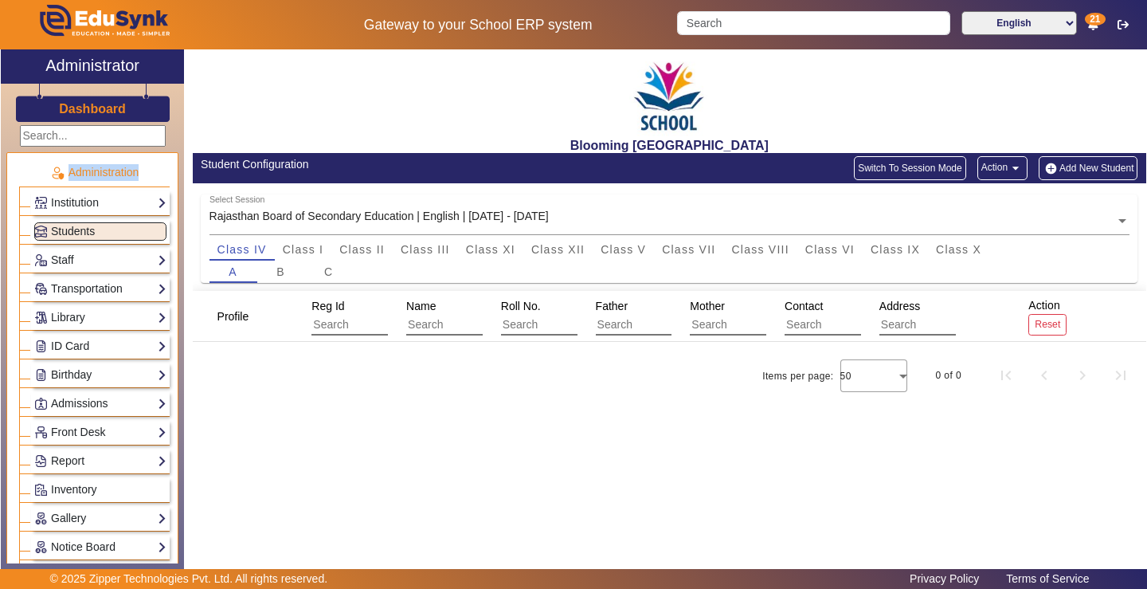
click at [96, 172] on p "Administration" at bounding box center [94, 172] width 151 height 17
click at [53, 171] on img at bounding box center [57, 173] width 14 height 14
click at [53, 172] on img at bounding box center [57, 173] width 14 height 14
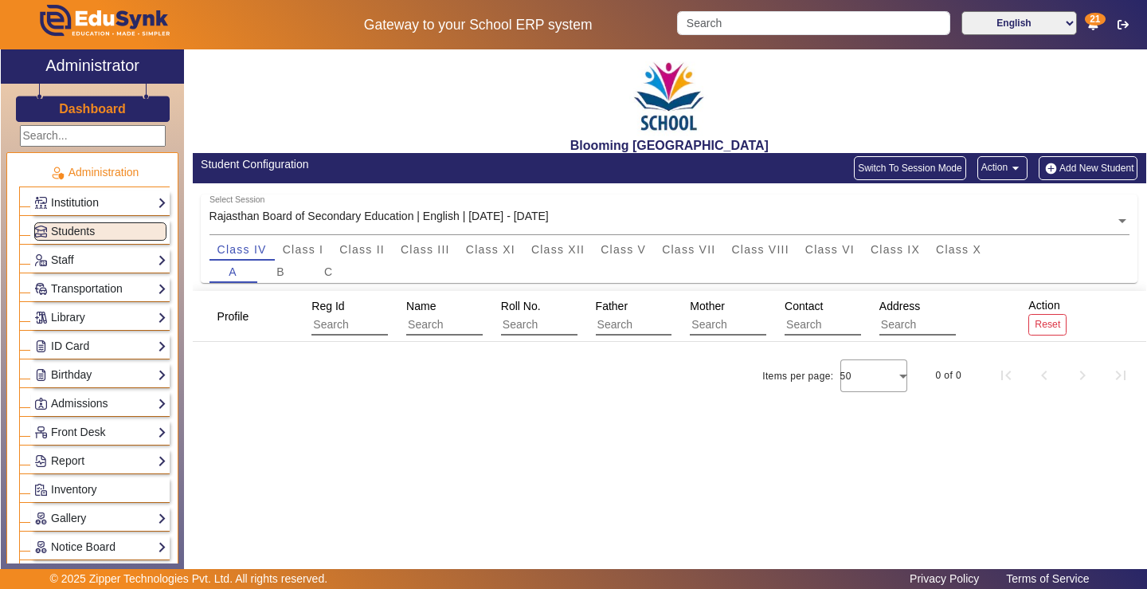
click at [84, 202] on link "Institution" at bounding box center [100, 203] width 132 height 18
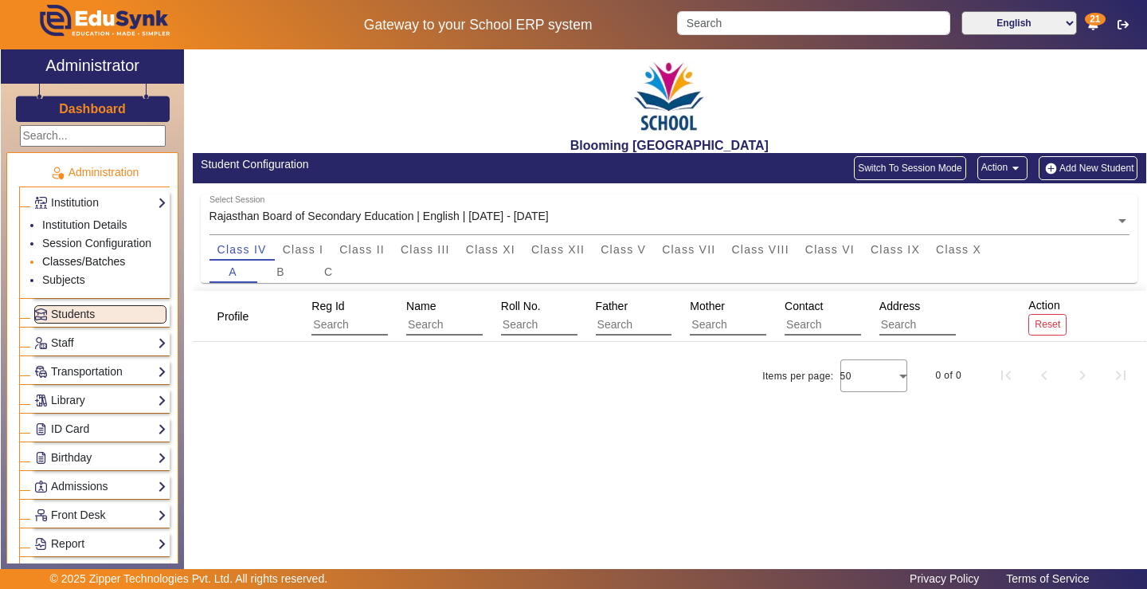
click at [97, 258] on link "Classes/Batches" at bounding box center [83, 261] width 83 height 13
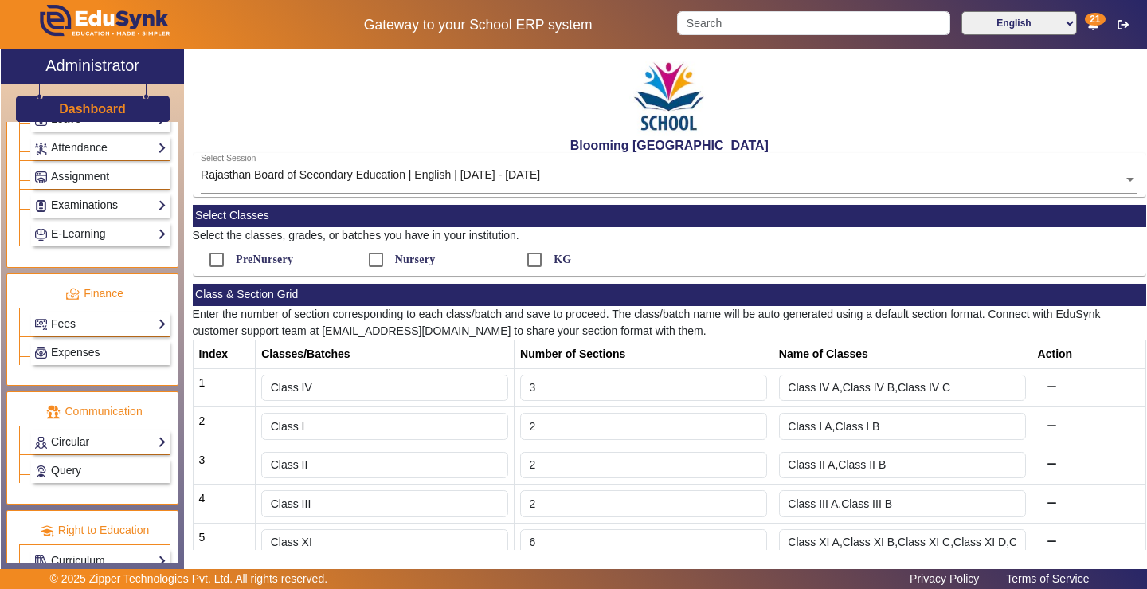
scroll to position [802, 0]
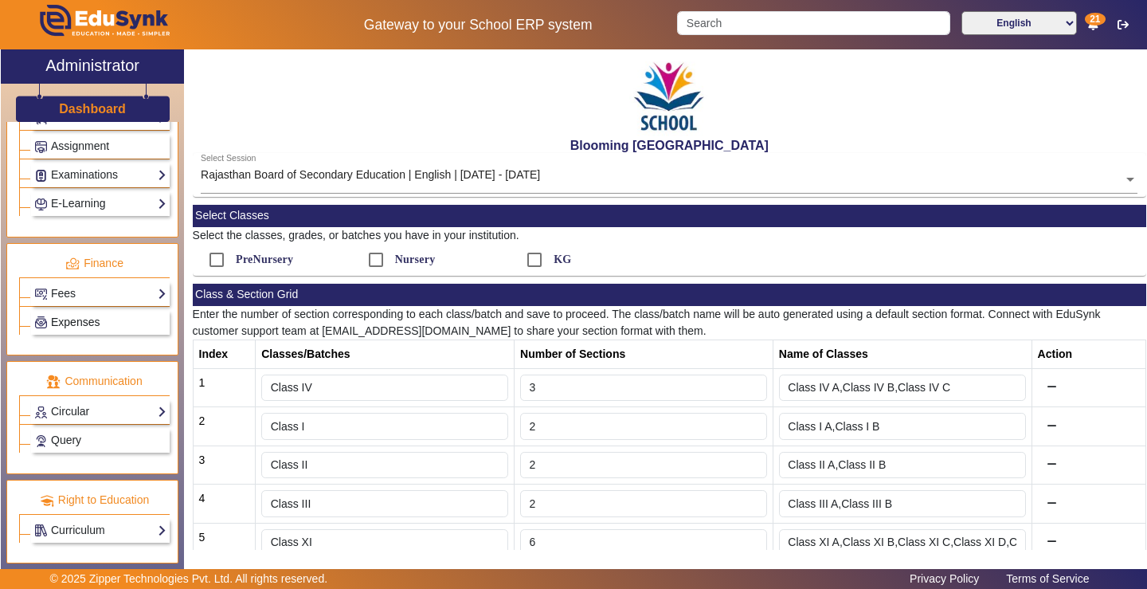
click at [83, 320] on span "Expenses" at bounding box center [75, 321] width 49 height 13
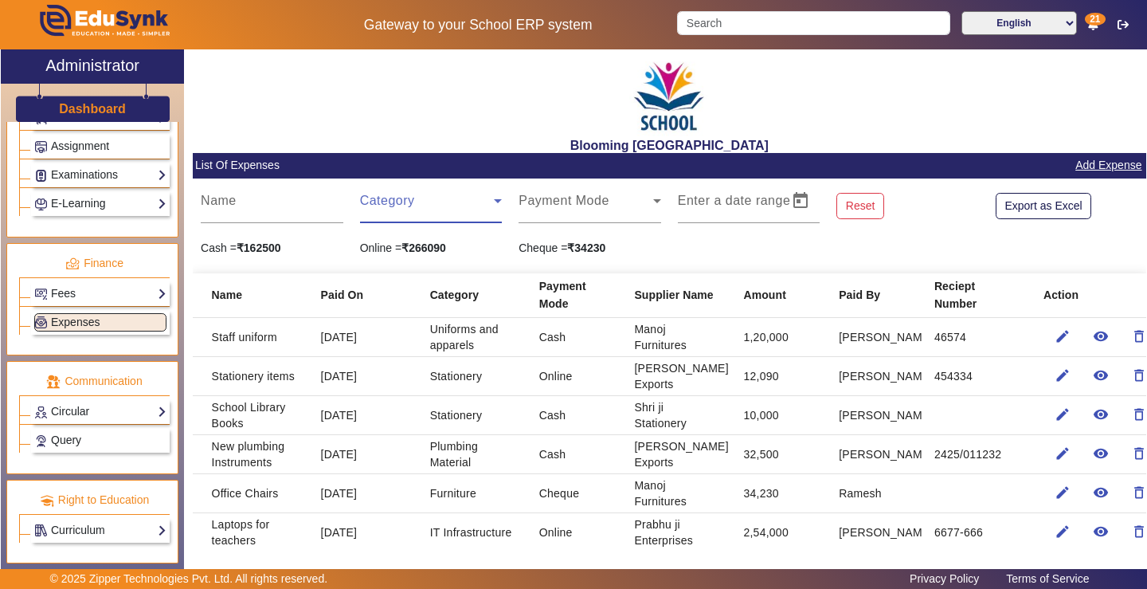
click at [495, 199] on icon at bounding box center [498, 201] width 8 height 4
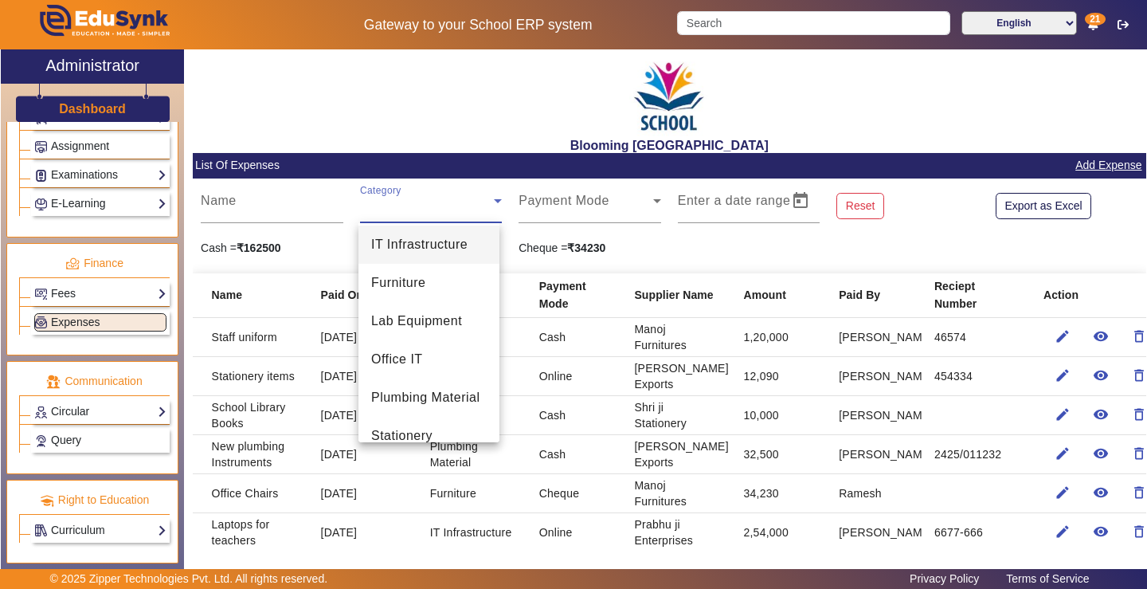
scroll to position [0, 0]
click at [635, 200] on div at bounding box center [573, 294] width 1147 height 589
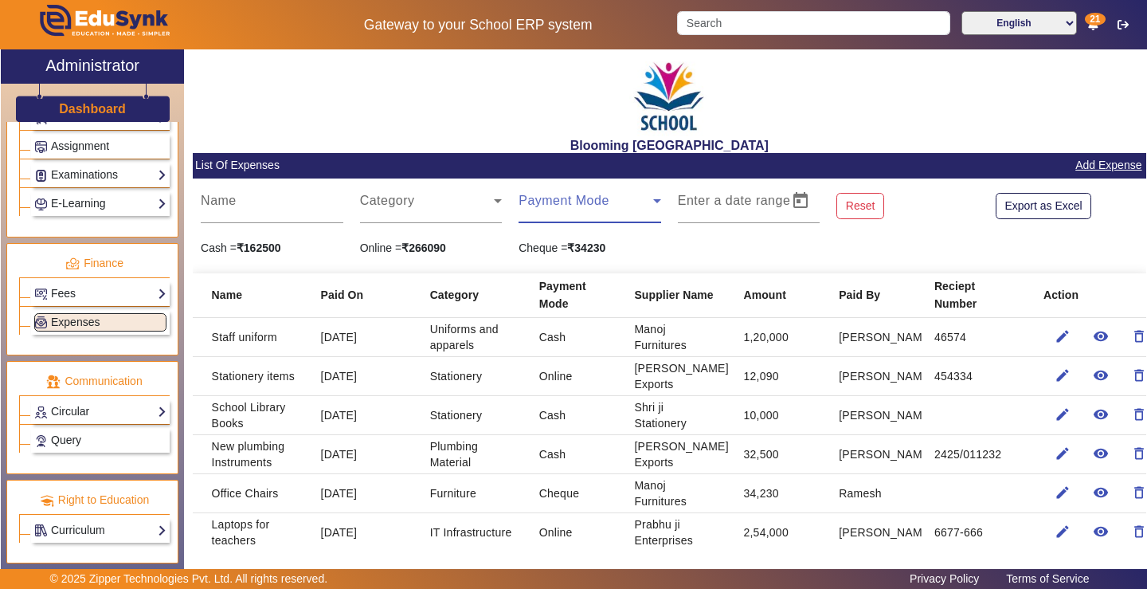
click at [656, 198] on icon at bounding box center [656, 200] width 19 height 19
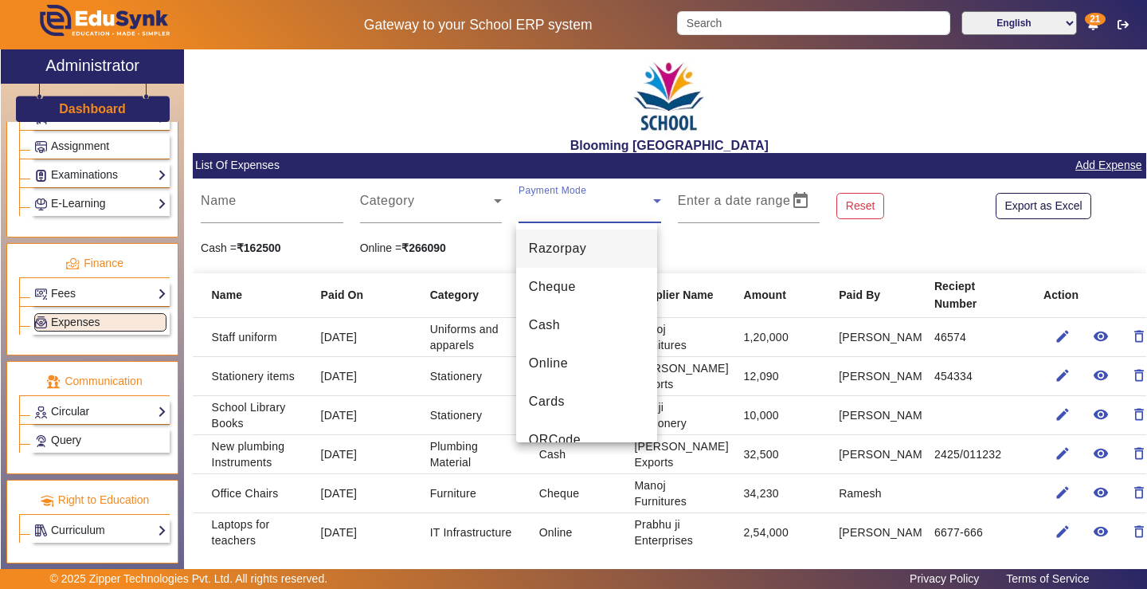
click at [422, 203] on div at bounding box center [573, 294] width 1147 height 589
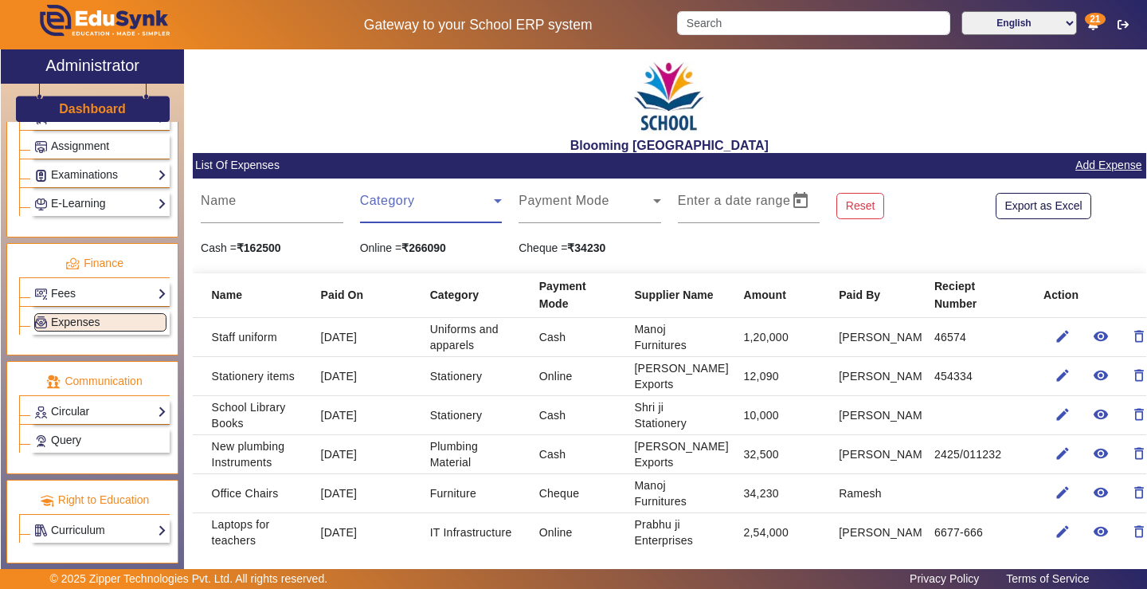
click at [497, 201] on icon at bounding box center [497, 200] width 19 height 19
